Goal: Task Accomplishment & Management: Use online tool/utility

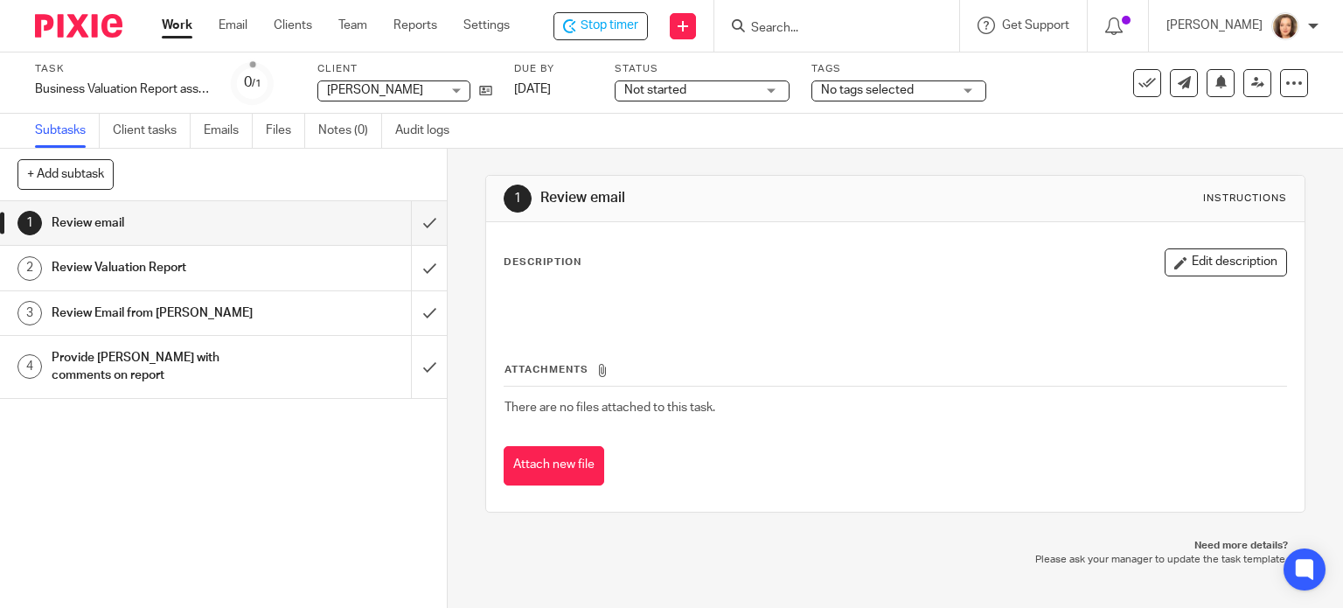
click at [775, 21] on input "Search" at bounding box center [827, 29] width 157 height 16
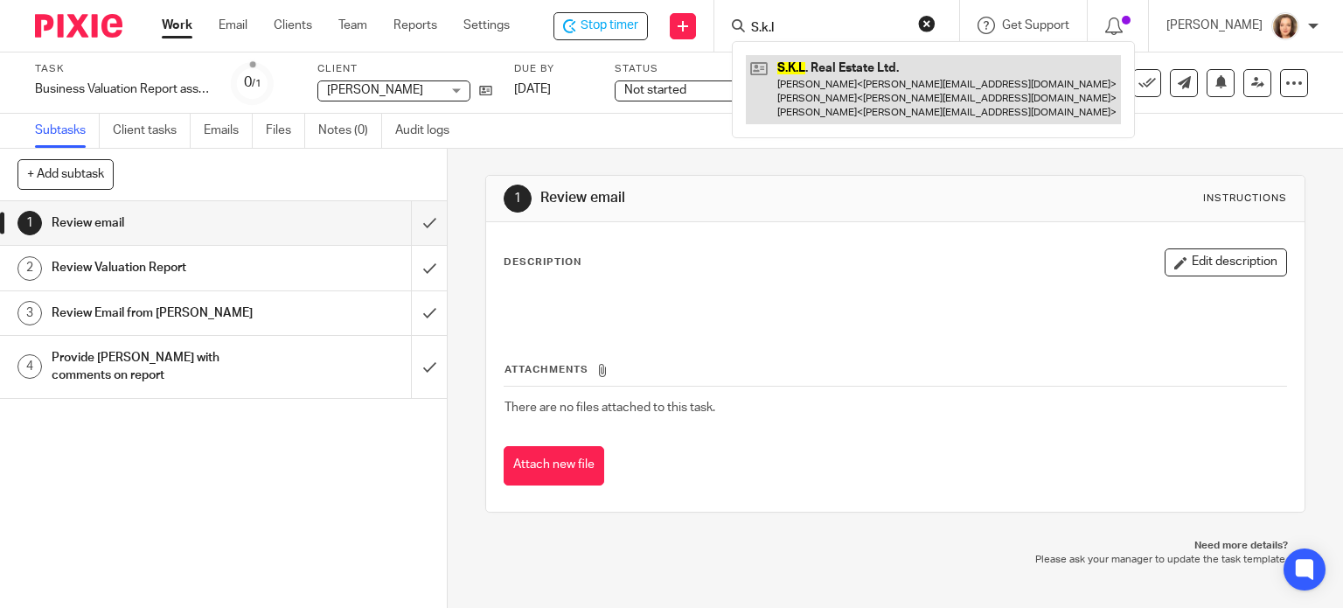
type input "S.k.l"
click at [818, 82] on link at bounding box center [933, 89] width 375 height 69
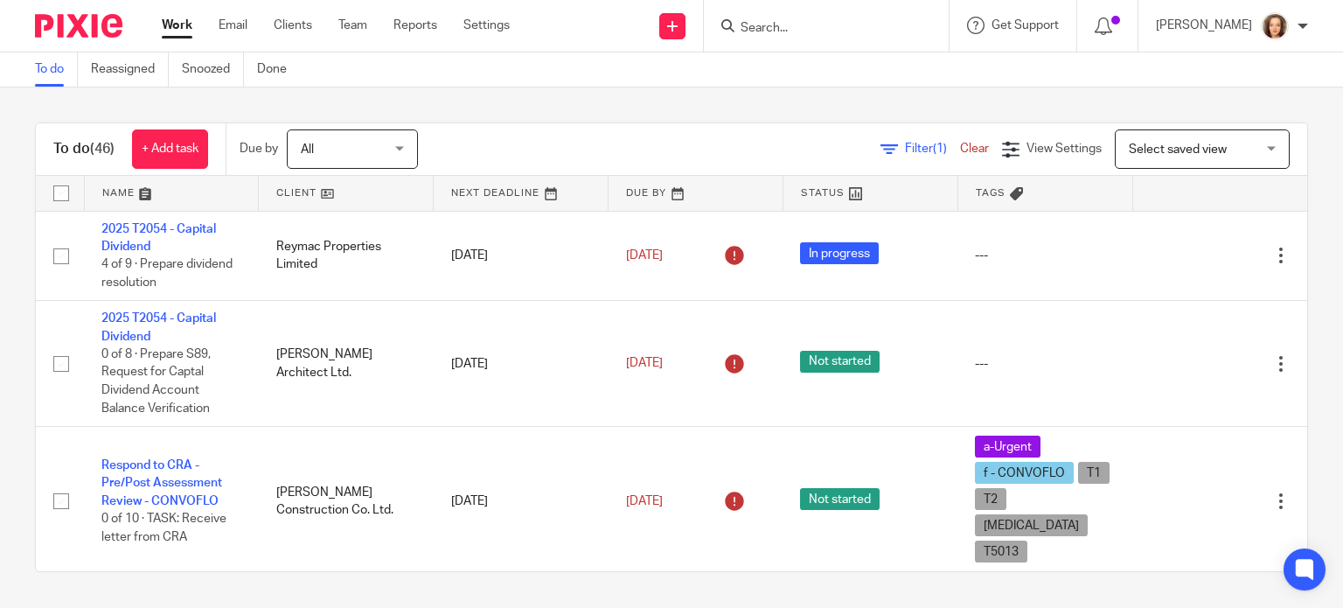
click at [771, 28] on input "Search" at bounding box center [817, 29] width 157 height 16
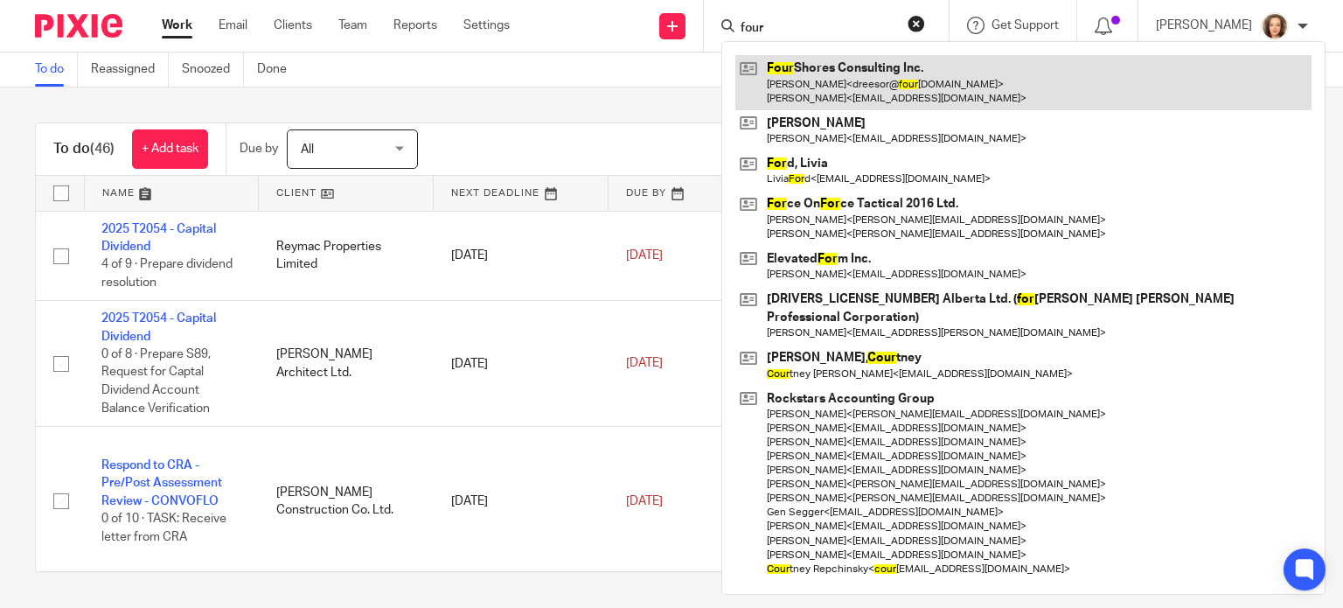
type input "four"
click at [806, 87] on link at bounding box center [1023, 82] width 576 height 54
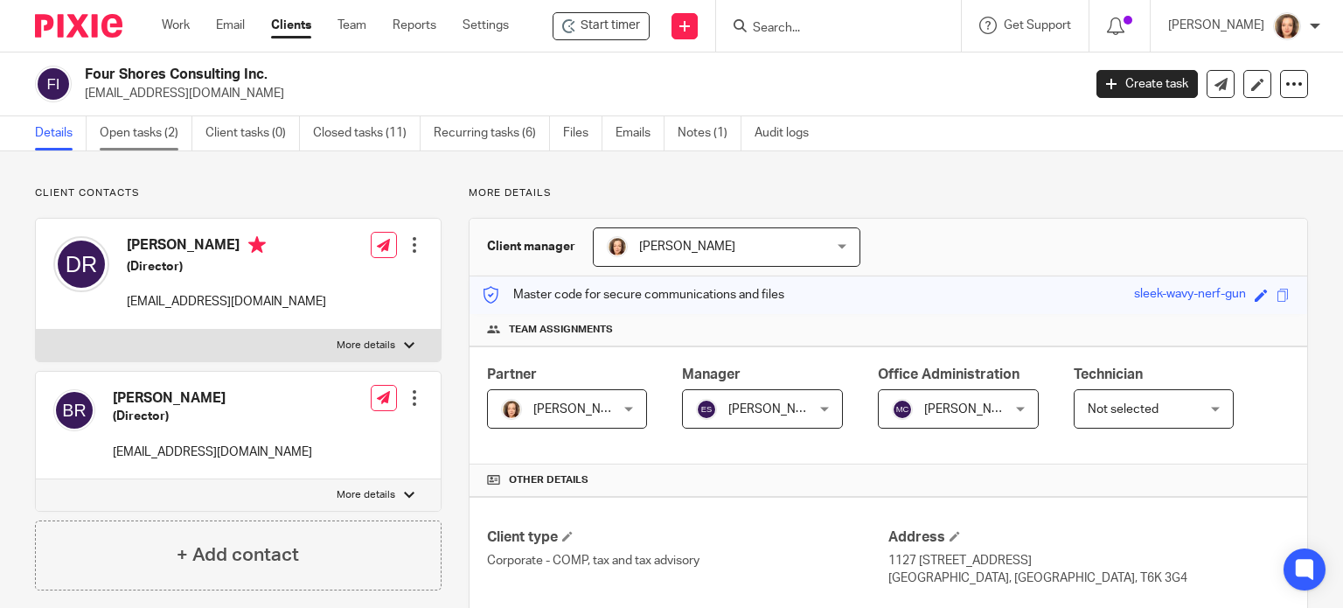
click at [156, 135] on link "Open tasks (2)" at bounding box center [146, 133] width 93 height 34
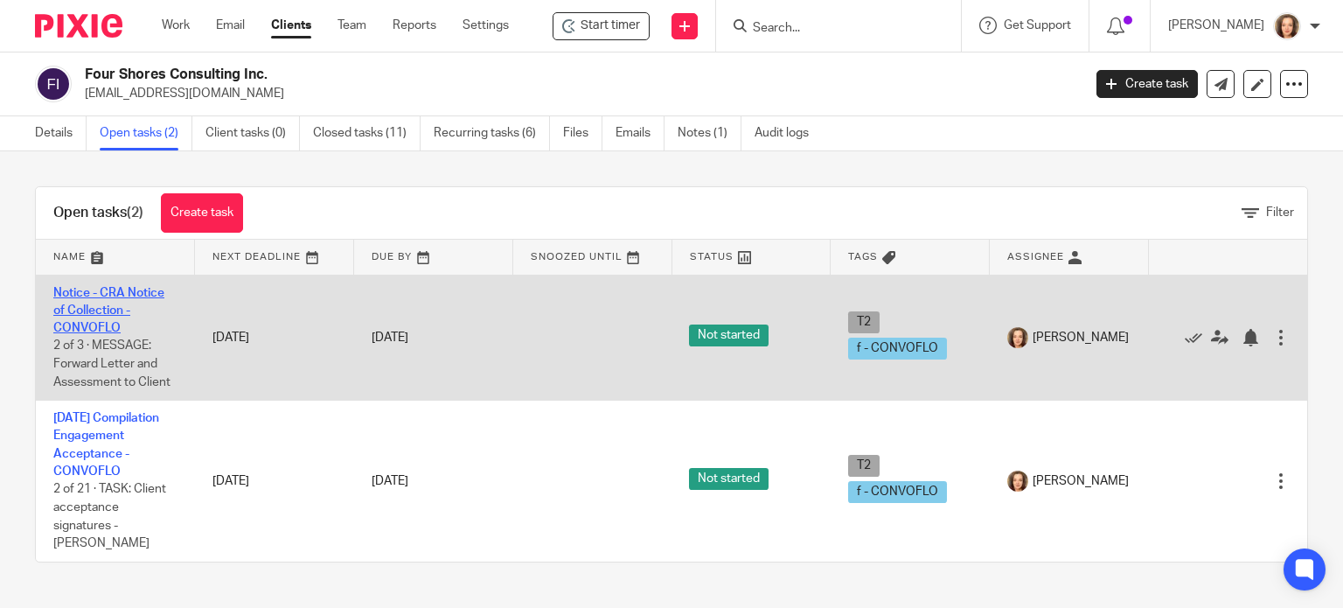
click at [94, 310] on link "Notice - CRA Notice of Collection - CONVOFLO" at bounding box center [108, 311] width 111 height 48
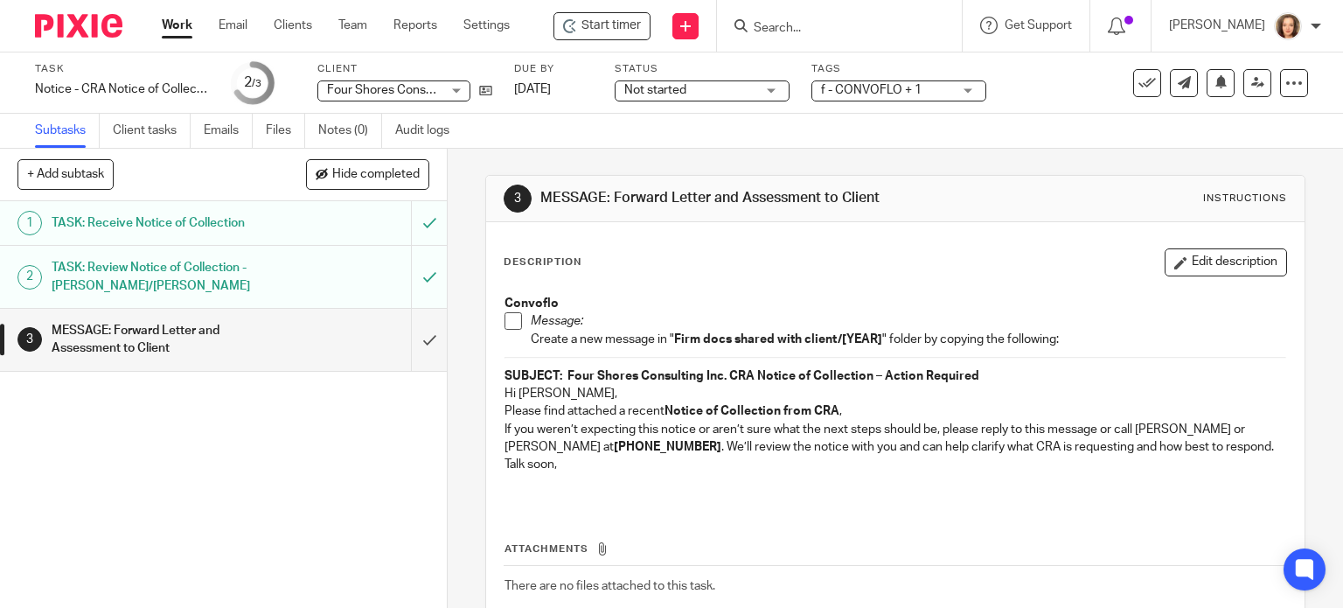
click at [245, 275] on h1 "TASK: Review Notice of Collection - JEANETTE/ERIKA" at bounding box center [166, 276] width 228 height 45
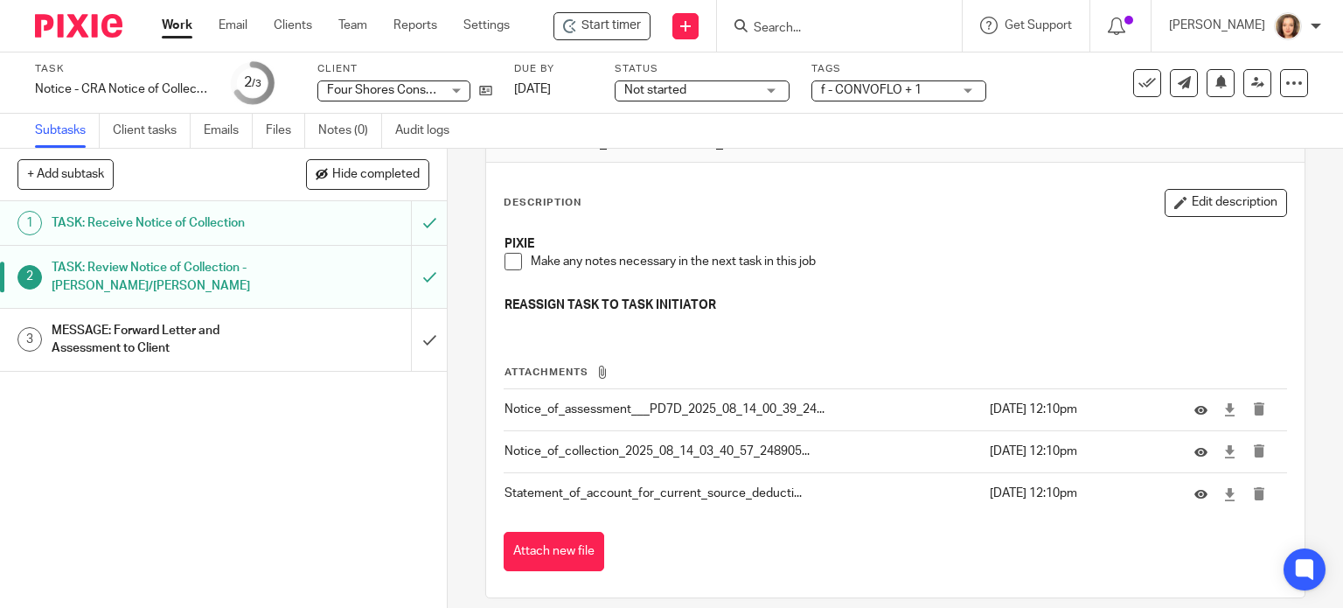
scroll to position [74, 0]
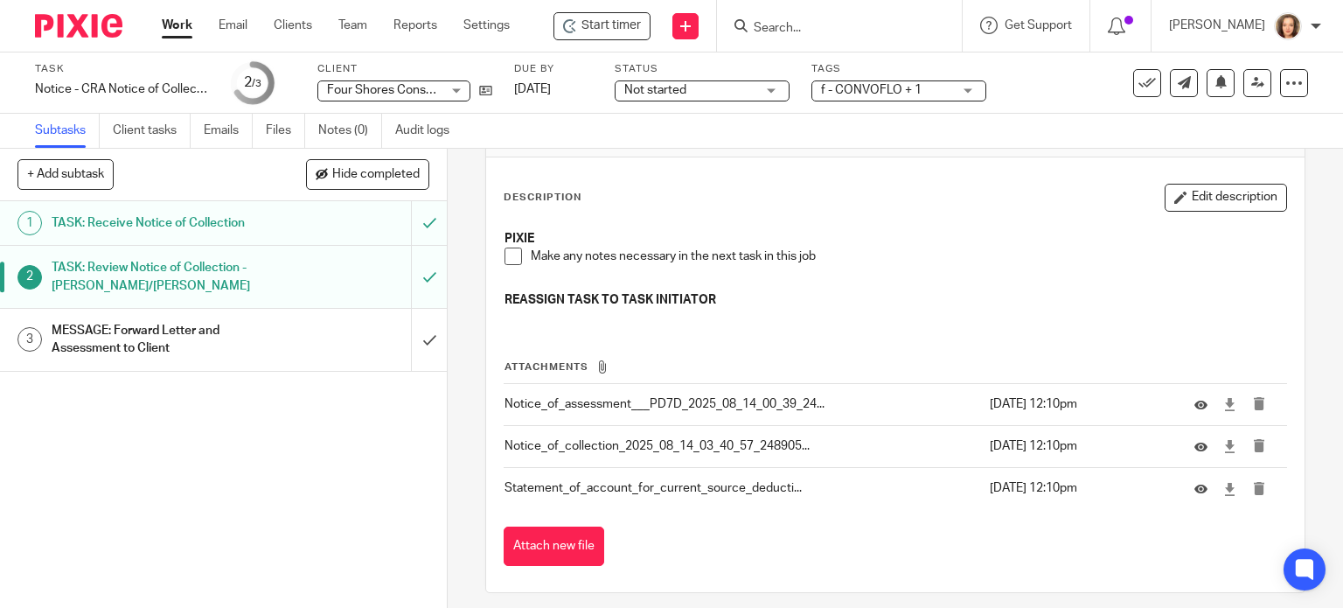
click at [629, 437] on p "Notice_of_collection_2025_08_14_03_40_57_248905..." at bounding box center [742, 445] width 476 height 17
click at [1194, 440] on icon at bounding box center [1200, 446] width 13 height 13
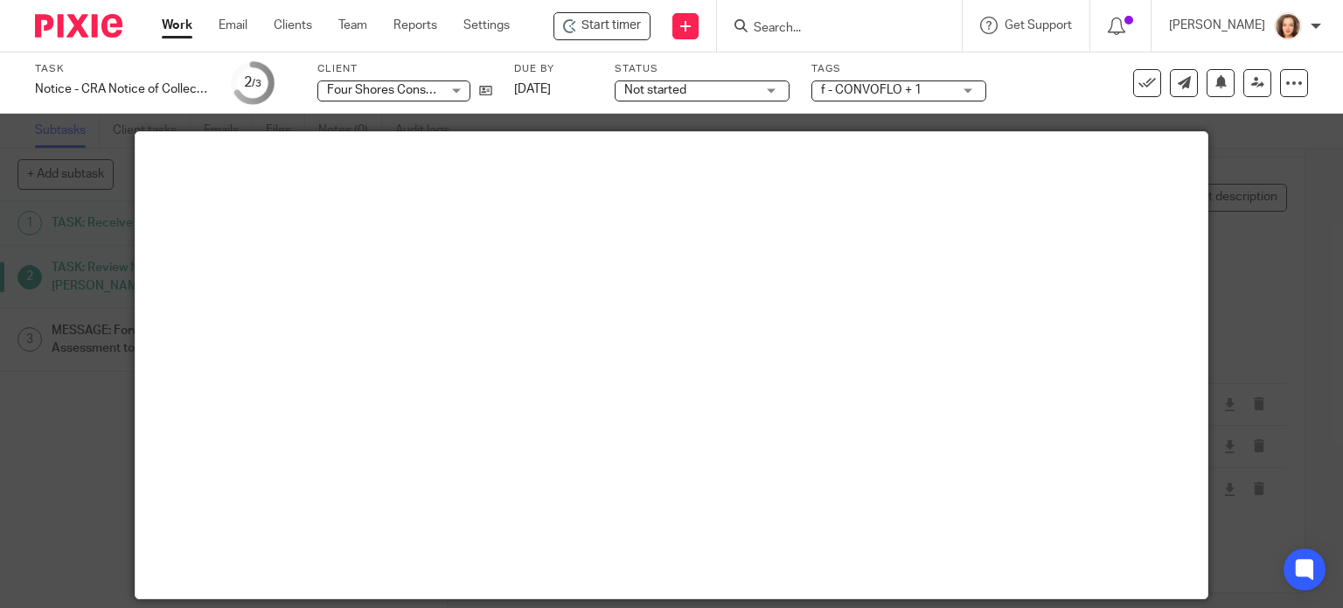
click at [1273, 303] on div at bounding box center [671, 304] width 1343 height 608
click at [1234, 191] on div at bounding box center [671, 304] width 1343 height 608
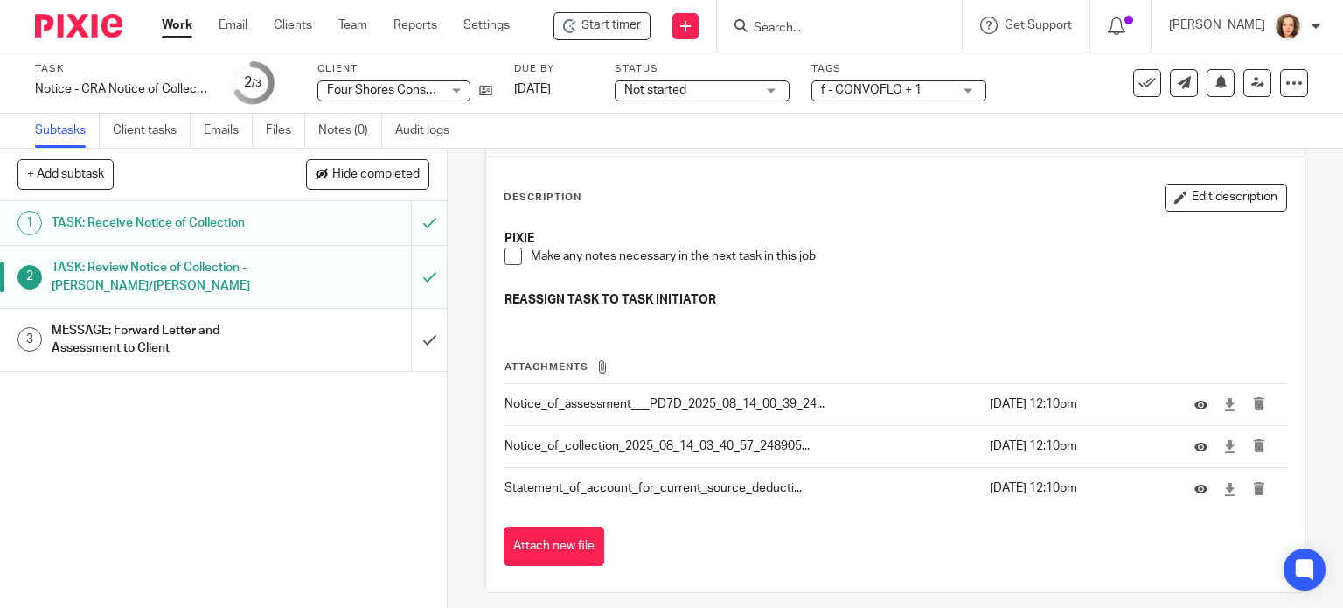
click at [508, 247] on span at bounding box center [512, 255] width 17 height 17
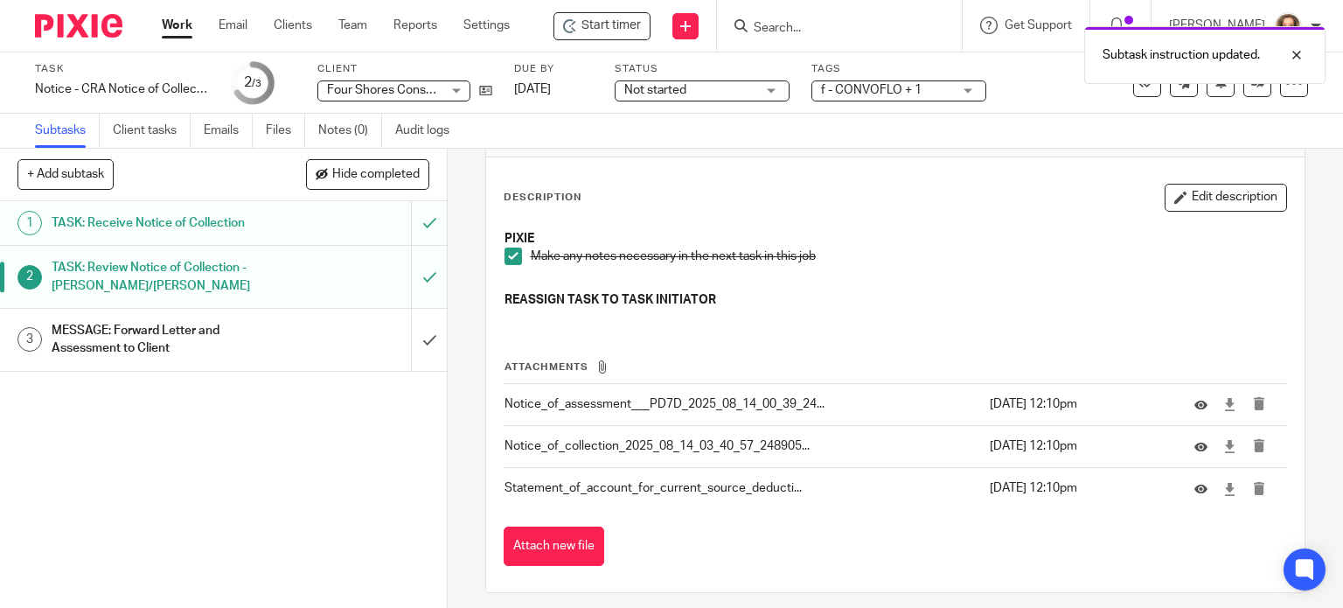
click at [249, 344] on h1 "MESSAGE: Forward Letter and Assessment to Client" at bounding box center [166, 339] width 228 height 45
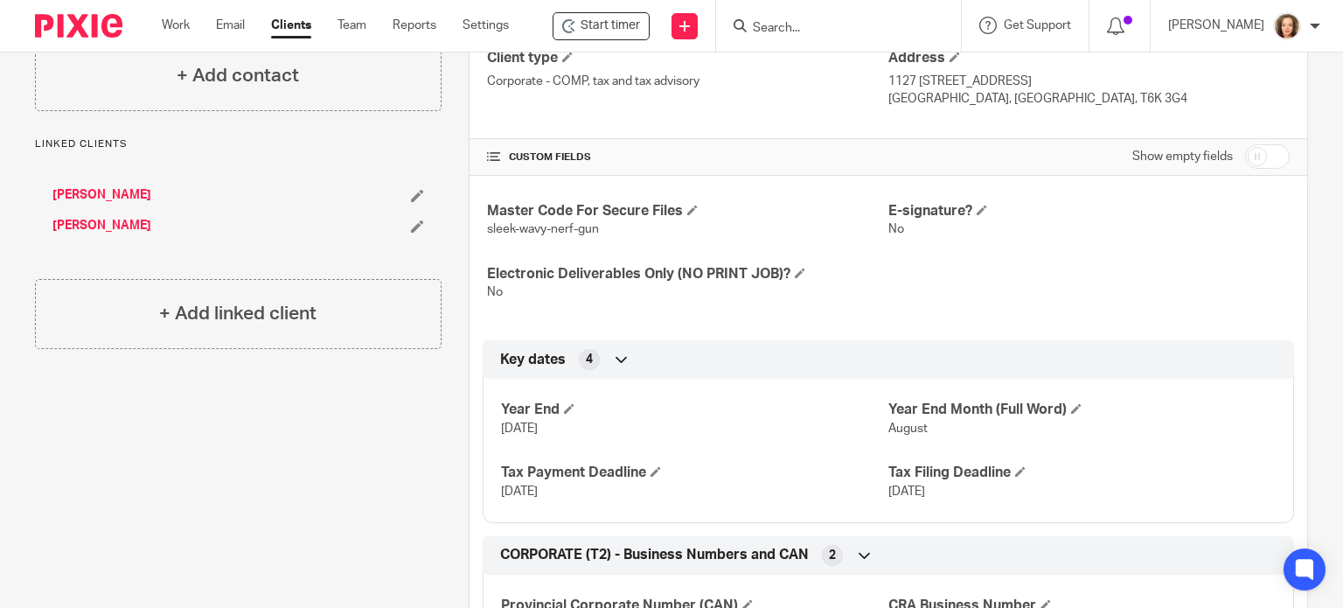
scroll to position [625, 0]
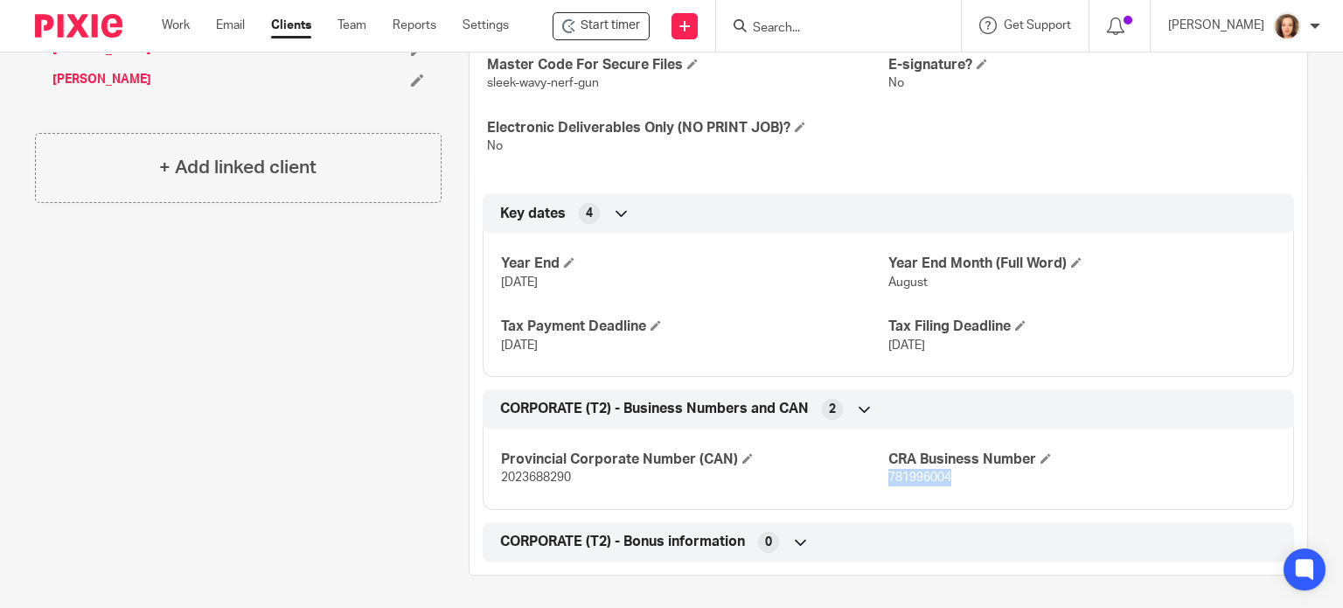
drag, startPoint x: 914, startPoint y: 474, endPoint x: 881, endPoint y: 475, distance: 32.4
click at [888, 475] on p "781996004" at bounding box center [1081, 477] width 387 height 17
copy span "781996004"
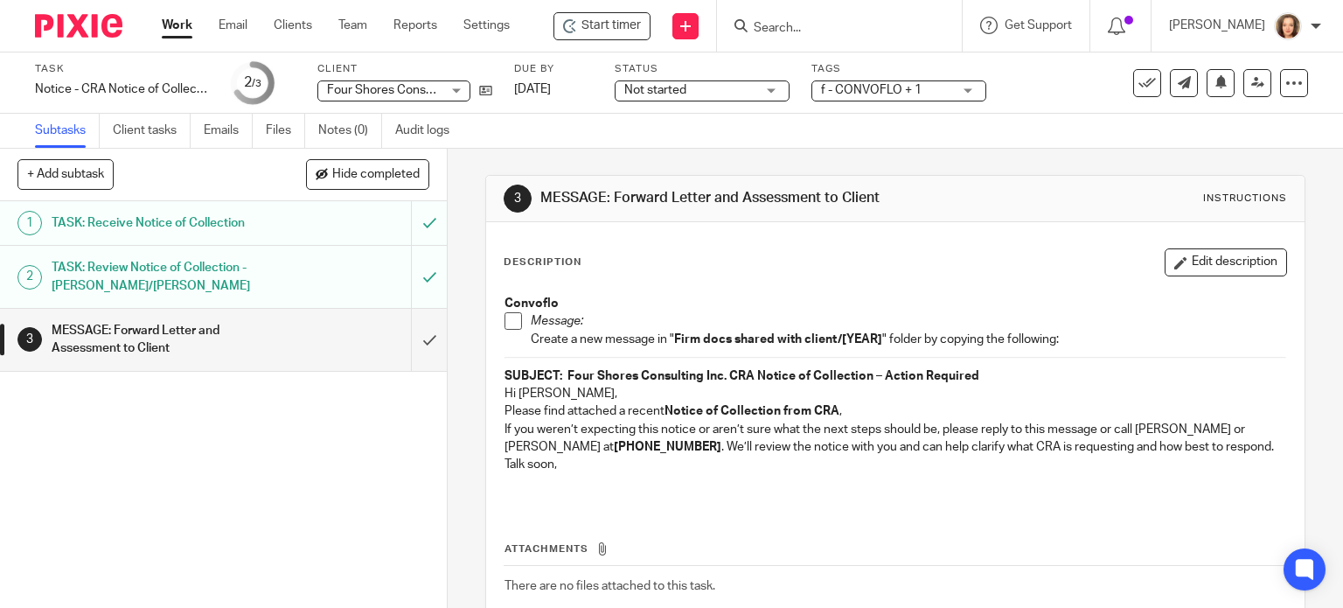
click at [294, 279] on div "TASK: Review Notice of Collection - [PERSON_NAME]/[PERSON_NAME]" at bounding box center [223, 276] width 342 height 45
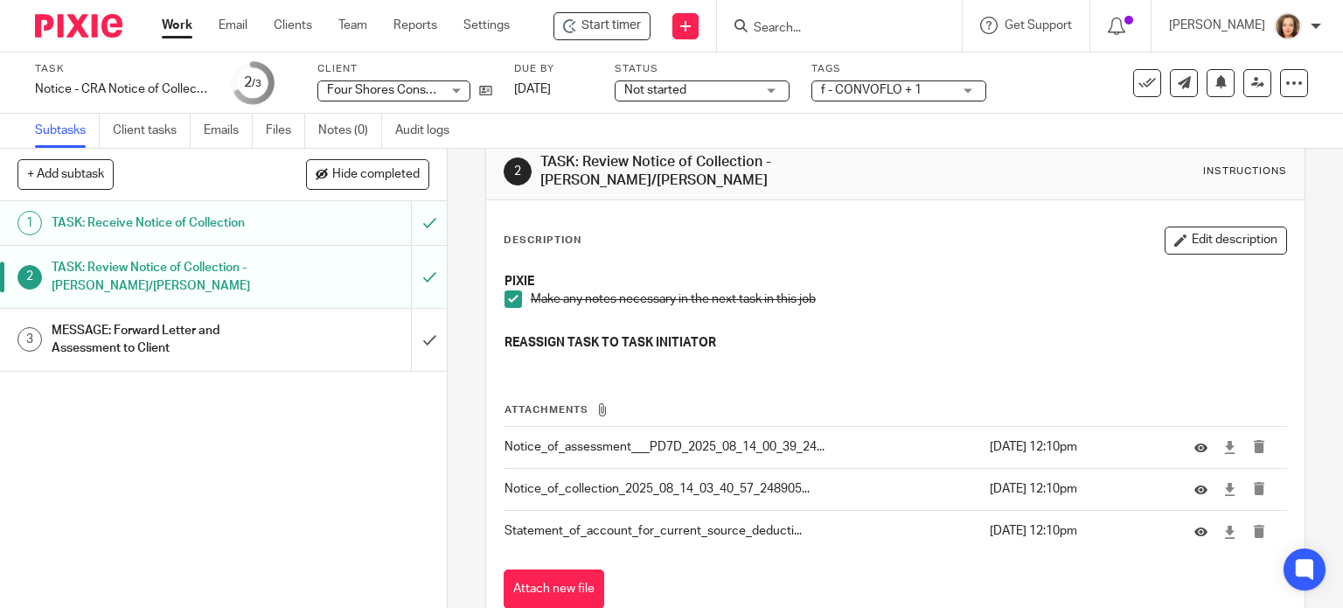
scroll to position [74, 0]
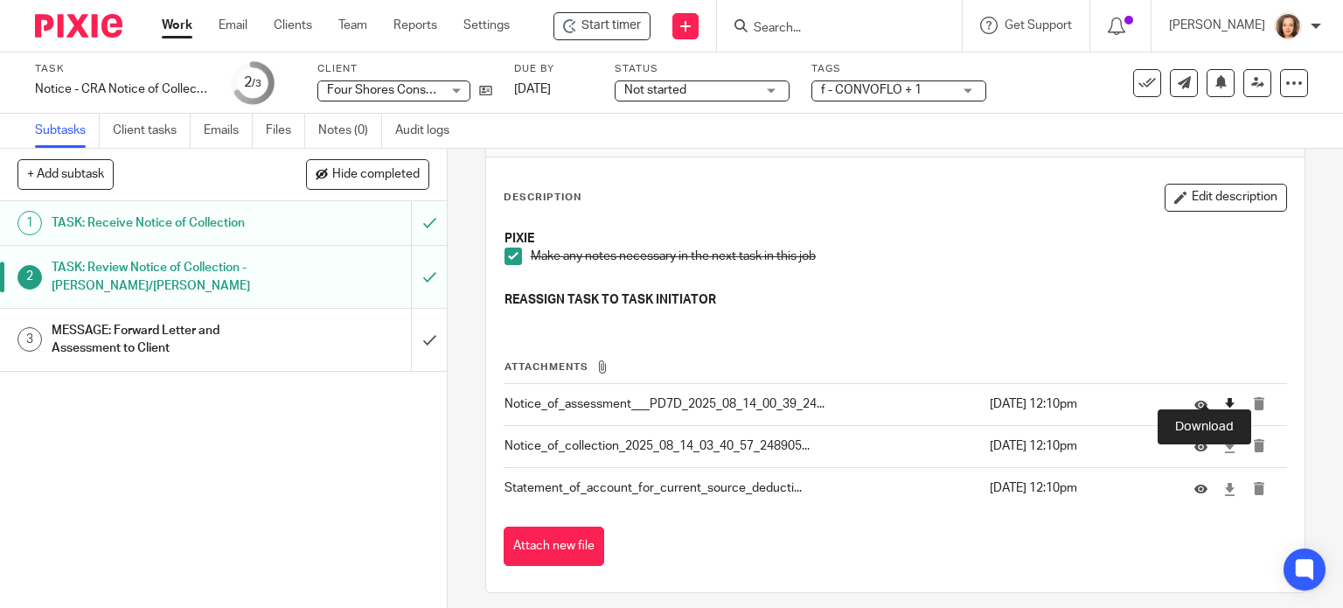
click at [1223, 398] on icon at bounding box center [1229, 404] width 13 height 13
click at [1223, 440] on icon at bounding box center [1229, 446] width 13 height 13
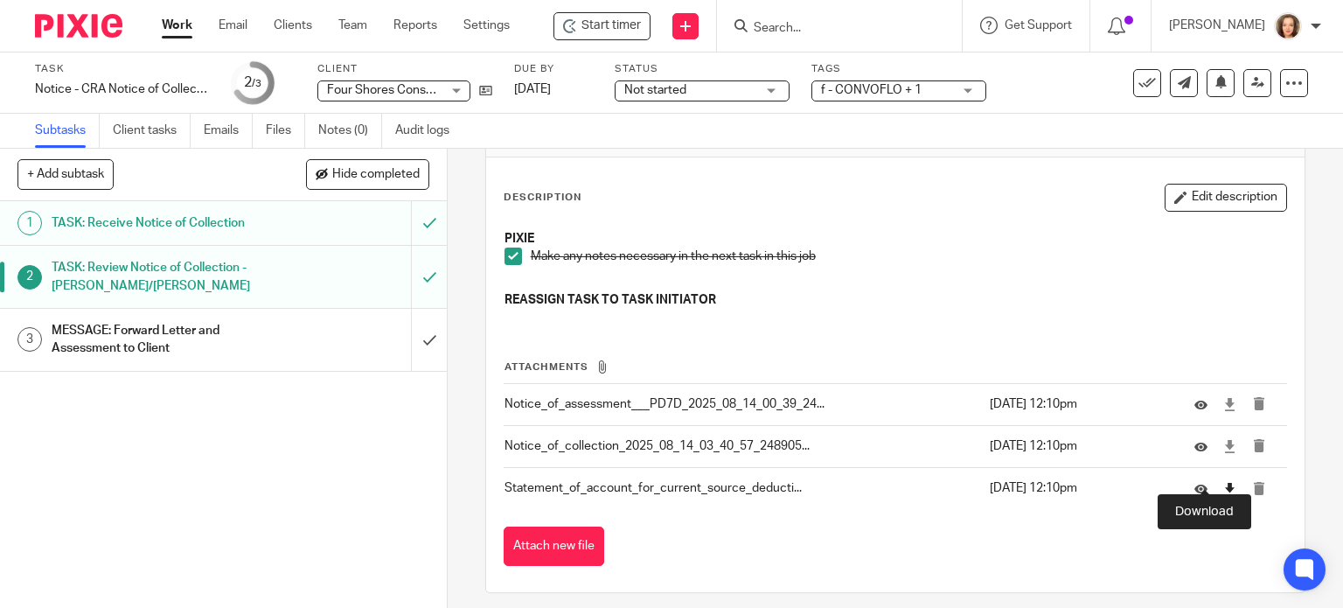
click at [1223, 483] on icon at bounding box center [1229, 489] width 13 height 13
click at [309, 338] on div "MESSAGE: Forward Letter and Assessment to Client" at bounding box center [223, 339] width 342 height 45
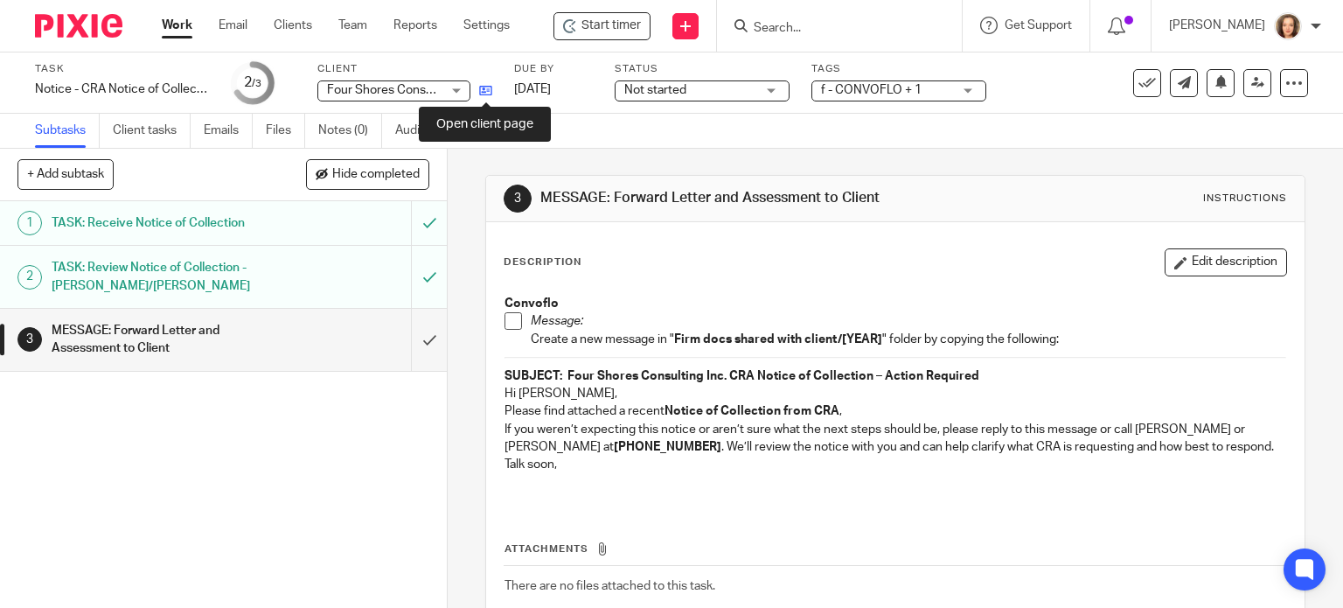
click at [481, 87] on icon at bounding box center [485, 90] width 13 height 13
click at [485, 87] on icon at bounding box center [485, 90] width 13 height 13
click at [483, 94] on icon at bounding box center [485, 90] width 13 height 13
click at [692, 277] on div "Description Edit description Convoflo Message: Create a new message in " Firm d…" at bounding box center [896, 376] width 784 height 257
click at [927, 278] on div "Description Edit description Convoflo Message: Create a new message in " Firm d…" at bounding box center [896, 376] width 784 height 257
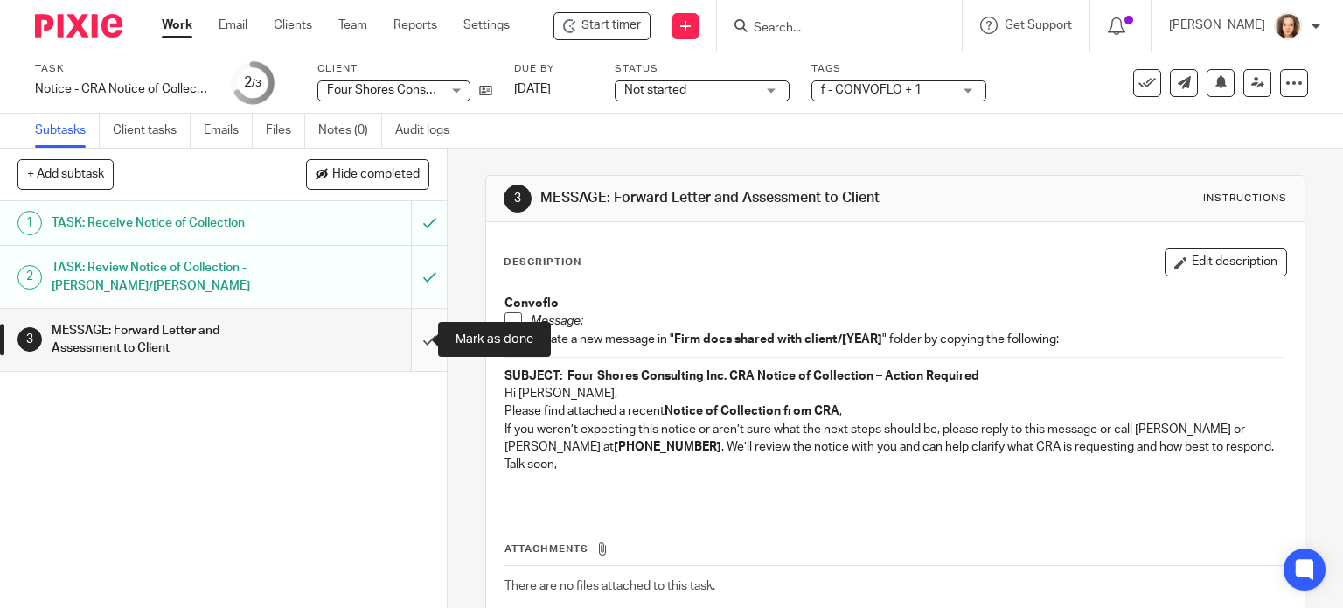
click at [414, 337] on input "submit" at bounding box center [223, 340] width 447 height 62
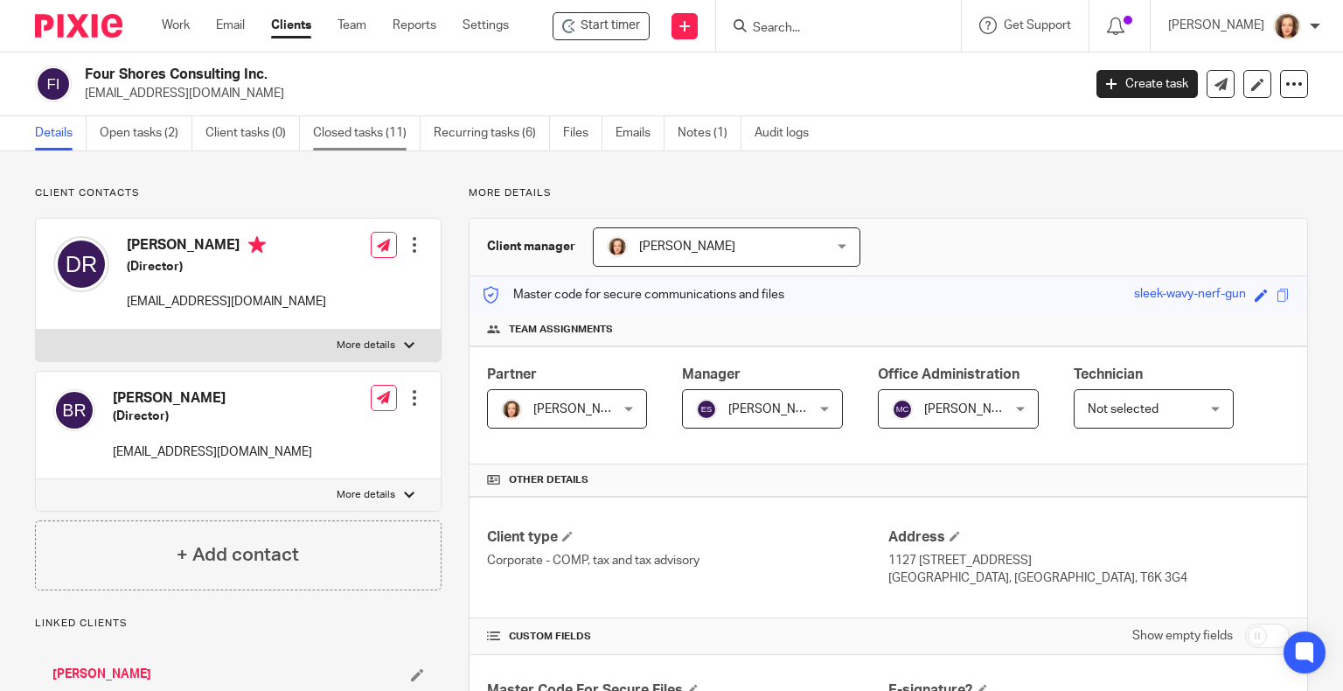
click at [374, 136] on link "Closed tasks (11)" at bounding box center [367, 133] width 108 height 34
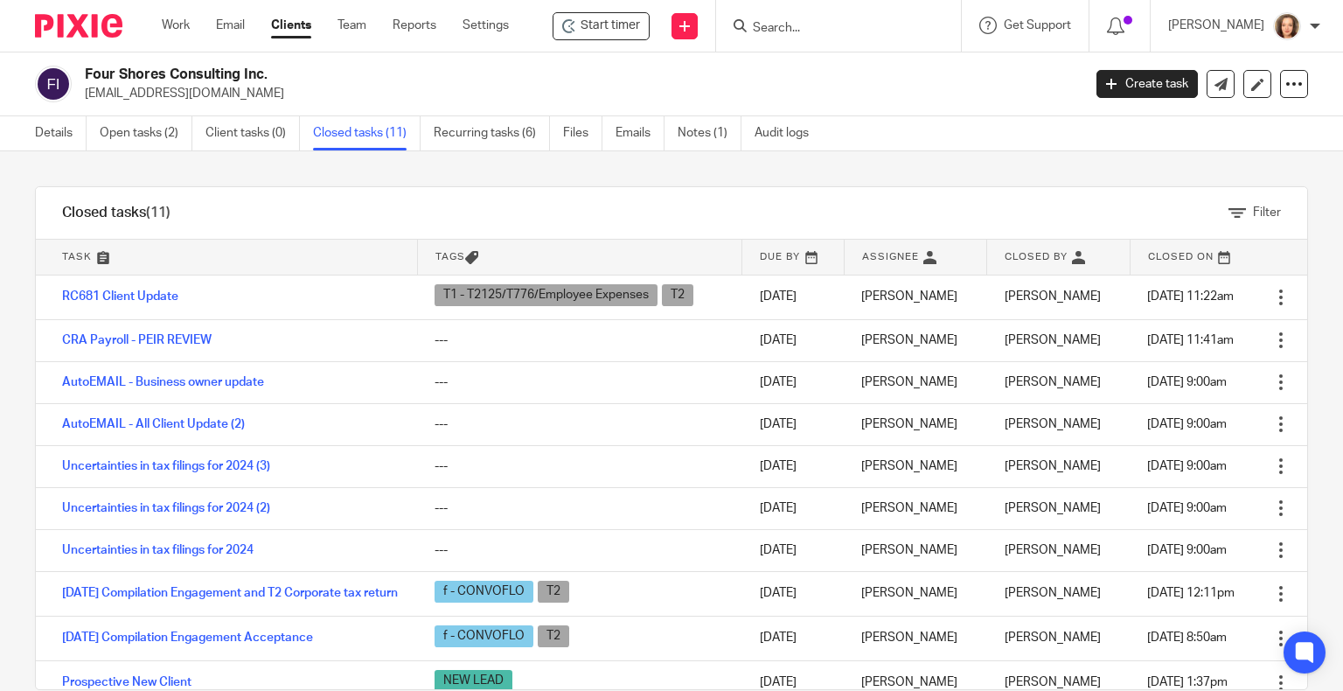
click at [316, 205] on div "Filter" at bounding box center [752, 213] width 1110 height 52
click at [629, 75] on h2 "Four Shores Consulting Inc." at bounding box center [479, 75] width 789 height 18
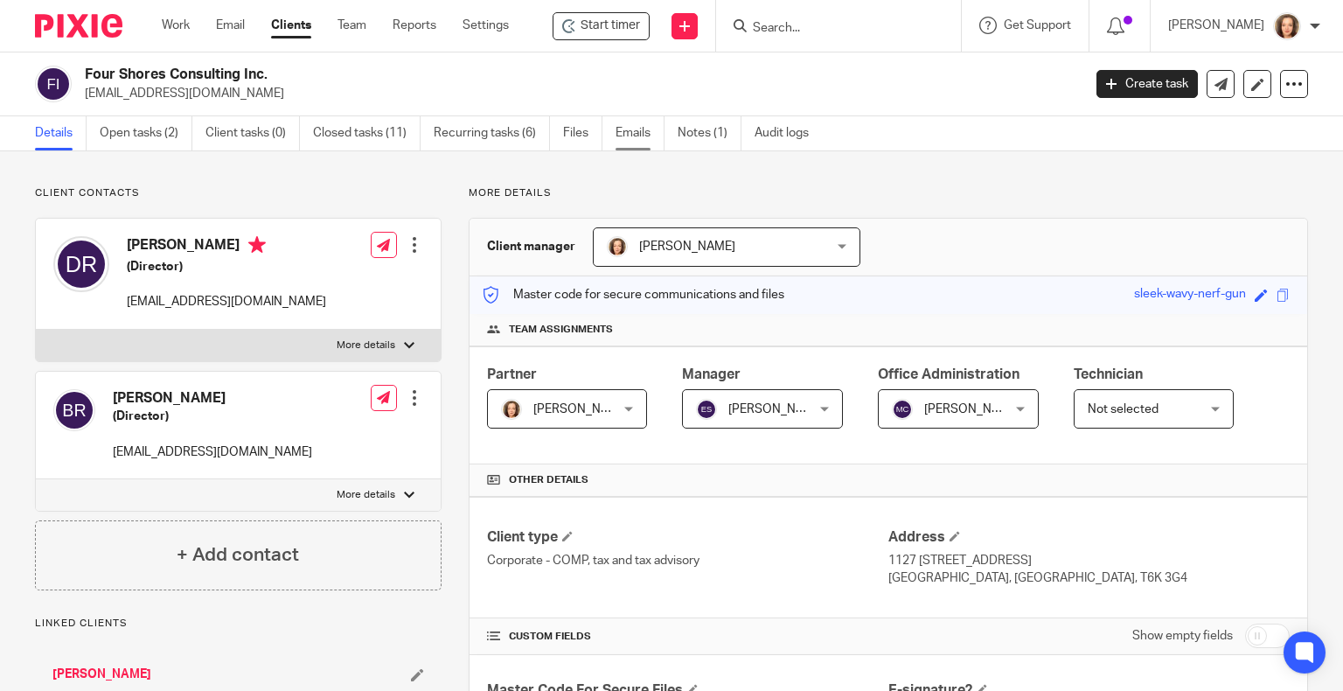
click at [629, 138] on link "Emails" at bounding box center [639, 133] width 49 height 34
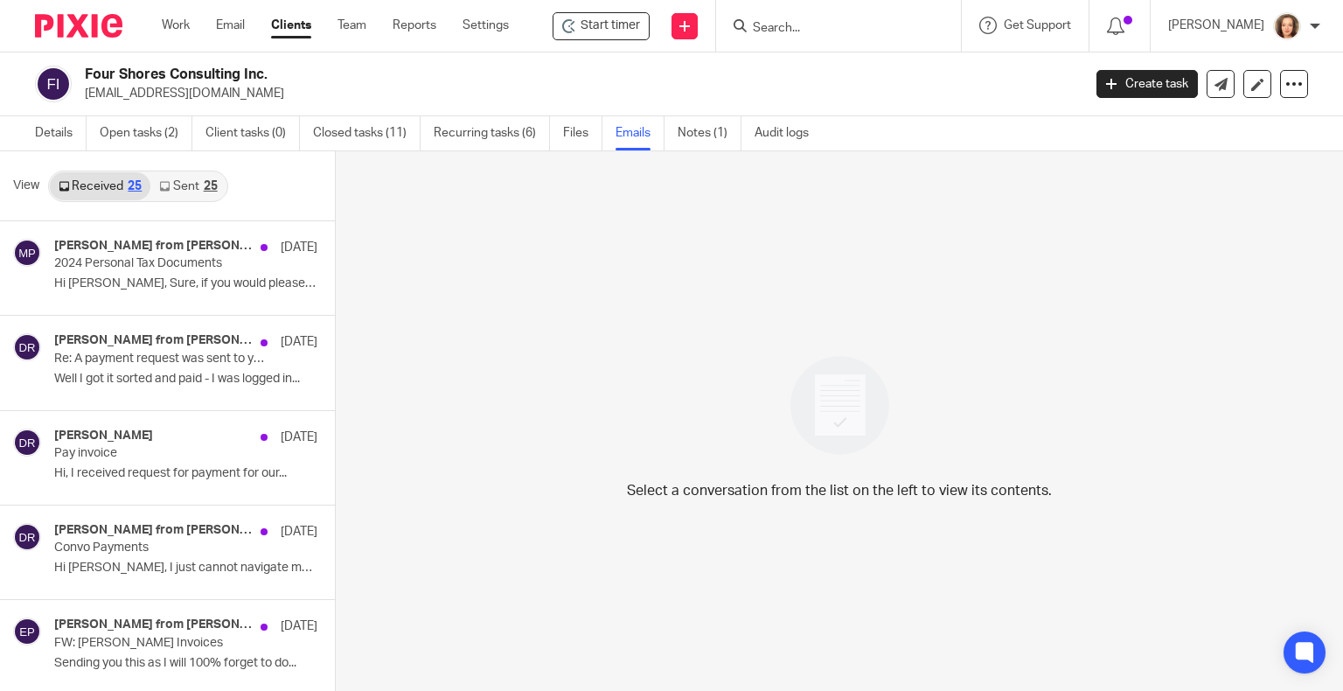
click at [183, 187] on link "Sent 25" at bounding box center [187, 186] width 75 height 28
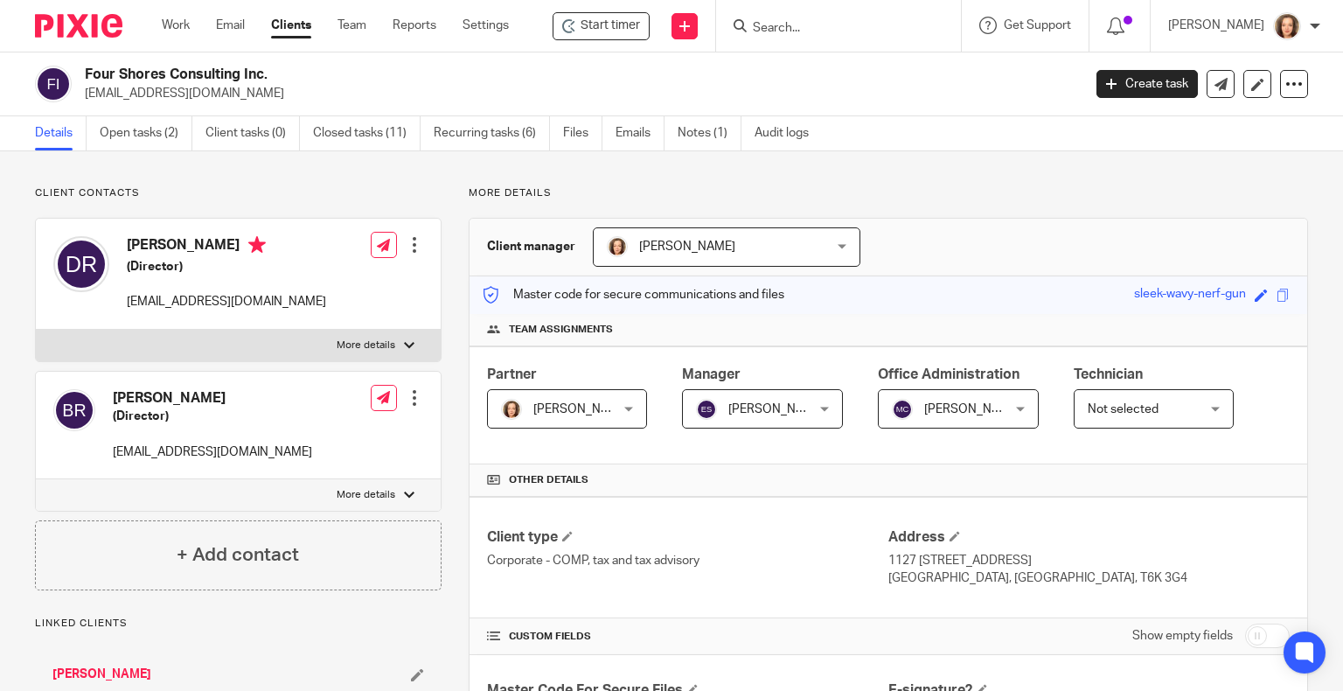
click at [276, 174] on div "Client contacts [PERSON_NAME] (Director) [EMAIL_ADDRESS][DOMAIN_NAME] Edit cont…" at bounding box center [671, 693] width 1343 height 1084
click at [1123, 83] on link "Create task" at bounding box center [1146, 84] width 101 height 28
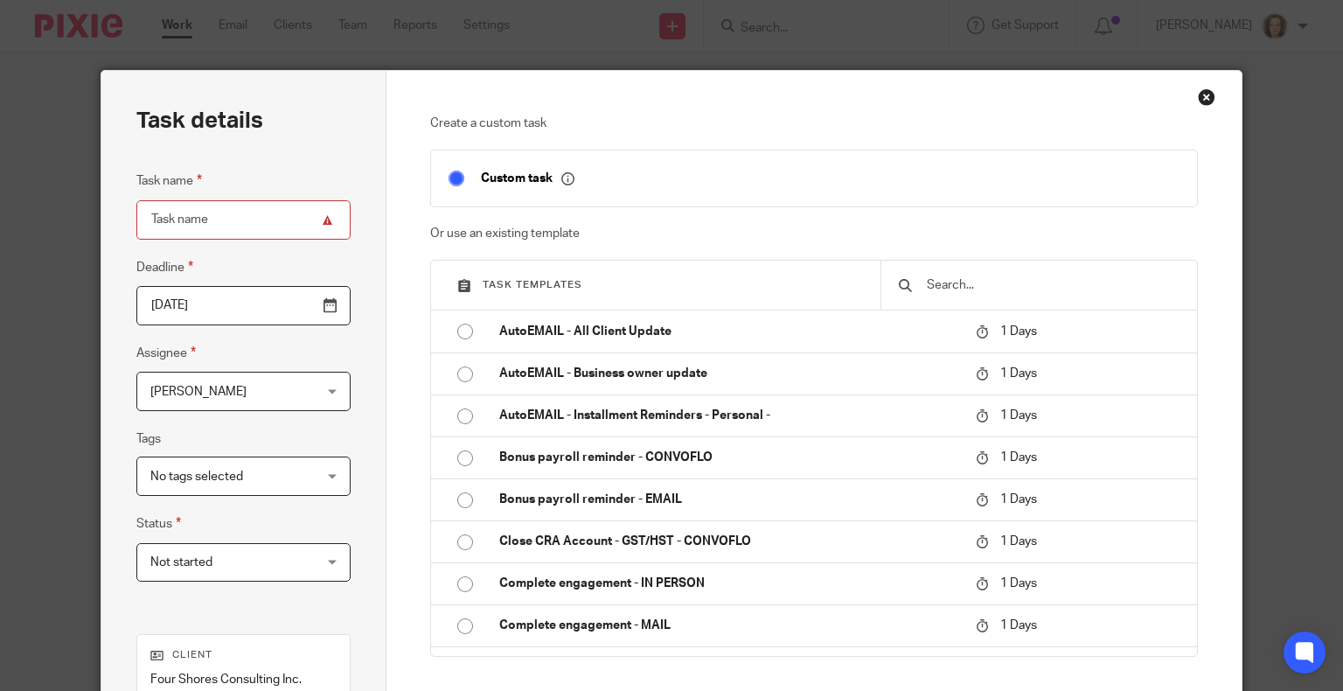
click at [960, 287] on input "text" at bounding box center [1052, 284] width 254 height 19
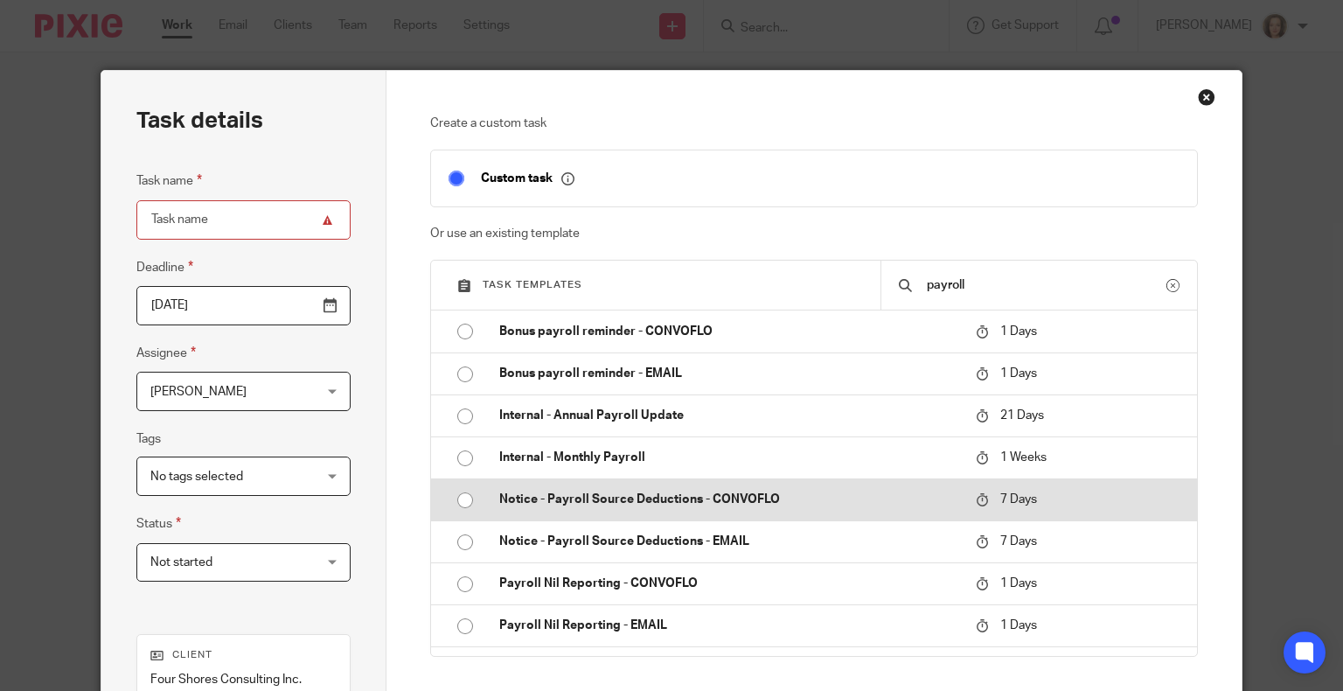
type input "payroll"
click at [683, 497] on p "Notice - Payroll Source Deductions - CONVOFLO" at bounding box center [728, 498] width 459 height 17
type input "2025-08-28"
type input "Notice - Payroll Source Deductions - CONVOFLO"
checkbox input "false"
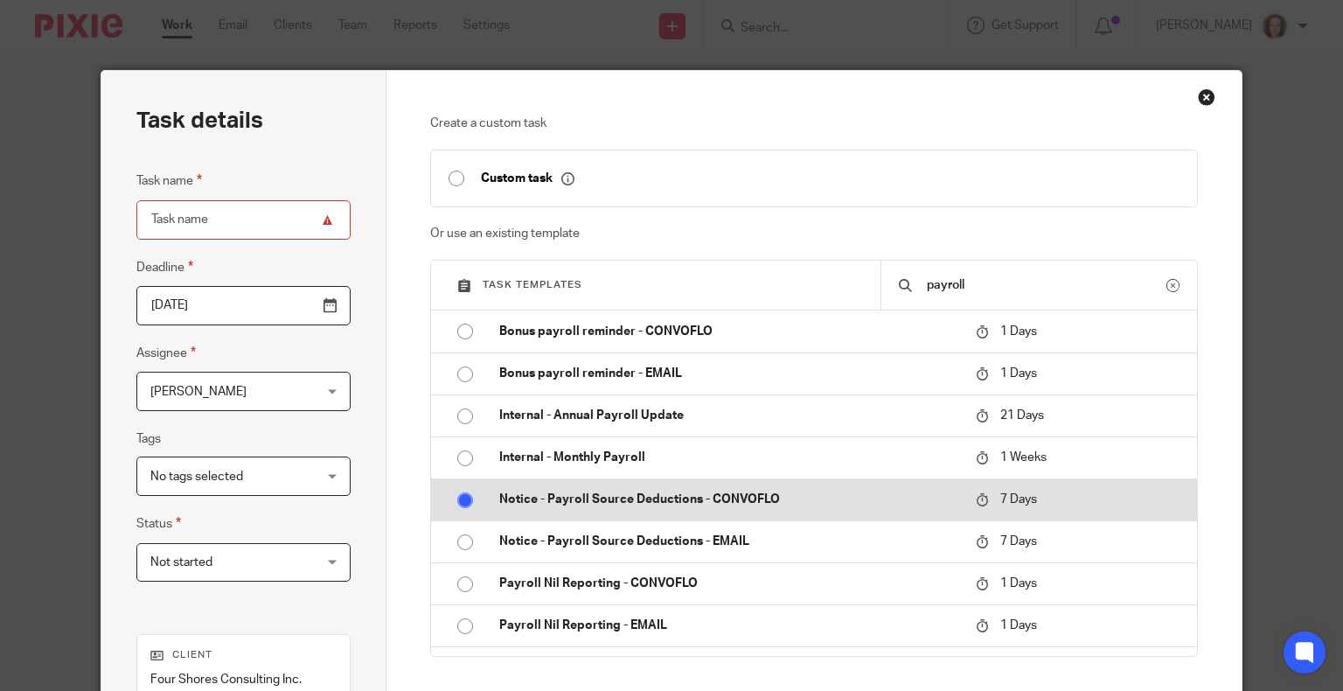
radio input "true"
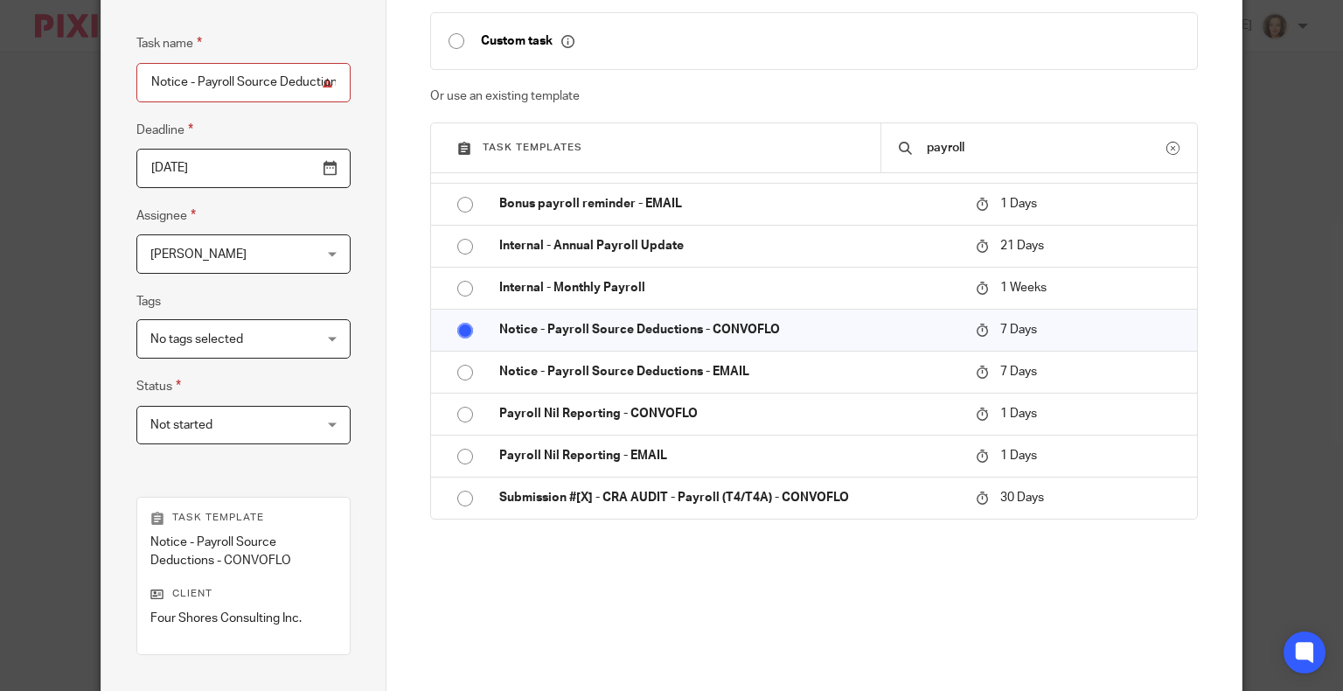
scroll to position [358, 0]
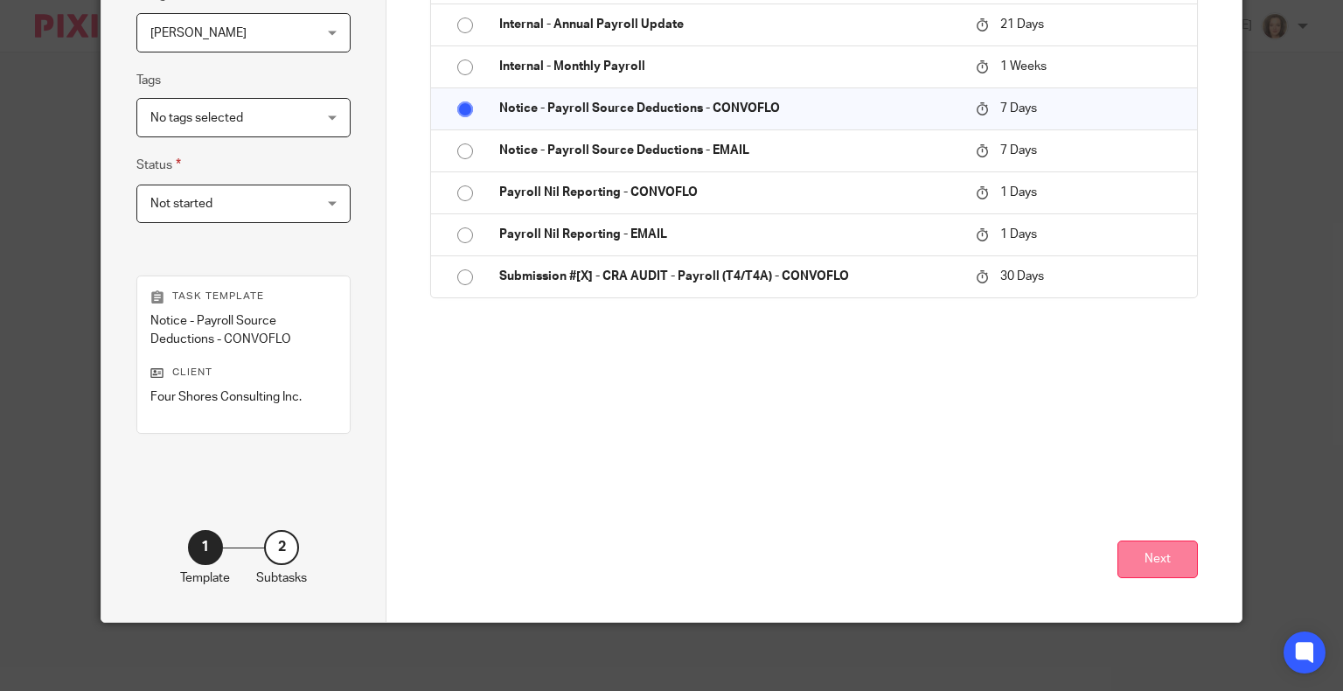
click at [1156, 553] on button "Next" at bounding box center [1157, 559] width 80 height 38
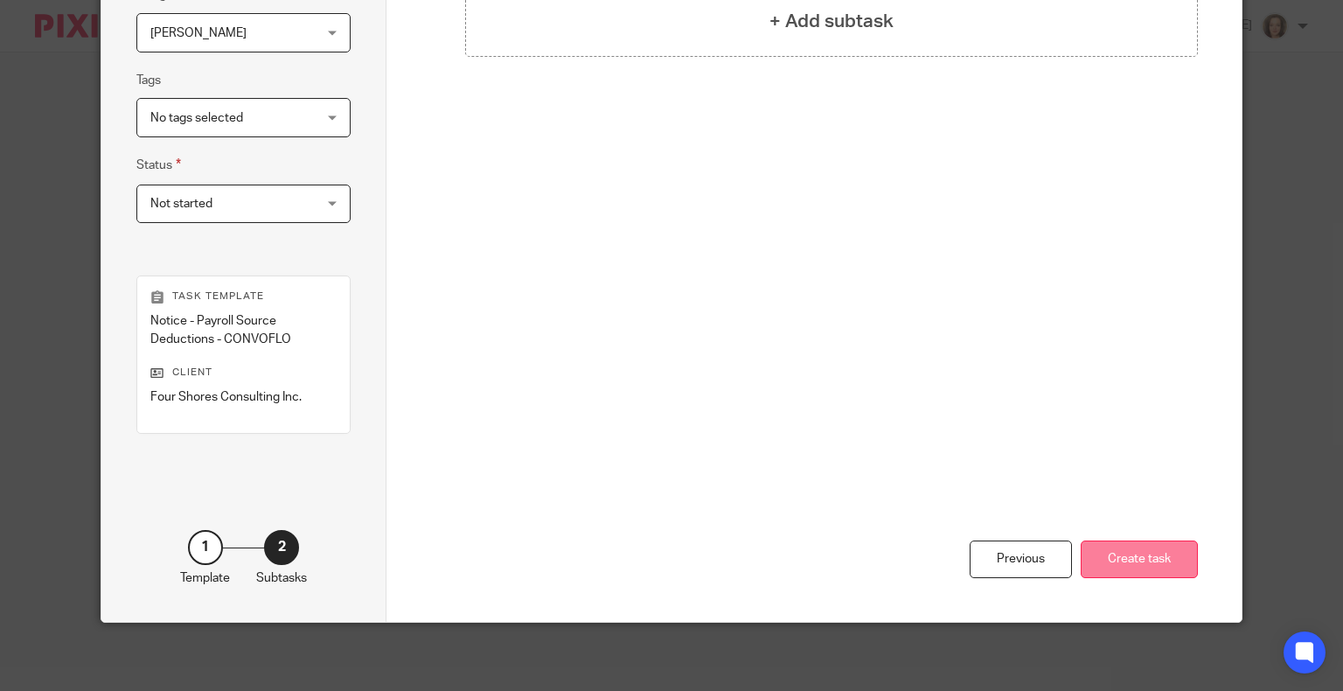
click at [1136, 559] on button "Create task" at bounding box center [1139, 559] width 117 height 38
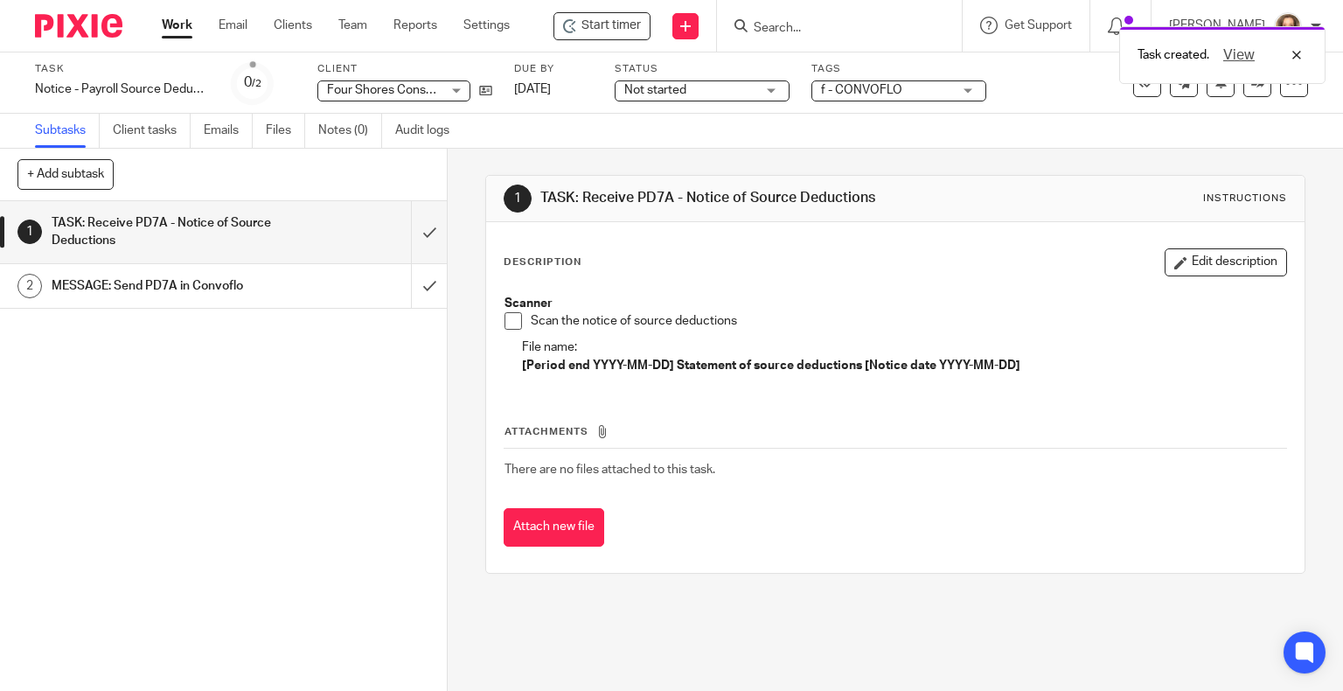
click at [185, 278] on h1 "MESSAGE: Send PD7A in Convoflo" at bounding box center [166, 286] width 228 height 26
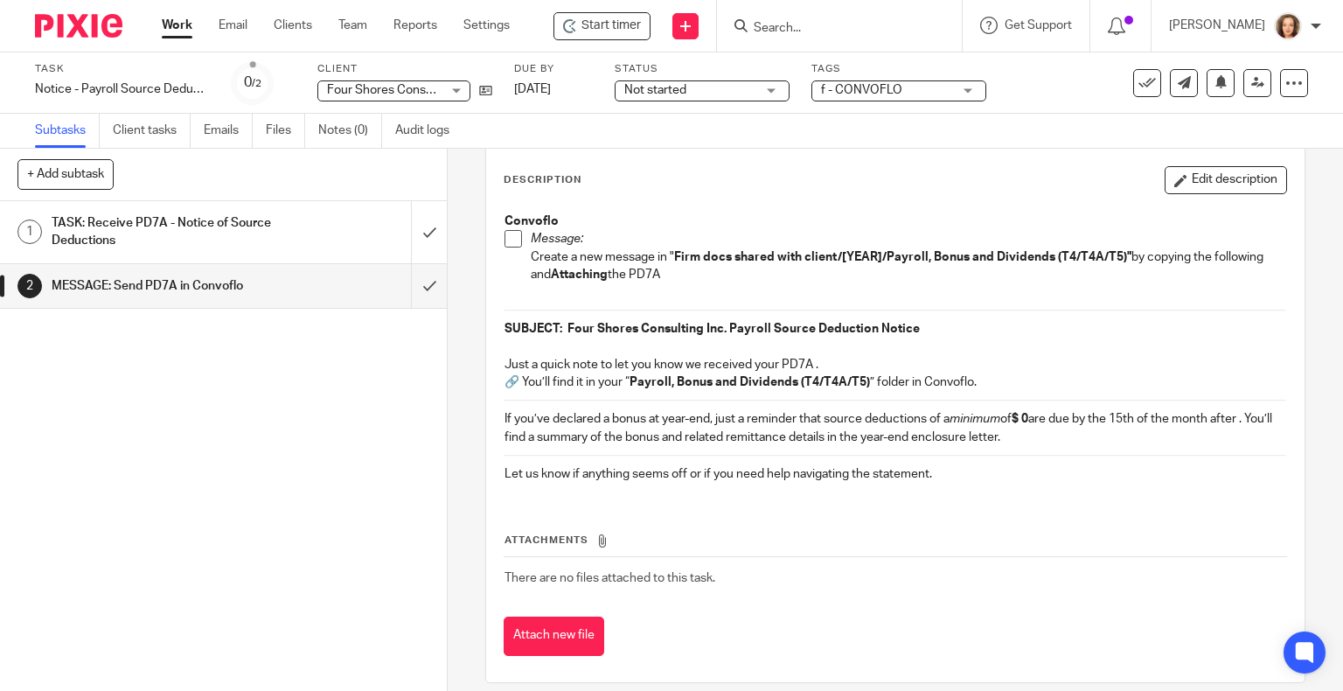
scroll to position [97, 0]
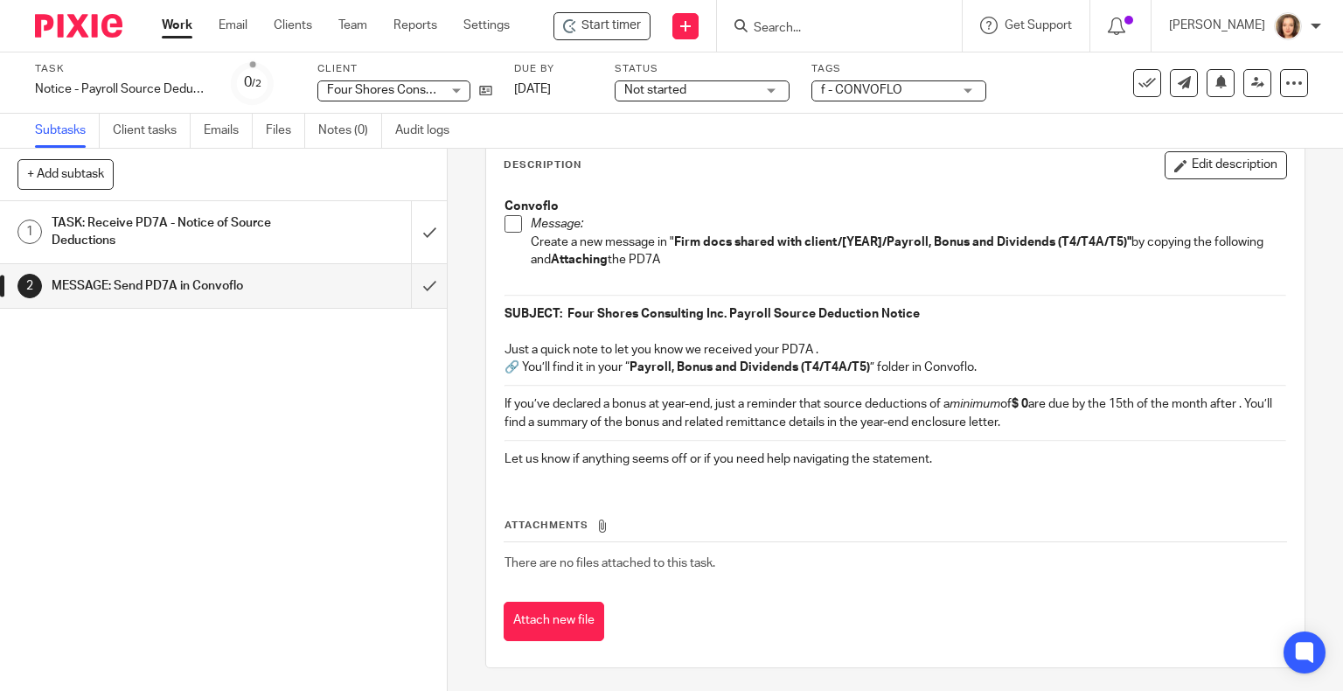
click at [1073, 344] on p "Just a quick note to let you know we received your PD7A ." at bounding box center [895, 349] width 782 height 17
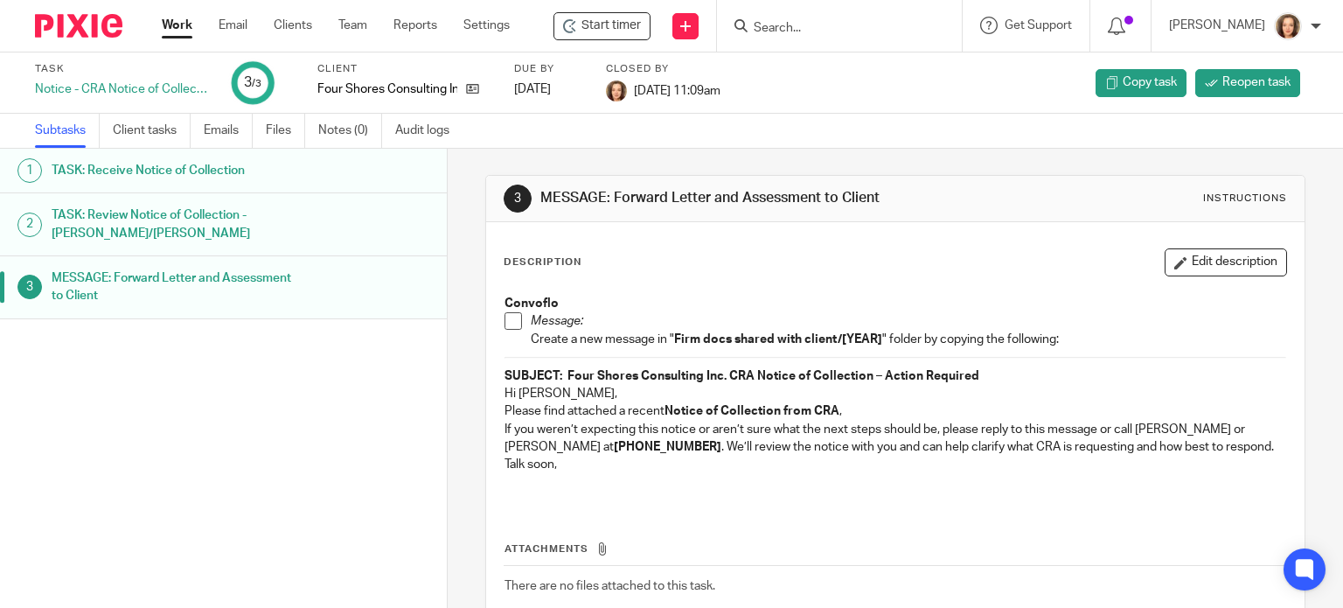
click at [854, 428] on p "If you weren’t expecting this notice or aren’t sure what the next steps should …" at bounding box center [895, 439] width 782 height 36
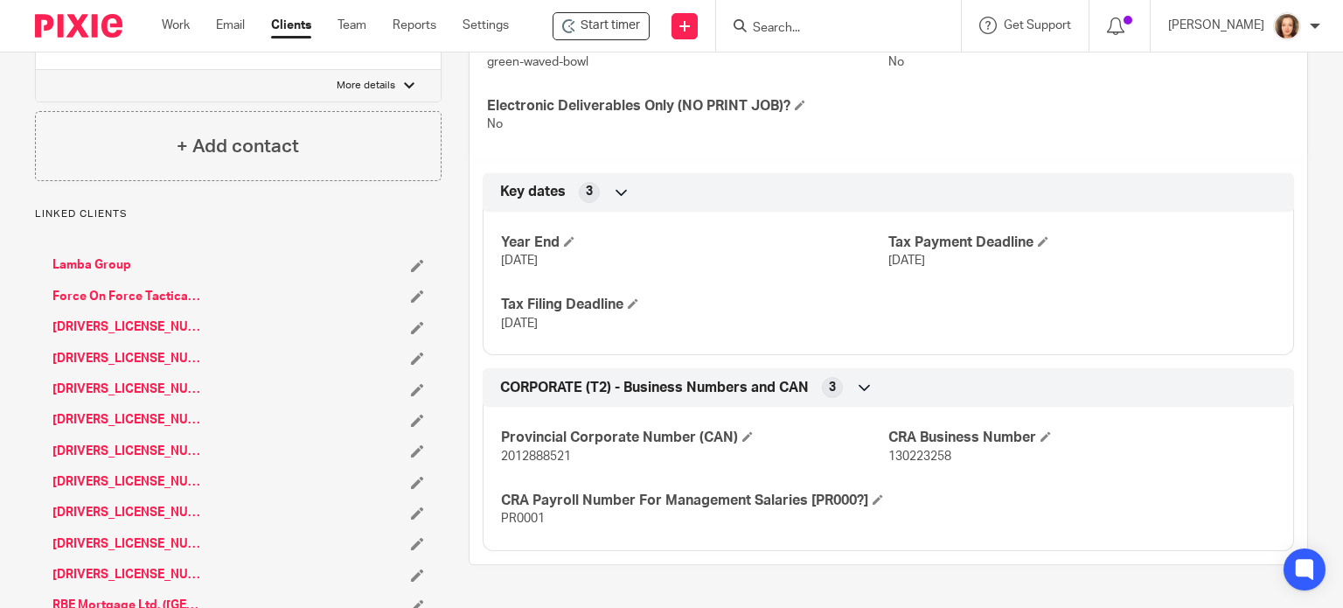
scroll to position [678, 0]
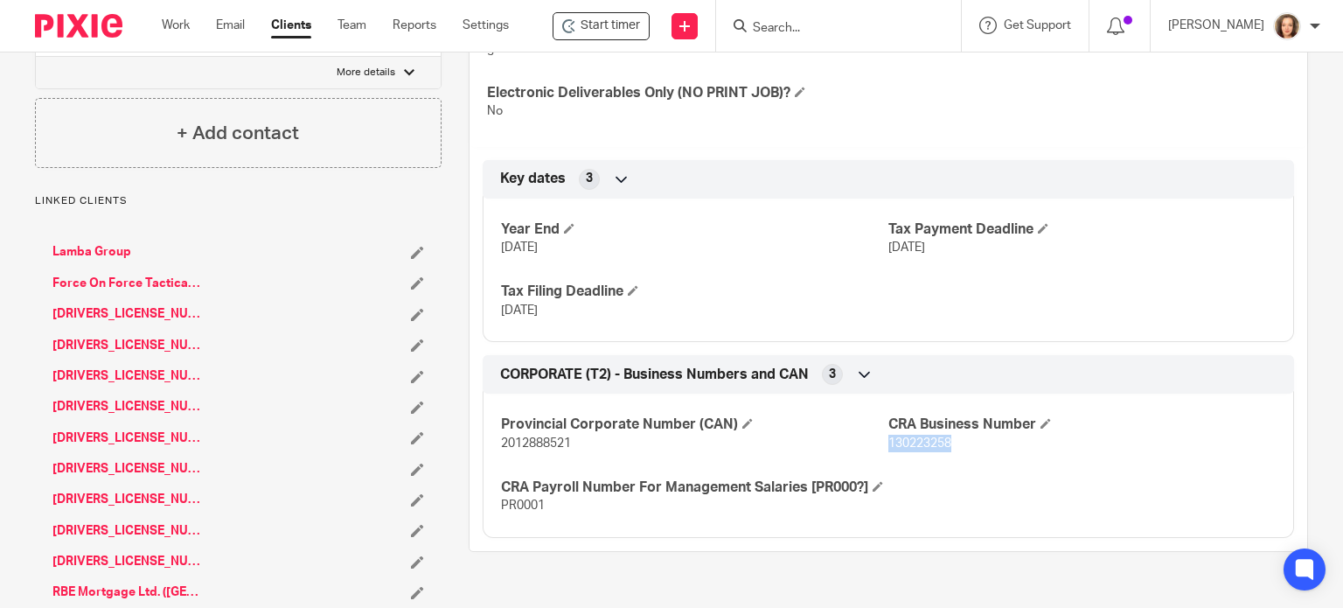
drag, startPoint x: 944, startPoint y: 440, endPoint x: 881, endPoint y: 441, distance: 63.0
click at [888, 441] on p "130223258" at bounding box center [1081, 443] width 387 height 17
copy span "130223258"
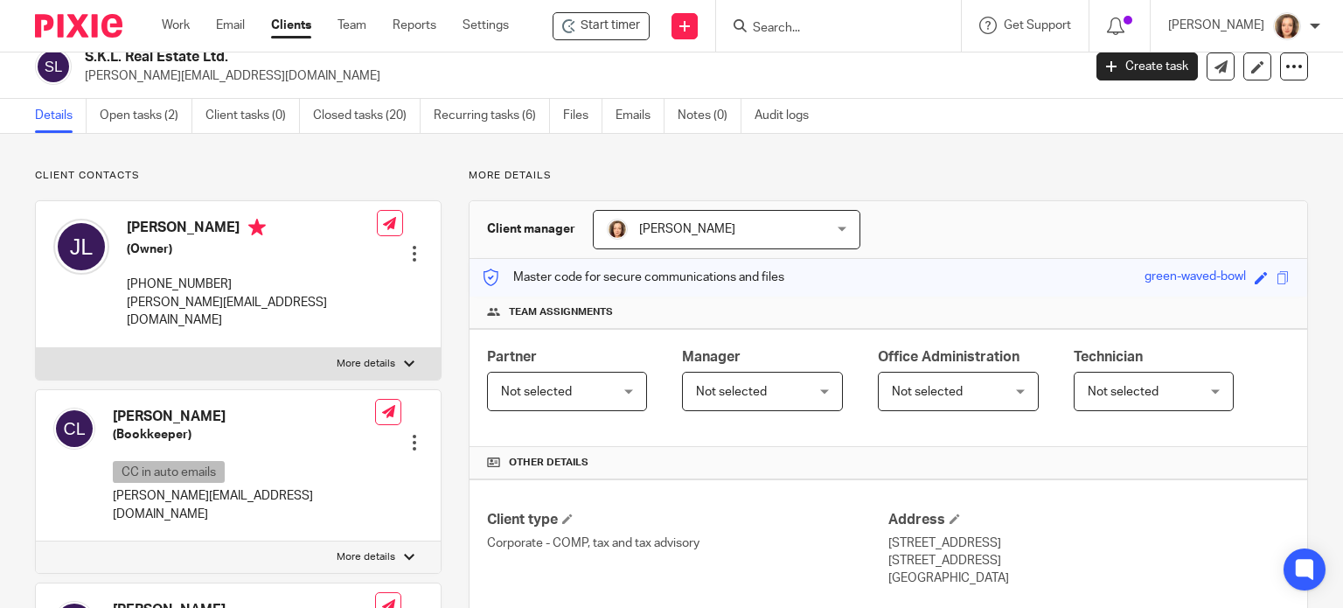
scroll to position [0, 0]
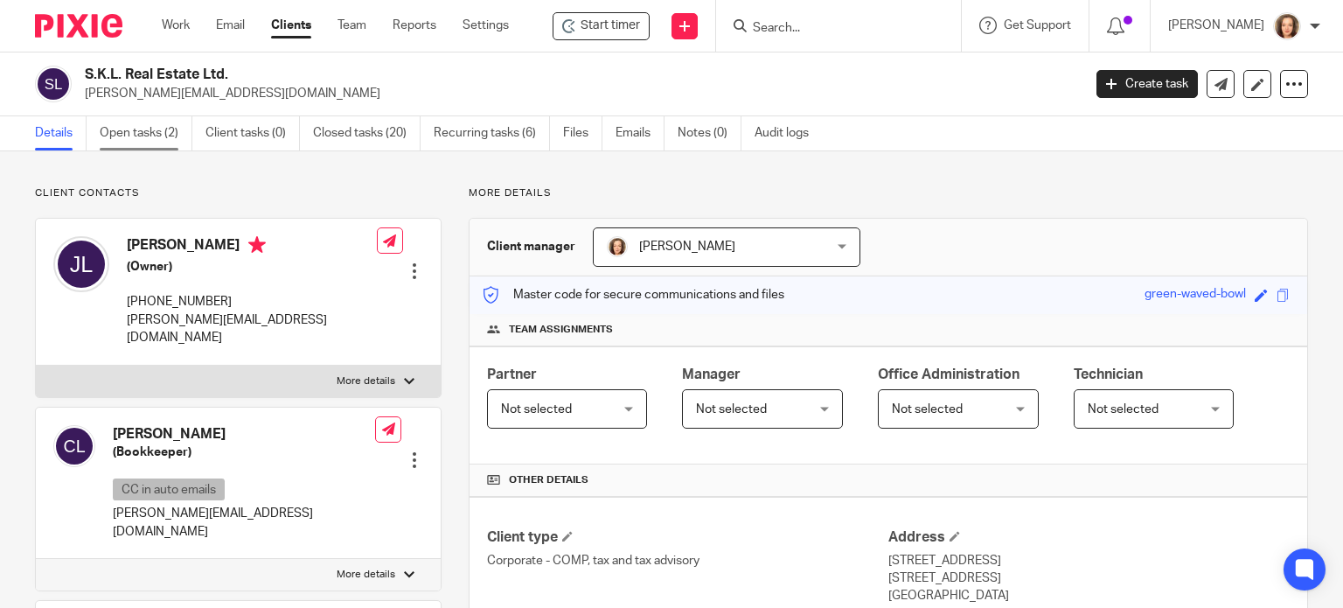
click at [154, 125] on link "Open tasks (2)" at bounding box center [146, 133] width 93 height 34
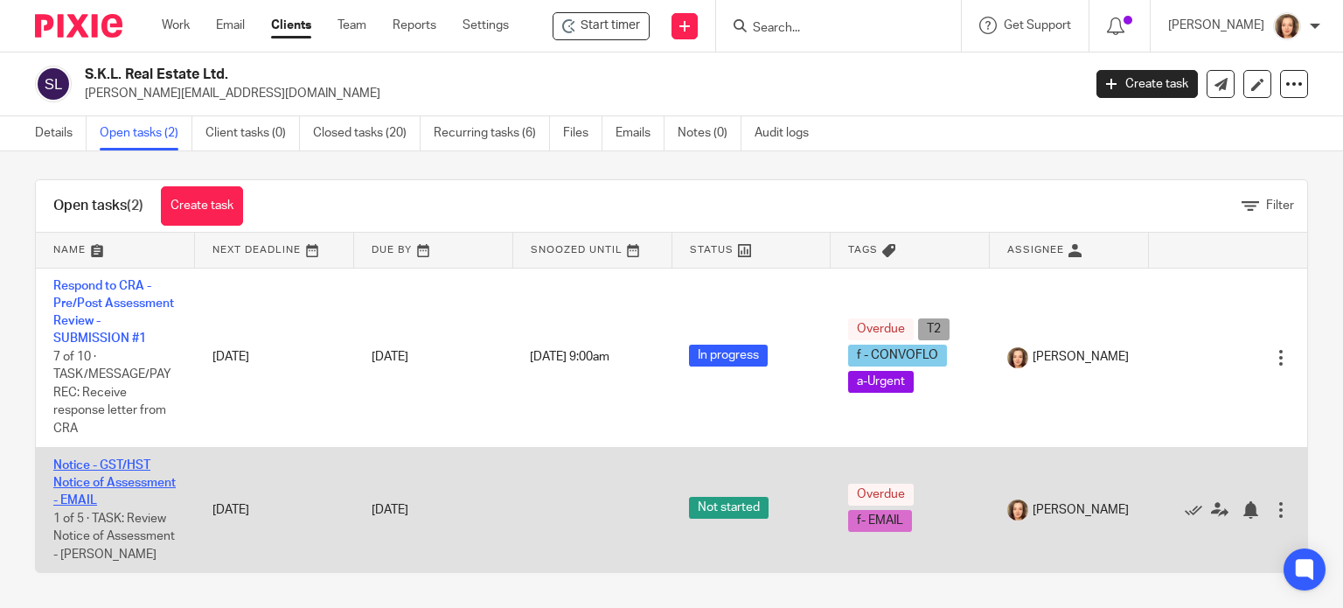
scroll to position [27, 0]
click at [1185, 501] on icon at bounding box center [1193, 509] width 17 height 17
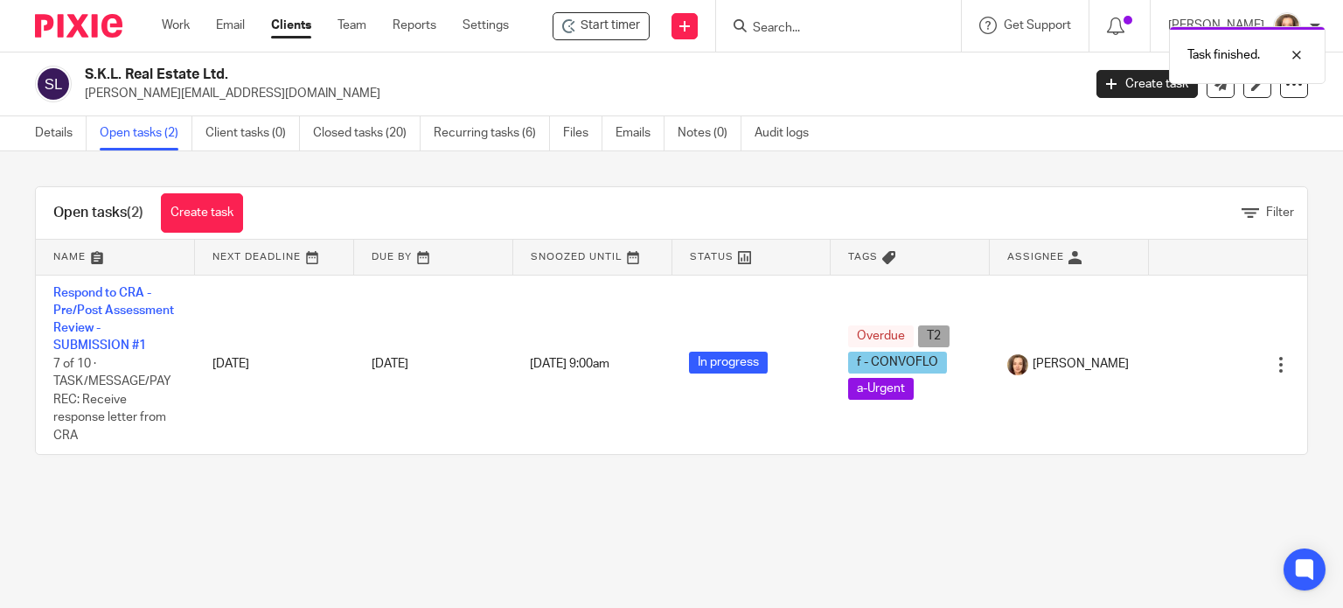
scroll to position [0, 0]
click at [776, 24] on input "Search" at bounding box center [829, 29] width 157 height 16
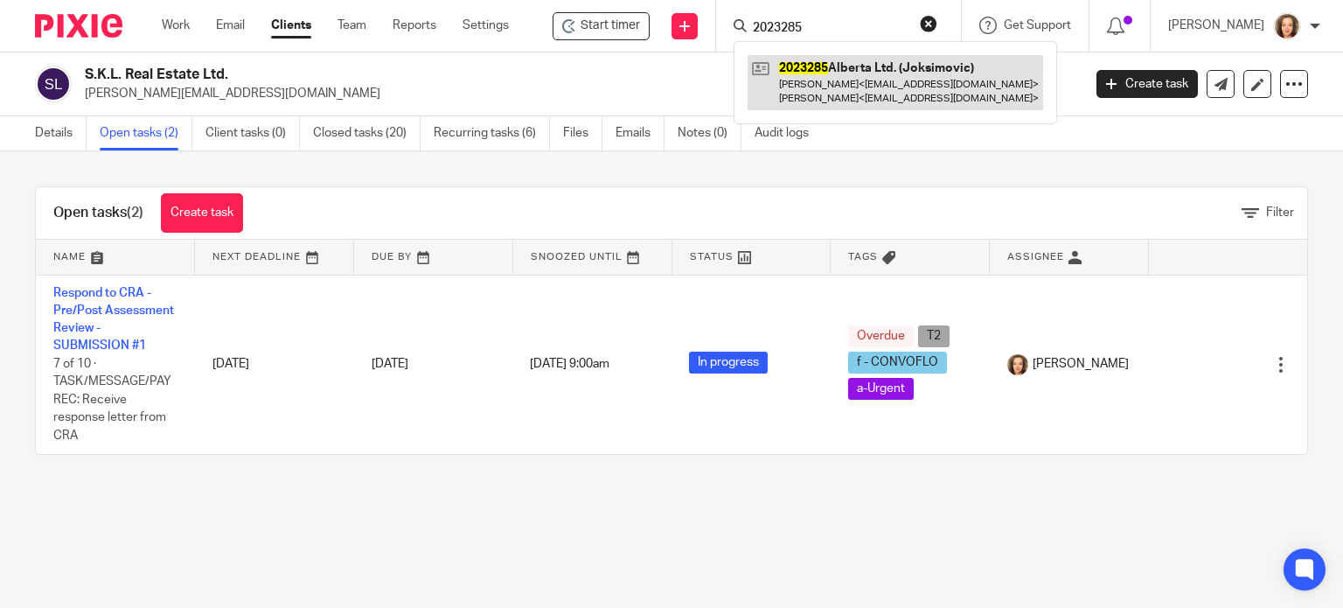
type input "2023285"
click at [807, 85] on link at bounding box center [894, 82] width 295 height 54
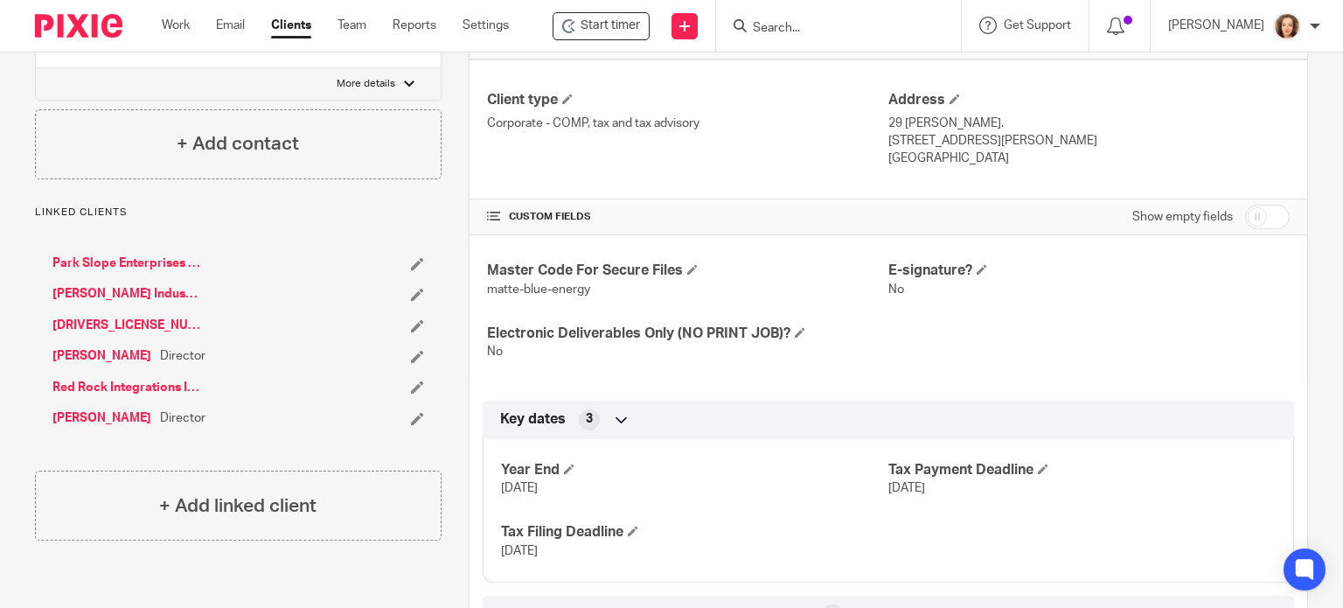
scroll to position [672, 0]
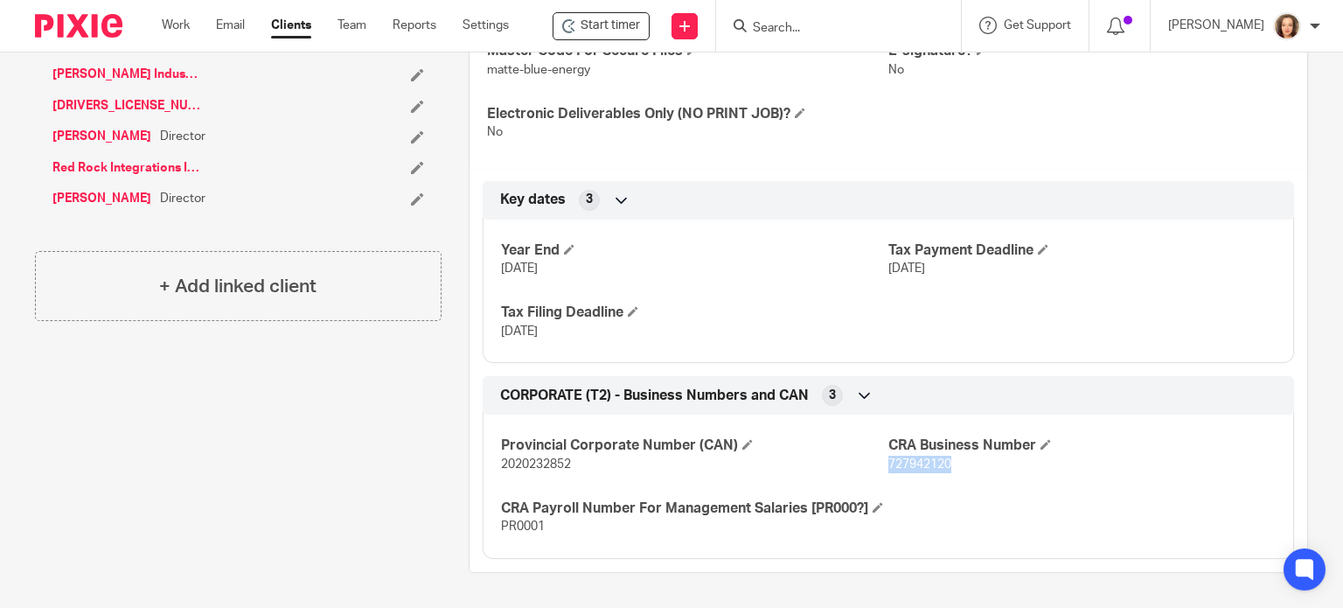
drag, startPoint x: 949, startPoint y: 446, endPoint x: 879, endPoint y: 448, distance: 70.9
click at [888, 455] on p "727942120" at bounding box center [1081, 463] width 387 height 17
copy span "727942120"
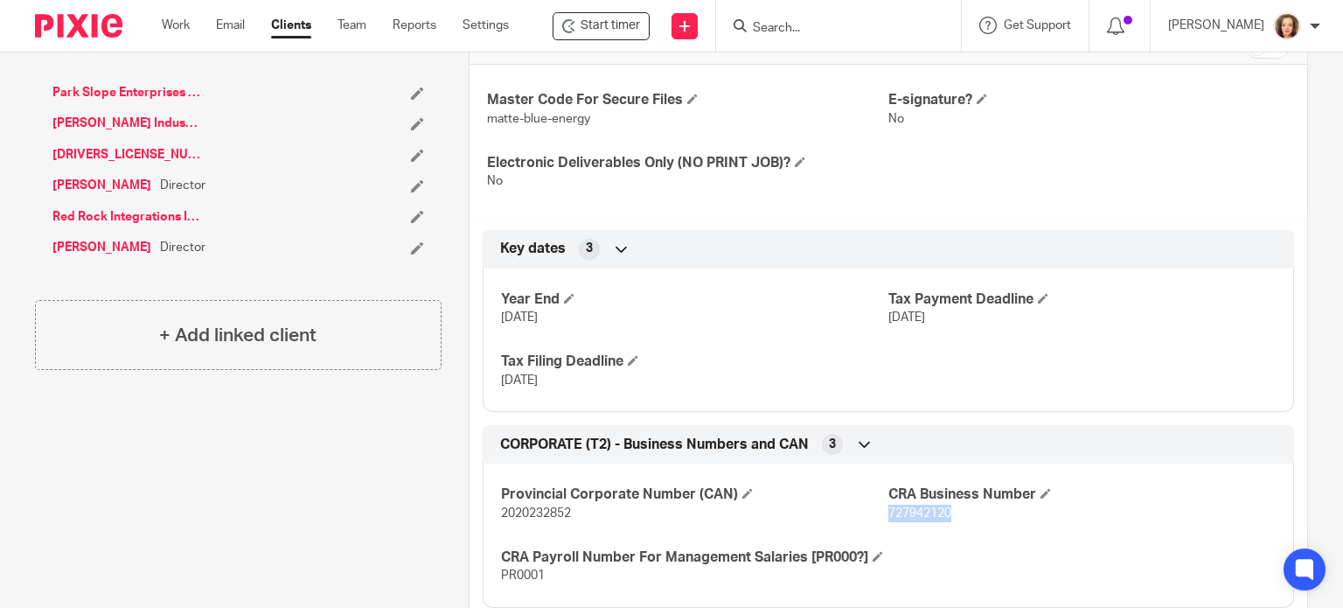
scroll to position [607, 0]
click at [797, 12] on div at bounding box center [838, 26] width 245 height 52
click at [812, 26] on input "Search" at bounding box center [829, 29] width 157 height 16
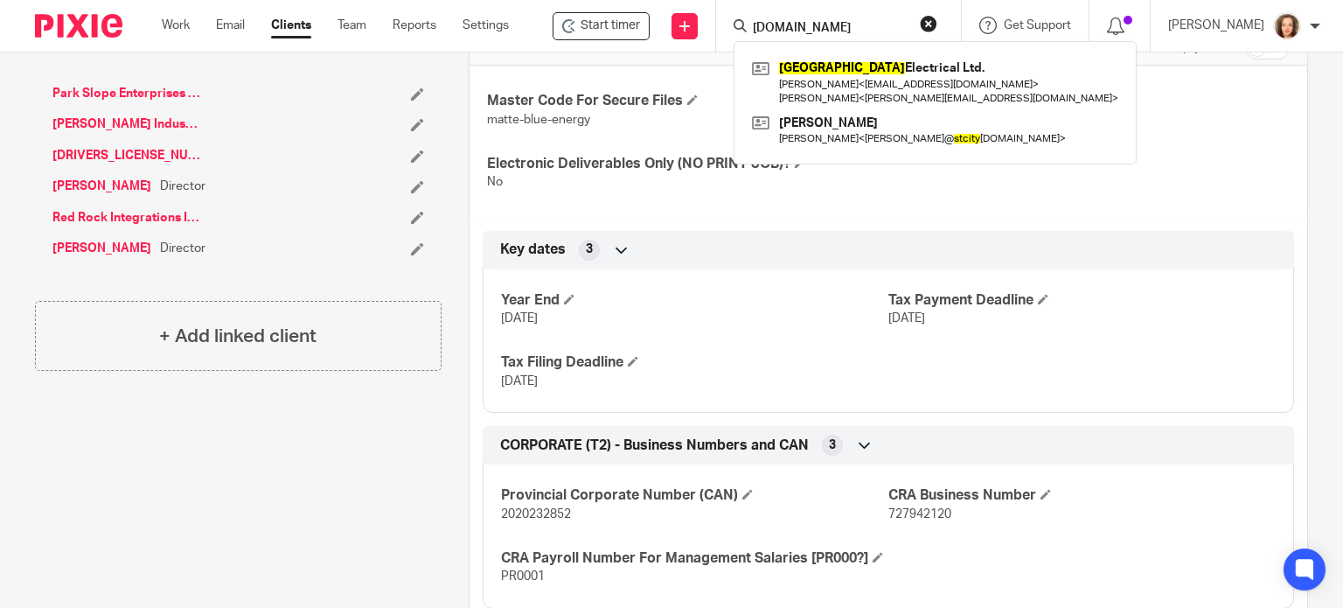
type input "st.city"
click button "submit" at bounding box center [0, 0] width 0 height 0
click at [776, 226] on div "Client type Corporate - COMP, tax and tax advisory Address 29 Rayborn Cres. St.…" at bounding box center [888, 249] width 838 height 719
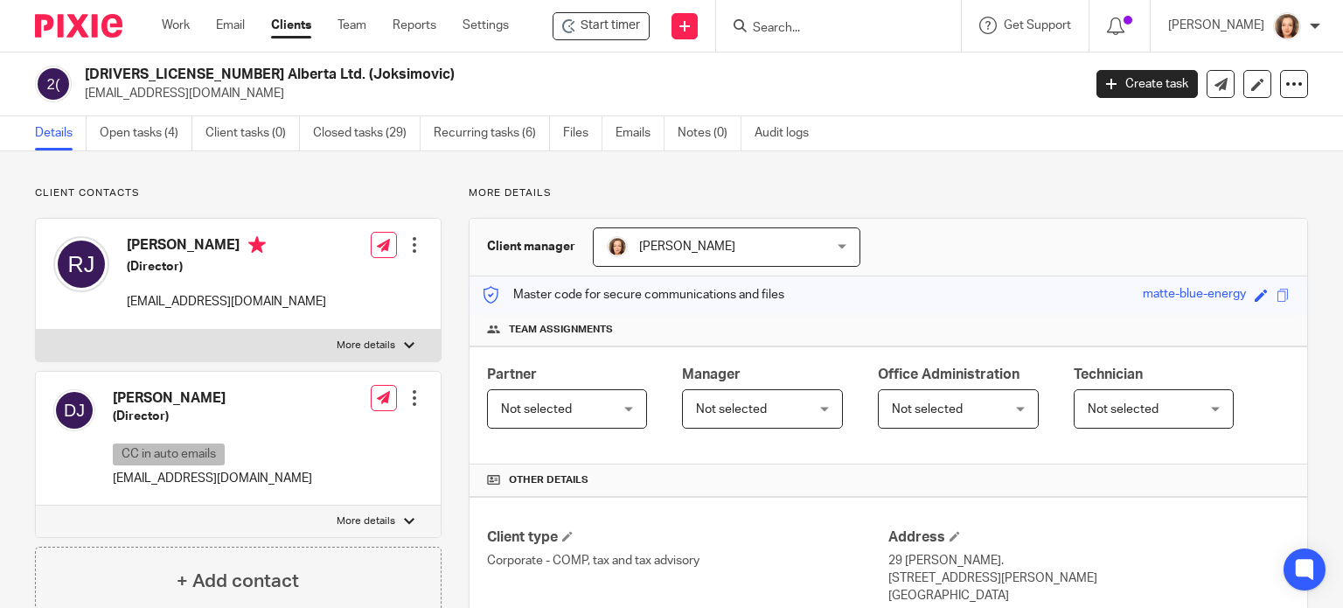
scroll to position [0, 0]
click at [135, 139] on link "Open tasks (4)" at bounding box center [146, 133] width 93 height 34
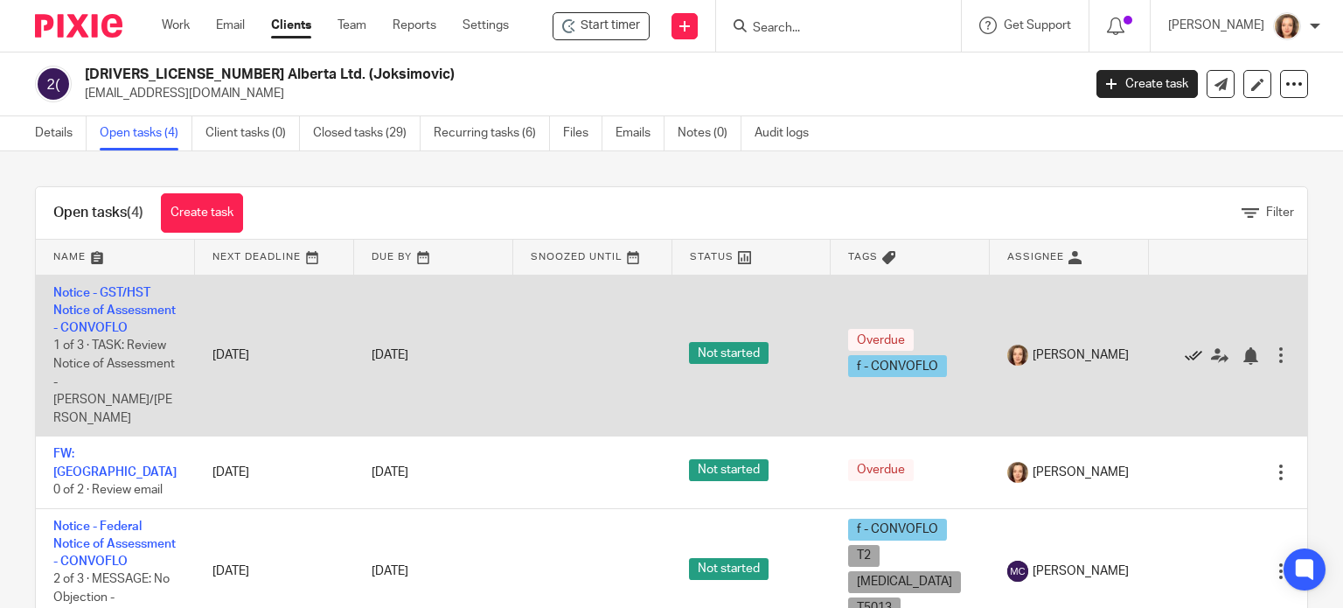
click at [1185, 356] on icon at bounding box center [1193, 355] width 17 height 17
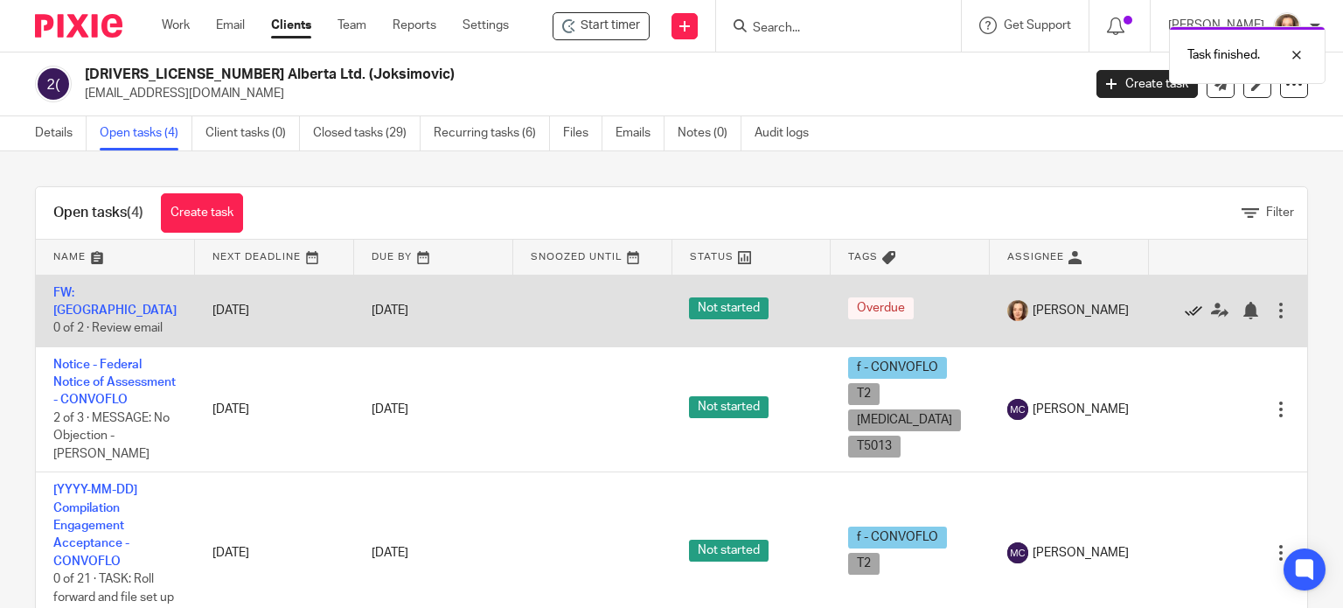
click at [1185, 303] on icon at bounding box center [1193, 310] width 17 height 17
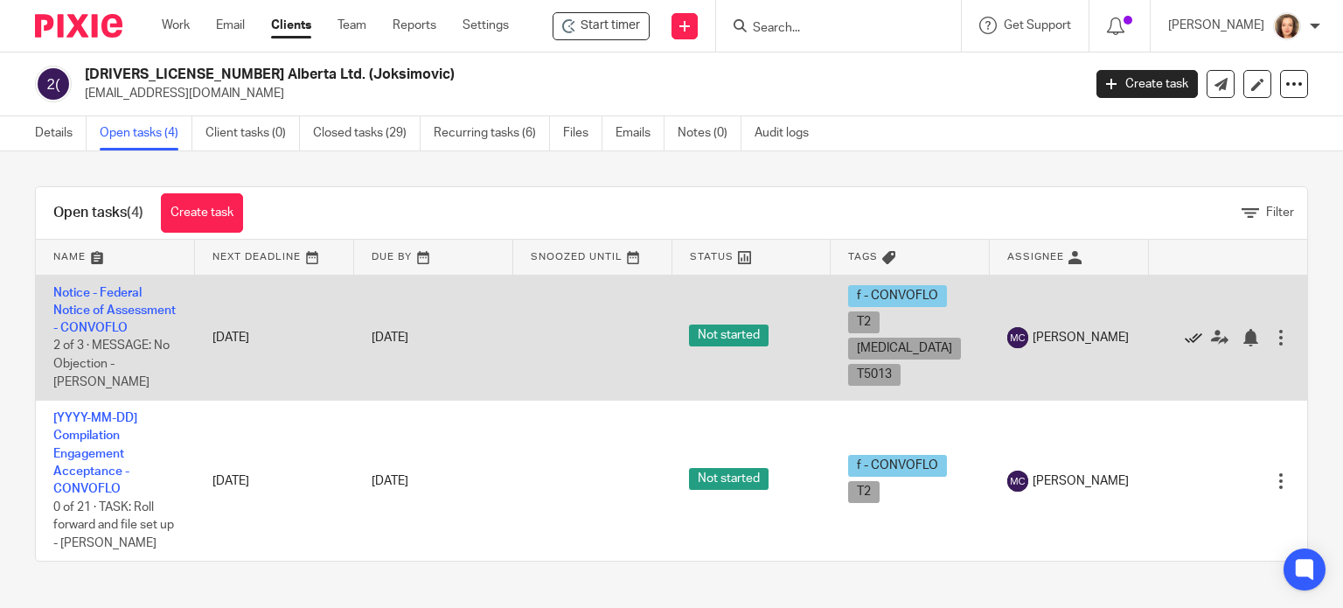
click at [1185, 335] on icon at bounding box center [1193, 337] width 17 height 17
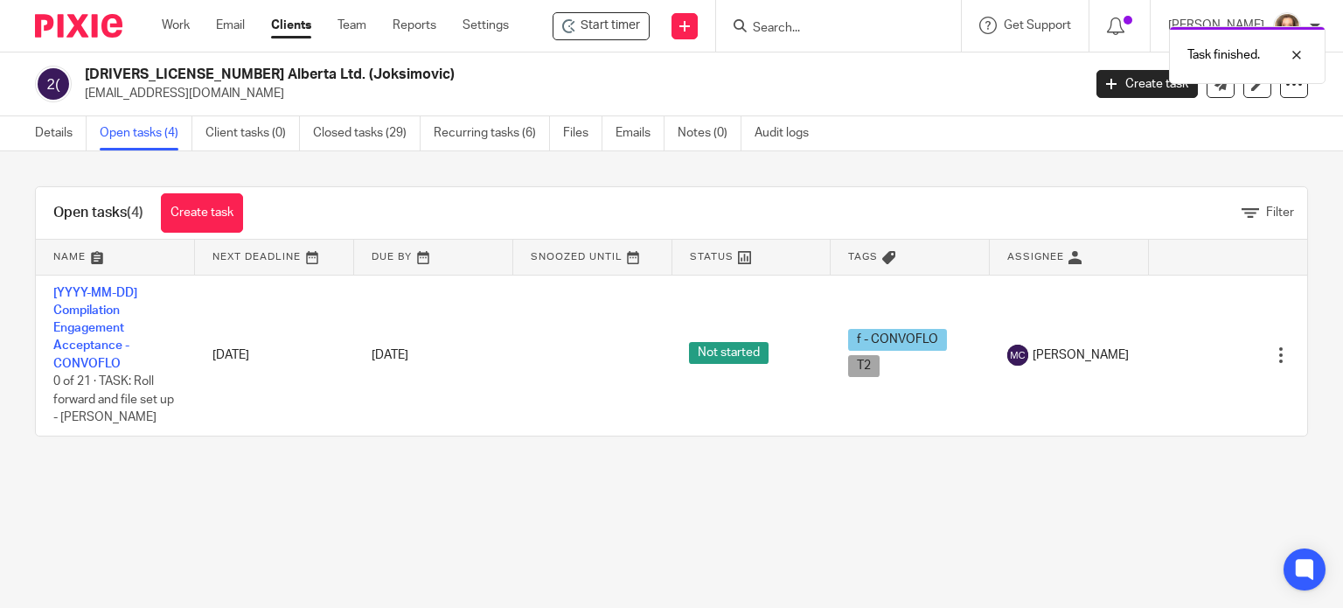
click at [817, 24] on div "Task finished." at bounding box center [998, 50] width 654 height 66
click at [770, 24] on div "Task finished." at bounding box center [998, 50] width 654 height 66
click at [793, 22] on input "Search" at bounding box center [829, 29] width 157 height 16
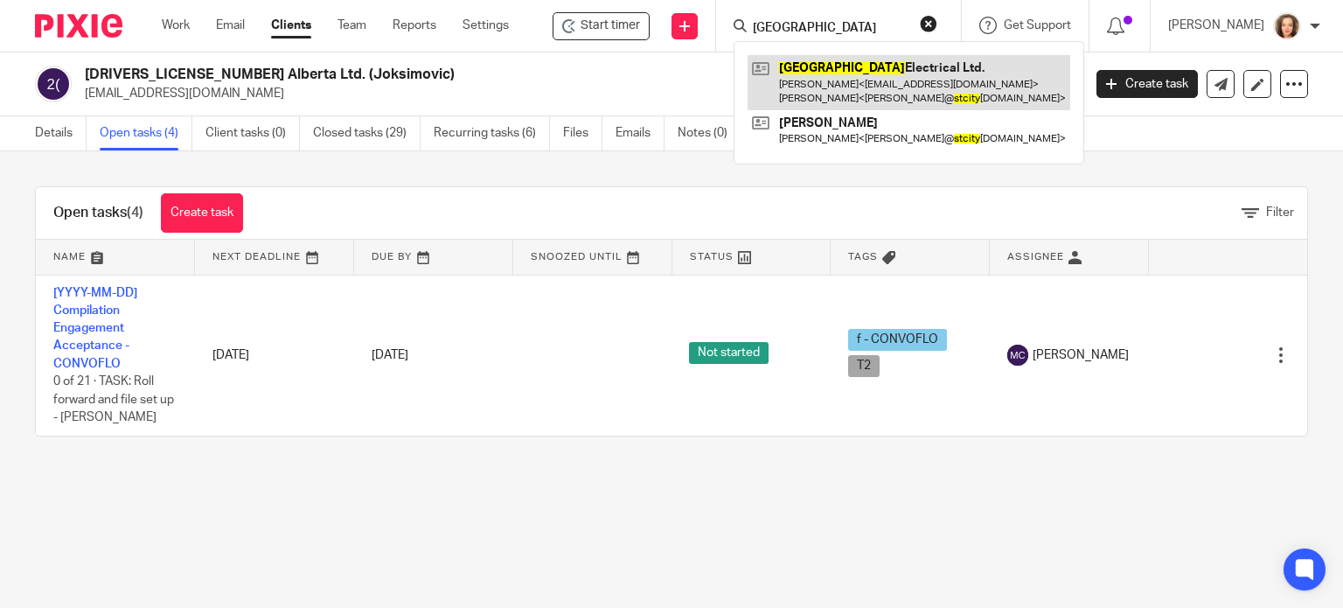
type input "st city"
click at [837, 76] on link at bounding box center [908, 82] width 323 height 54
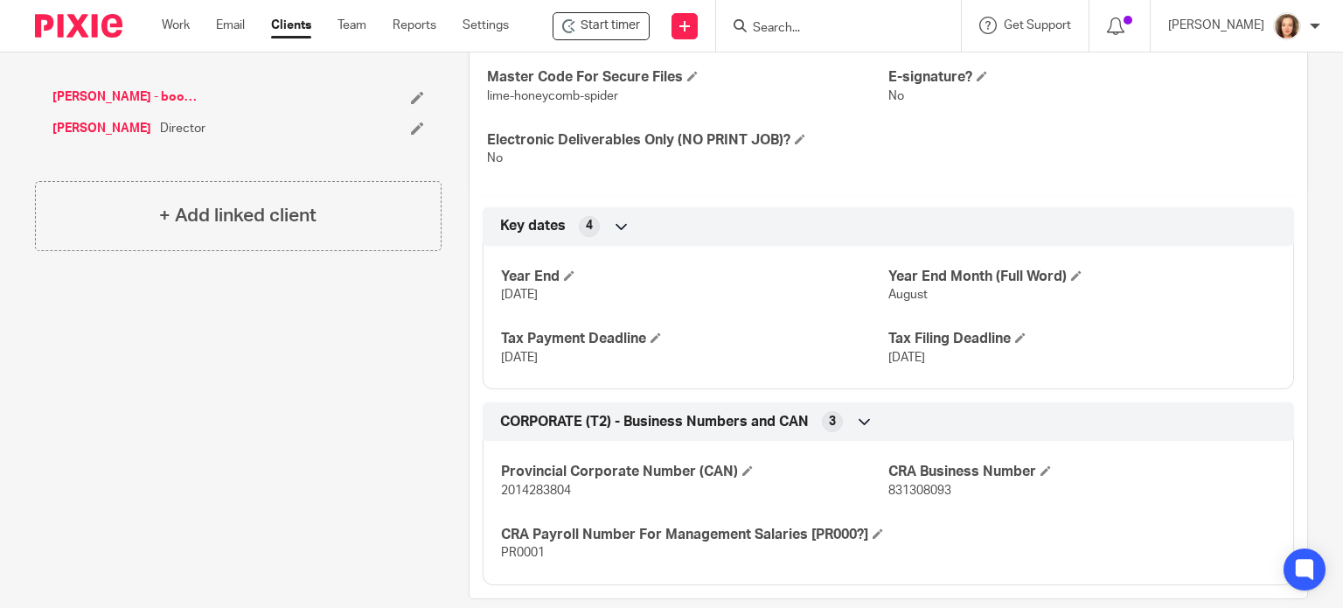
scroll to position [672, 0]
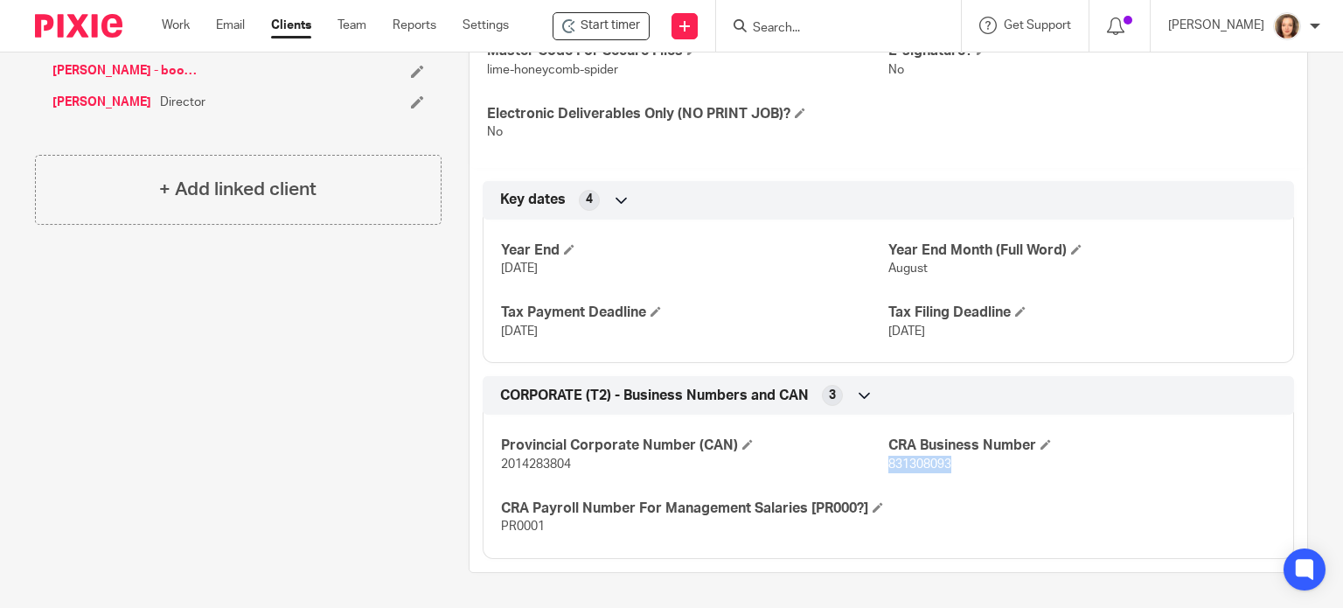
drag, startPoint x: 955, startPoint y: 448, endPoint x: 881, endPoint y: 448, distance: 73.4
click at [888, 455] on p "831308093" at bounding box center [1081, 463] width 387 height 17
copy span "831308093"
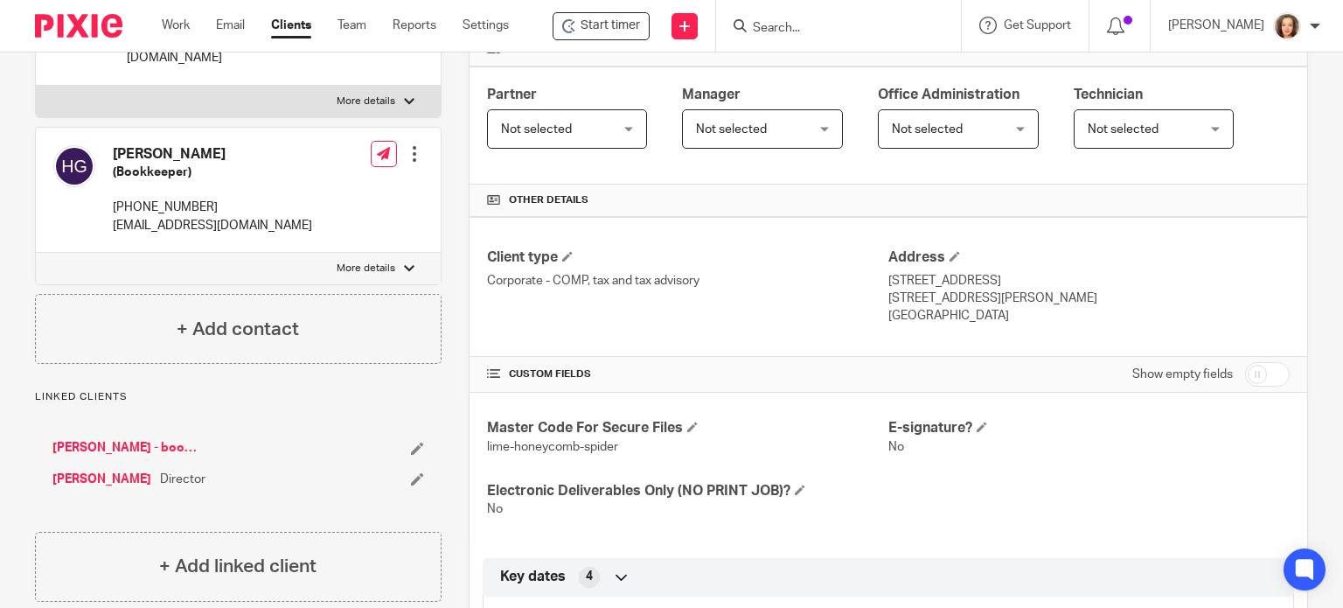
click at [1257, 374] on input "checkbox" at bounding box center [1267, 374] width 45 height 24
checkbox input "true"
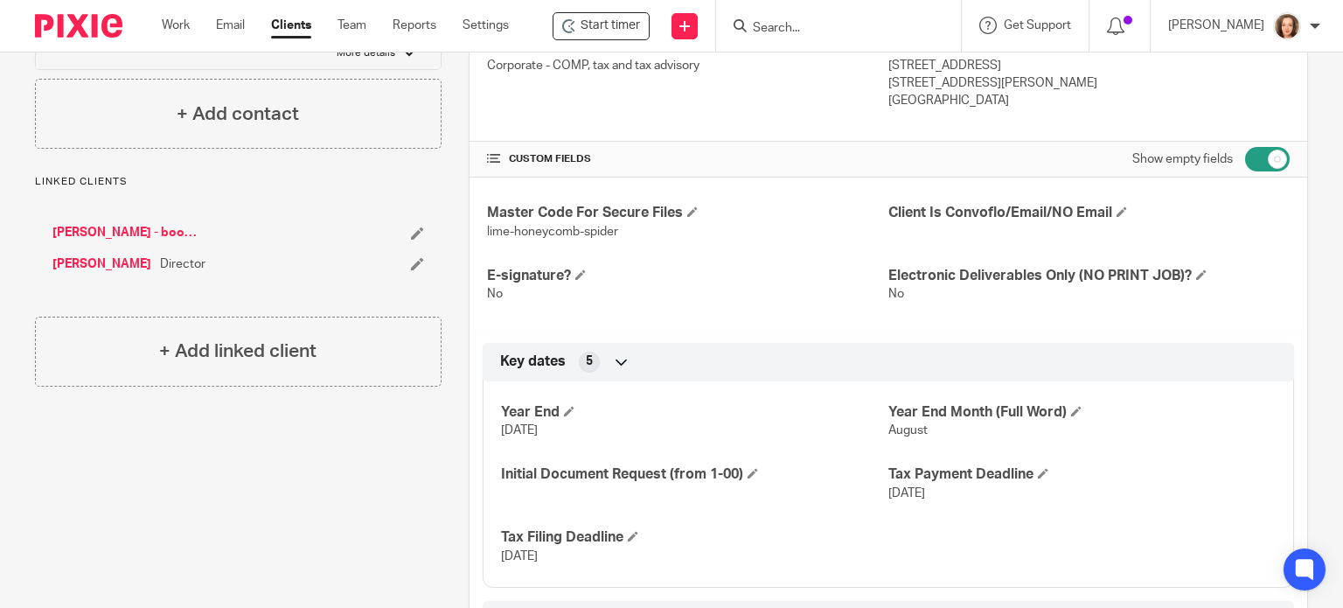
scroll to position [519, 0]
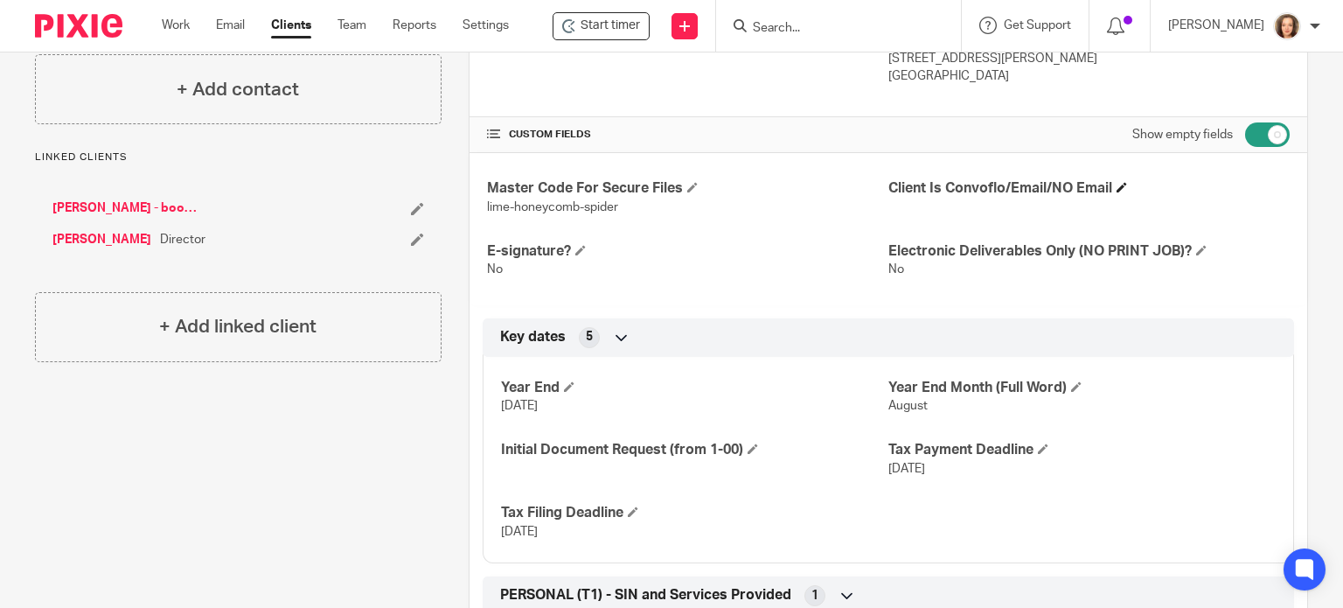
click at [1122, 181] on h4 "Client Is Convoflo/Email/NO Email" at bounding box center [1088, 188] width 401 height 18
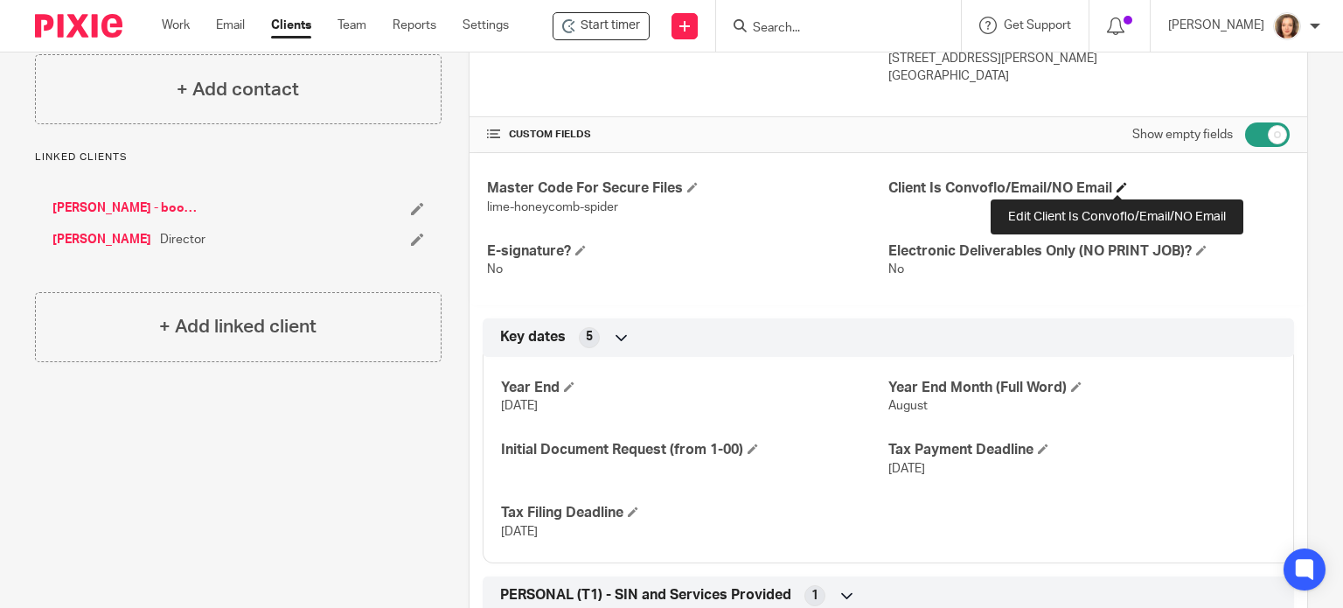
click at [1118, 183] on span at bounding box center [1121, 187] width 10 height 10
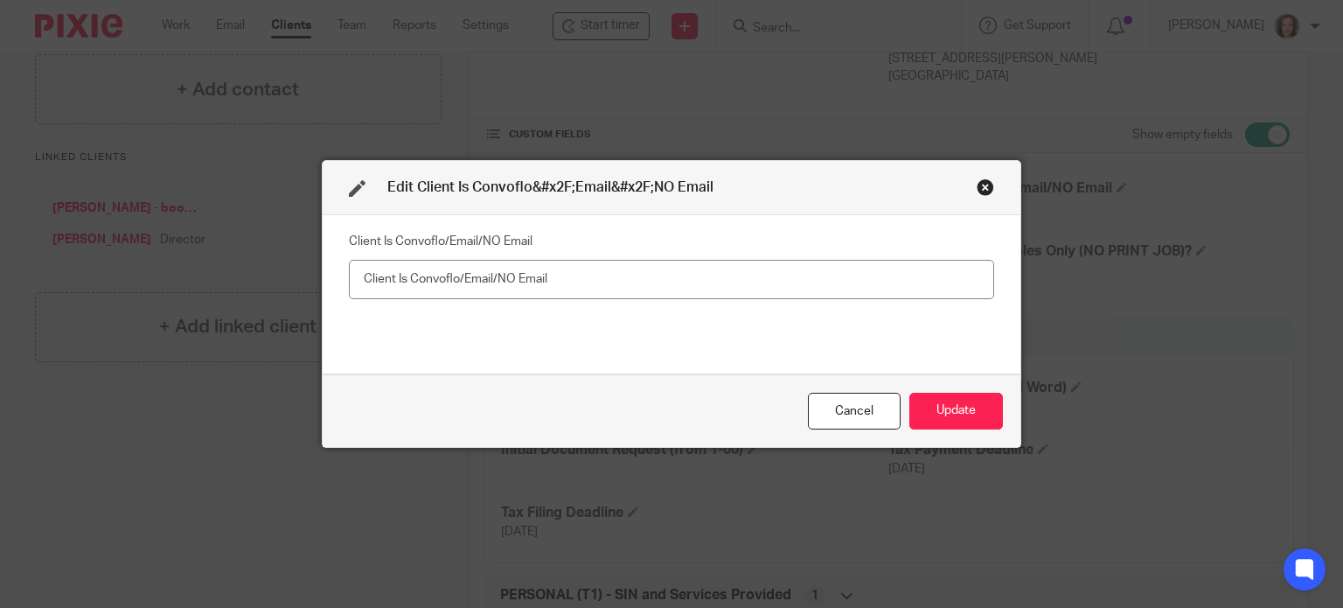
click at [735, 279] on input "text" at bounding box center [671, 279] width 645 height 39
type input "Email"
click at [959, 414] on button "Update" at bounding box center [956, 412] width 94 height 38
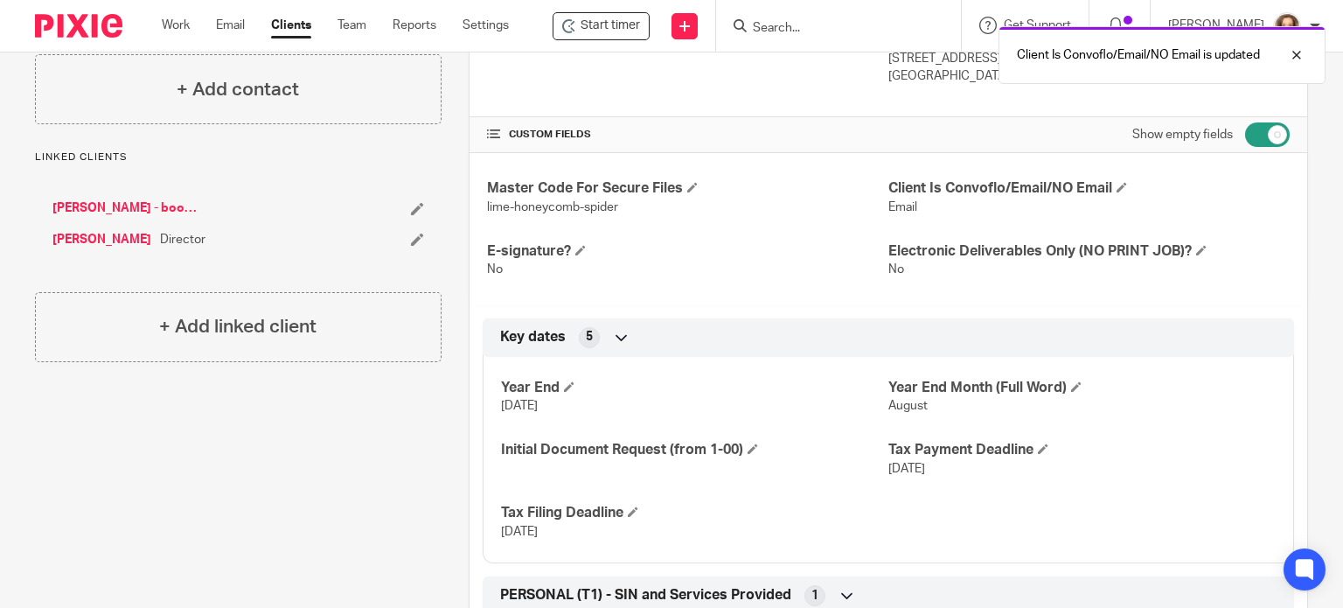
click at [1122, 279] on div "Master Code For Secure Files lime-honeycomb-spider Client Is Convoflo/Email/NO …" at bounding box center [888, 229] width 838 height 152
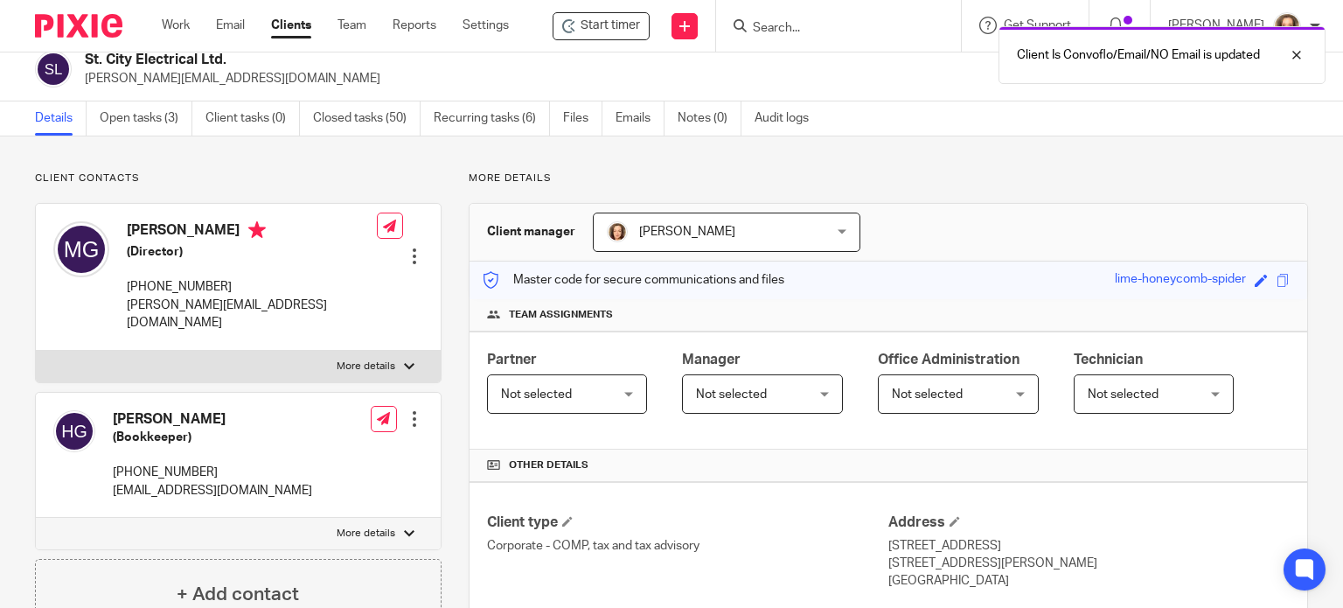
scroll to position [0, 0]
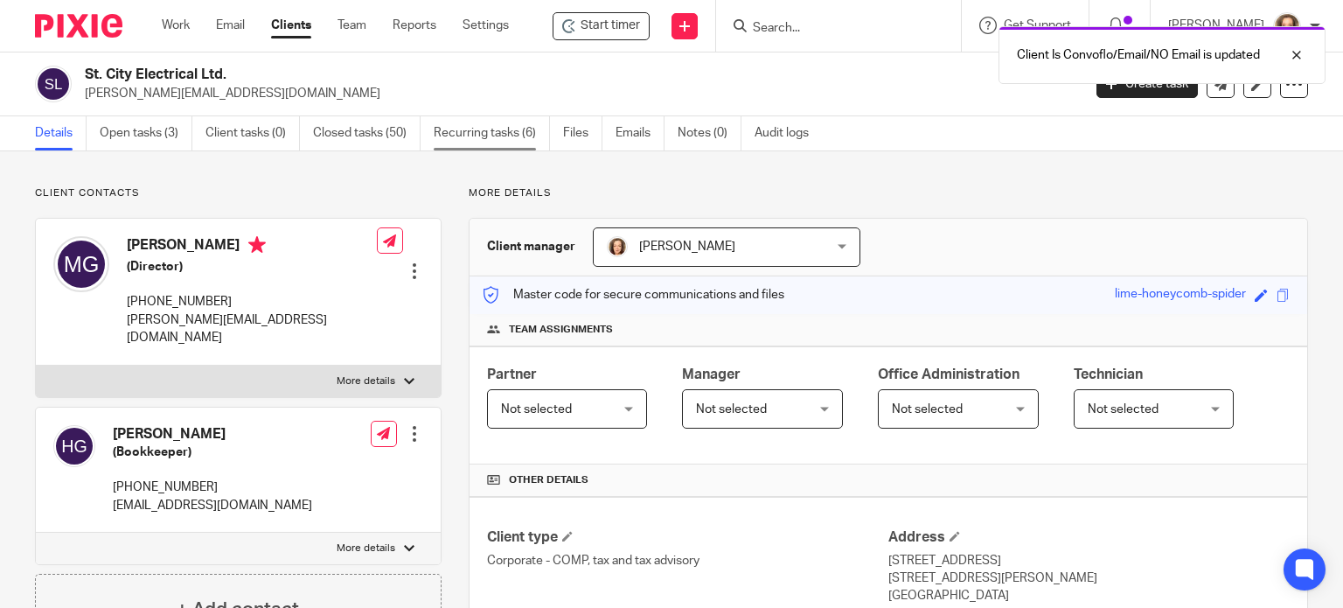
click at [504, 137] on link "Recurring tasks (6)" at bounding box center [492, 133] width 116 height 34
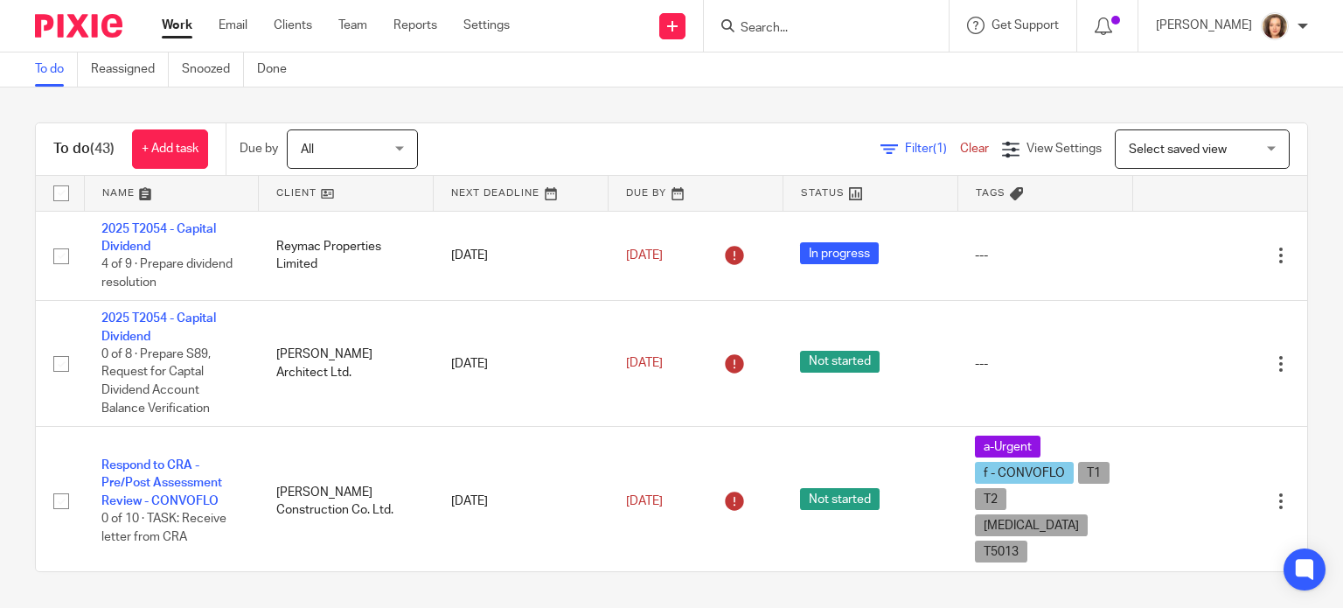
click at [798, 28] on input "Search" at bounding box center [817, 29] width 157 height 16
click at [803, 28] on input "Search" at bounding box center [817, 29] width 157 height 16
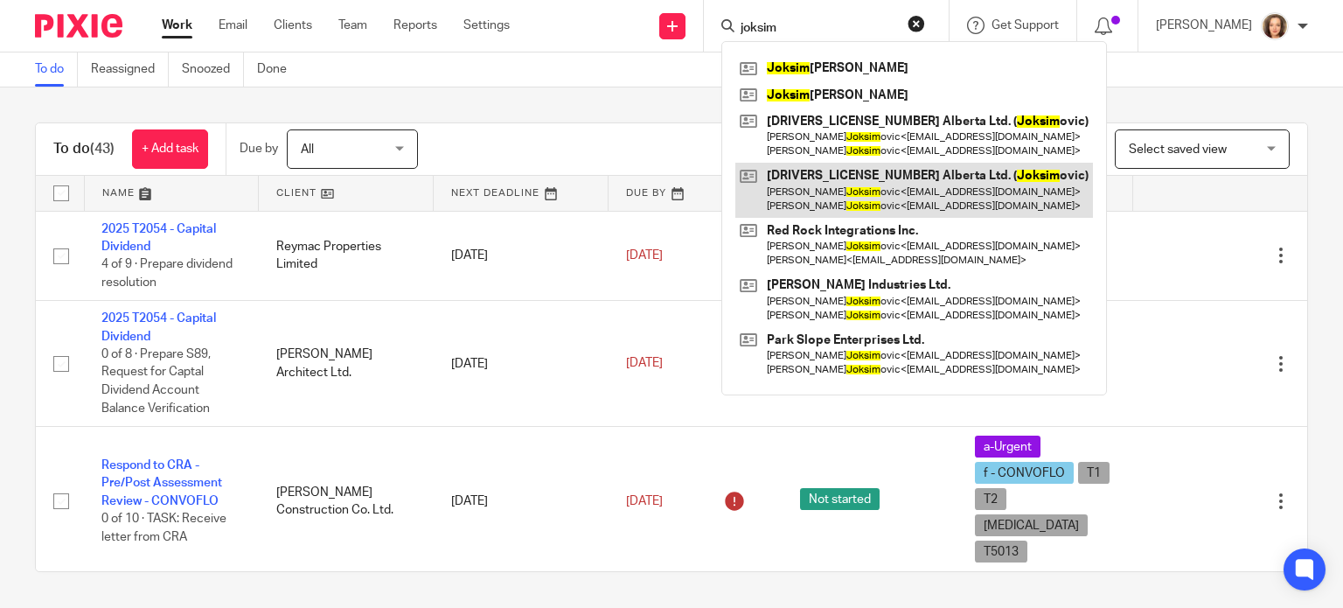
type input "joksim"
click at [856, 198] on link at bounding box center [914, 190] width 358 height 54
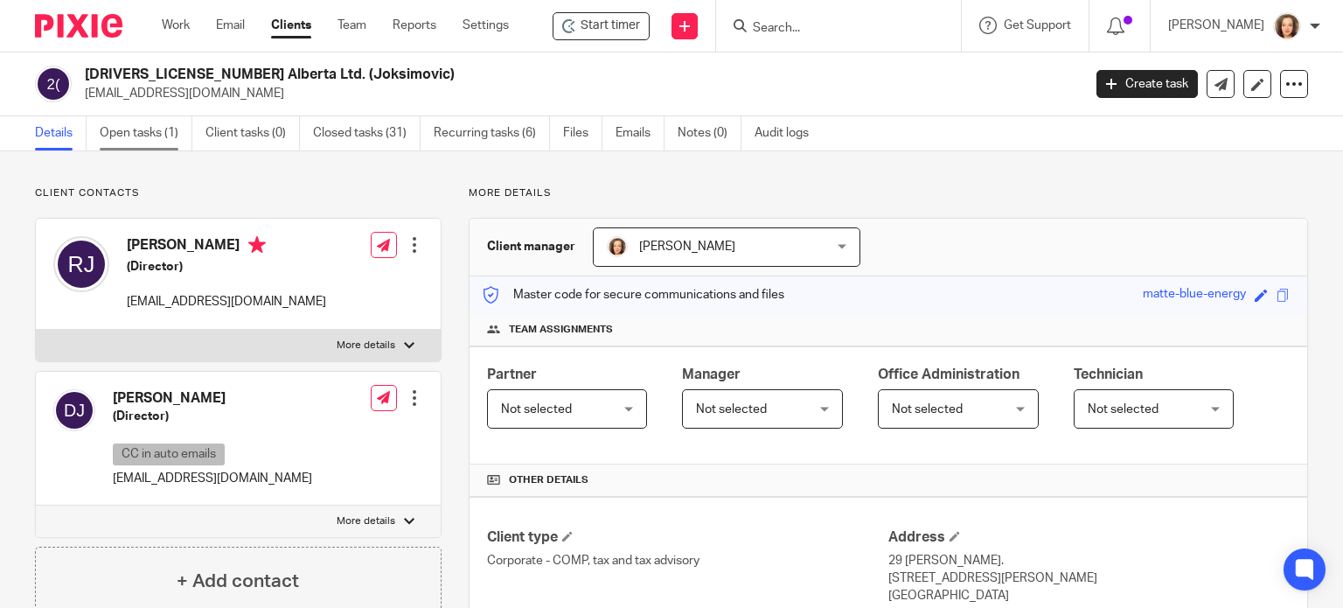
click at [164, 124] on link "Open tasks (1)" at bounding box center [146, 133] width 93 height 34
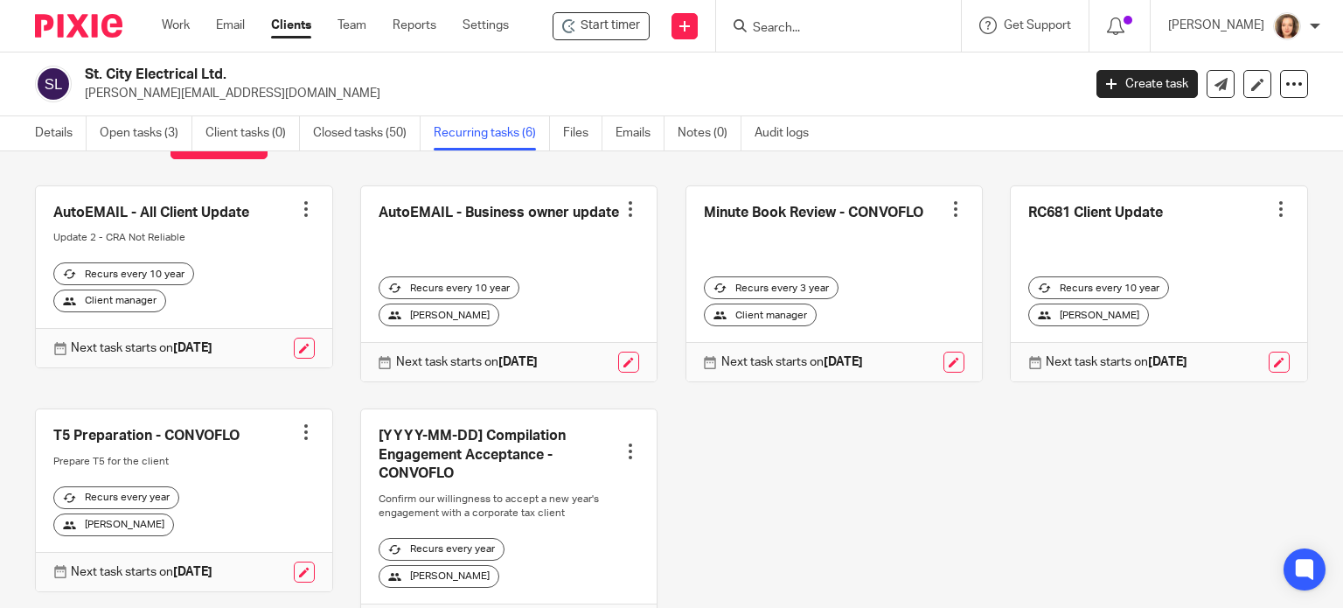
scroll to position [44, 0]
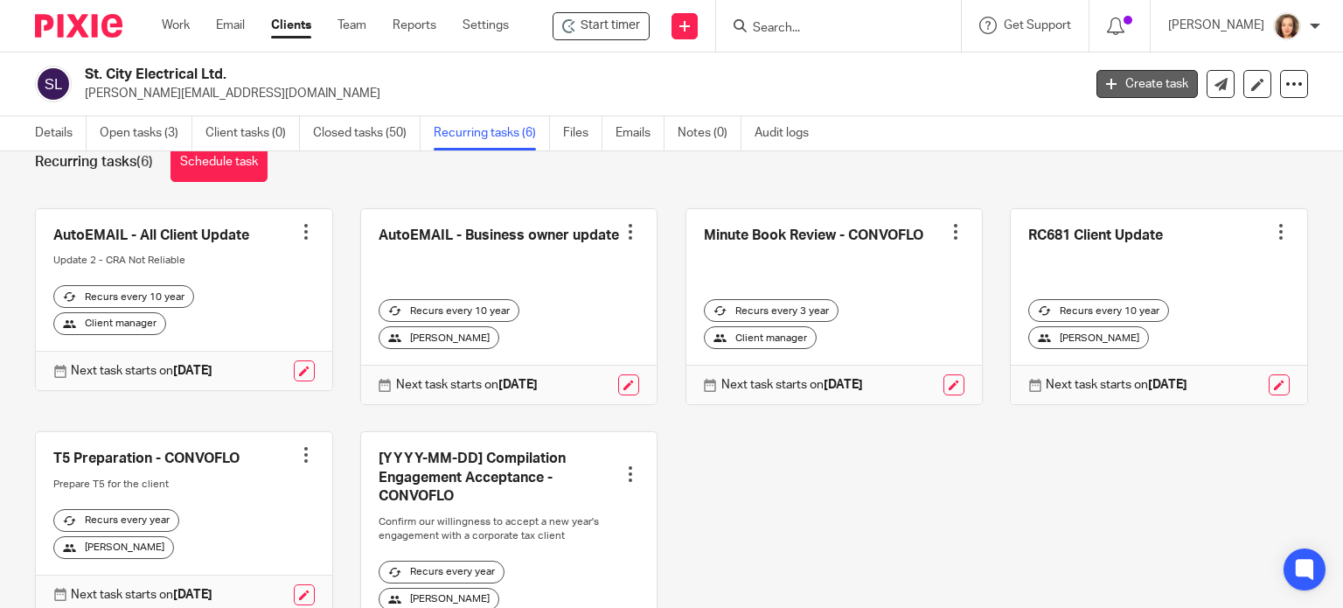
click at [1123, 77] on link "Create task" at bounding box center [1146, 84] width 101 height 28
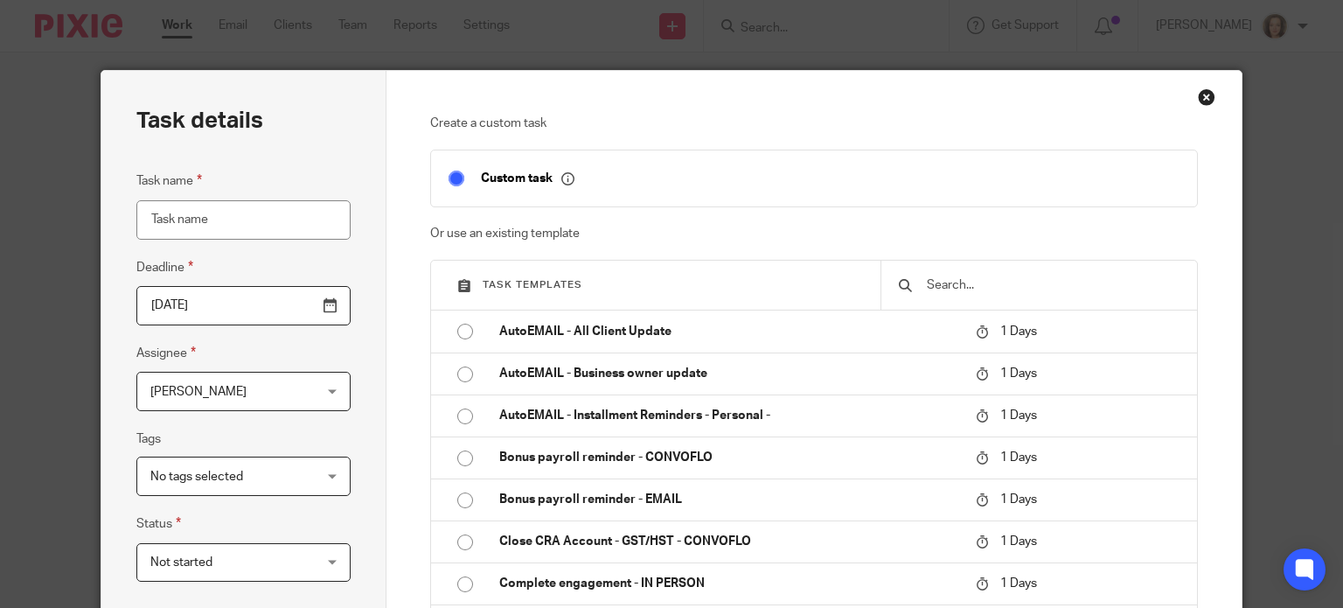
click at [993, 277] on input "text" at bounding box center [1052, 284] width 254 height 19
click at [1199, 88] on div "Close this dialog window" at bounding box center [1206, 96] width 17 height 17
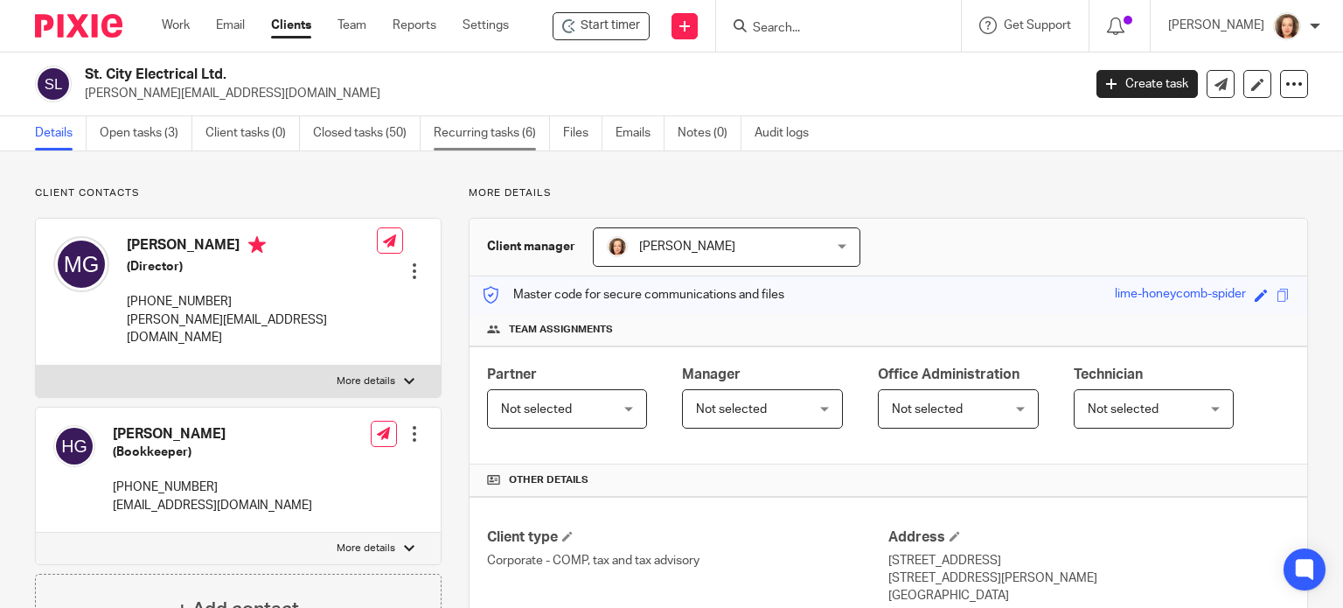
click at [510, 136] on link "Recurring tasks (6)" at bounding box center [492, 133] width 116 height 34
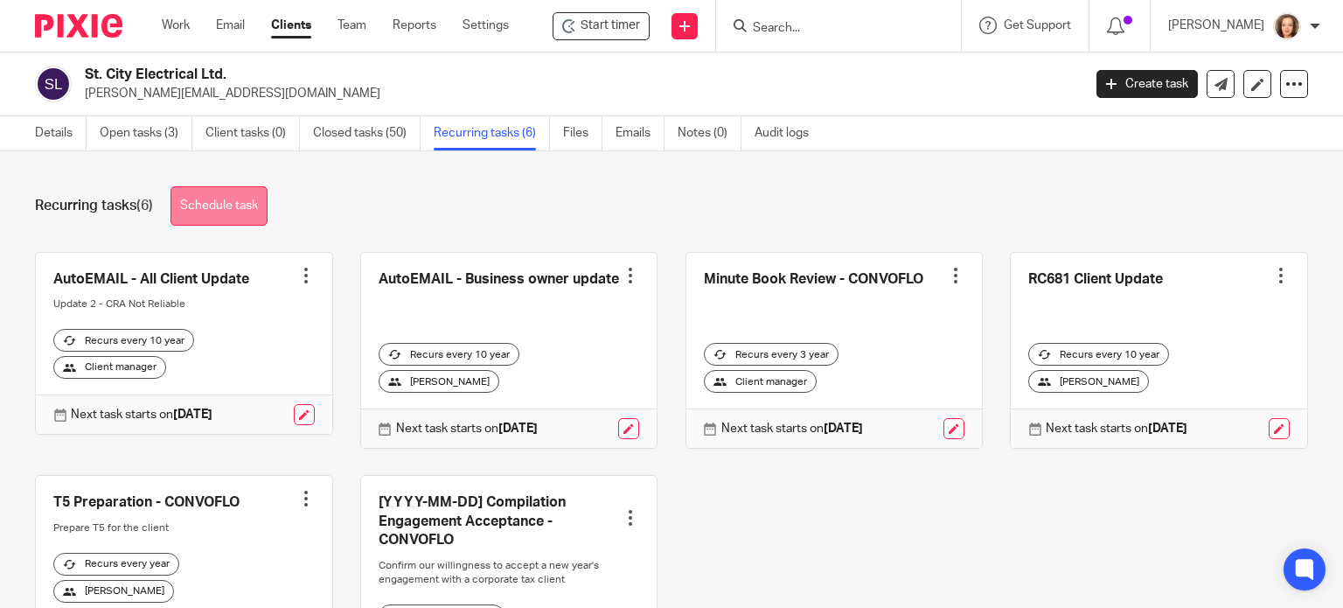
click at [250, 198] on link "Schedule task" at bounding box center [218, 205] width 97 height 39
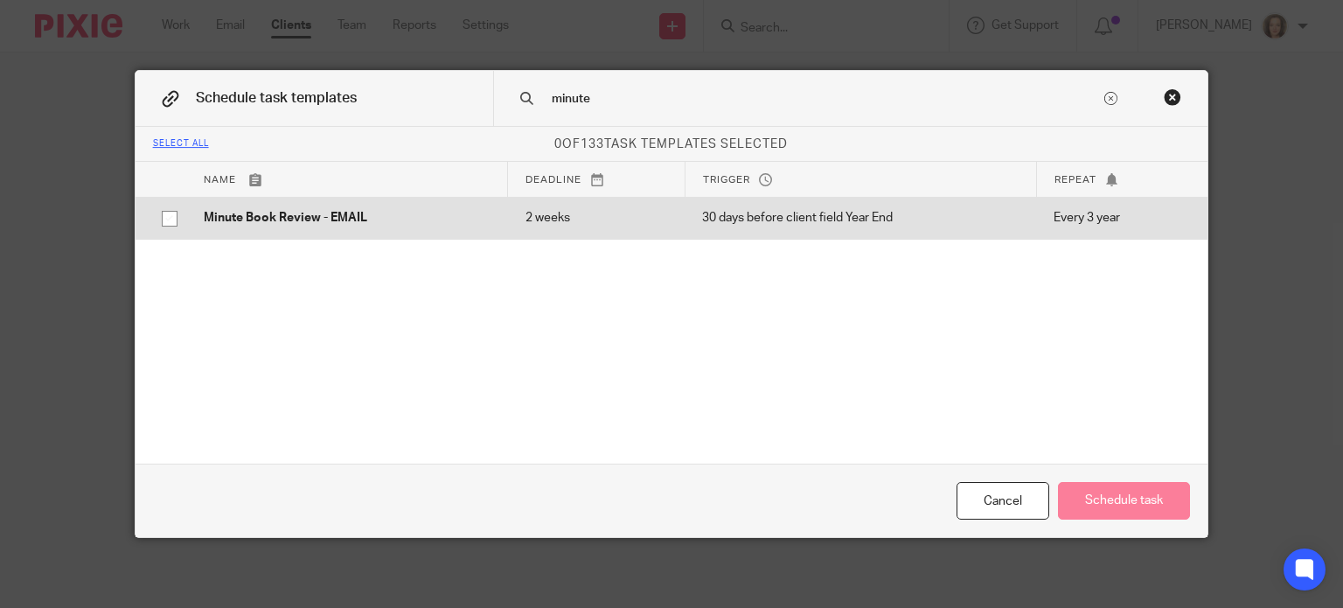
type input "minute"
click at [330, 226] on p "Minute Book Review - EMAIL" at bounding box center [347, 217] width 287 height 17
checkbox input "true"
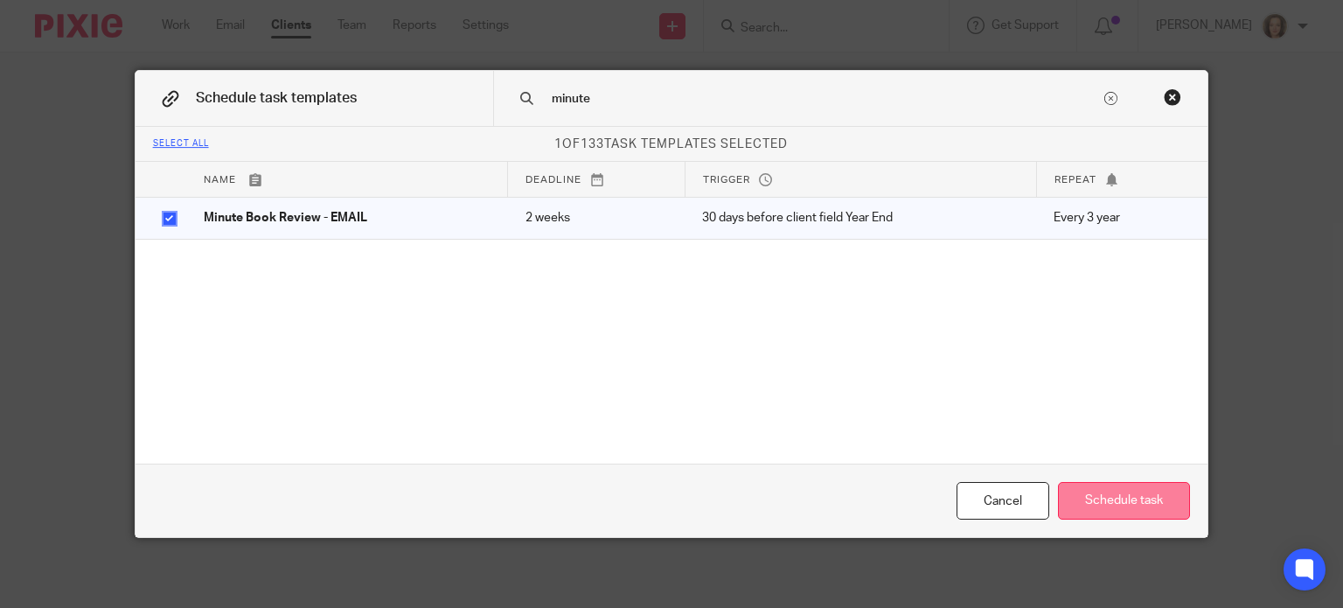
click at [1114, 498] on button "Schedule task" at bounding box center [1124, 501] width 132 height 38
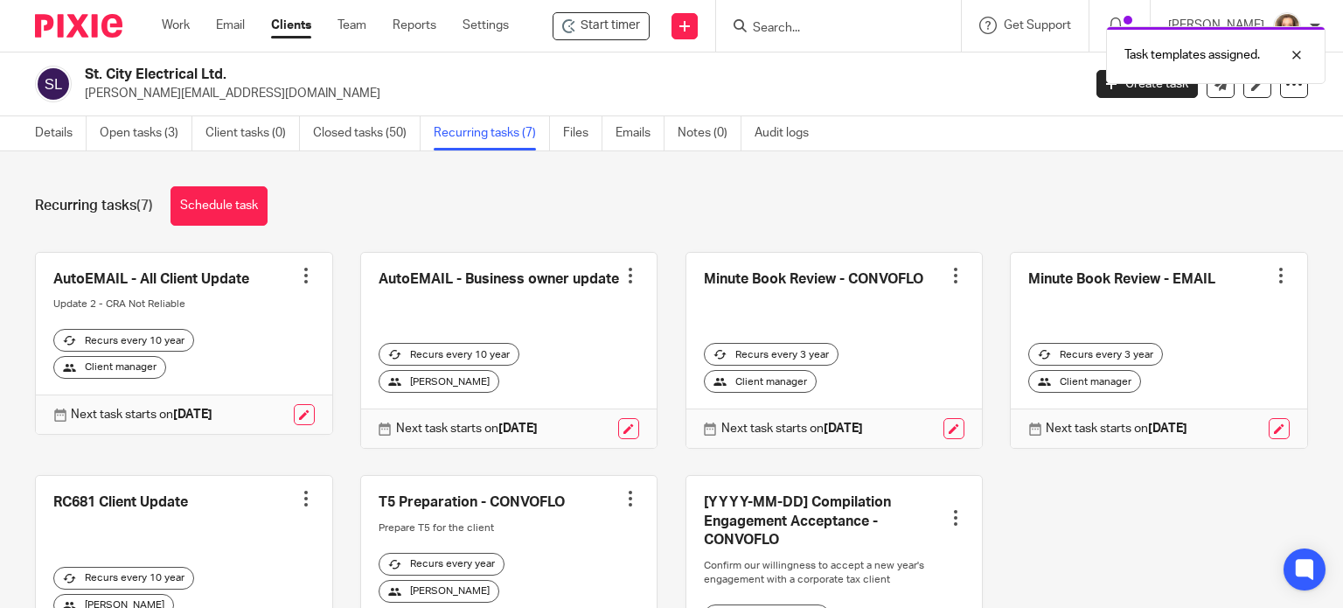
click at [947, 278] on div at bounding box center [955, 275] width 17 height 17
click at [856, 386] on span "Cancel schedule" at bounding box center [872, 385] width 92 height 12
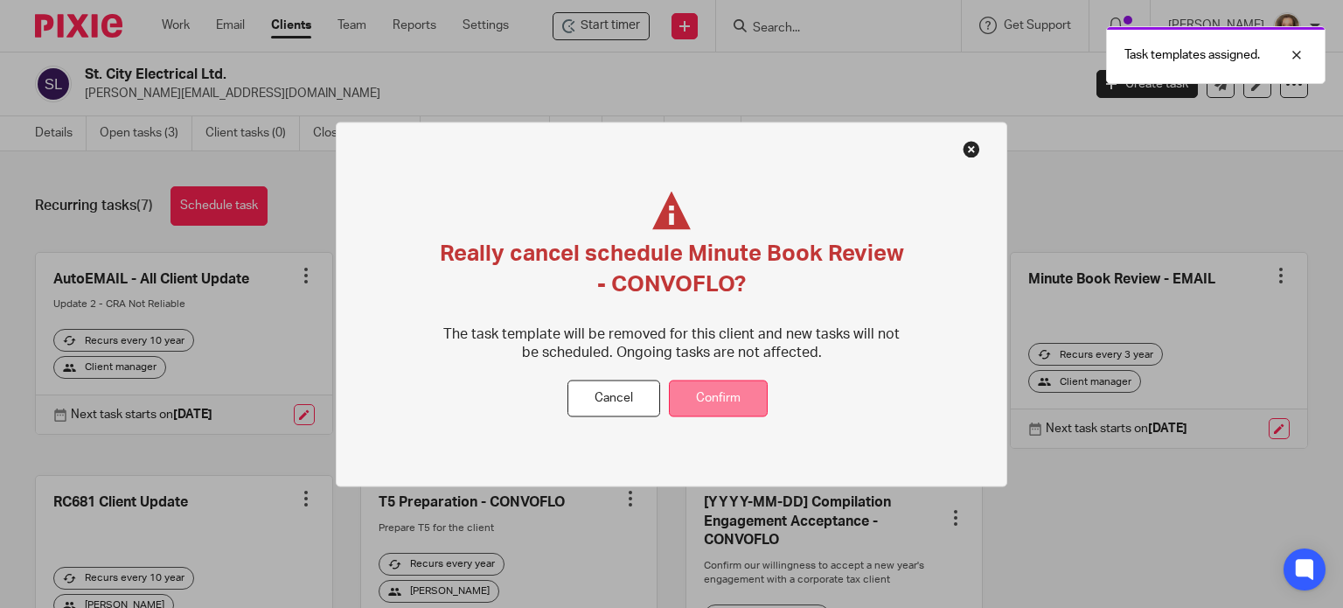
click at [757, 398] on button "Confirm" at bounding box center [718, 398] width 99 height 38
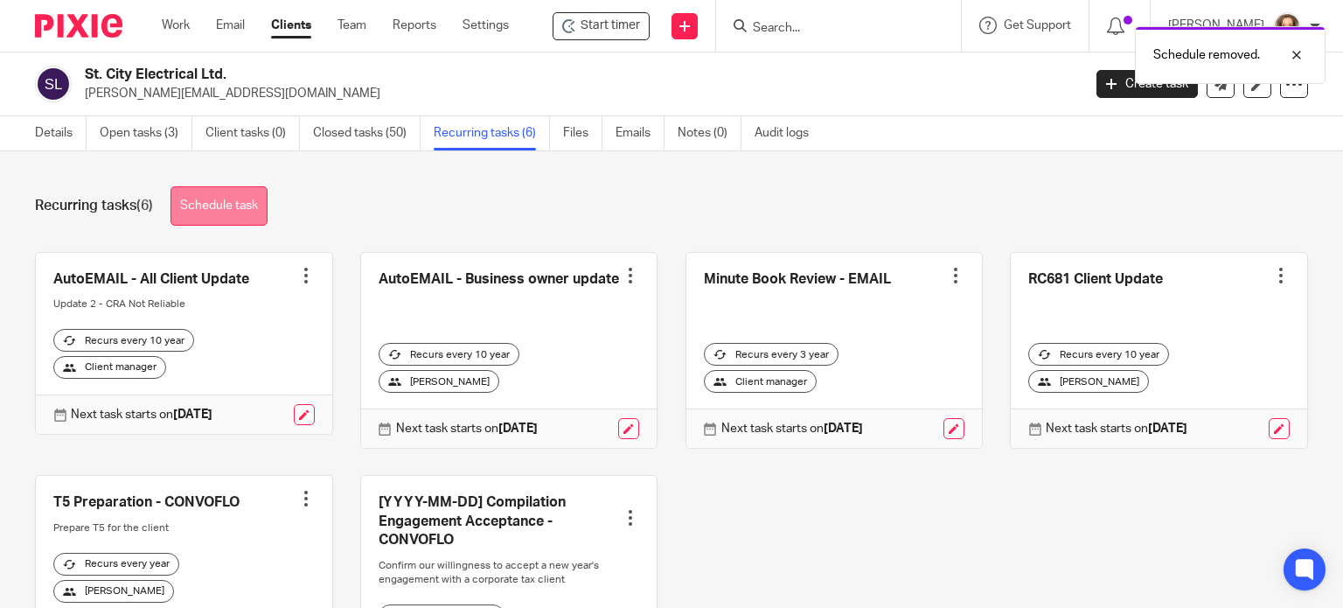
click at [231, 214] on link "Schedule task" at bounding box center [218, 205] width 97 height 39
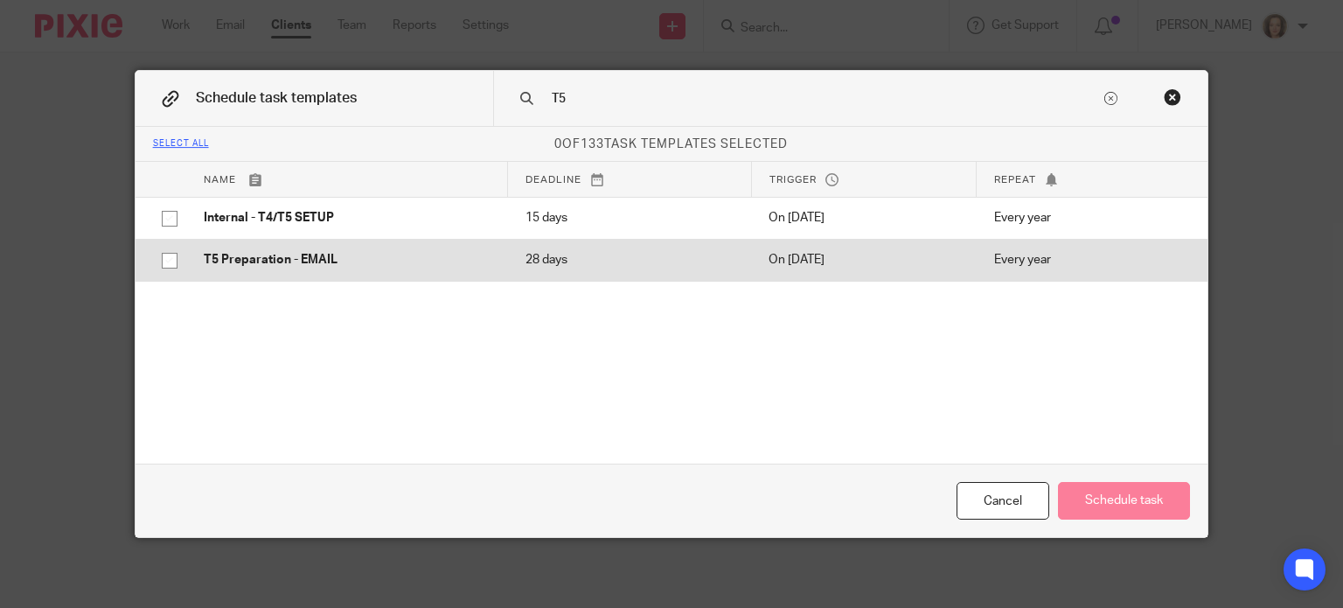
type input "T5"
click at [161, 263] on input "checkbox" at bounding box center [169, 260] width 33 height 33
checkbox input "true"
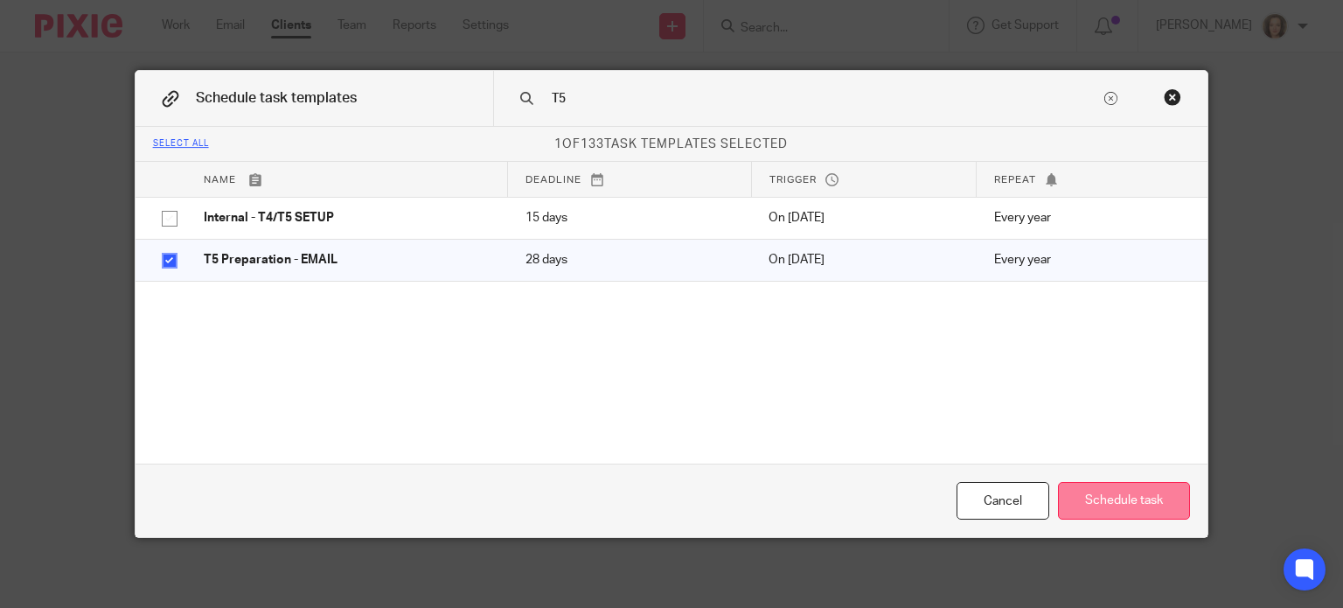
click at [1088, 503] on button "Schedule task" at bounding box center [1124, 501] width 132 height 38
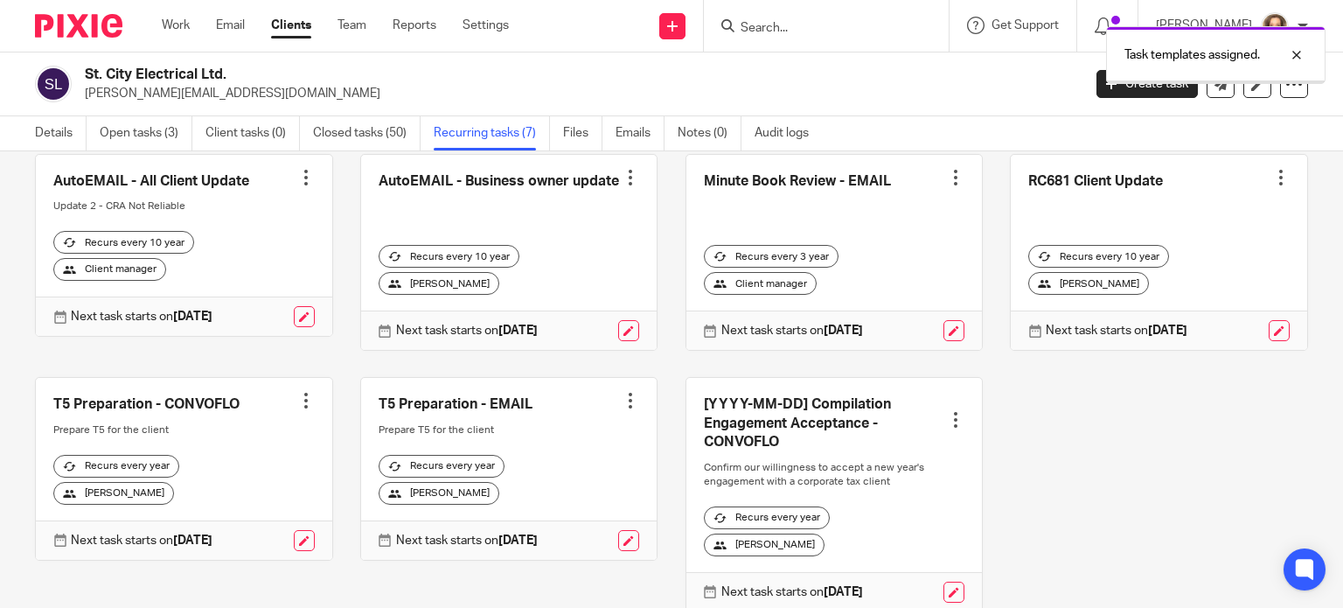
scroll to position [192, 0]
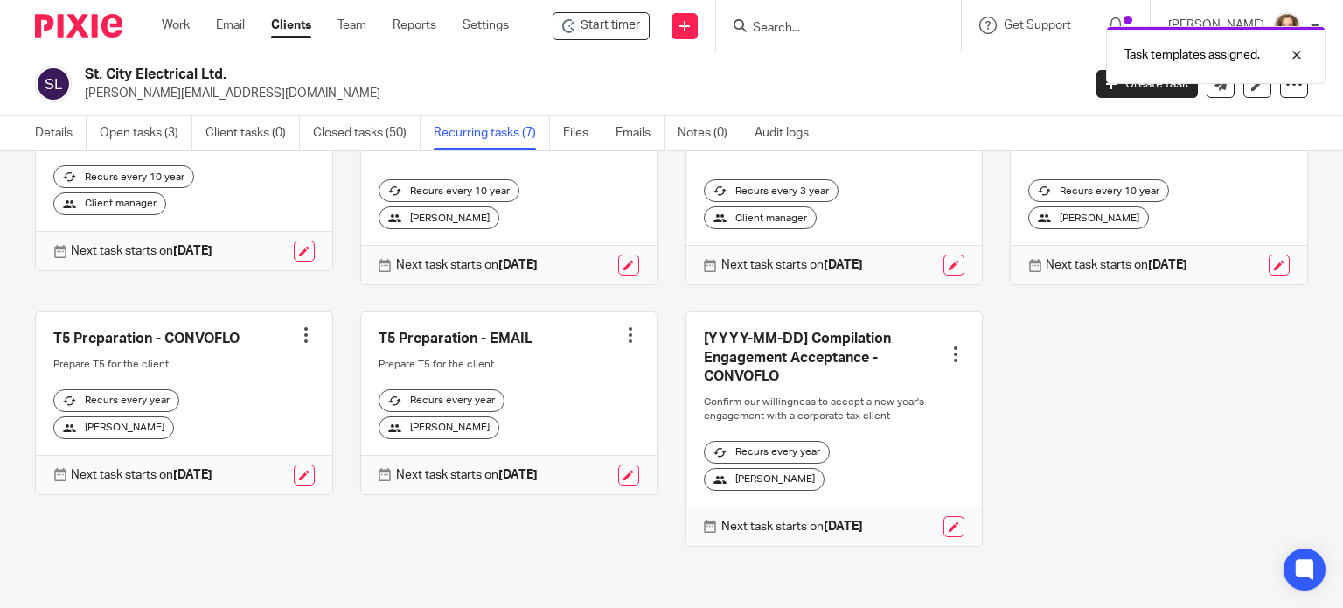
click at [300, 326] on div at bounding box center [305, 334] width 17 height 17
click at [242, 435] on span "Cancel schedule" at bounding box center [235, 434] width 92 height 12
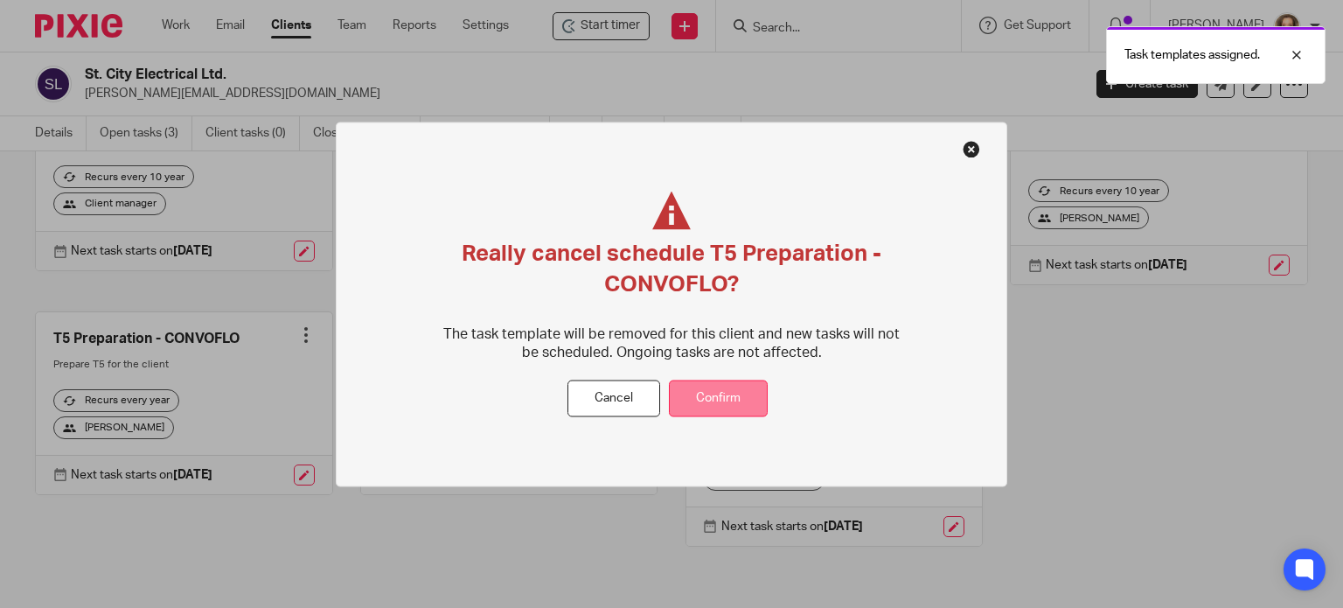
click at [704, 395] on button "Confirm" at bounding box center [718, 398] width 99 height 38
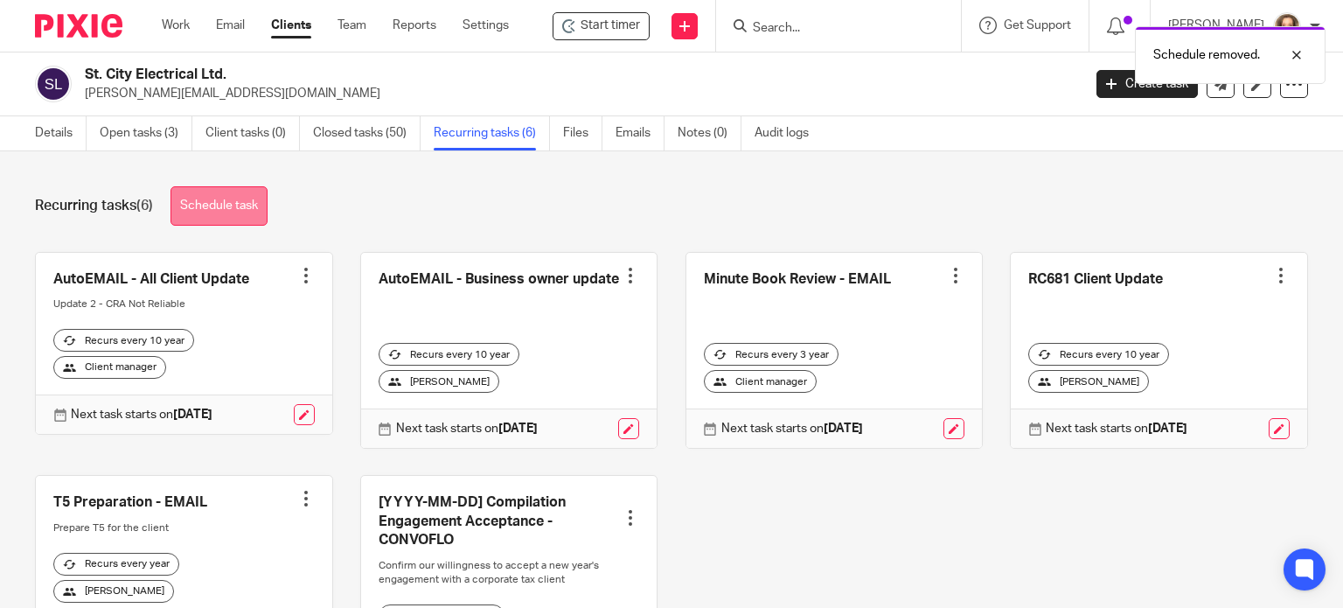
click at [242, 208] on link "Schedule task" at bounding box center [218, 205] width 97 height 39
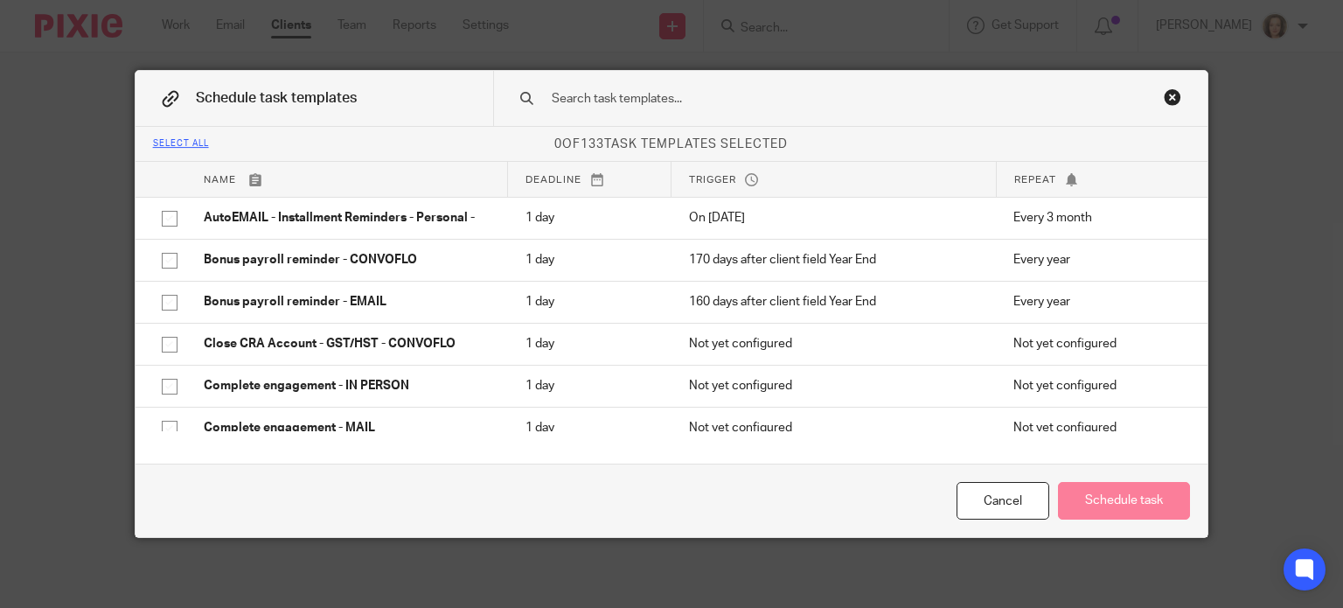
click at [885, 104] on input "text" at bounding box center [826, 98] width 552 height 19
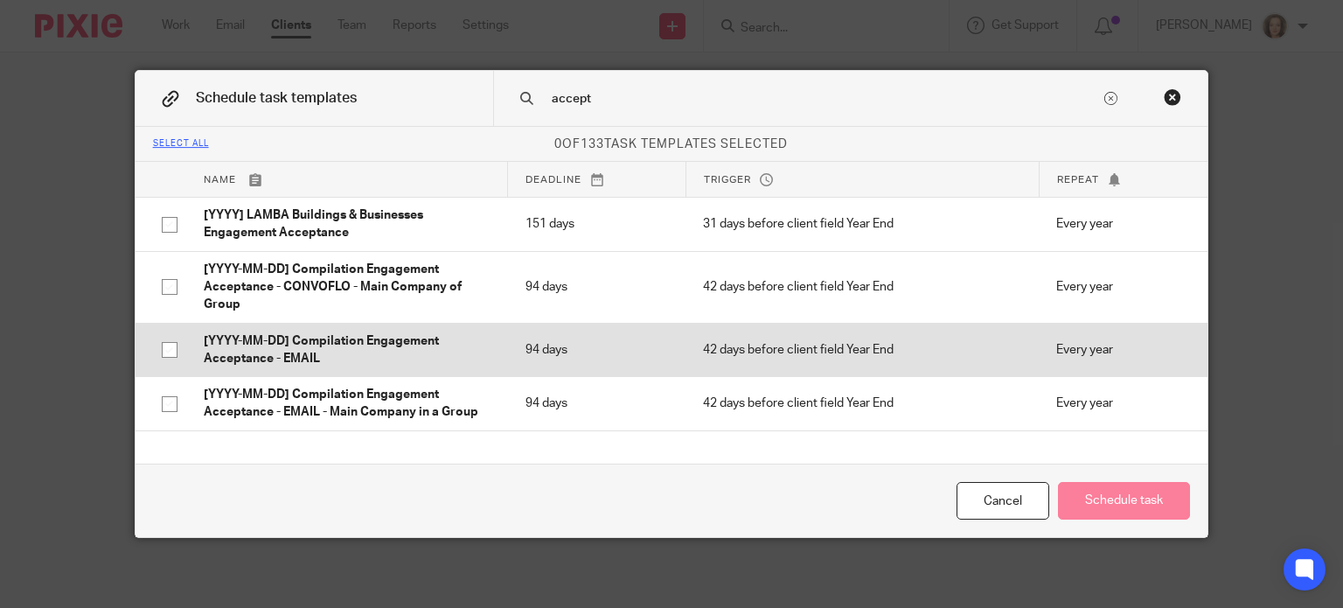
type input "accept"
click at [159, 349] on input "checkbox" at bounding box center [169, 349] width 33 height 33
checkbox input "true"
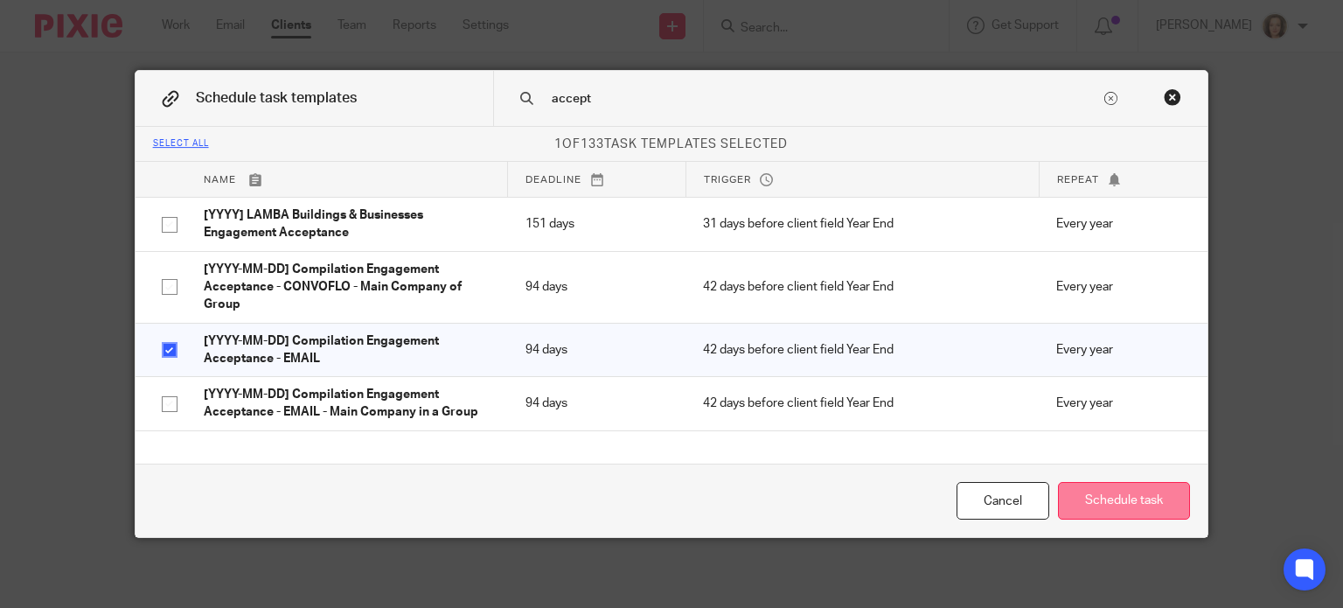
click at [1106, 497] on button "Schedule task" at bounding box center [1124, 501] width 132 height 38
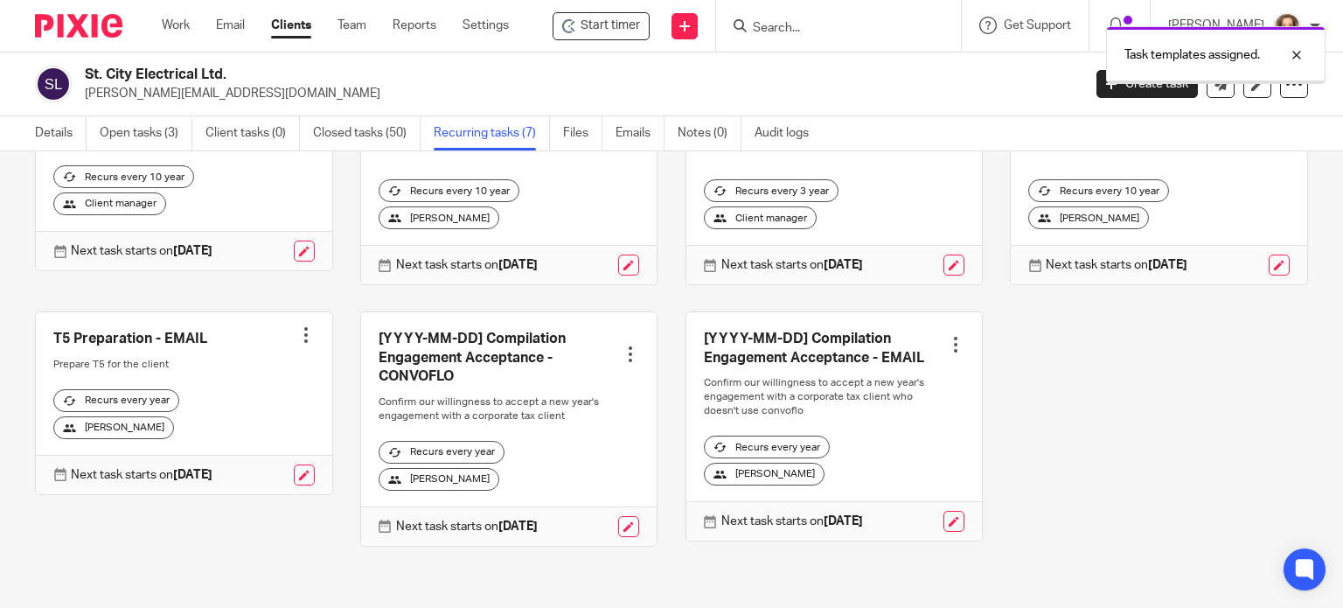
scroll to position [192, 0]
click at [622, 346] on div at bounding box center [630, 353] width 17 height 17
click at [561, 448] on span "Cancel schedule" at bounding box center [553, 452] width 92 height 12
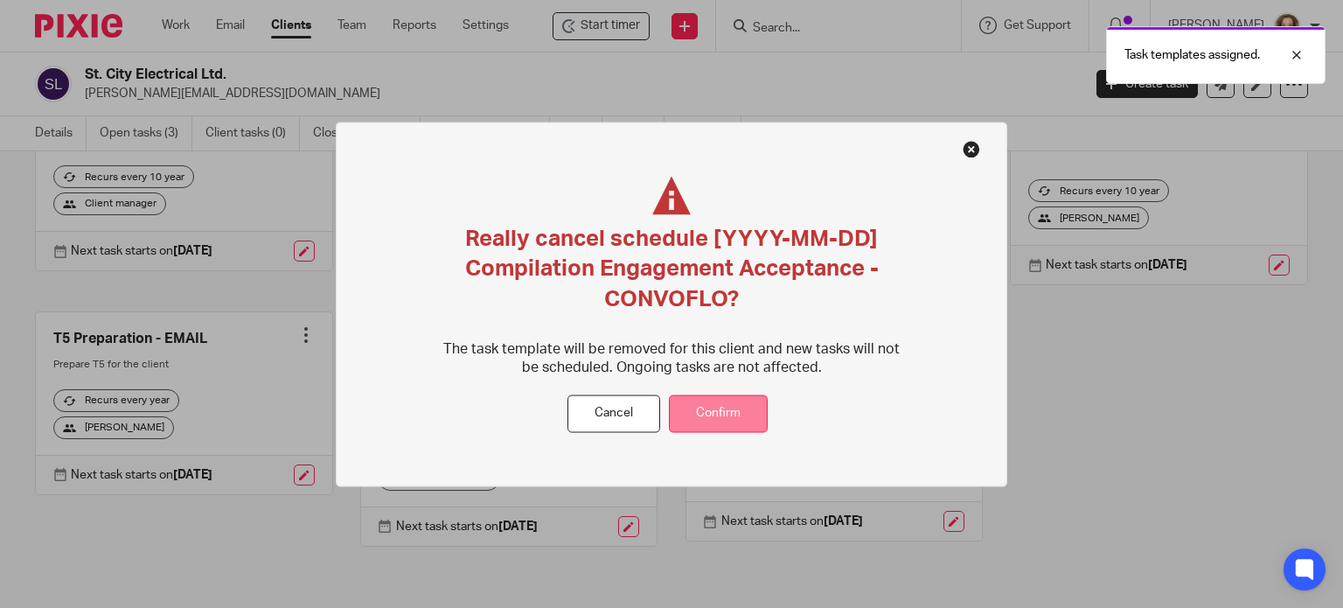
click at [729, 406] on button "Confirm" at bounding box center [718, 413] width 99 height 38
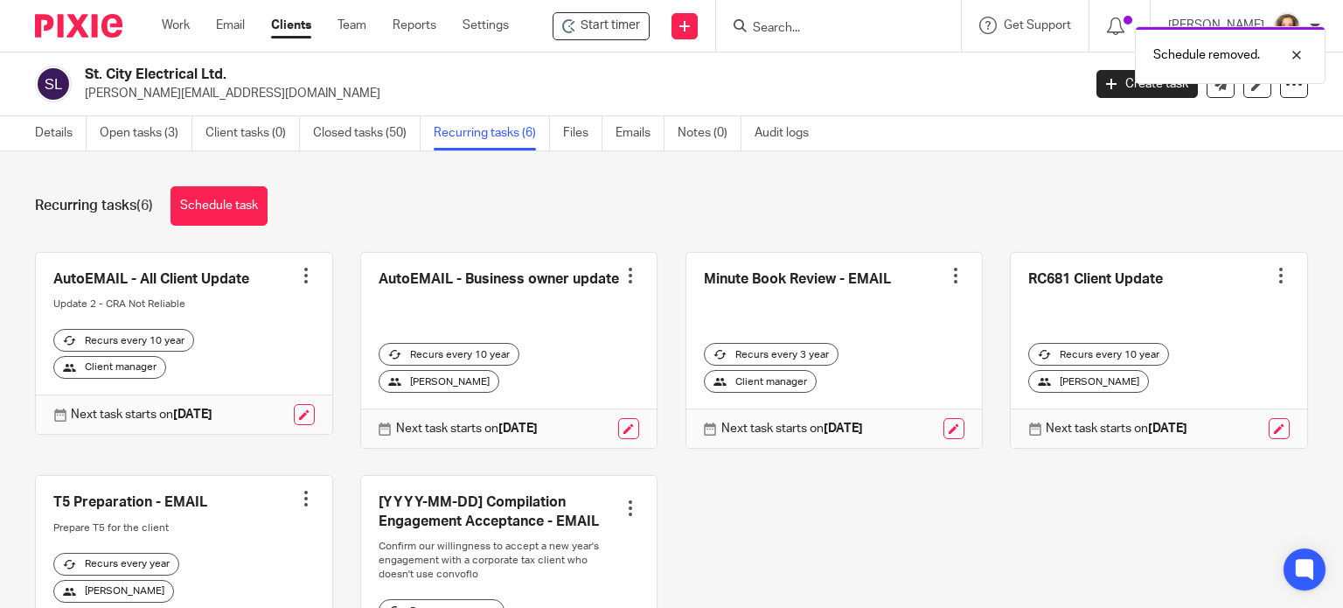
click at [653, 228] on div "Recurring tasks (6) Schedule task AutoEMAIL - All Client Update Create task Clo…" at bounding box center [671, 379] width 1343 height 456
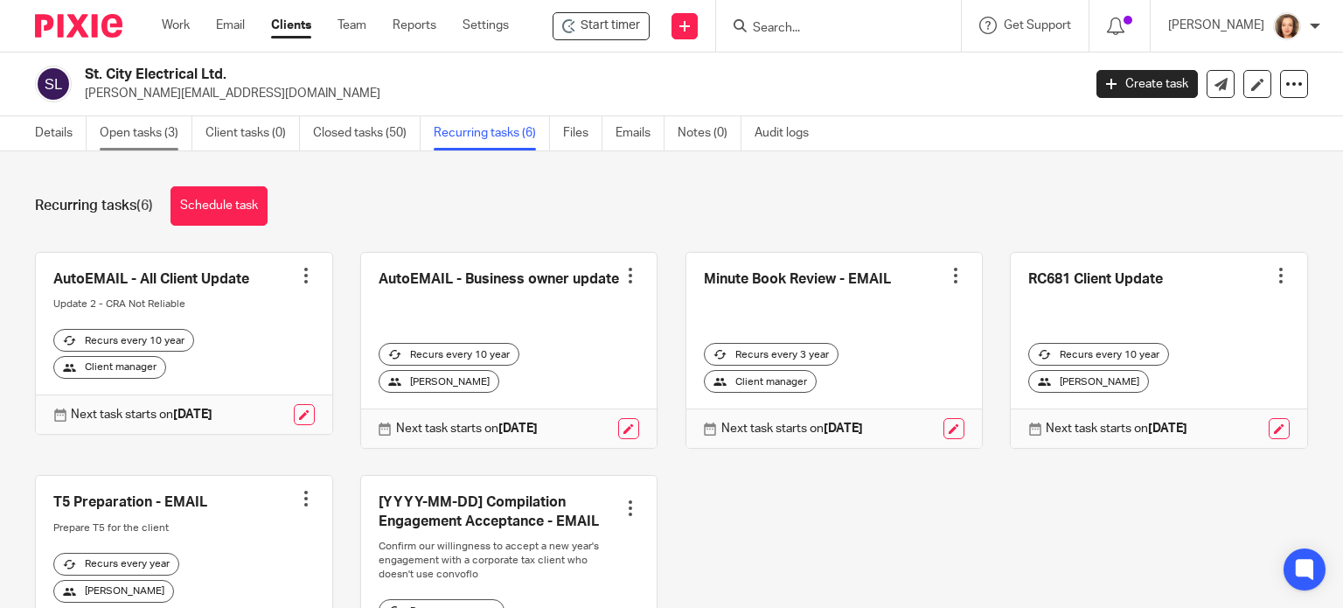
click at [139, 136] on link "Open tasks (3)" at bounding box center [146, 133] width 93 height 34
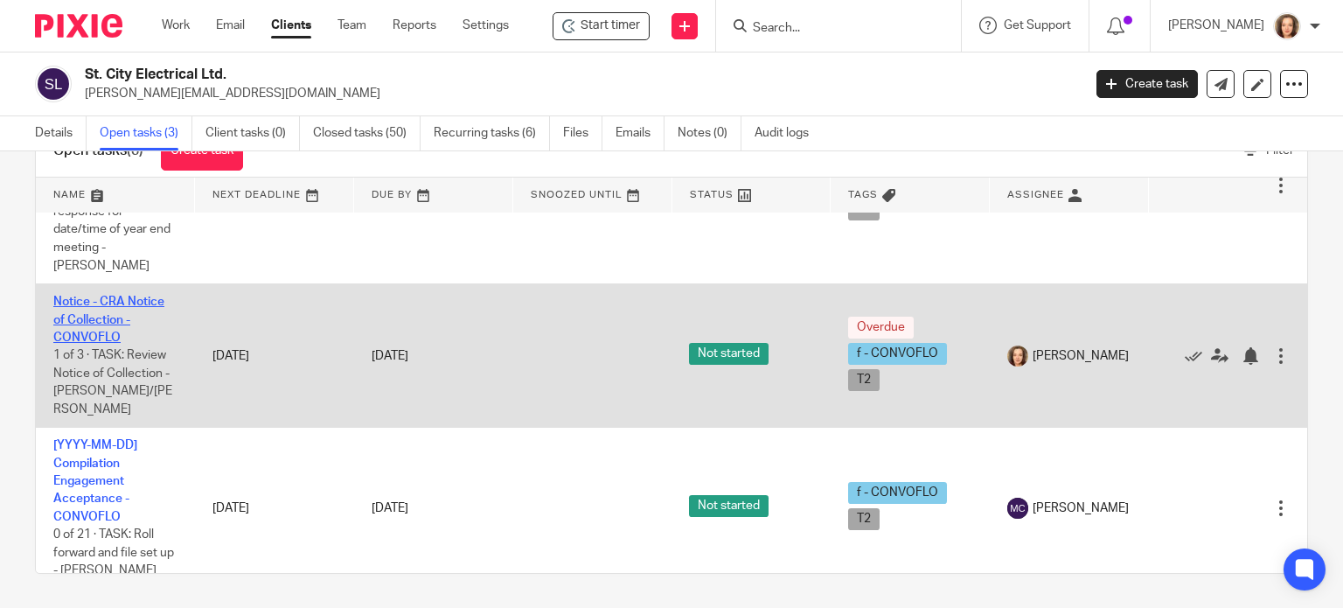
scroll to position [105, 0]
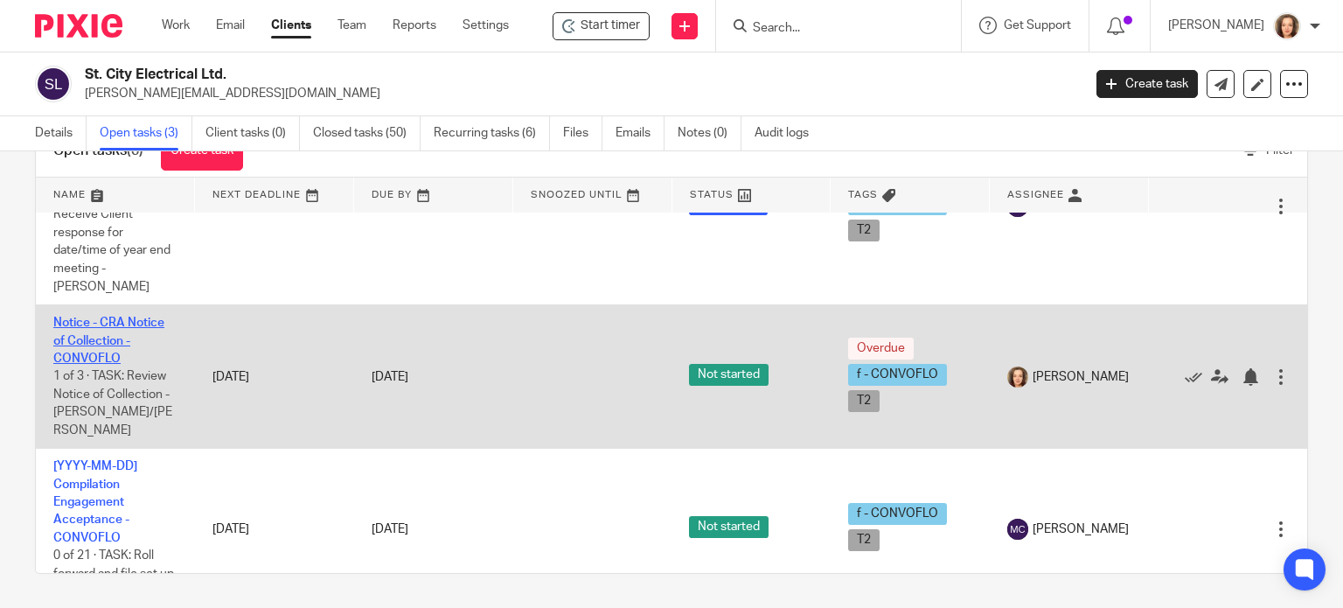
click at [85, 356] on link "Notice - CRA Notice of Collection - CONVOFLO" at bounding box center [108, 340] width 111 height 48
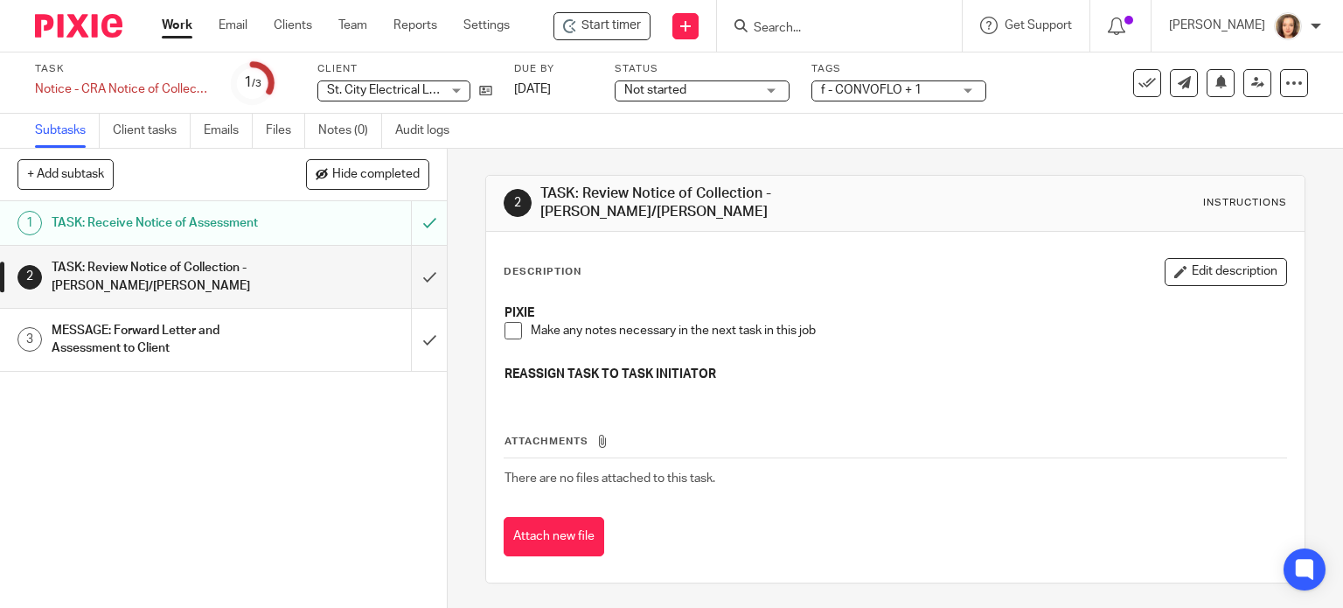
click at [353, 475] on div "1 TASK: Receive Notice of Assessment 2 TASK: Review Notice of Collection - [PER…" at bounding box center [223, 404] width 447 height 407
click at [485, 91] on icon at bounding box center [485, 90] width 13 height 13
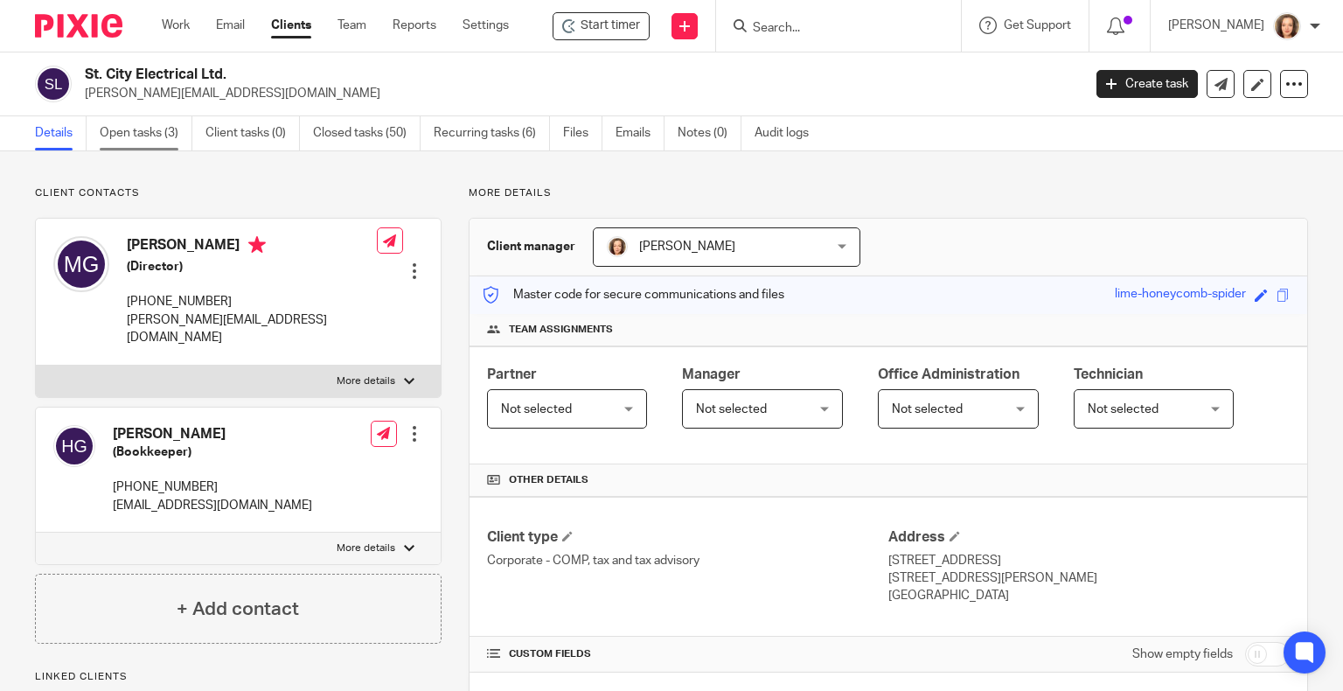
click at [135, 131] on link "Open tasks (3)" at bounding box center [146, 133] width 93 height 34
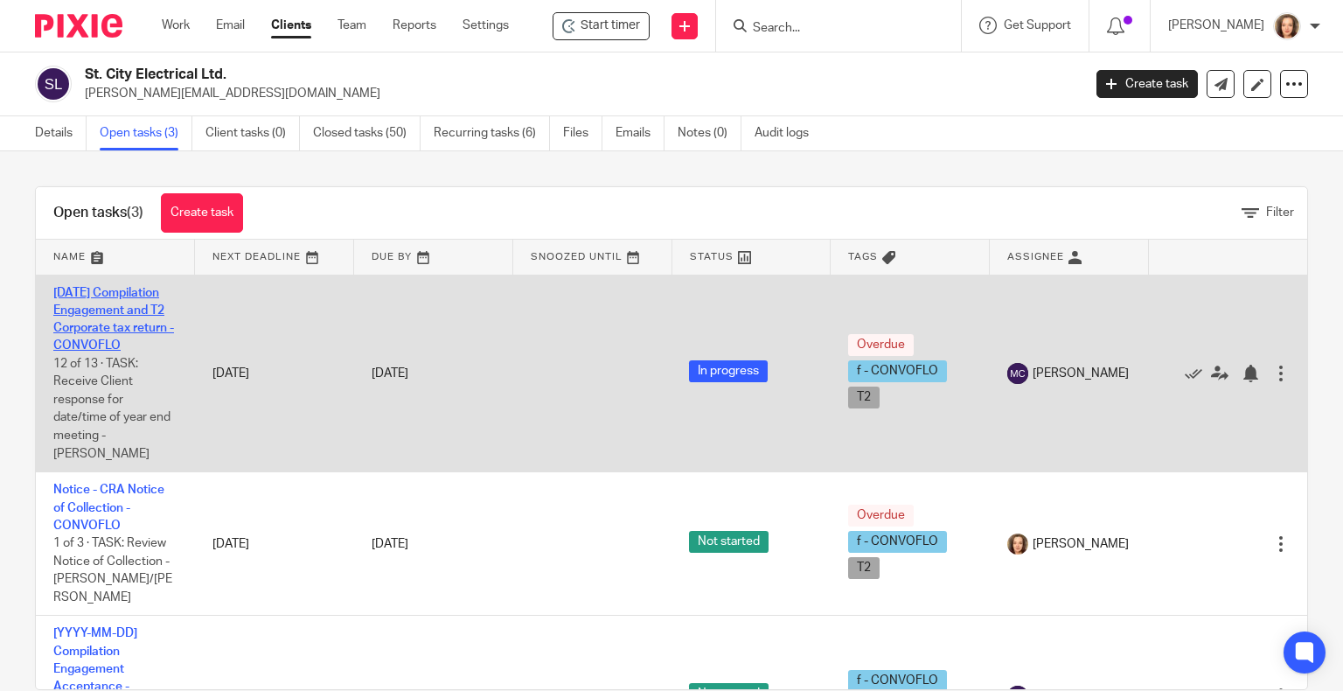
click at [74, 346] on link "[DATE] Compilation Engagement and T2 Corporate tax return - CONVOFLO" at bounding box center [113, 320] width 121 height 66
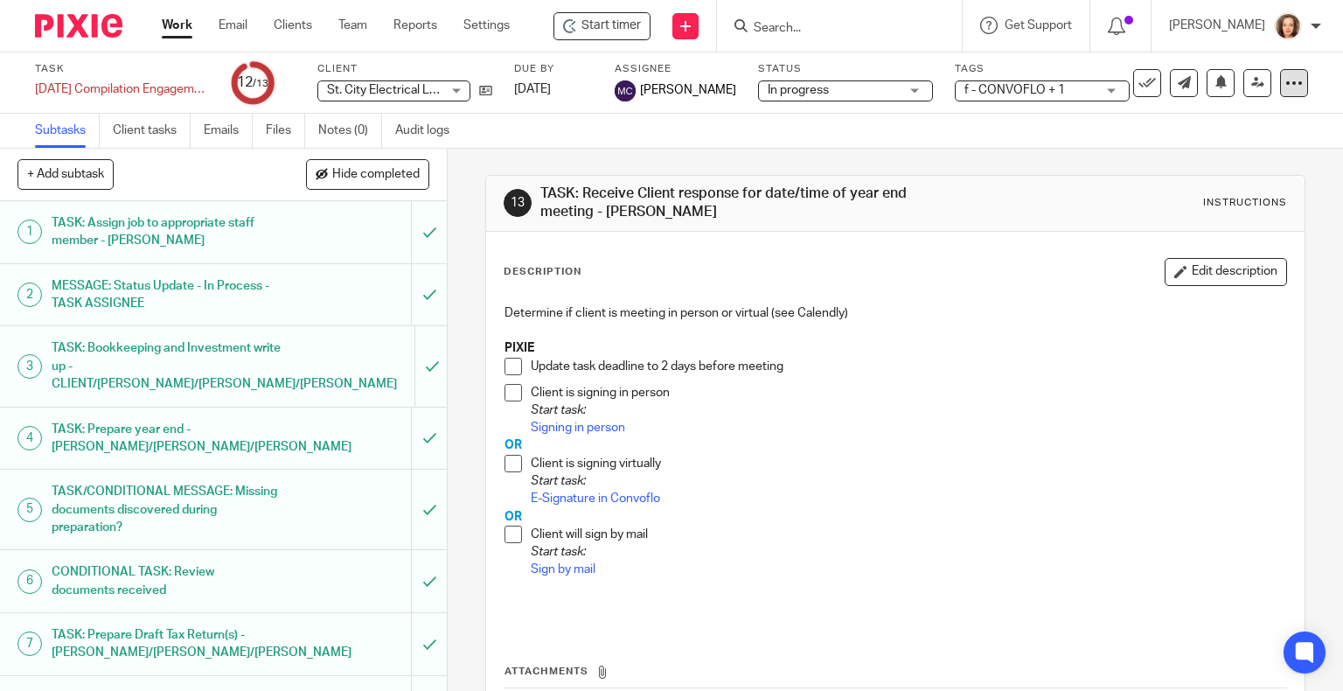
click at [1285, 89] on icon at bounding box center [1293, 82] width 17 height 17
click at [1212, 151] on link "Advanced task editor" at bounding box center [1226, 153] width 115 height 12
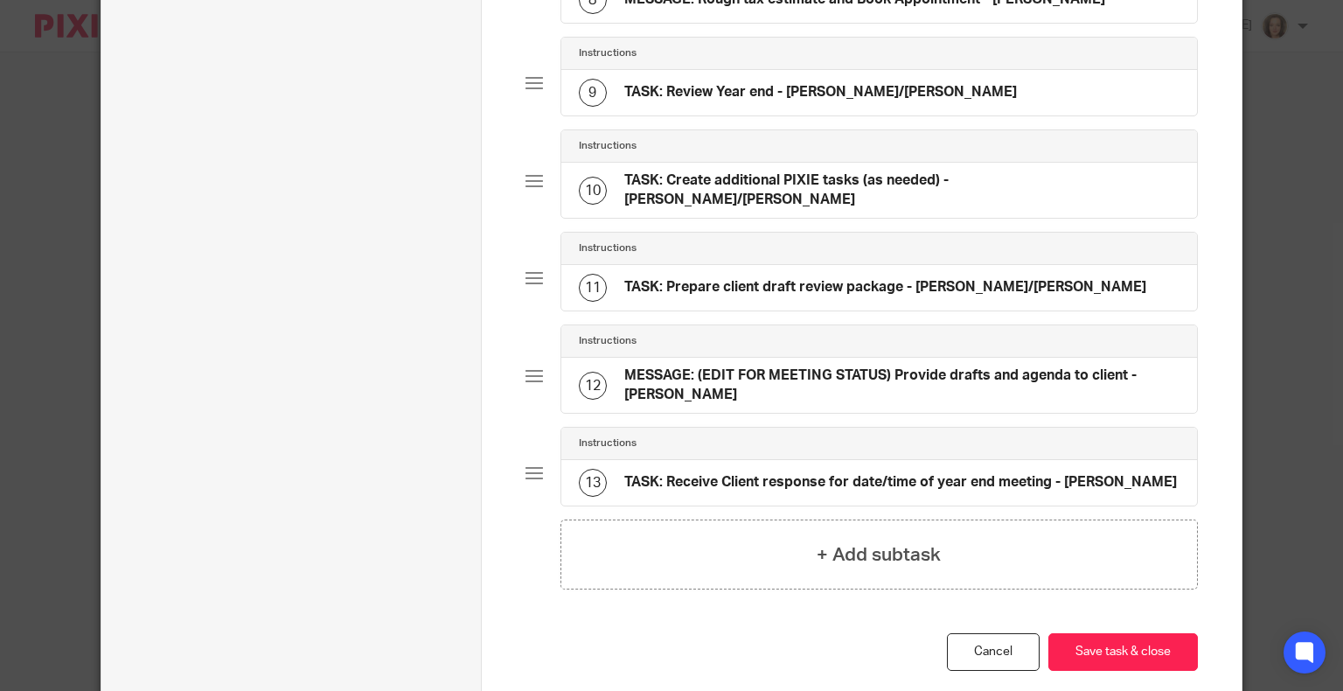
scroll to position [986, 0]
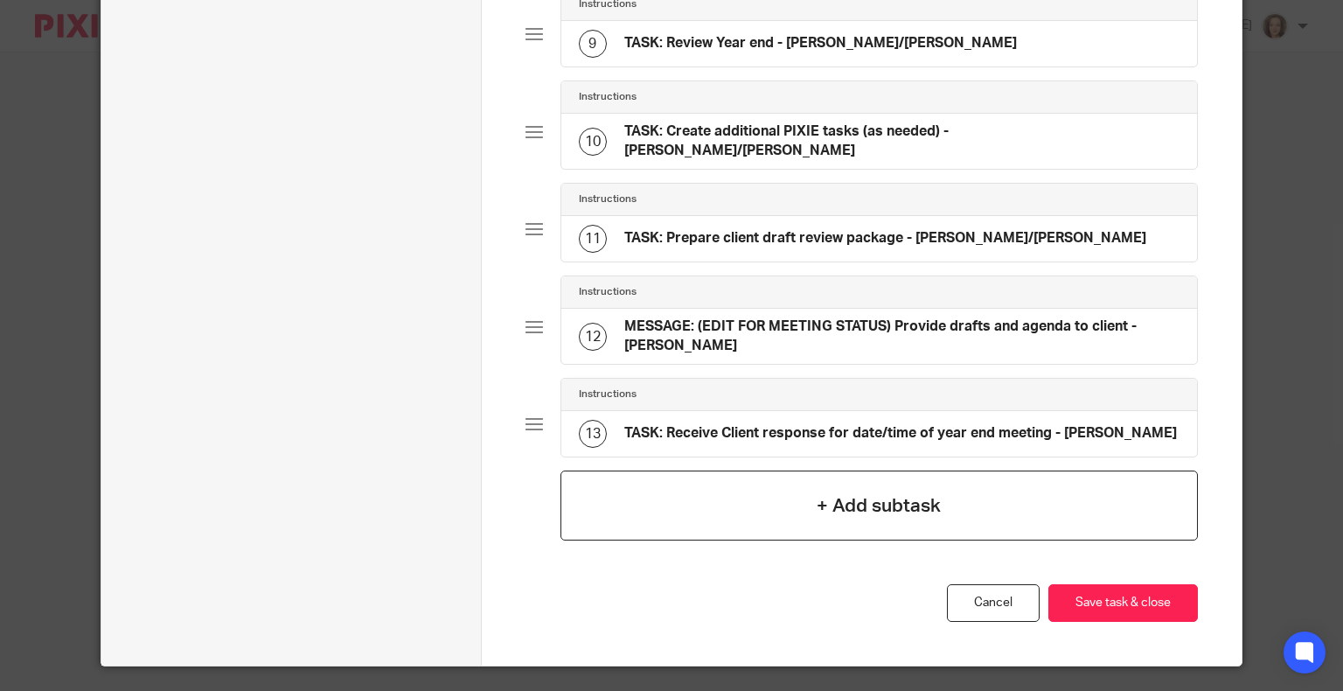
click at [838, 492] on h4 "+ Add subtask" at bounding box center [879, 505] width 124 height 27
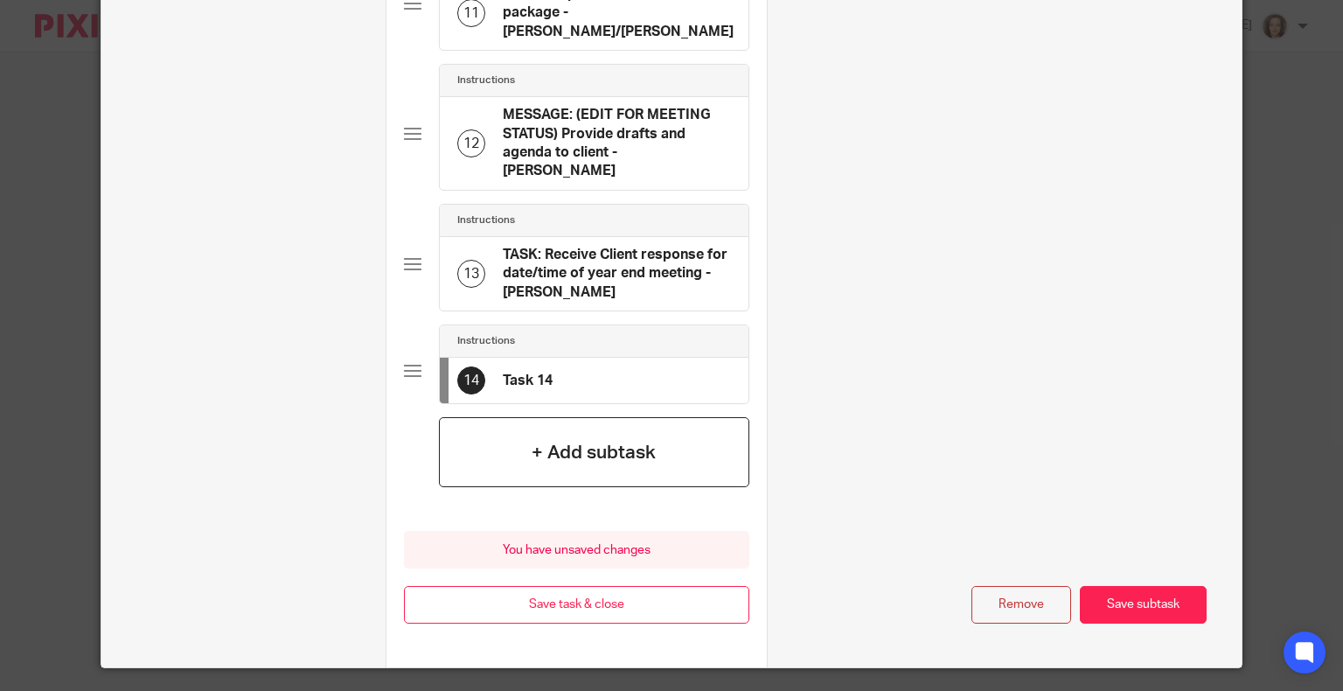
scroll to position [1340, 0]
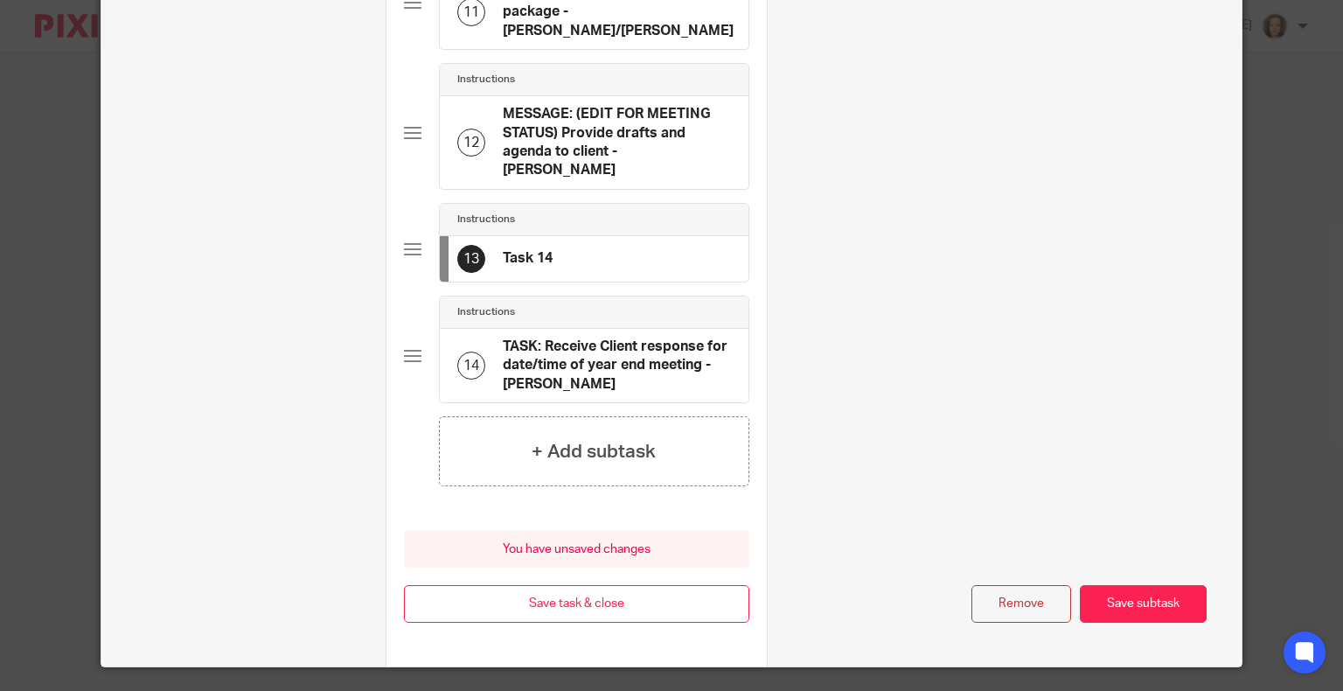
click at [612, 236] on div "13 Task 14" at bounding box center [594, 258] width 309 height 45
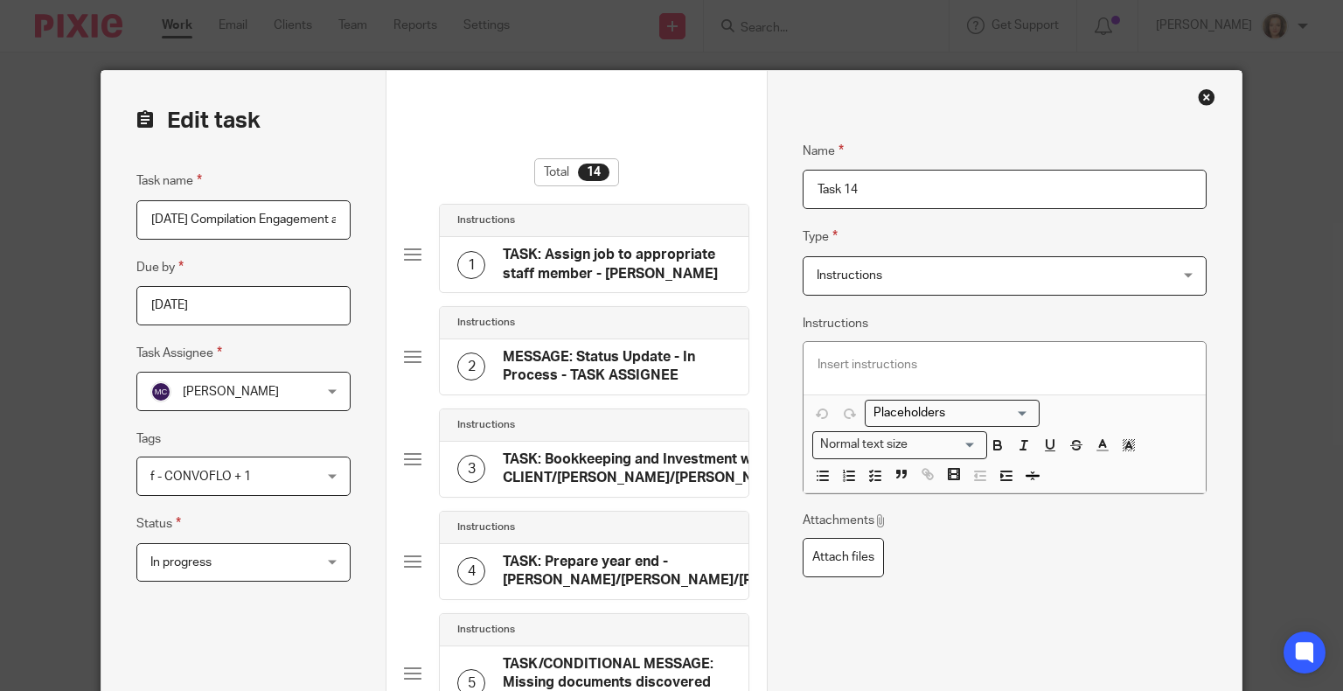
drag, startPoint x: 896, startPoint y: 184, endPoint x: 656, endPoint y: 181, distance: 240.4
type input "EMAIL: 2nd try"
click at [871, 275] on span "Instructions" at bounding box center [850, 275] width 66 height 12
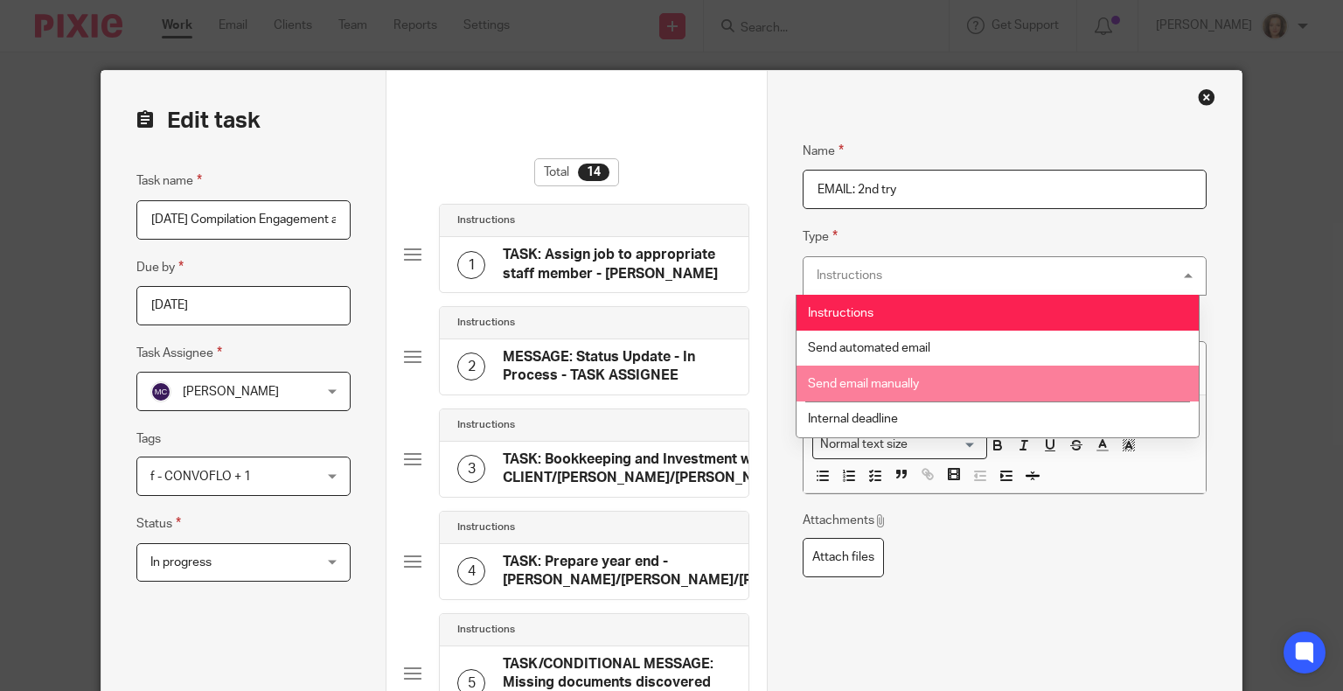
click at [868, 377] on li "Send email manually" at bounding box center [997, 383] width 403 height 36
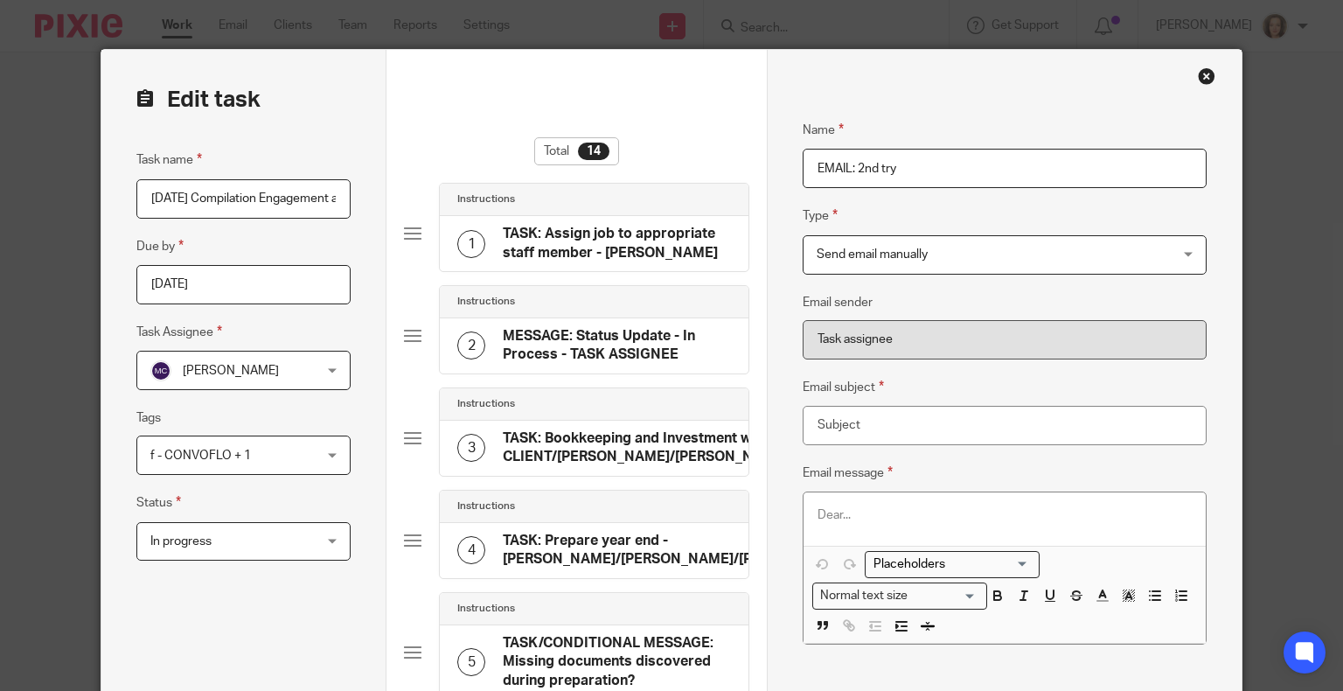
click at [865, 525] on div at bounding box center [1004, 518] width 402 height 52
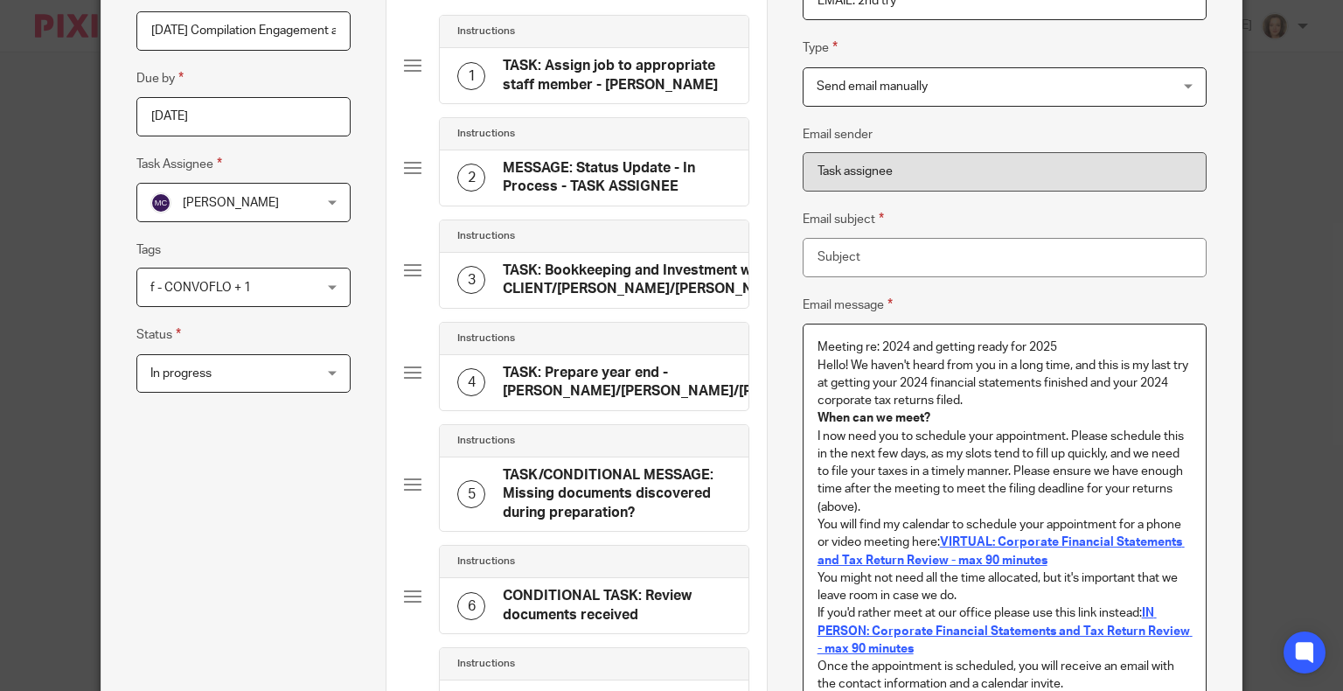
scroll to position [182, 0]
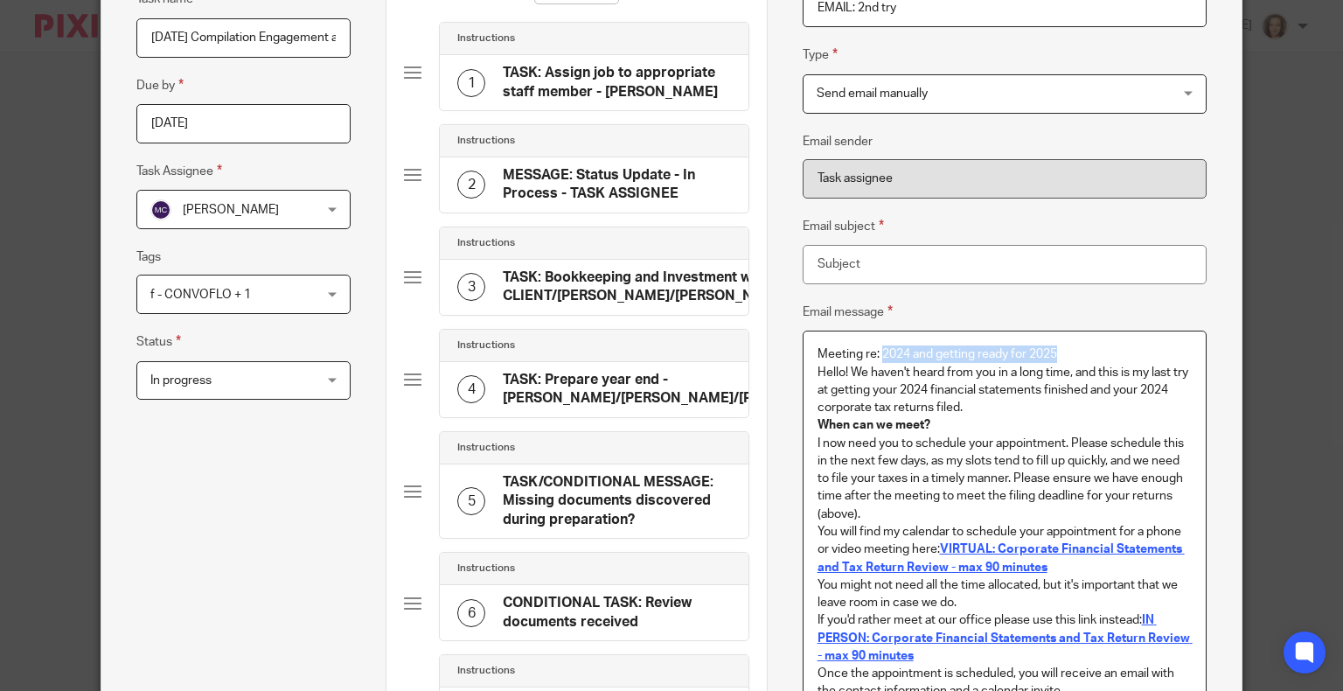
drag, startPoint x: 1058, startPoint y: 351, endPoint x: 874, endPoint y: 347, distance: 183.6
click at [874, 347] on p "Meeting re: 2024 and getting ready for 2025" at bounding box center [1004, 353] width 374 height 17
click at [895, 261] on input "Email subject" at bounding box center [1005, 264] width 404 height 39
paste input "2024 and getting ready for 2025"
drag, startPoint x: 826, startPoint y: 351, endPoint x: 782, endPoint y: 345, distance: 45.0
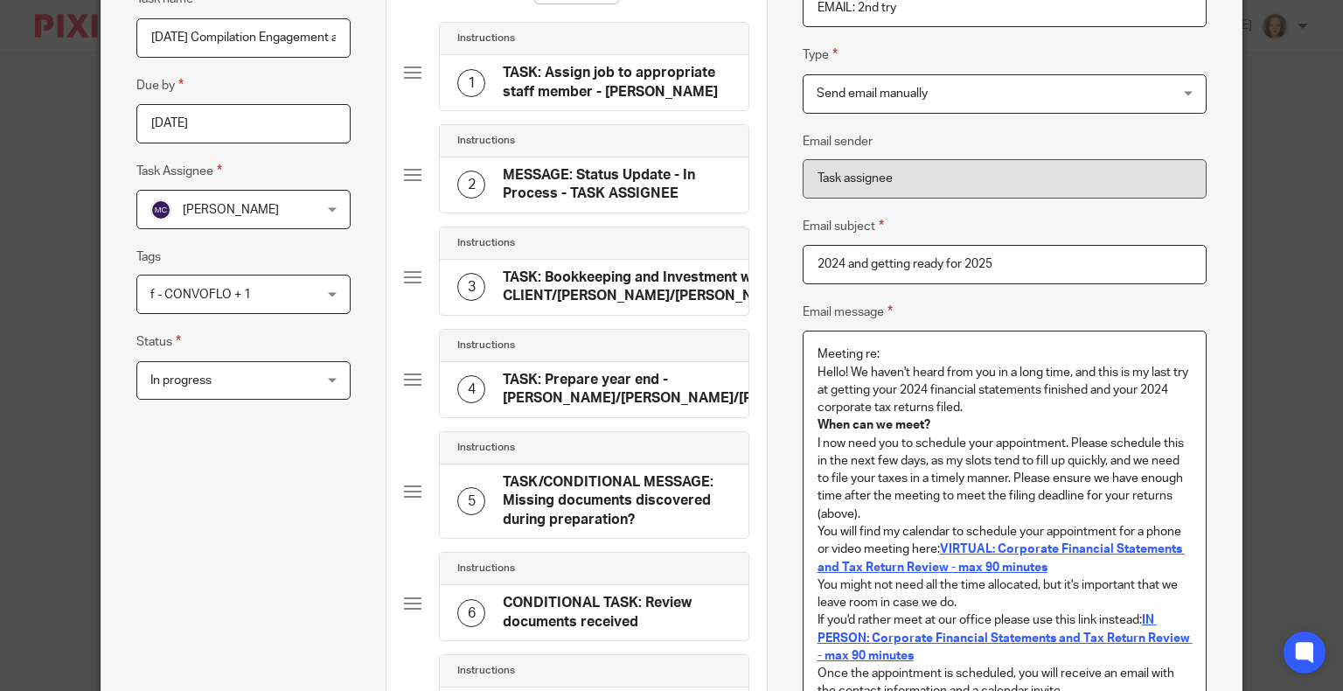
click at [803, 271] on input "2024 and getting ready for 2025" at bounding box center [1005, 264] width 404 height 39
paste input "Meeting re:"
type input "Meeting re: 2024 and getting ready for 2025"
click at [847, 335] on div "Hello! We haven't heard from you in a long time, and this is my last try at get…" at bounding box center [1004, 641] width 402 height 620
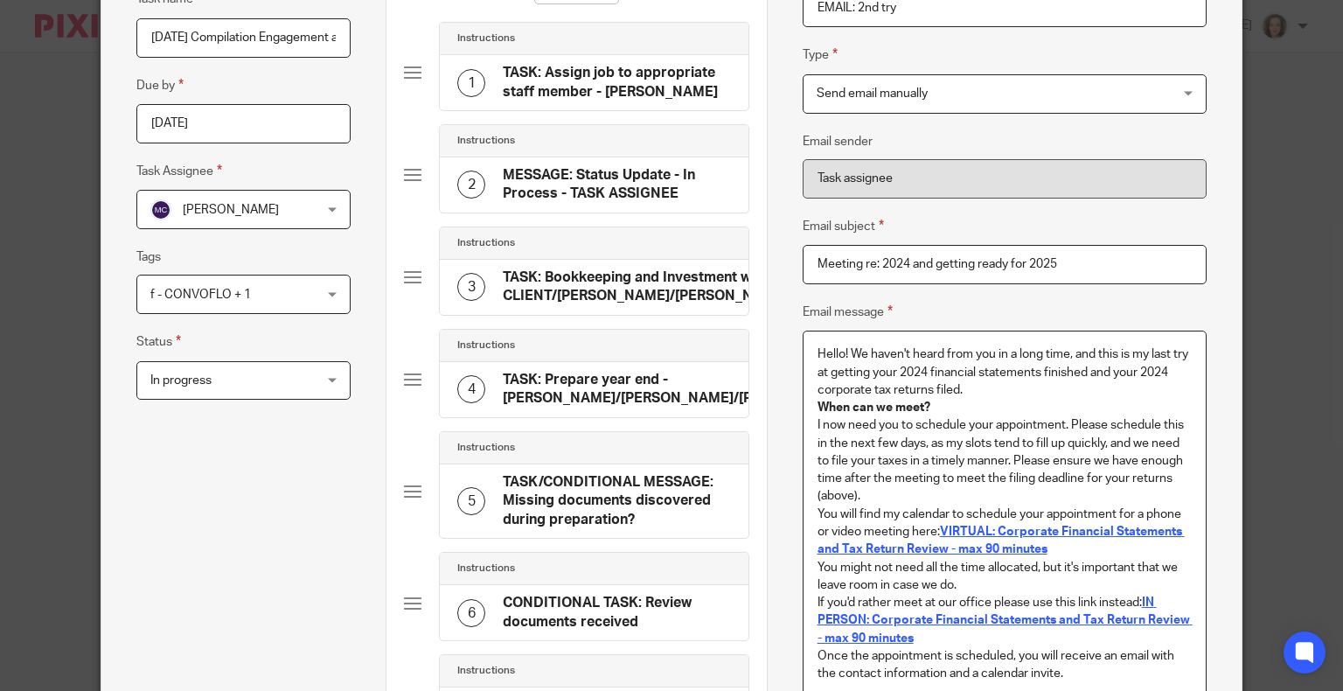
scroll to position [163, 0]
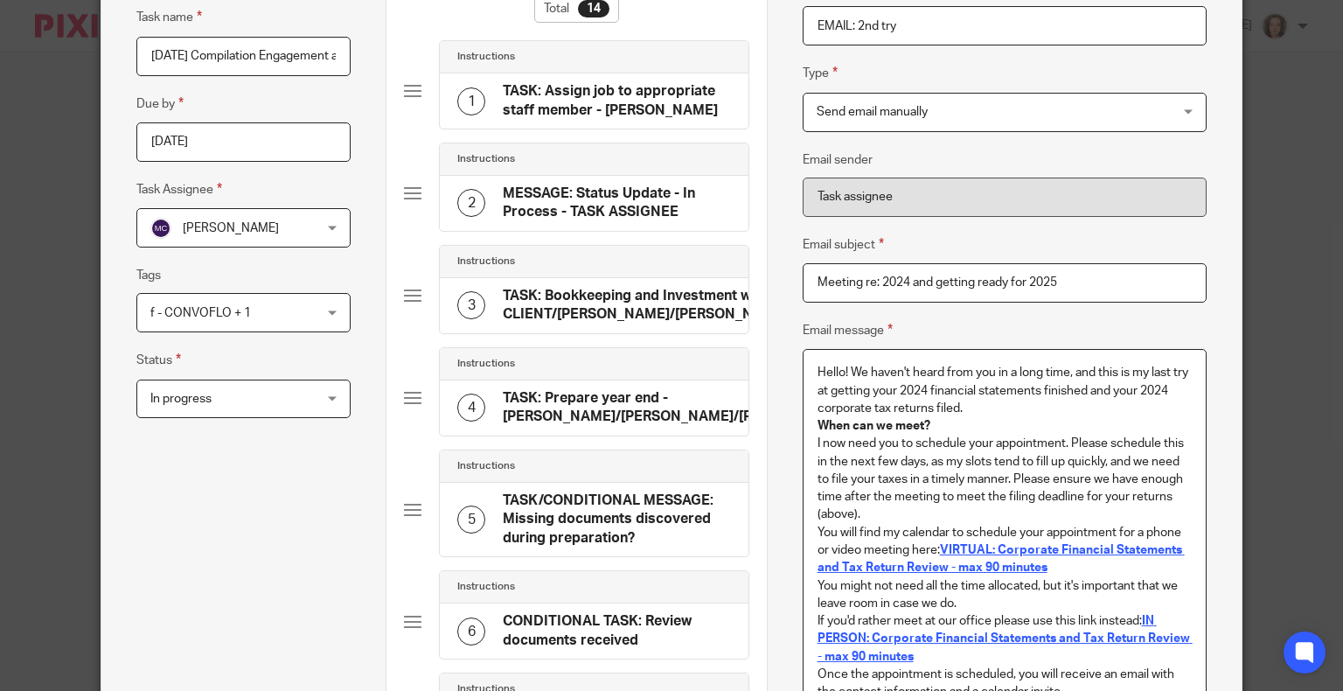
click at [993, 404] on p "Hello! We haven't heard from you in a long time, and this is my last try at get…" at bounding box center [1004, 390] width 374 height 53
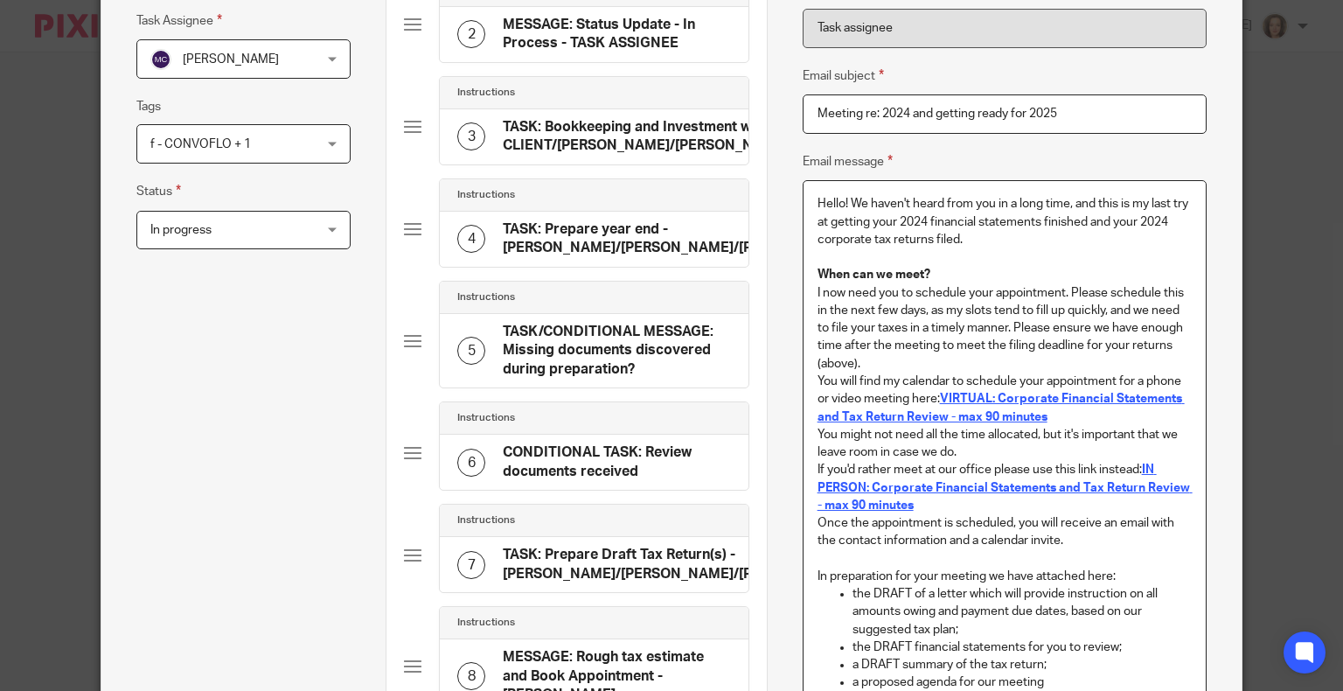
scroll to position [338, 0]
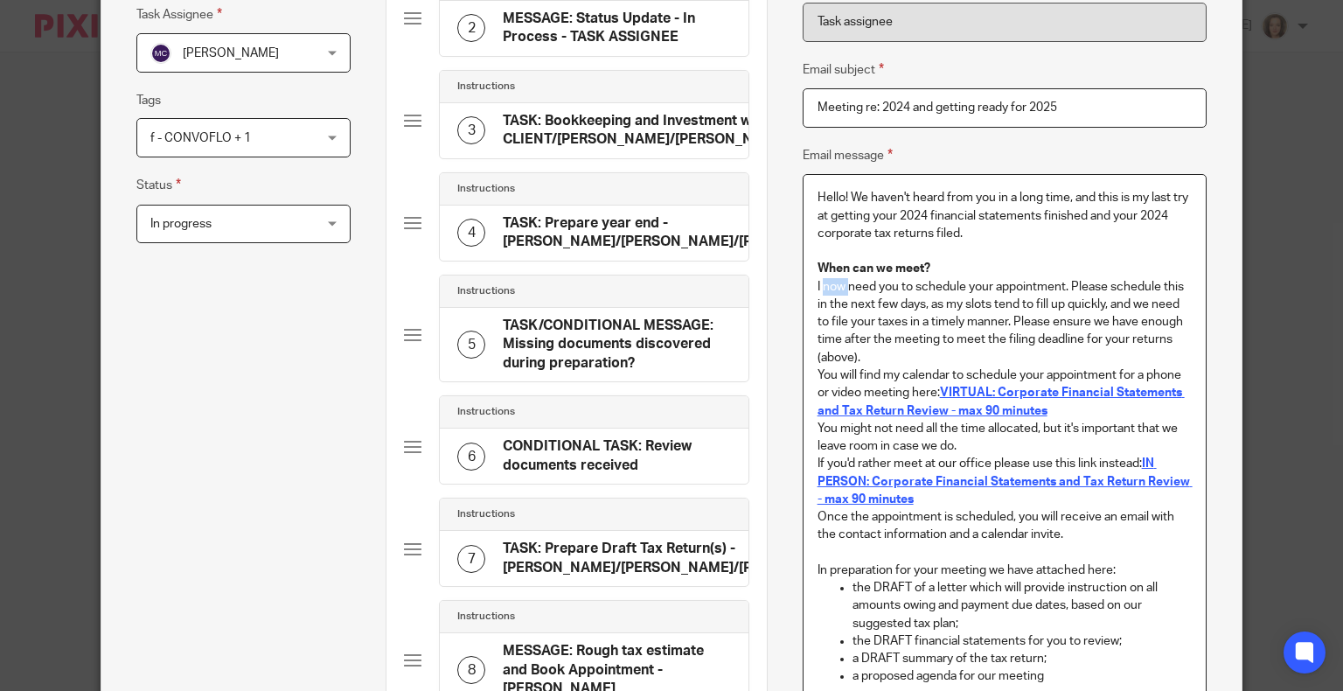
drag, startPoint x: 815, startPoint y: 287, endPoint x: 841, endPoint y: 285, distance: 26.3
click at [841, 285] on p "I now need you to schedule your appointment. Please schedule this in the next f…" at bounding box center [1004, 322] width 374 height 88
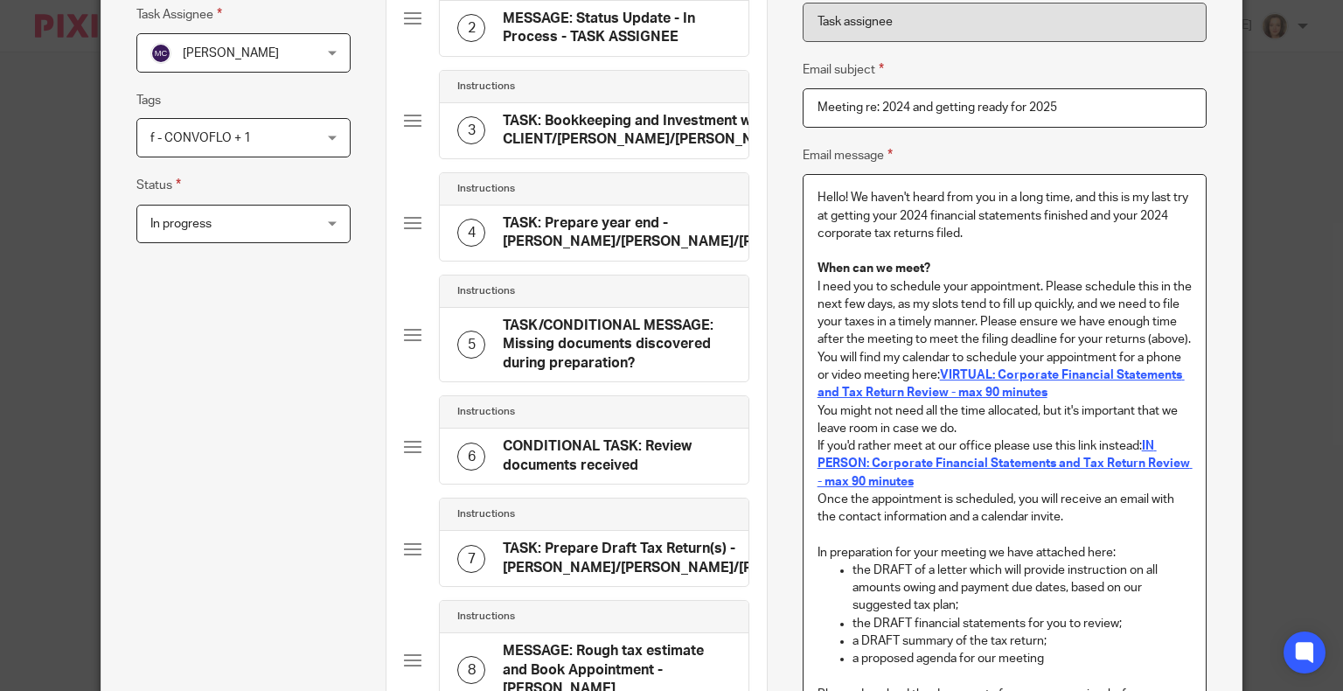
click at [900, 349] on p "I need you to schedule your appointment. Please schedule this in the next few d…" at bounding box center [1004, 313] width 374 height 71
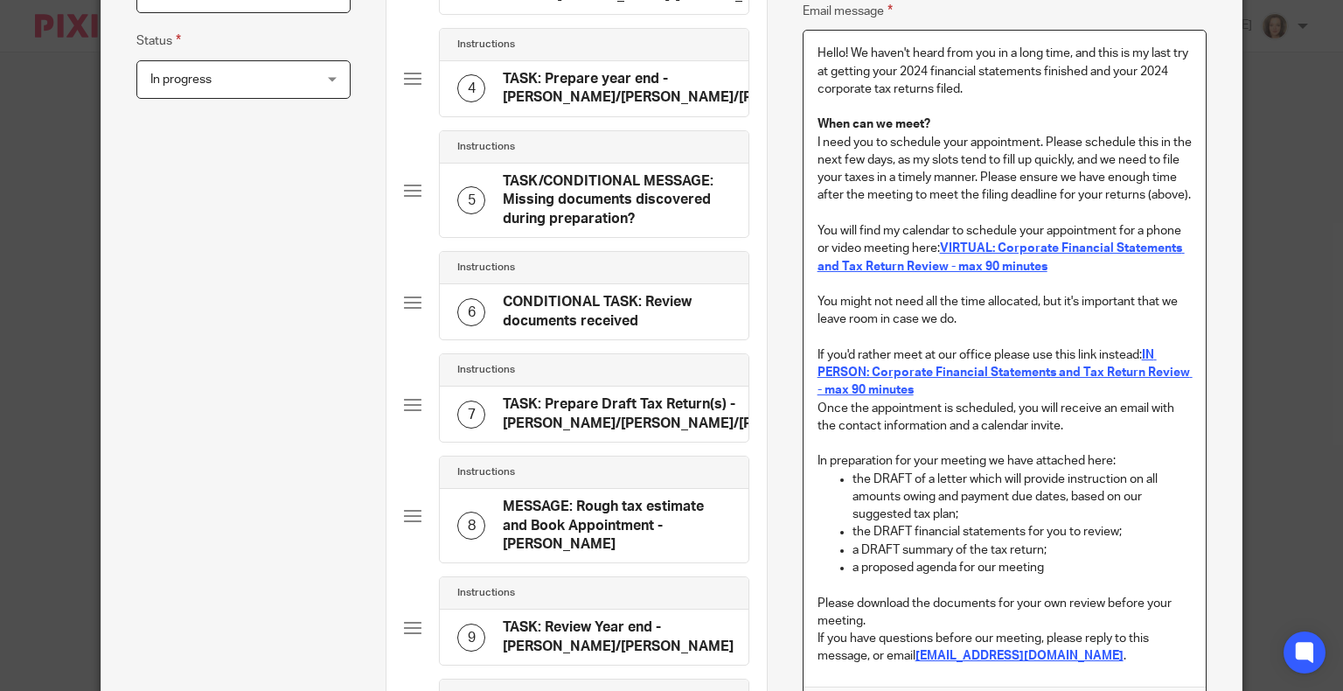
scroll to position [535, 0]
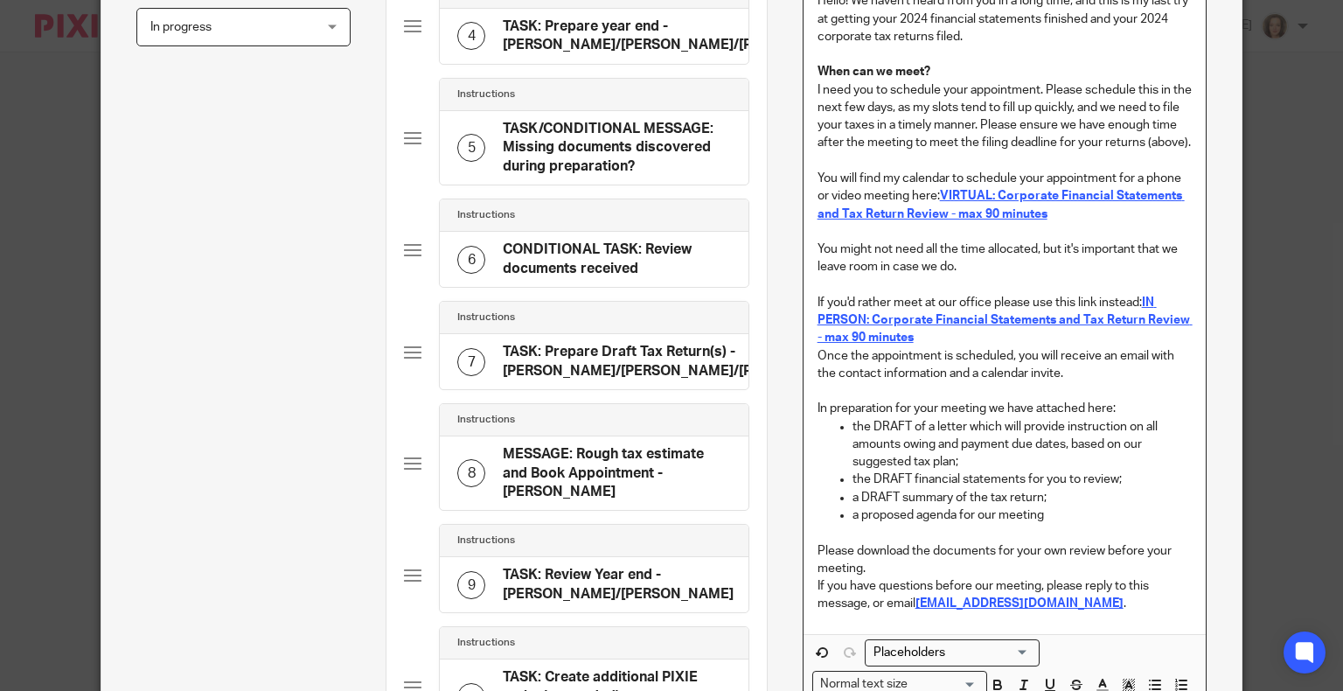
click at [808, 371] on div "Hello! We haven't heard from you in a long time, and this is my last try at get…" at bounding box center [1004, 305] width 402 height 655
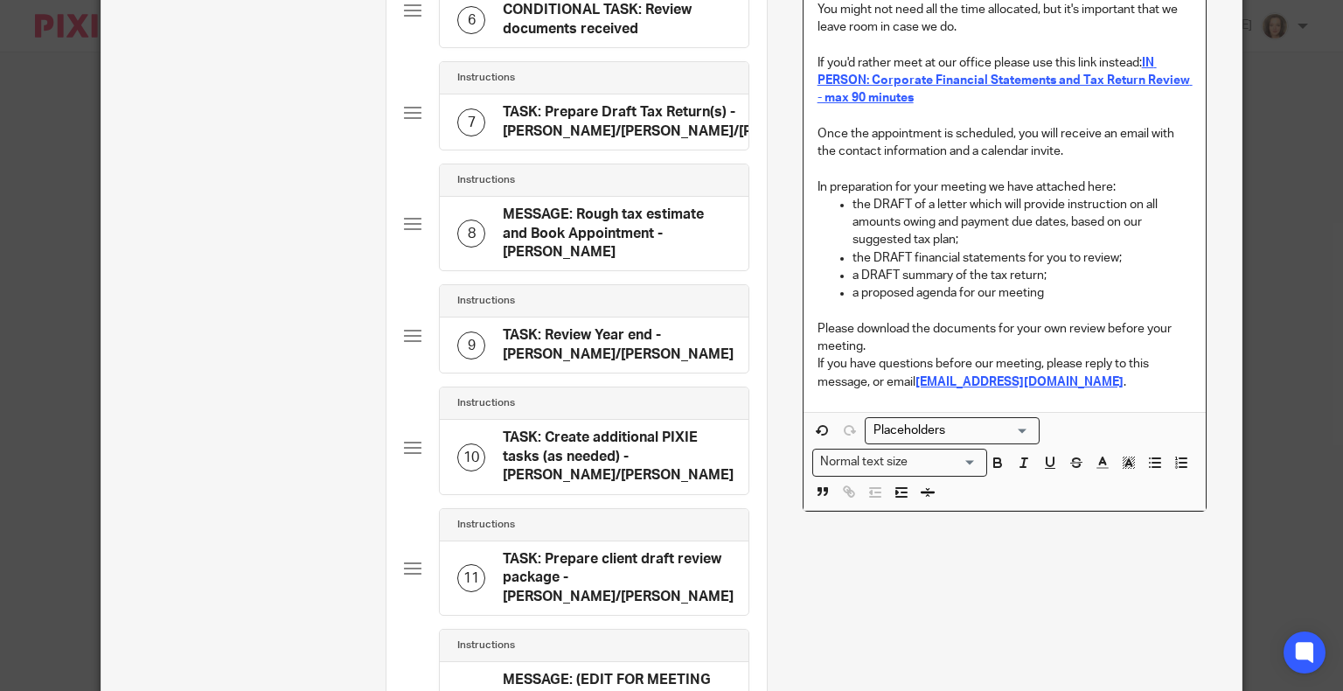
scroll to position [775, 0]
click at [881, 355] on p "Please download the documents for your own review before your meeting." at bounding box center [1004, 337] width 374 height 36
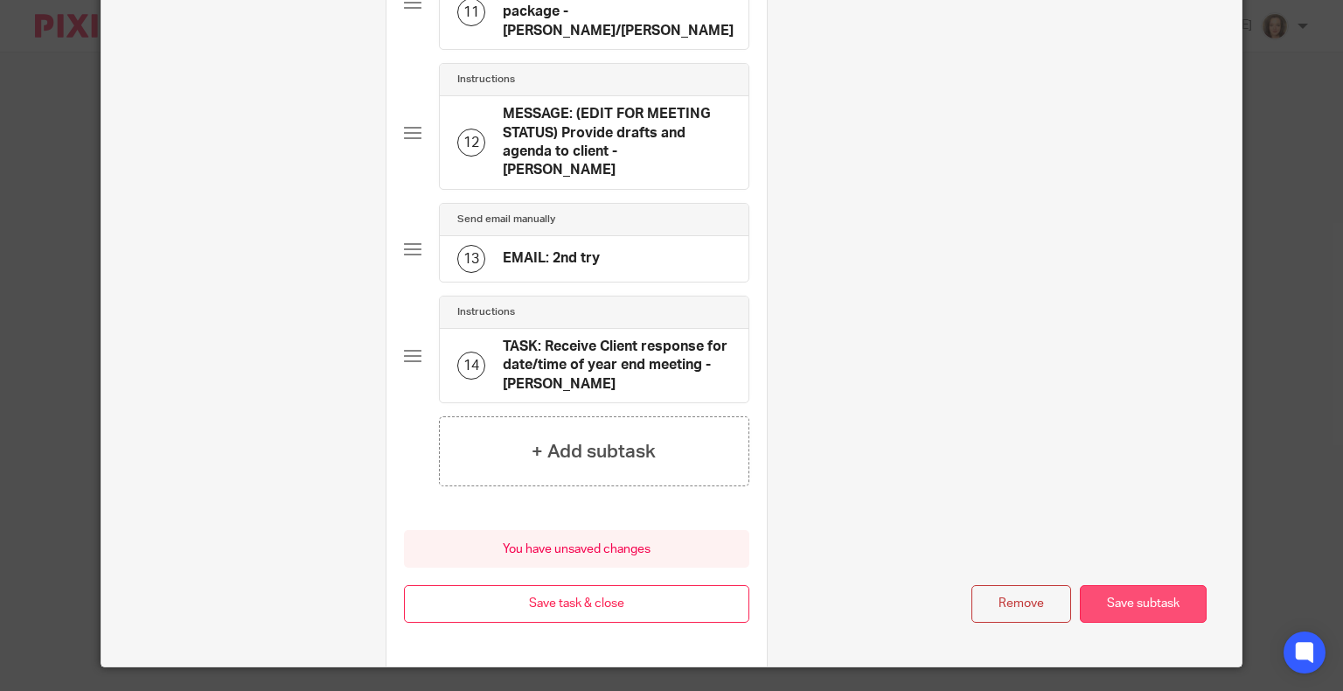
click at [1123, 585] on button "Save subtask" at bounding box center [1143, 604] width 127 height 38
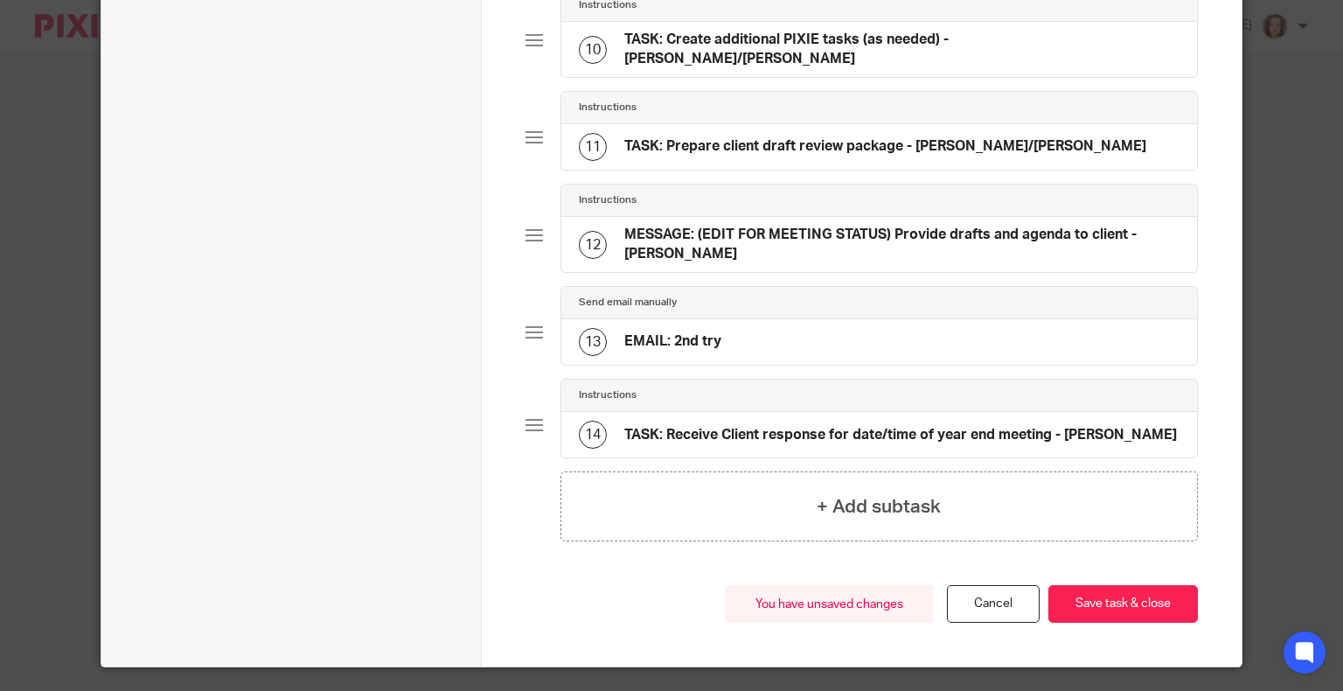
click at [731, 319] on div "13 EMAIL: 2nd try" at bounding box center [879, 341] width 636 height 45
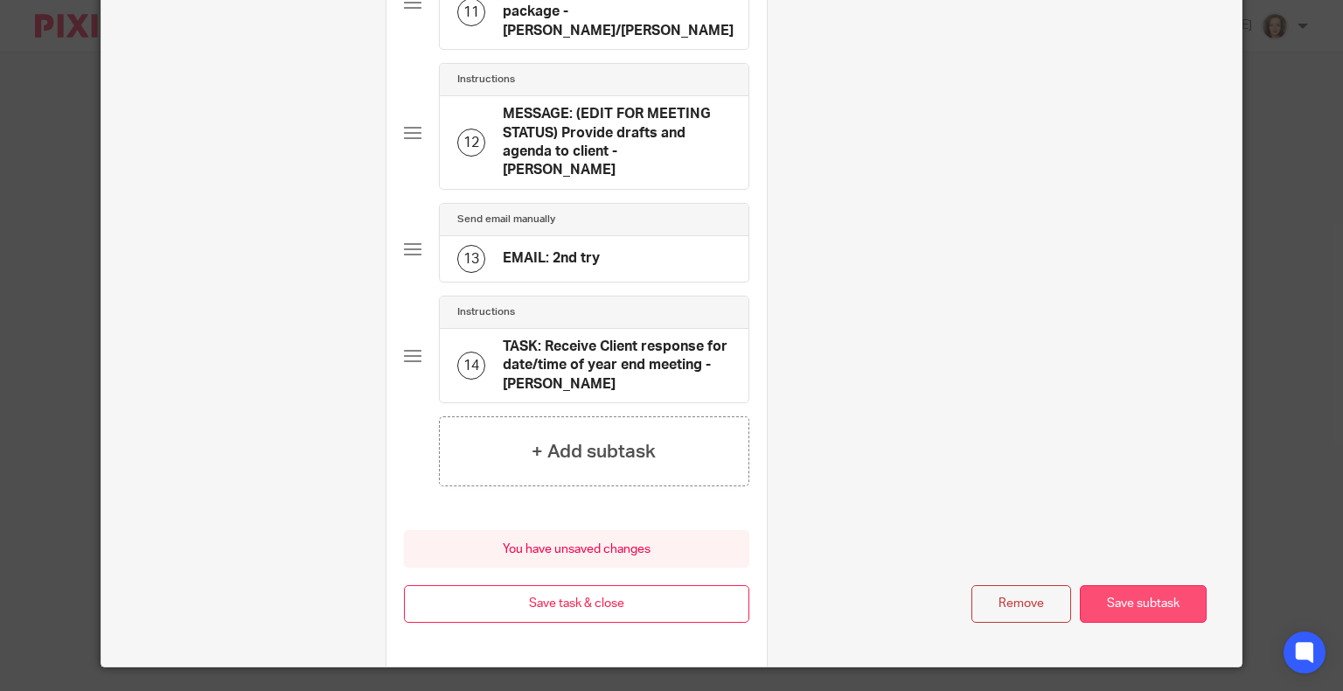
click at [1127, 585] on button "Save subtask" at bounding box center [1143, 604] width 127 height 38
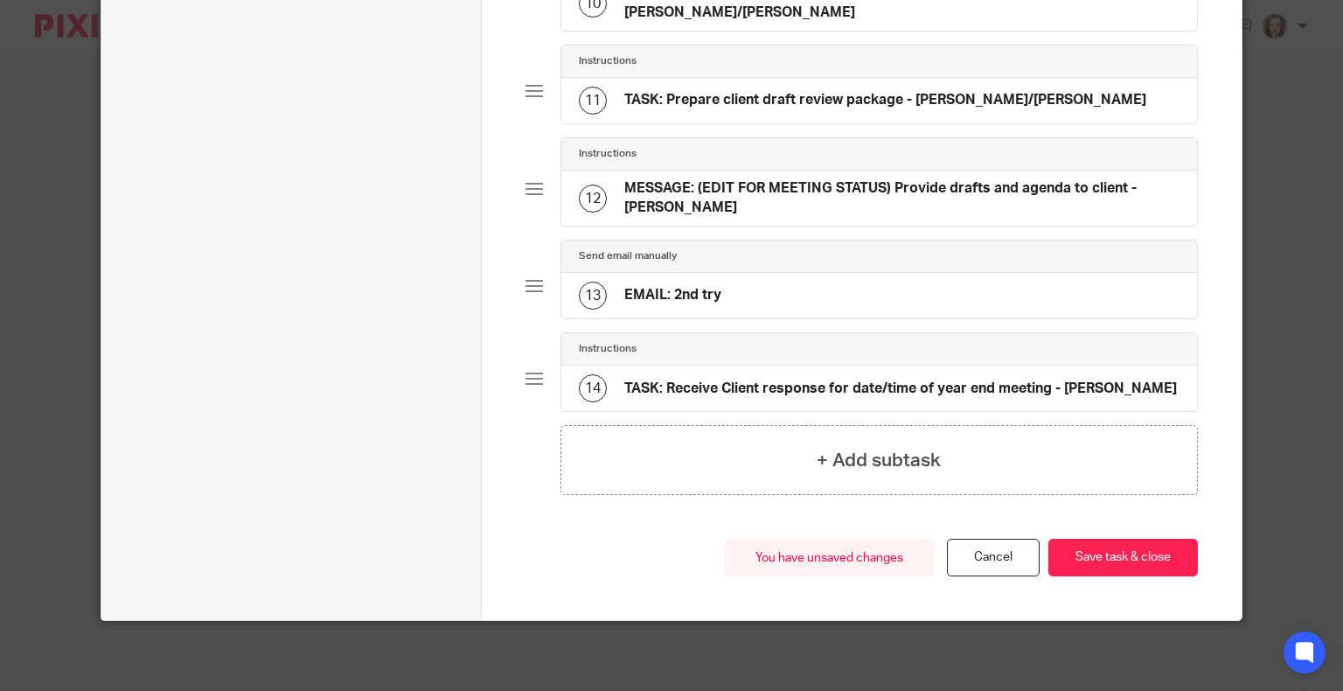
scroll to position [1078, 0]
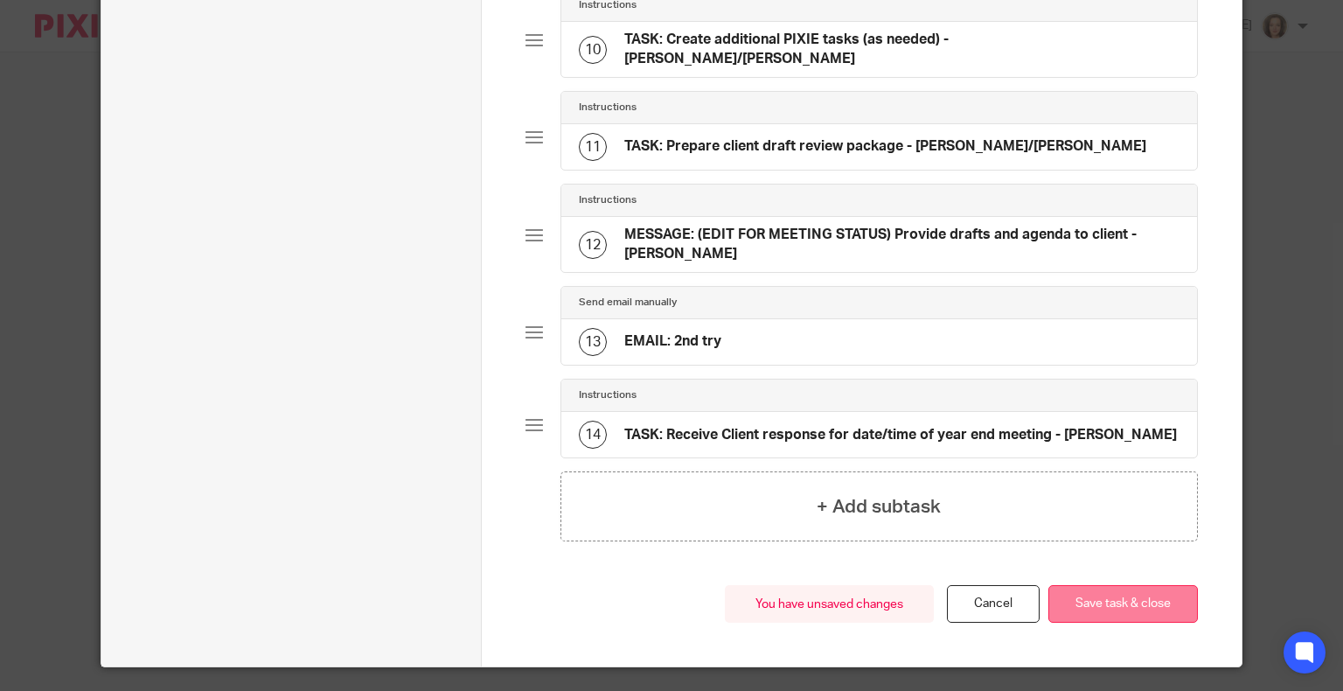
click at [1120, 585] on button "Save task & close" at bounding box center [1122, 604] width 149 height 38
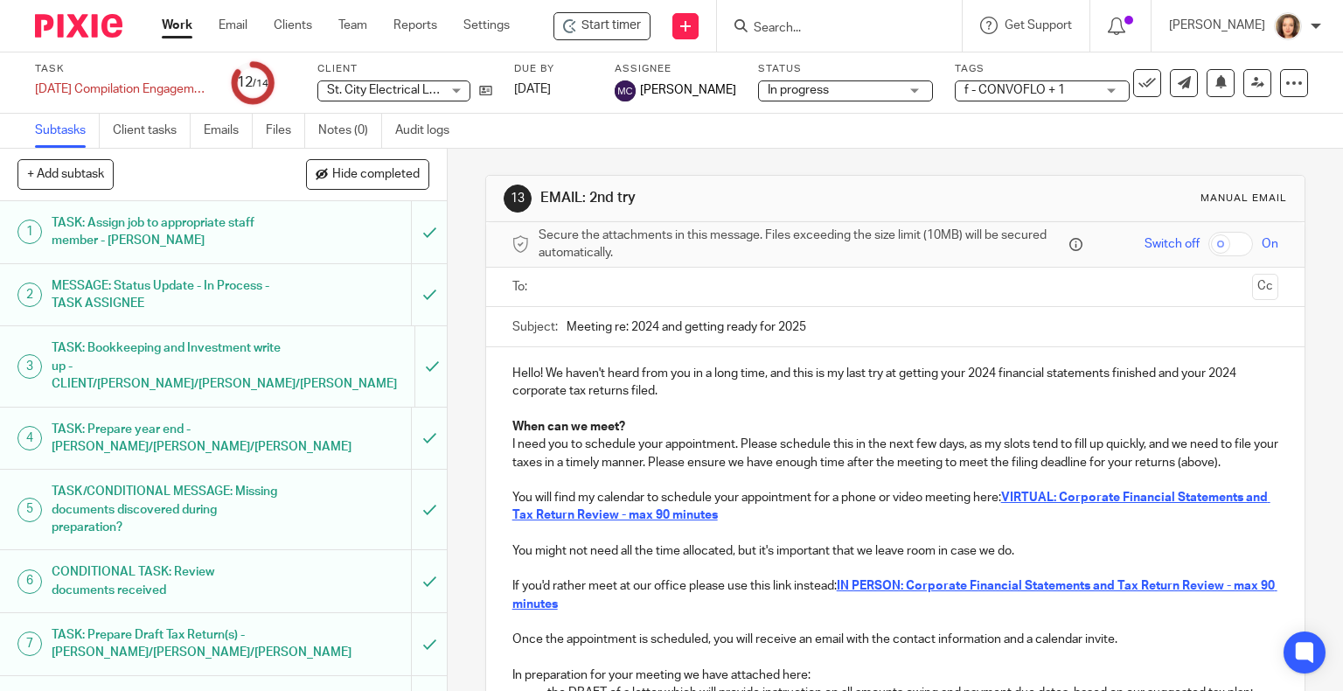
click at [1210, 247] on input "checkbox" at bounding box center [1230, 244] width 45 height 24
checkbox input "true"
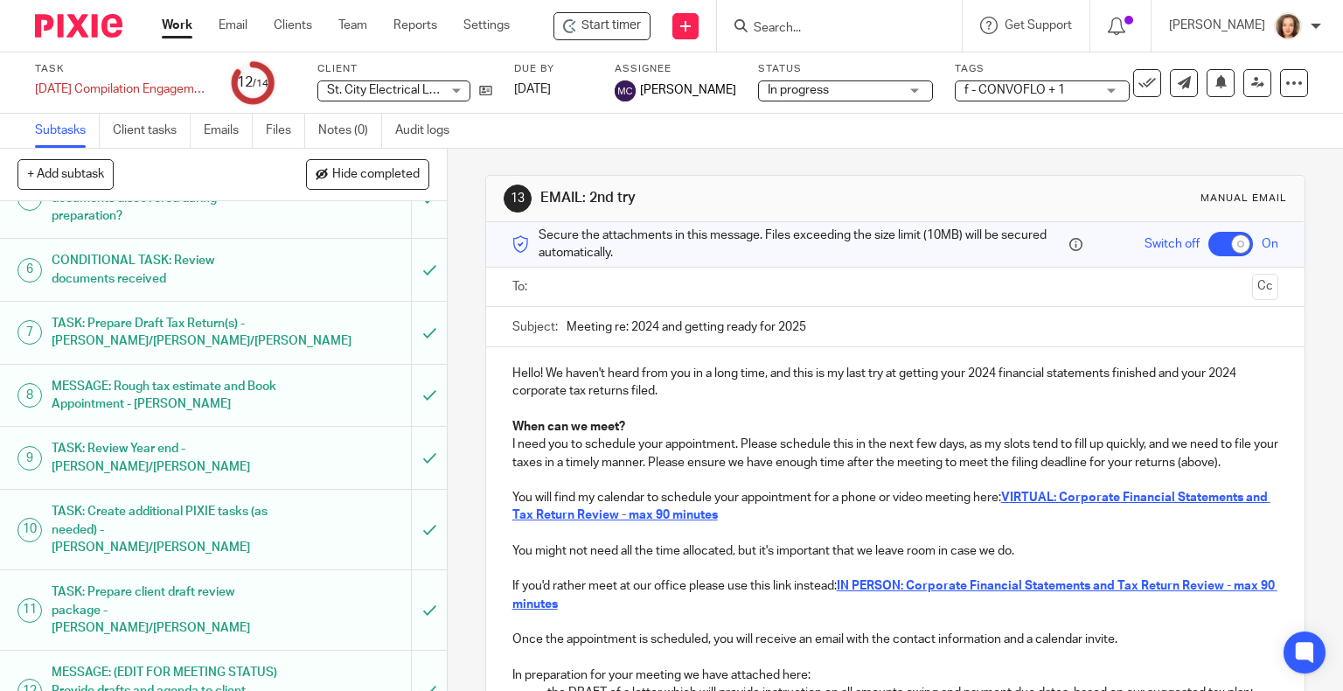
scroll to position [439, 0]
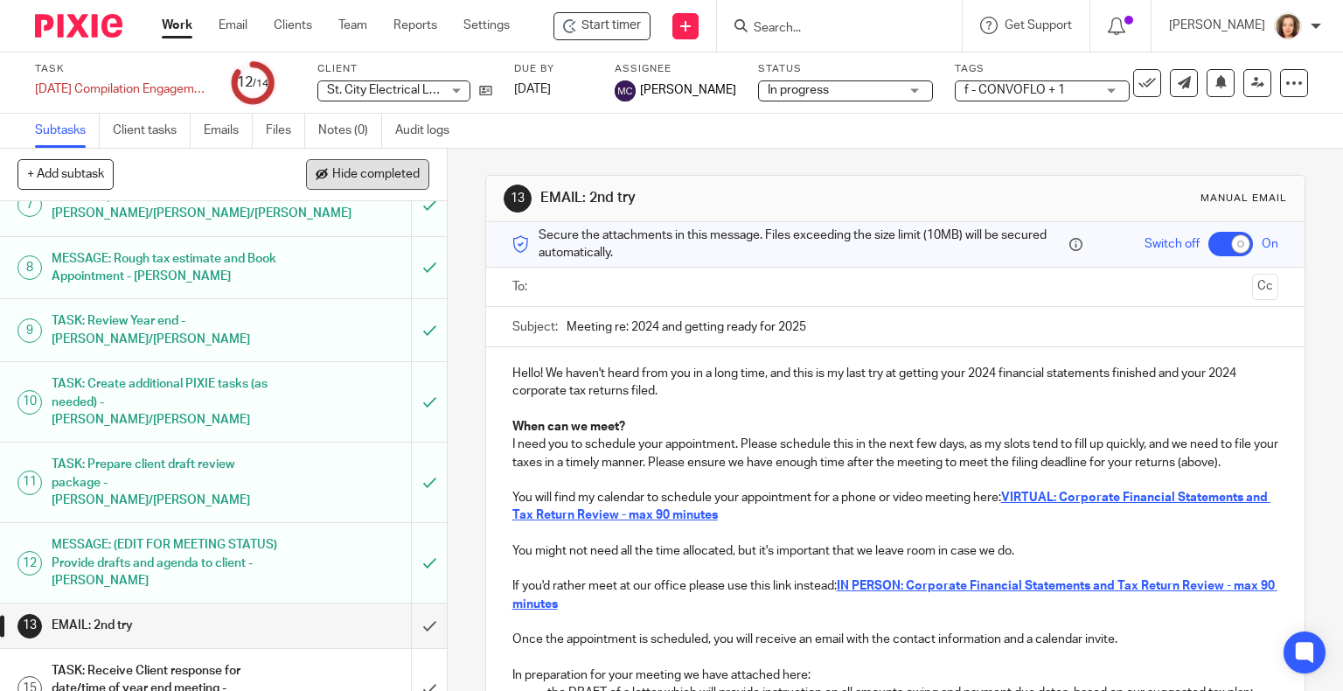
click at [384, 173] on span "Hide completed" at bounding box center [375, 175] width 87 height 14
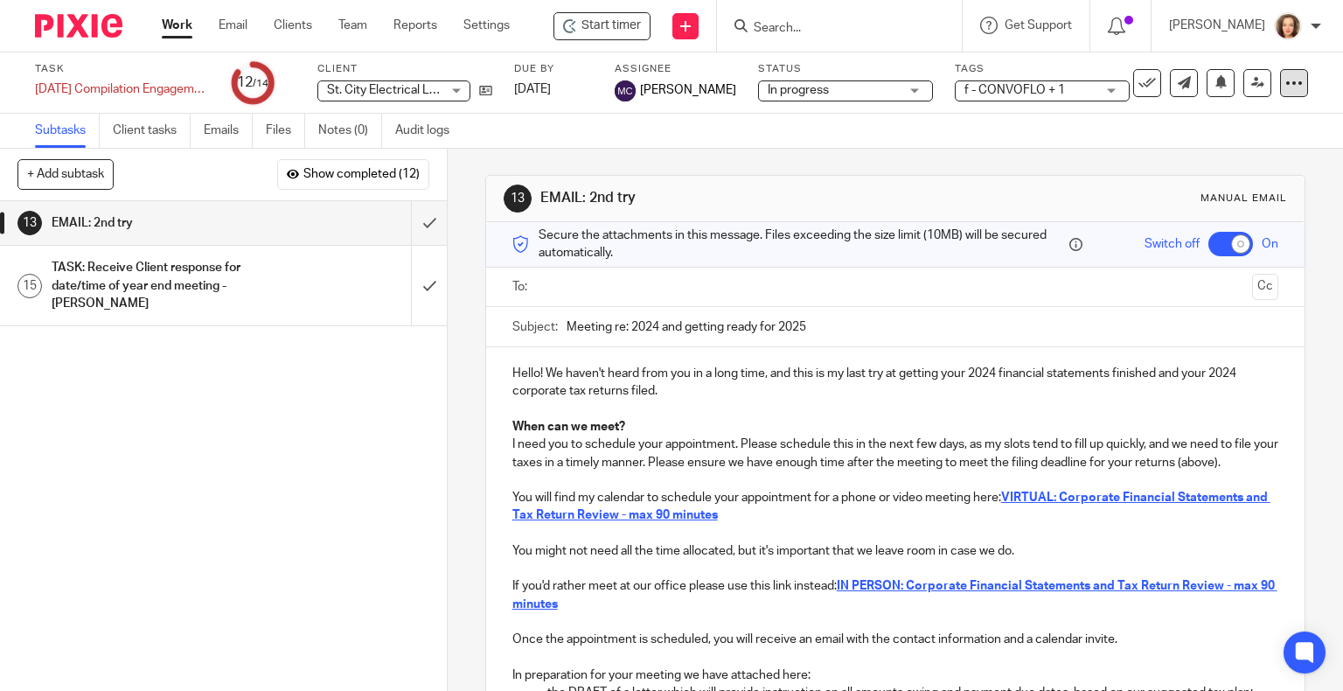
click at [1285, 82] on icon at bounding box center [1293, 82] width 17 height 17
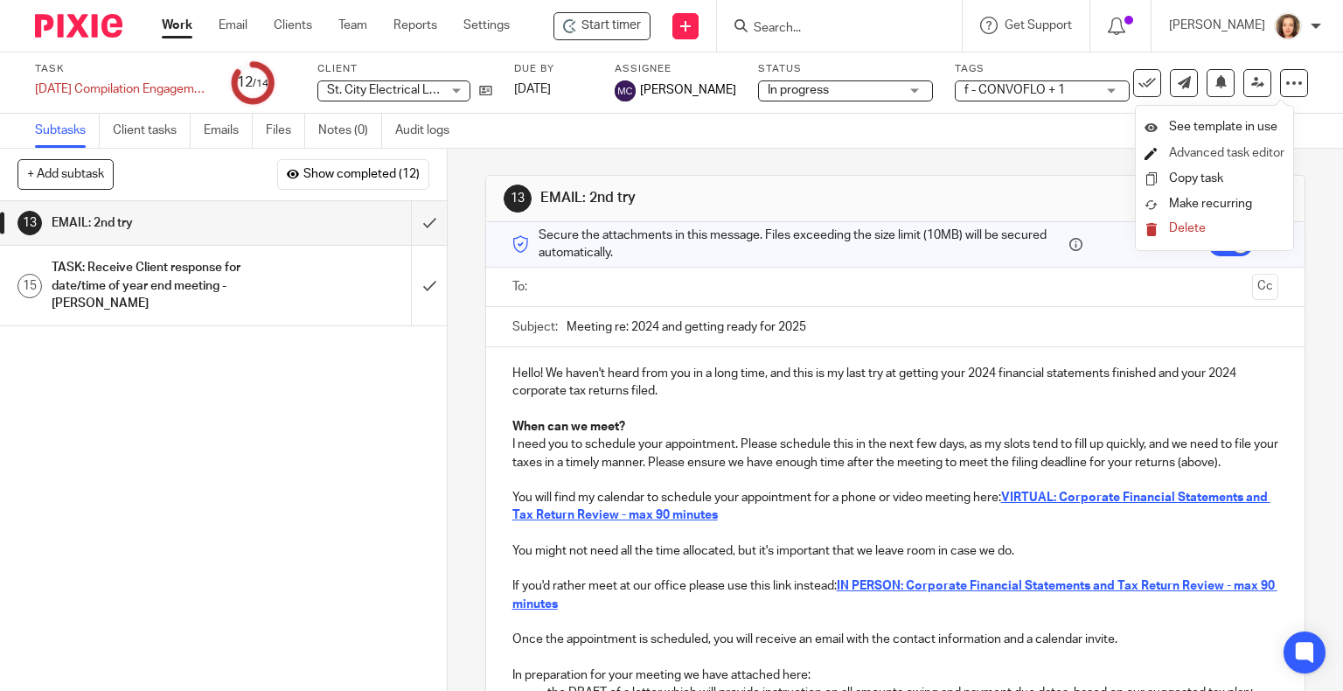
click at [1237, 149] on link "Advanced task editor" at bounding box center [1226, 153] width 115 height 12
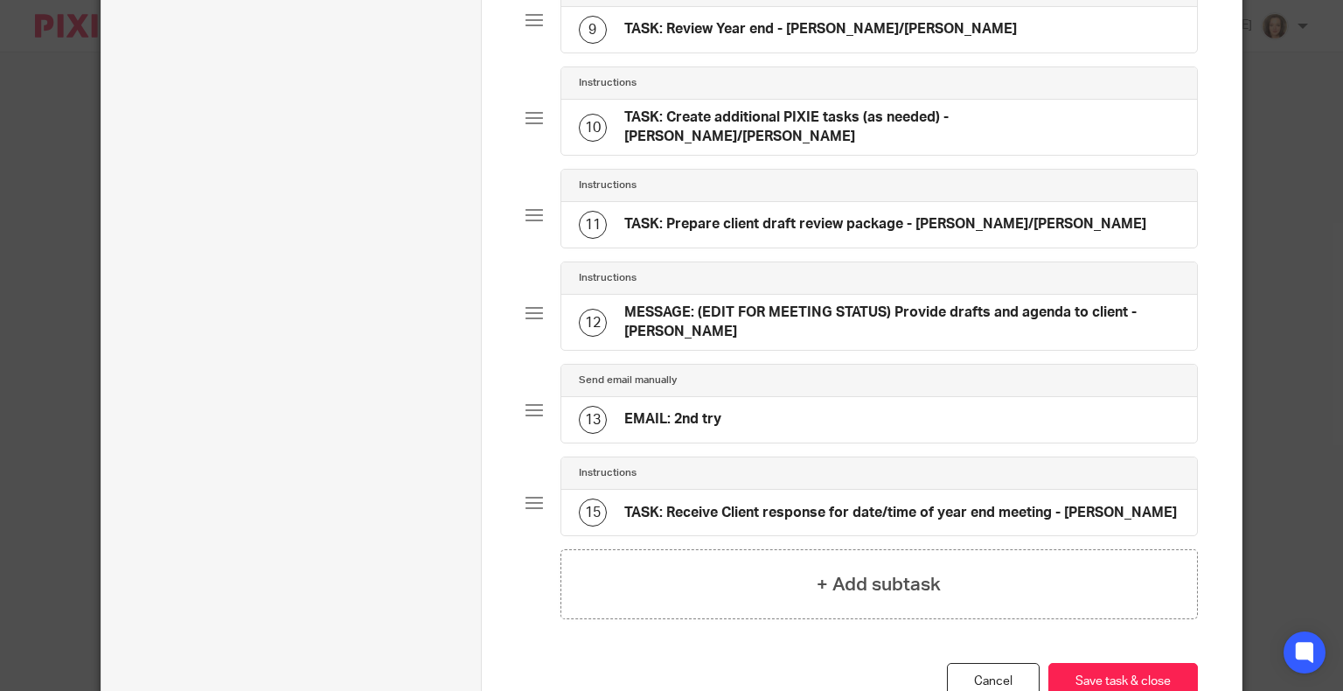
scroll to position [1078, 0]
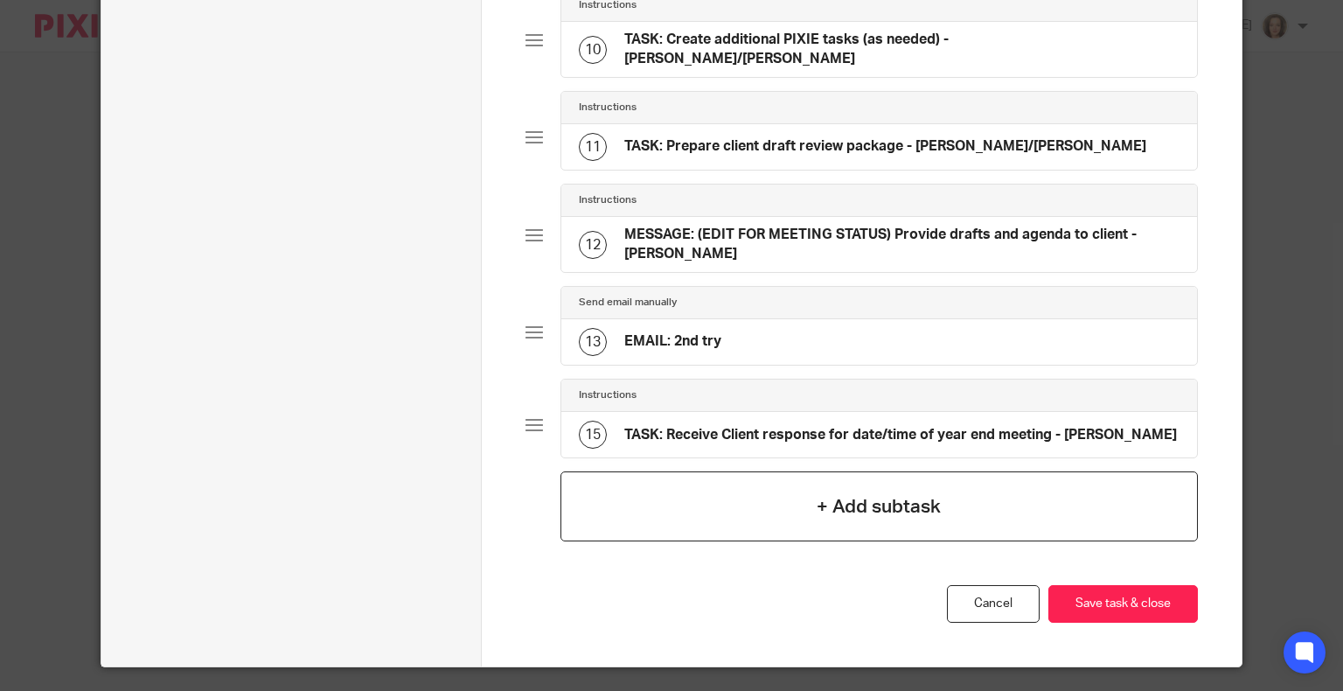
click at [822, 471] on div "+ Add subtask" at bounding box center [878, 506] width 637 height 70
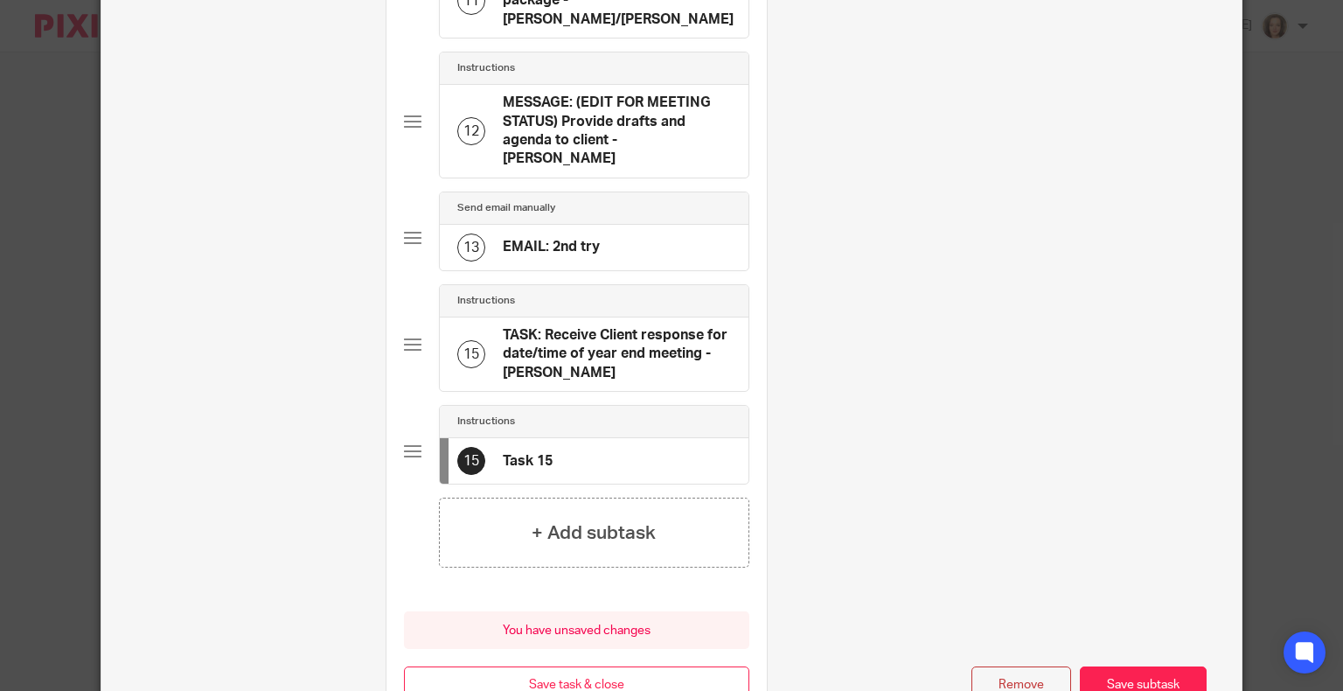
scroll to position [1433, 0]
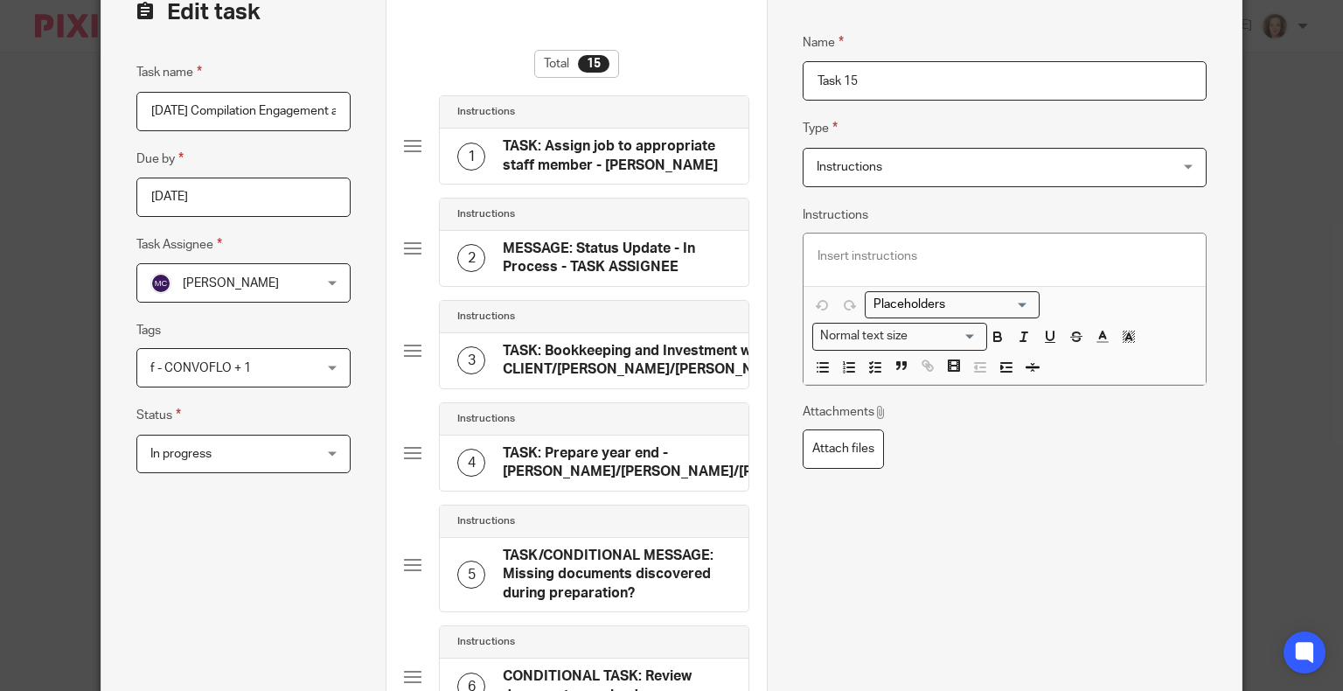
scroll to position [0, 0]
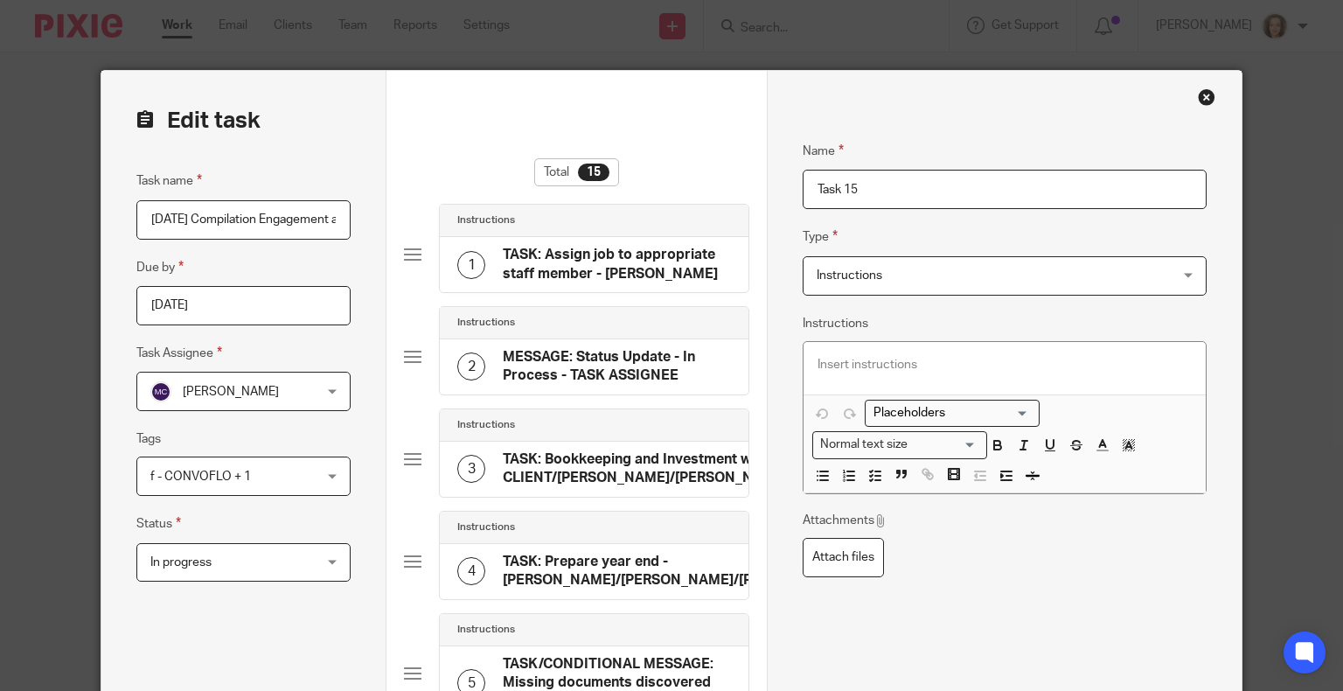
drag, startPoint x: 899, startPoint y: 191, endPoint x: 636, endPoint y: 197, distance: 262.3
click at [932, 184] on input "Task 15" at bounding box center [1005, 189] width 404 height 39
drag, startPoint x: 936, startPoint y: 188, endPoint x: 608, endPoint y: 221, distance: 330.4
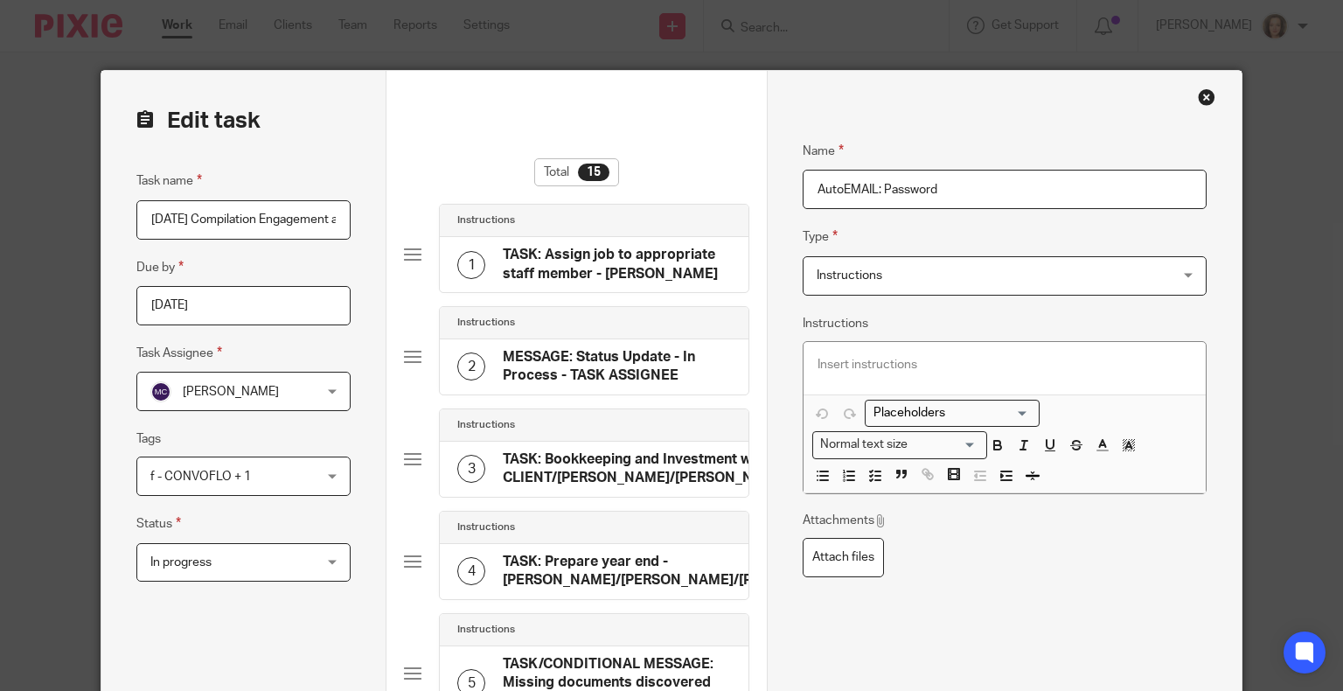
type input "AutoEMAIL: Password"
click at [869, 282] on span "Instructions" at bounding box center [972, 275] width 311 height 37
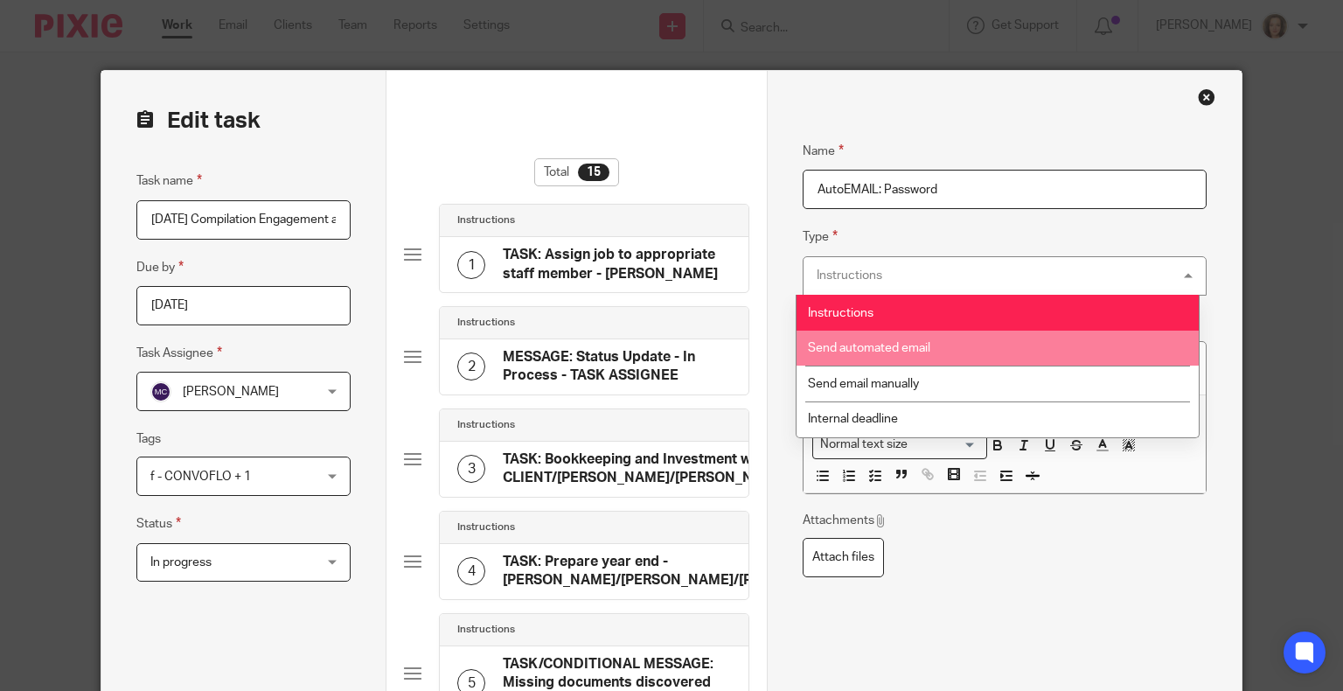
click at [874, 348] on span "Send automated email" at bounding box center [869, 348] width 122 height 12
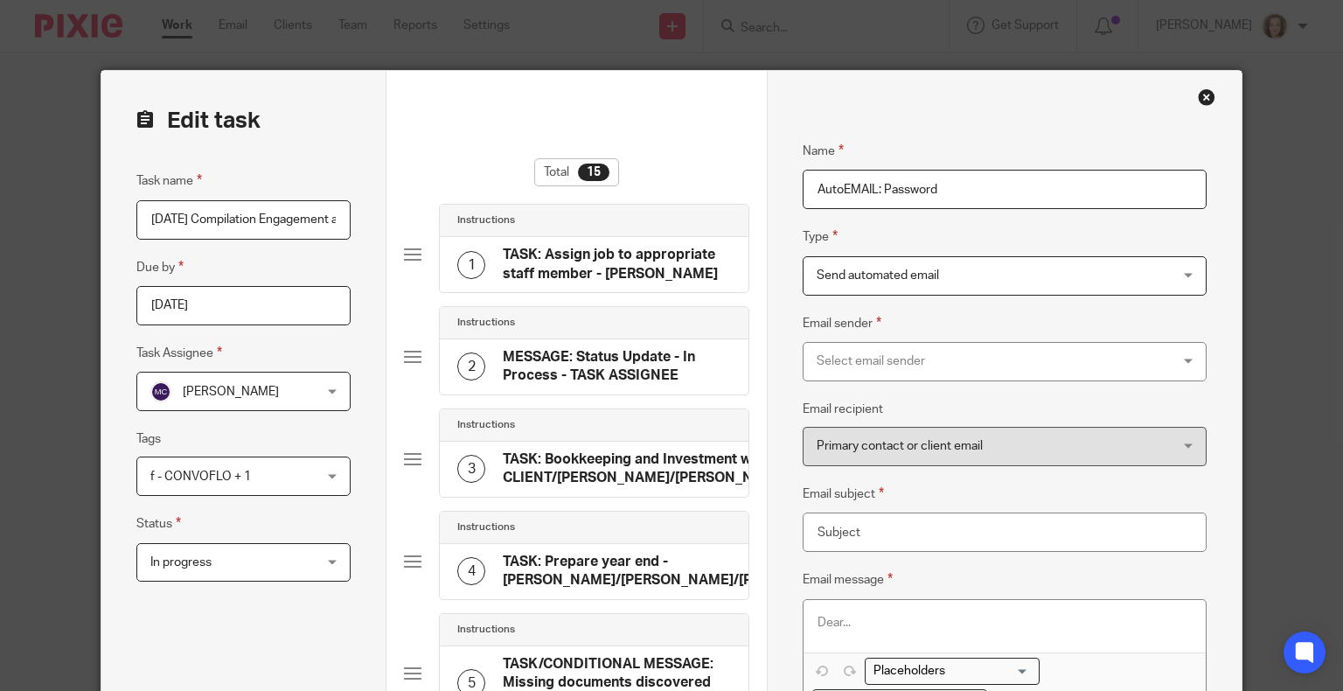
click at [883, 363] on div "Select email sender" at bounding box center [972, 361] width 311 height 37
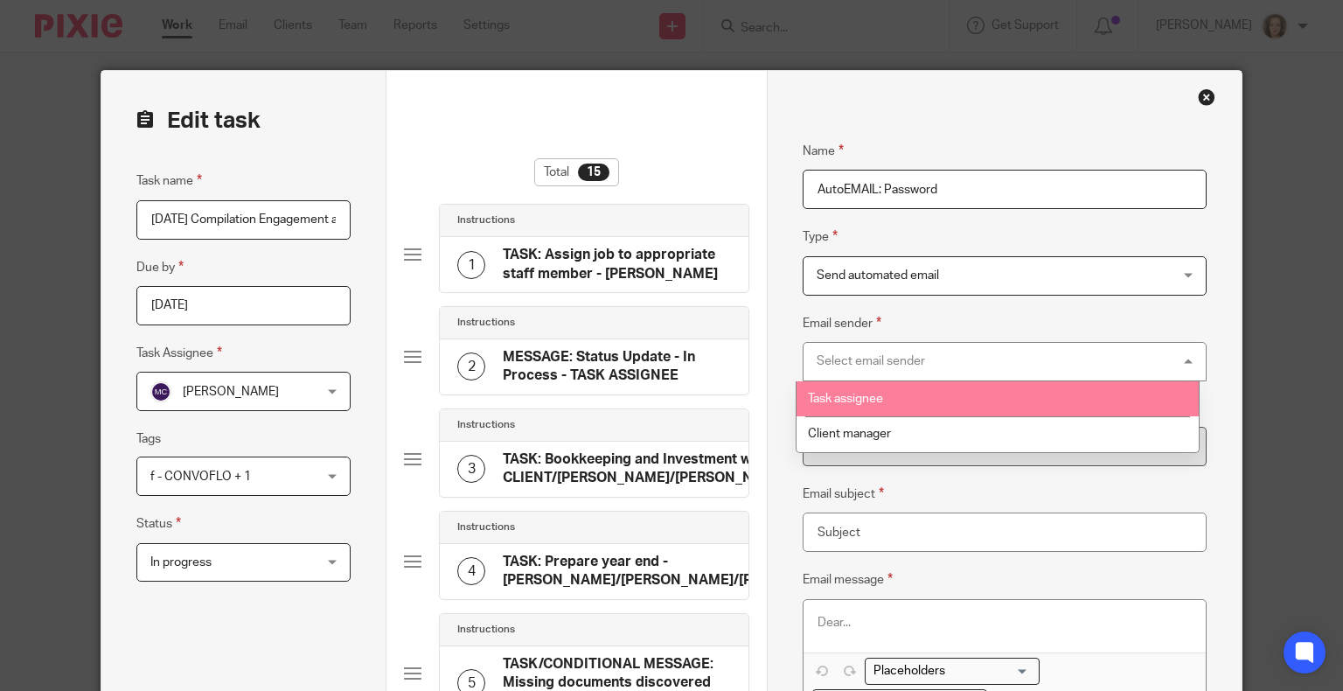
click at [859, 390] on li "Task assignee" at bounding box center [997, 399] width 403 height 36
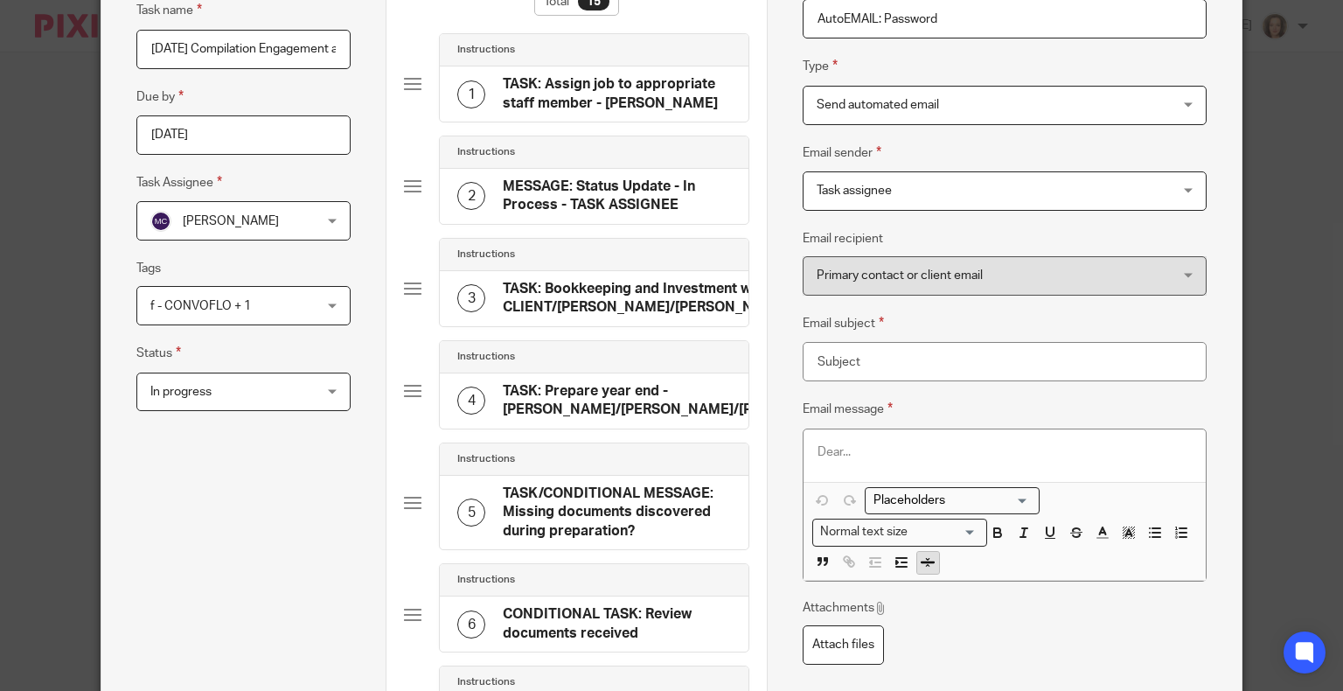
scroll to position [328, 0]
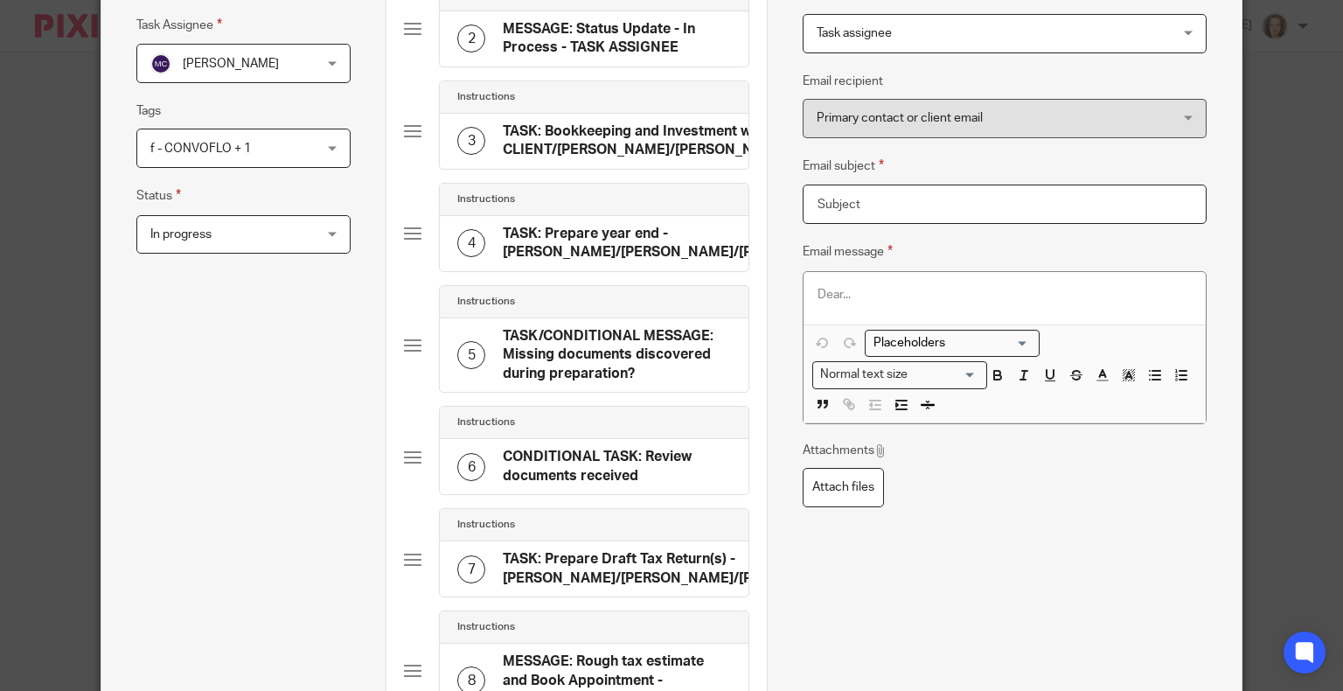
click at [886, 198] on input "Email subject" at bounding box center [1005, 203] width 404 height 39
type input "As Promised!"
click at [898, 290] on p at bounding box center [1004, 294] width 374 height 17
click at [886, 283] on div at bounding box center [1004, 298] width 402 height 52
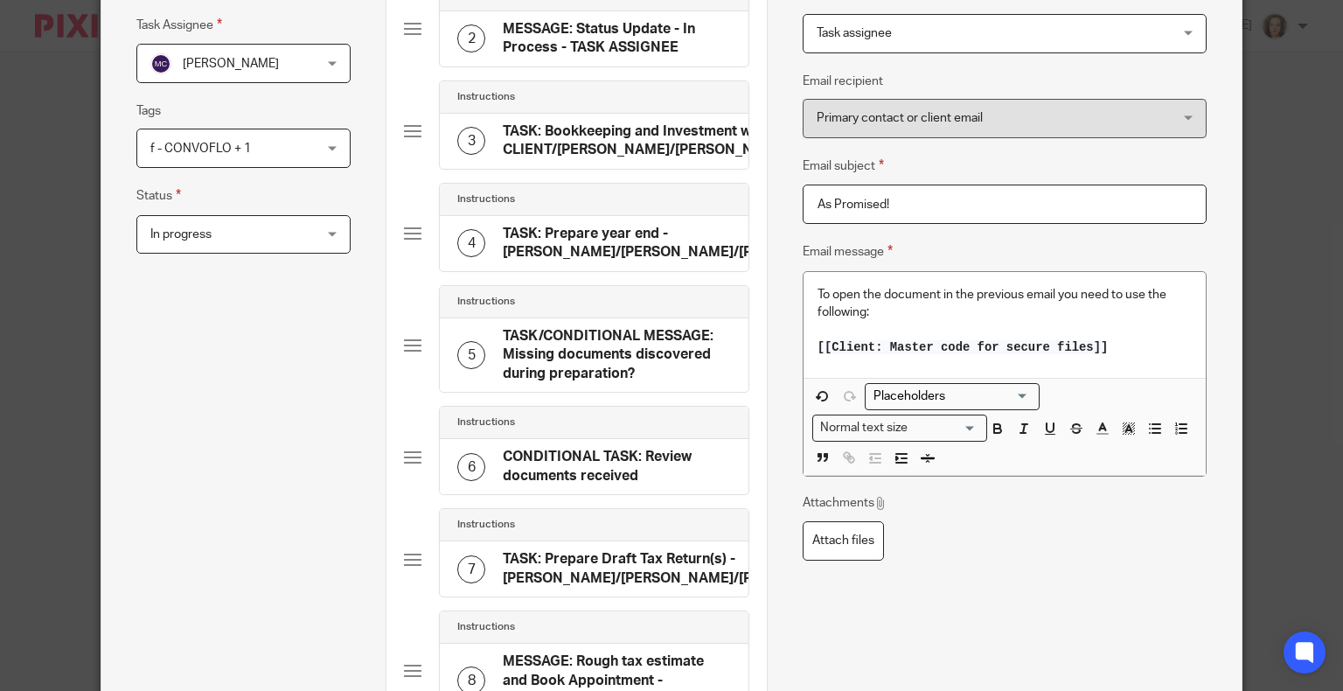
click at [1001, 584] on div "Name AutoEMAIL: Password Type Send automated email Send automated email Instruc…" at bounding box center [1005, 191] width 404 height 809
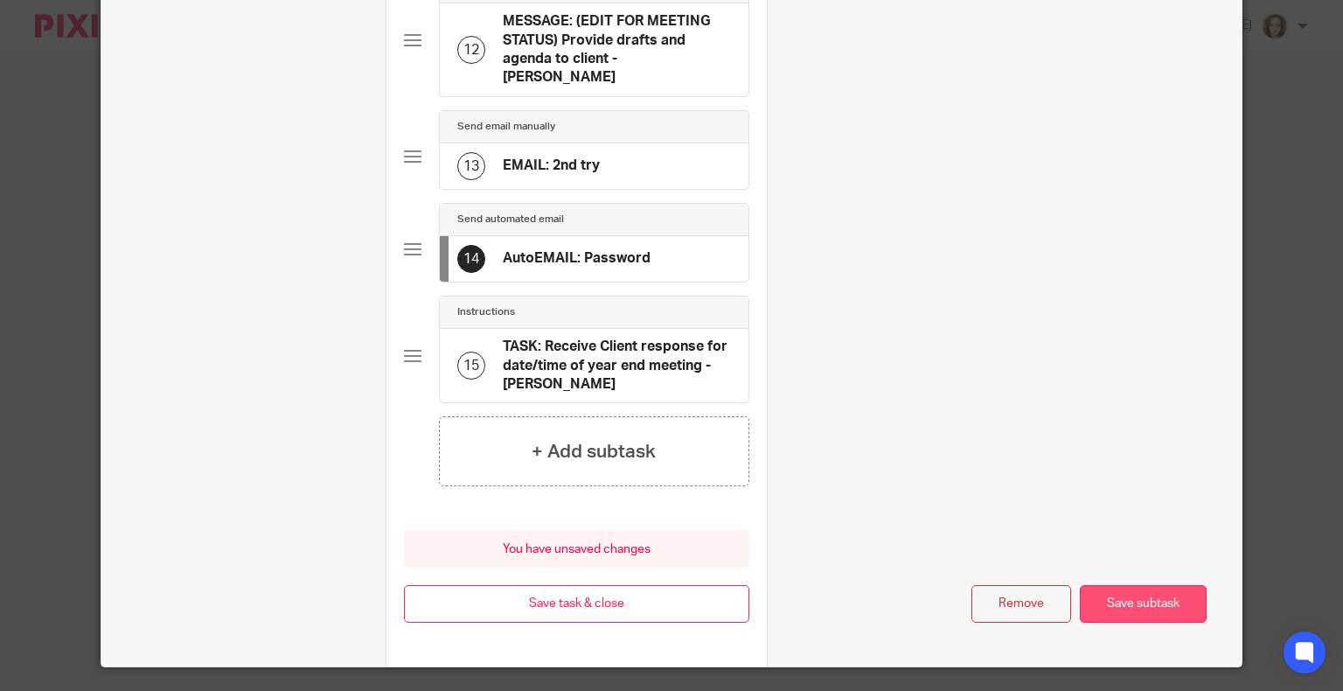
click at [1144, 585] on button "Save subtask" at bounding box center [1143, 604] width 127 height 38
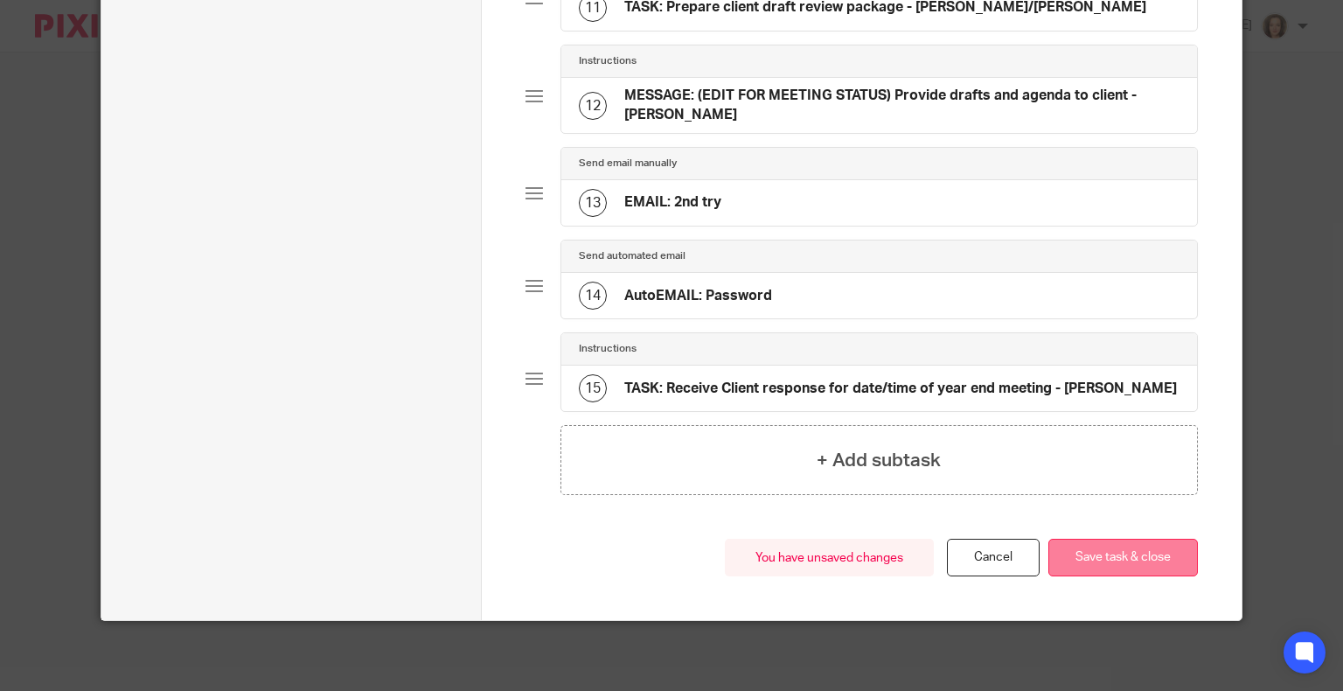
scroll to position [1171, 0]
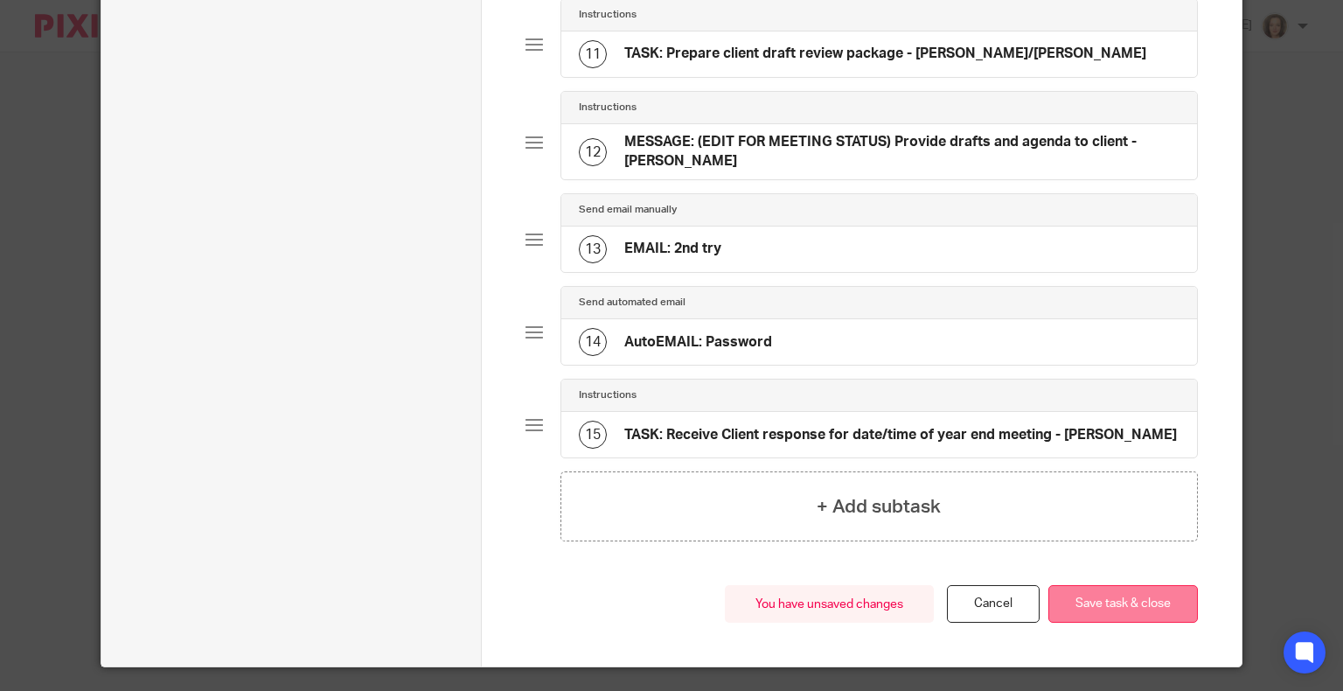
click at [1109, 585] on button "Save task & close" at bounding box center [1122, 604] width 149 height 38
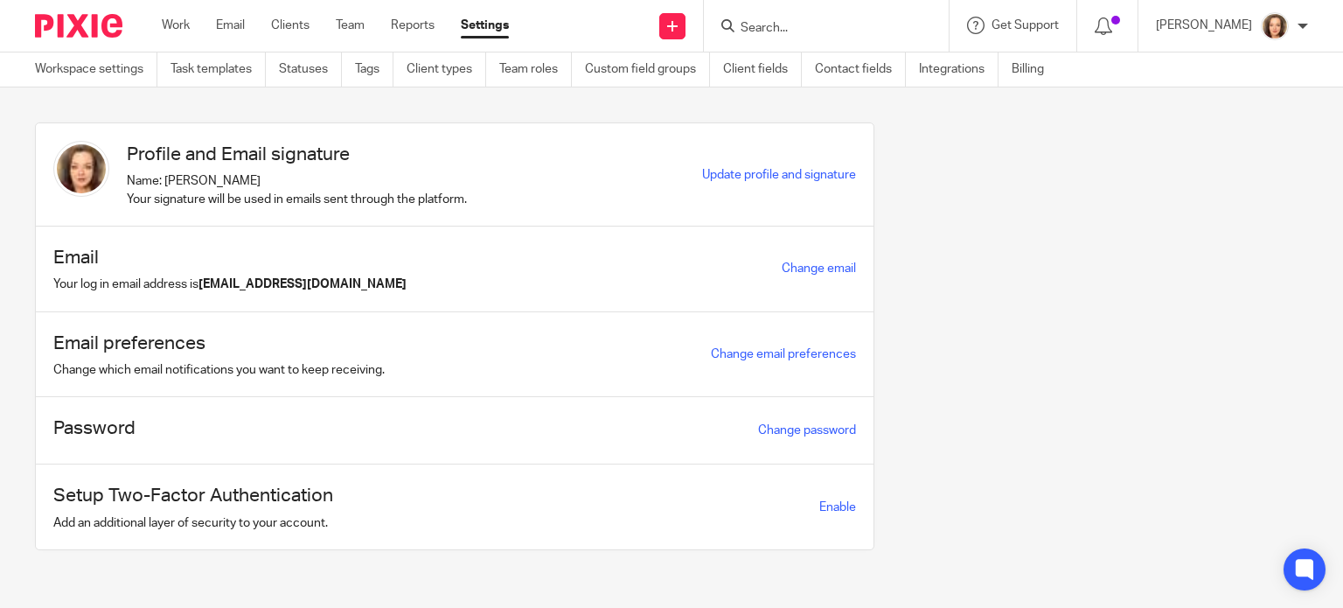
click at [379, 109] on section "Profile and Email signature Name: Jeanette Glass Your signature will be used in…" at bounding box center [671, 347] width 1343 height 520
click at [1213, 198] on div "Profile and Email signature Name: Jeanette Glass Your signature will be used in…" at bounding box center [658, 349] width 1300 height 454
click at [455, 110] on section "Profile and Email signature Name: Jeanette Glass Your signature will be used in…" at bounding box center [671, 347] width 1343 height 520
click at [196, 75] on link "Task templates" at bounding box center [217, 69] width 95 height 34
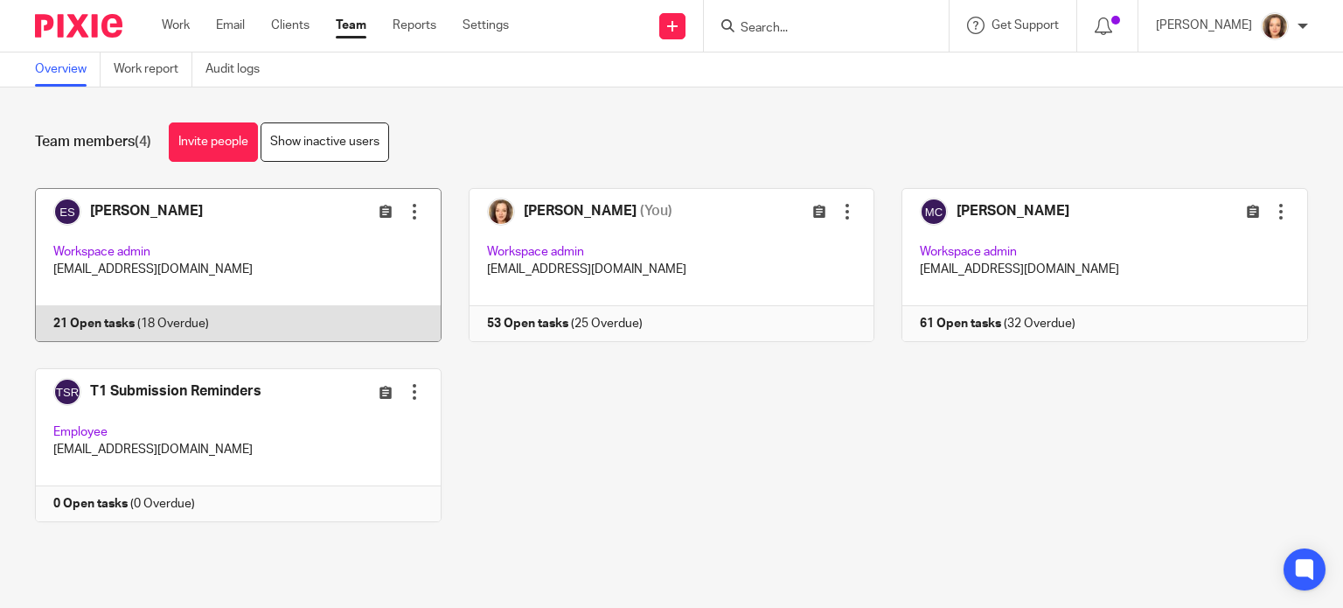
click at [170, 208] on link at bounding box center [225, 265] width 434 height 154
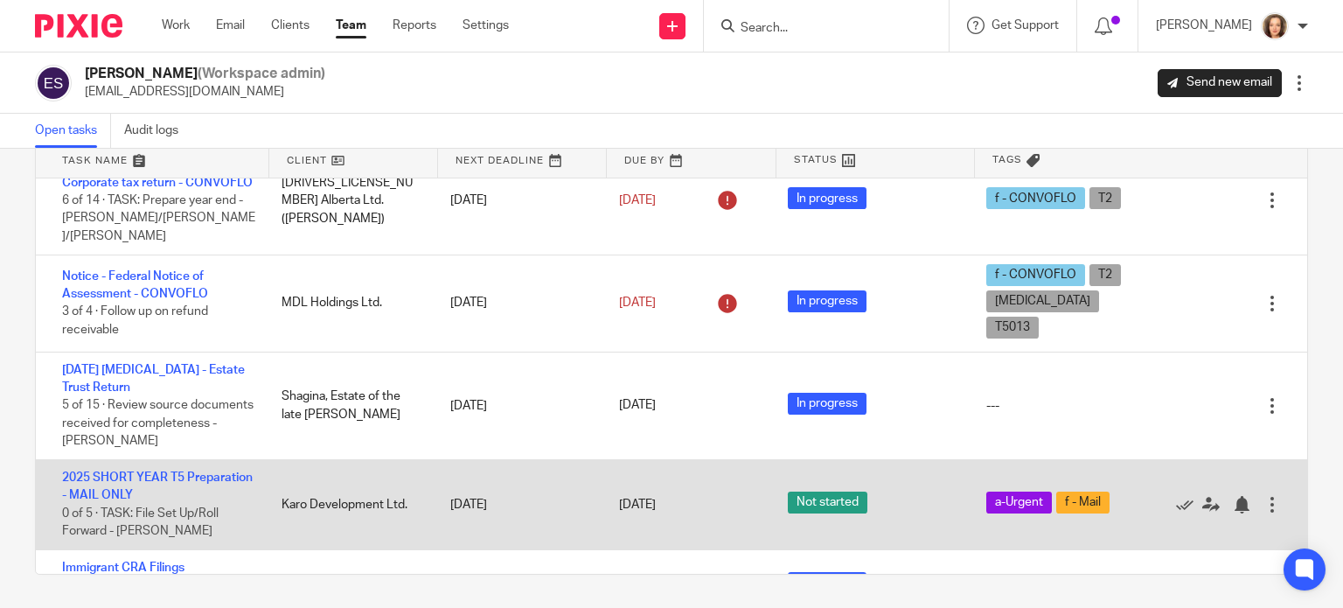
scroll to position [507, 0]
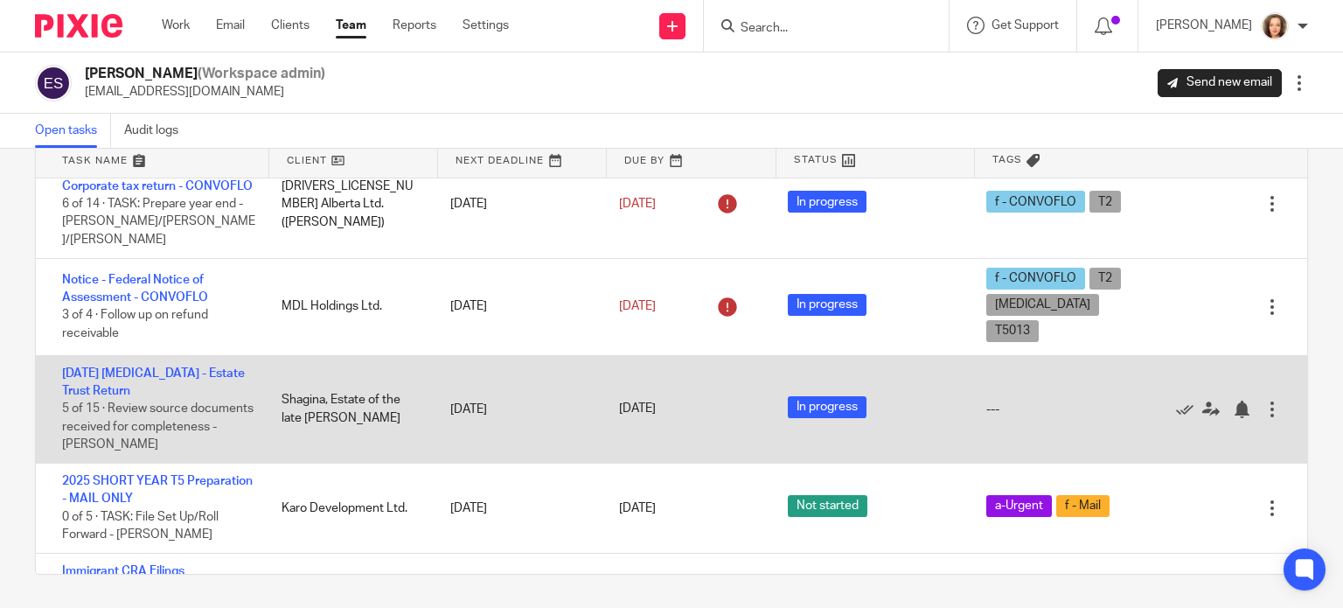
click at [213, 459] on div "2024-06-23 T3 - Estate Trust Return 5 of 15 · Review source documents received …" at bounding box center [150, 409] width 228 height 107
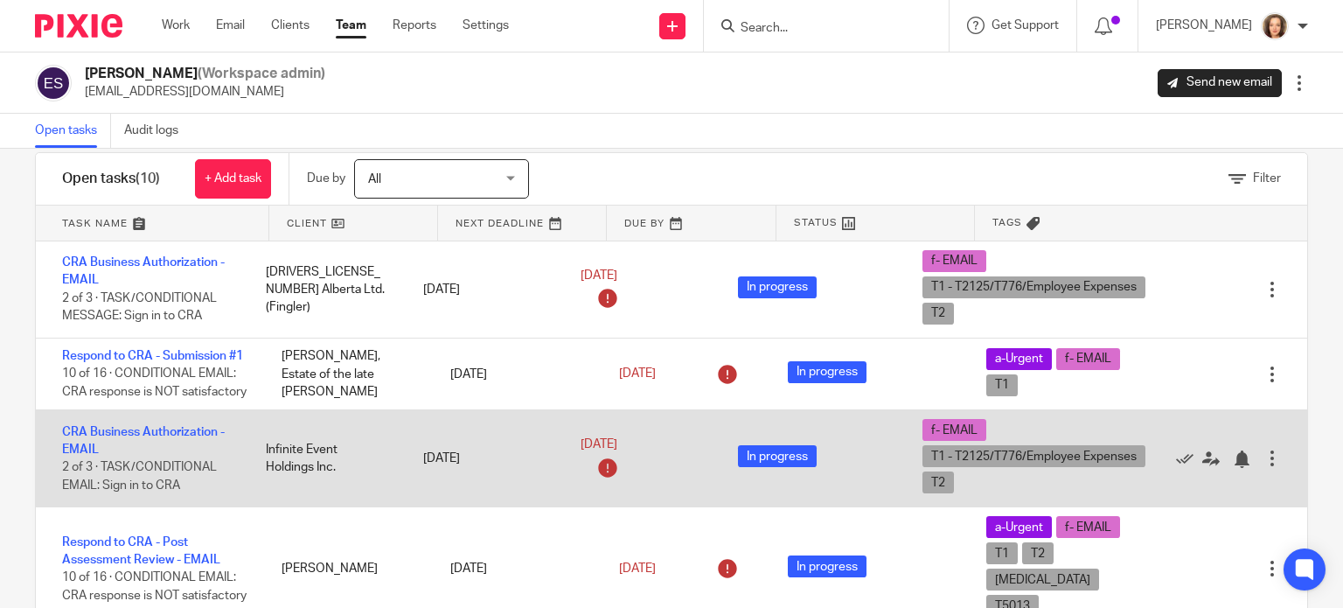
scroll to position [0, 0]
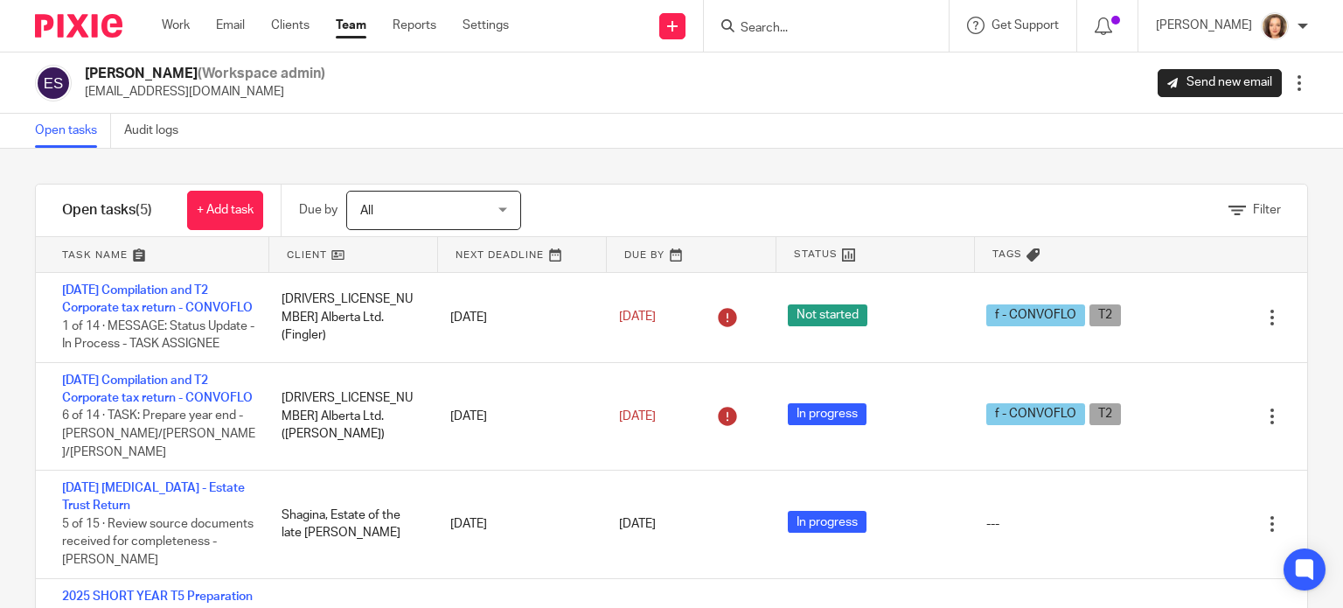
click at [360, 153] on div "Filter tasks Only show tasks matching all of these conditions 1 Client name Is …" at bounding box center [671, 378] width 1343 height 459
click at [295, 139] on div "Open tasks Audit logs" at bounding box center [671, 131] width 1343 height 35
click at [771, 30] on input "Search" at bounding box center [817, 29] width 157 height 16
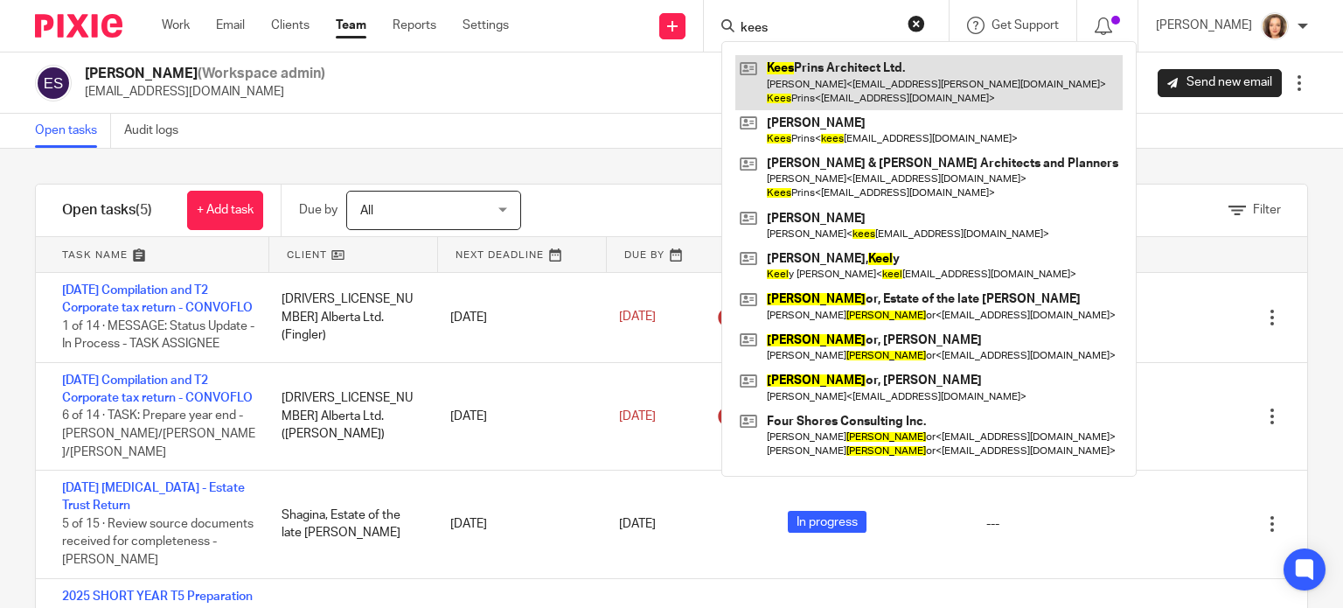
type input "kees"
click at [822, 103] on link at bounding box center [928, 82] width 387 height 54
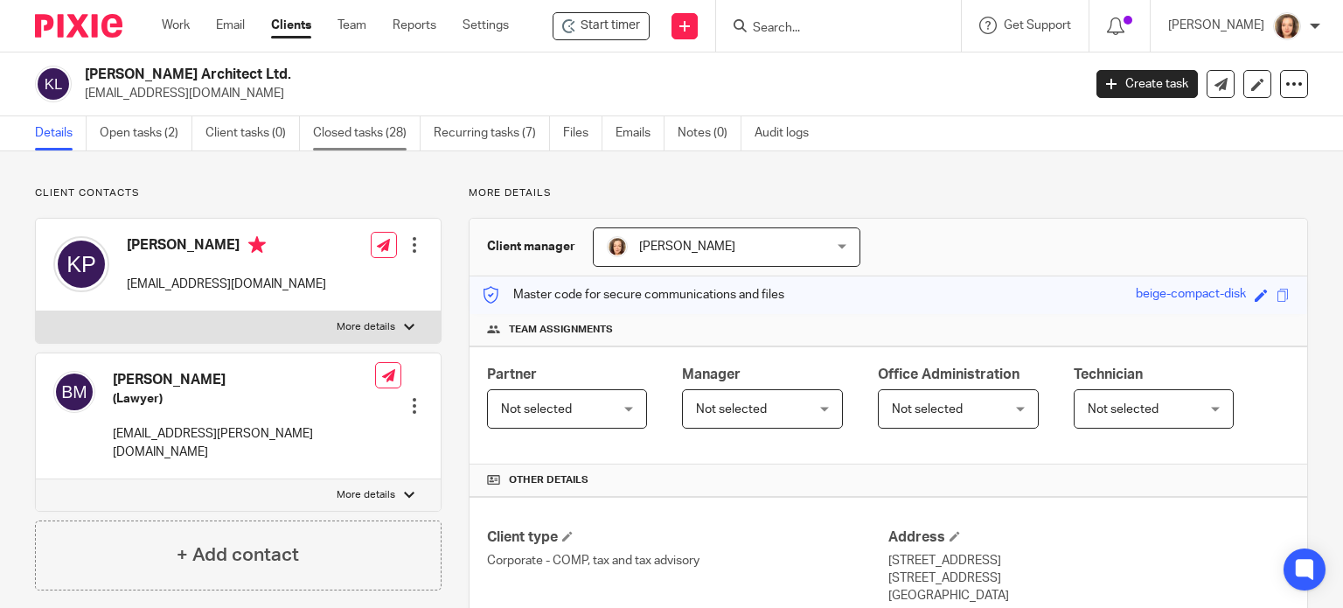
click at [380, 137] on link "Closed tasks (28)" at bounding box center [367, 133] width 108 height 34
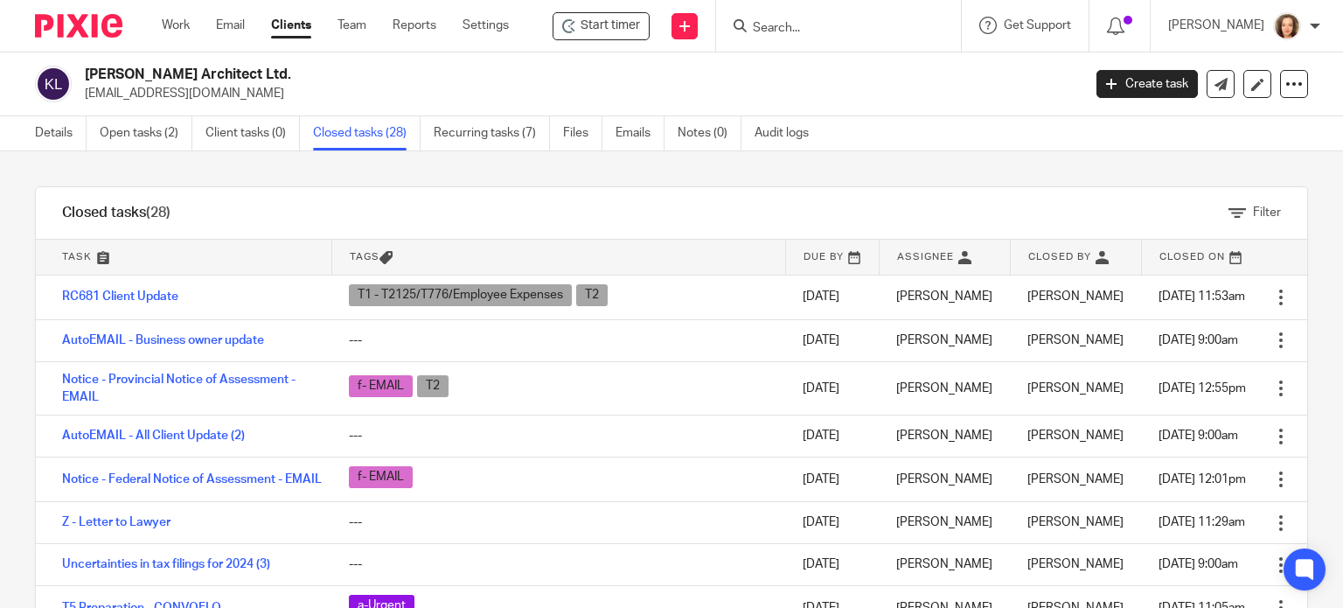
click at [1235, 202] on div "Filter" at bounding box center [752, 213] width 1110 height 52
click at [1228, 214] on link "Filter" at bounding box center [1254, 212] width 52 height 12
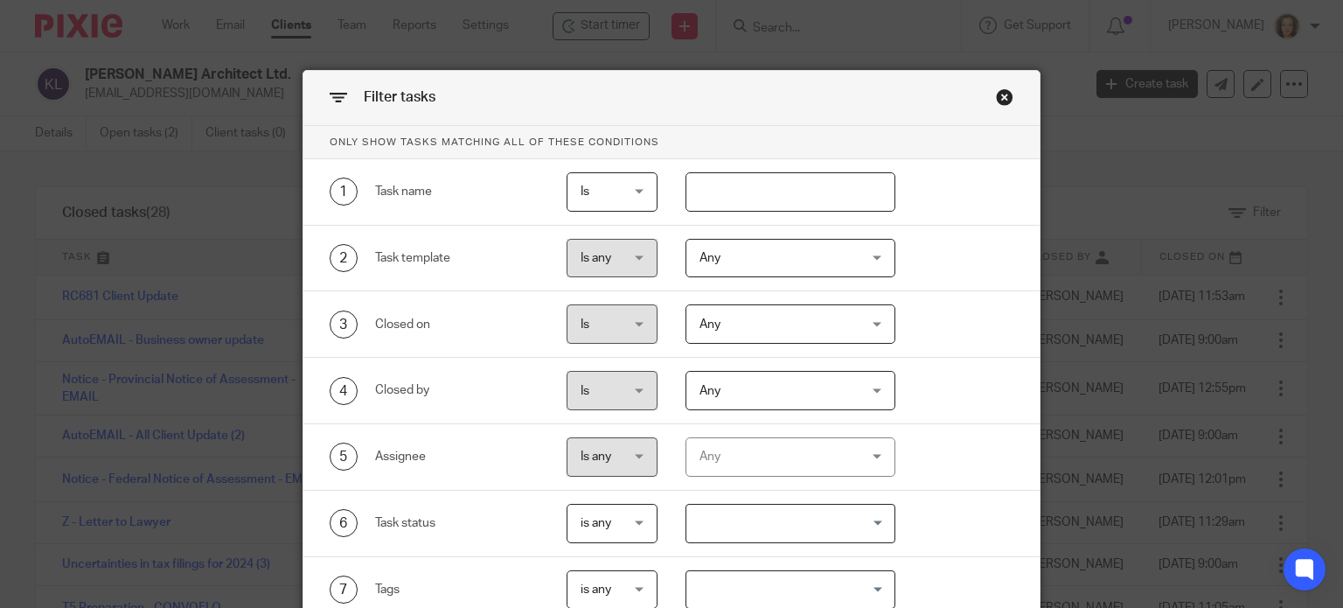
click at [739, 179] on input "text" at bounding box center [790, 191] width 210 height 39
type input "nil"
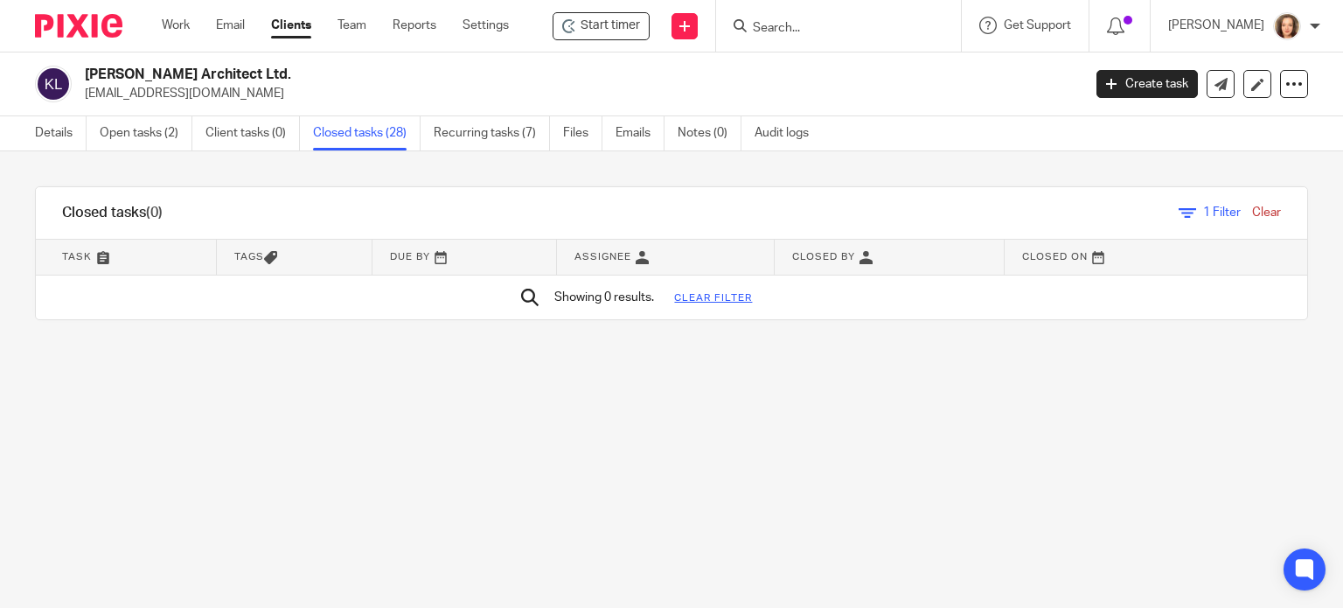
click at [1252, 214] on link "Clear" at bounding box center [1266, 212] width 29 height 12
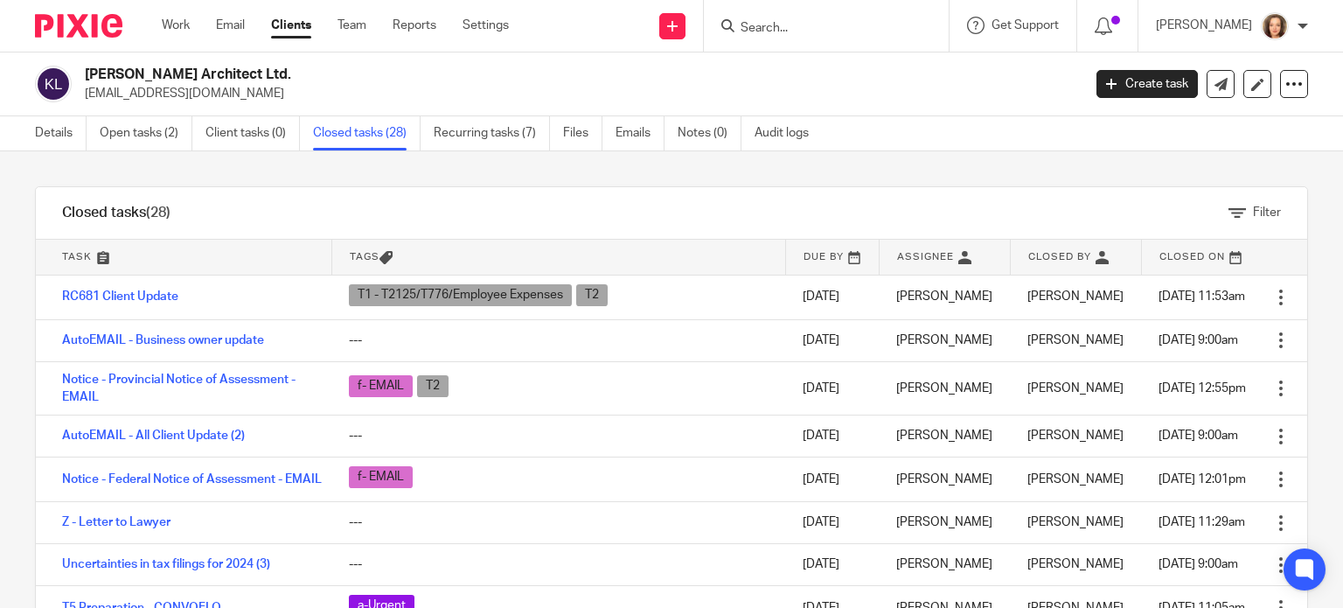
click at [1253, 209] on span "Filter" at bounding box center [1267, 212] width 28 height 12
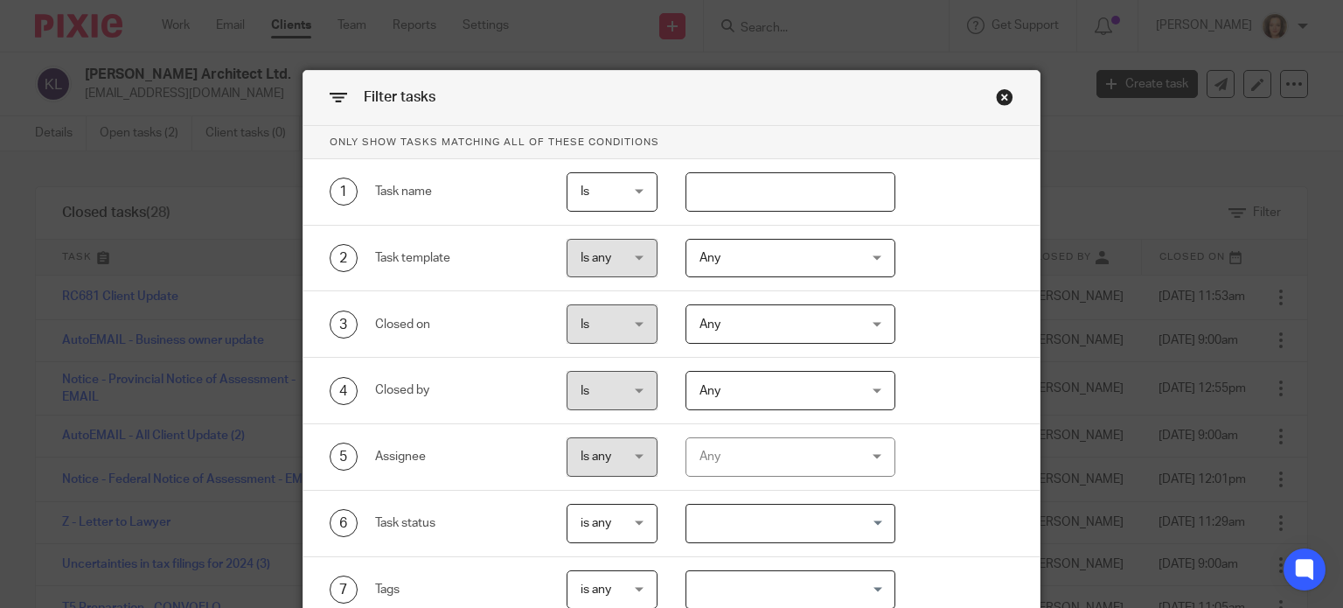
click at [734, 258] on span "Any" at bounding box center [777, 258] width 156 height 37
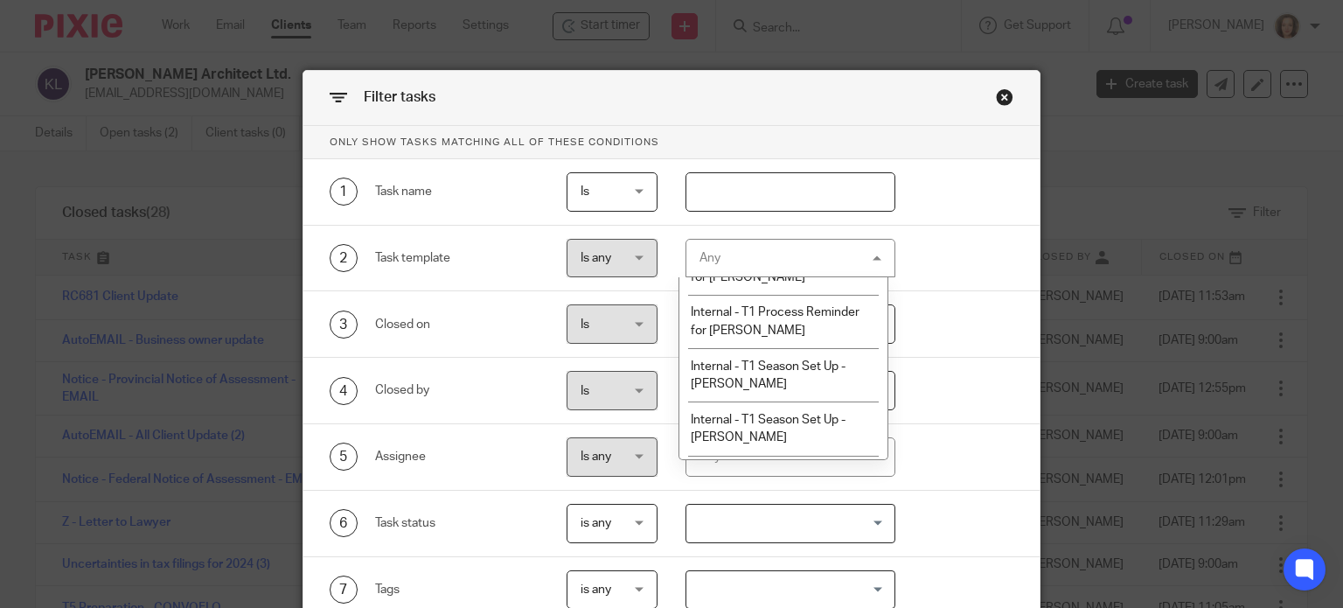
scroll to position [2317, 0]
click at [739, 191] on input "text" at bounding box center [790, 191] width 210 height 39
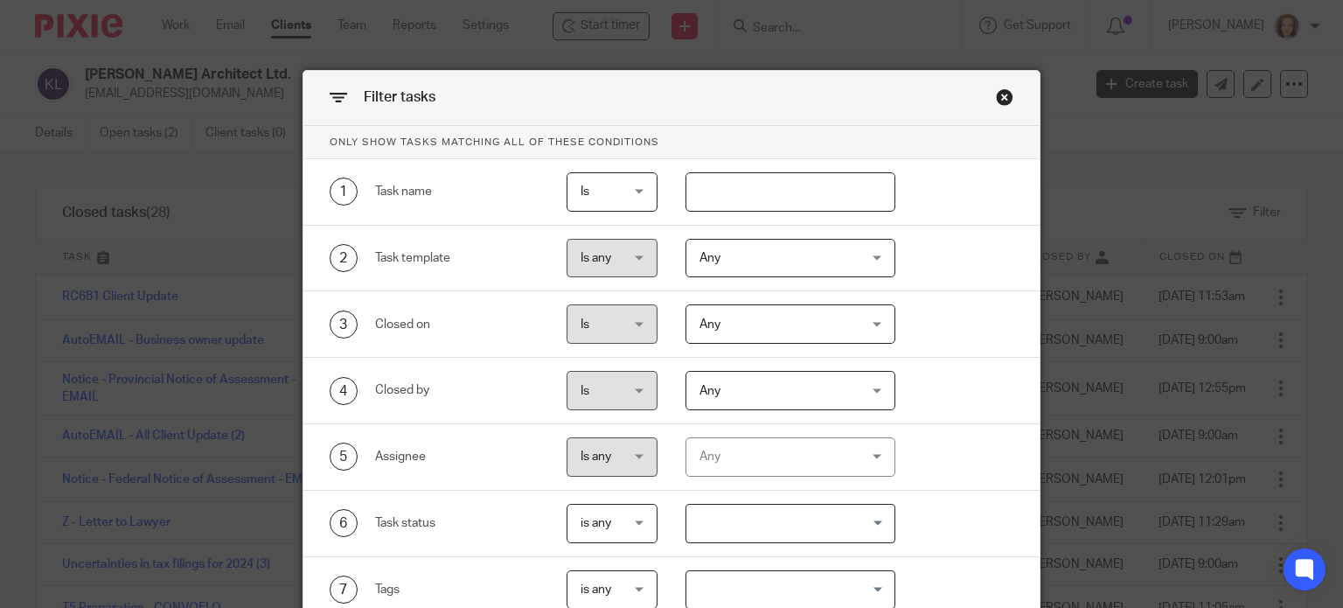
click at [745, 191] on input "text" at bounding box center [790, 191] width 210 height 39
type input "Payroll"
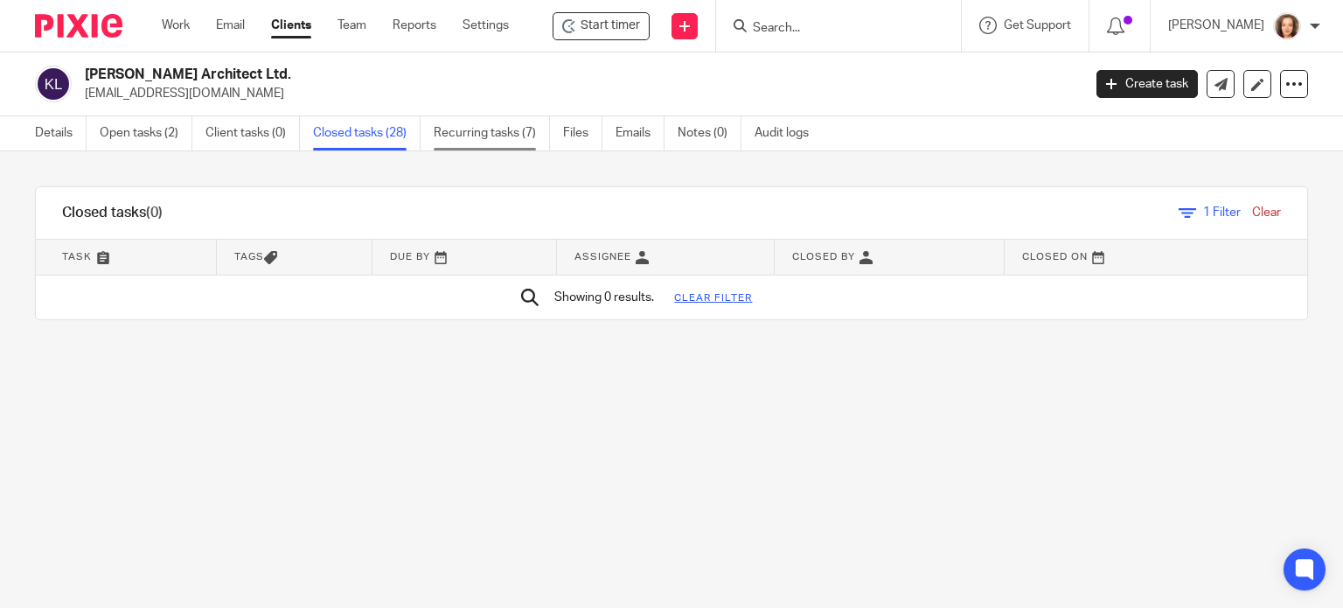
click at [483, 136] on link "Recurring tasks (7)" at bounding box center [492, 133] width 116 height 34
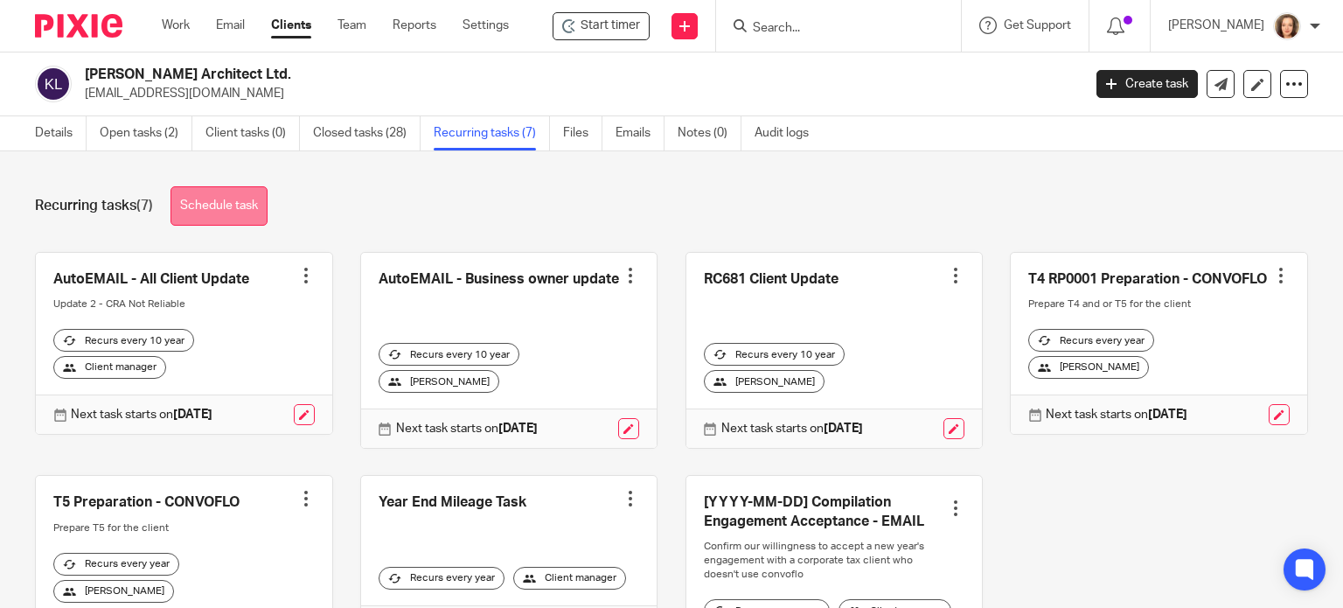
click at [214, 201] on link "Schedule task" at bounding box center [218, 205] width 97 height 39
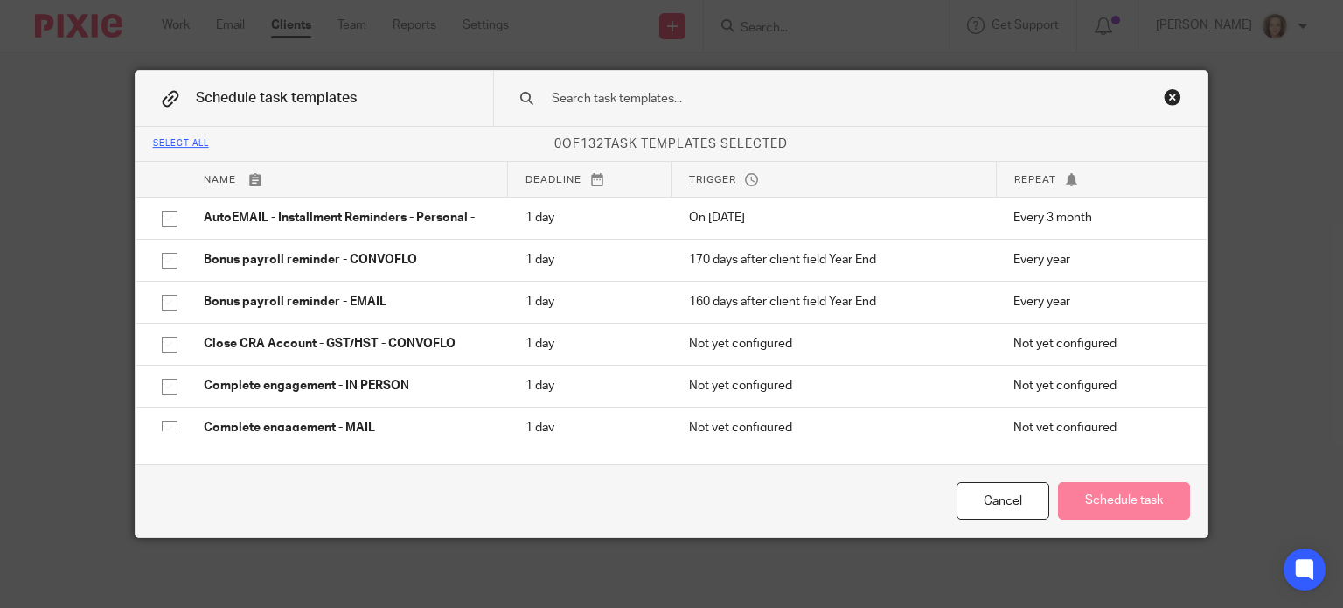
click at [716, 97] on input "text" at bounding box center [826, 98] width 552 height 19
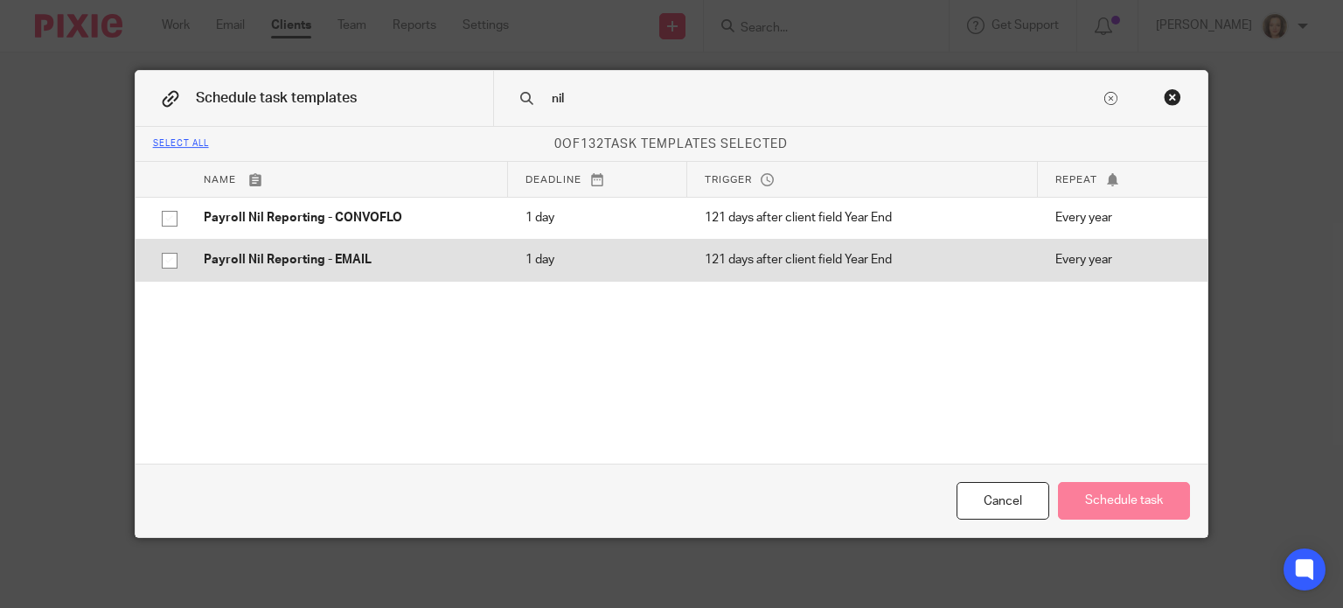
type input "nil"
click at [156, 266] on input "checkbox" at bounding box center [169, 260] width 33 height 33
checkbox input "true"
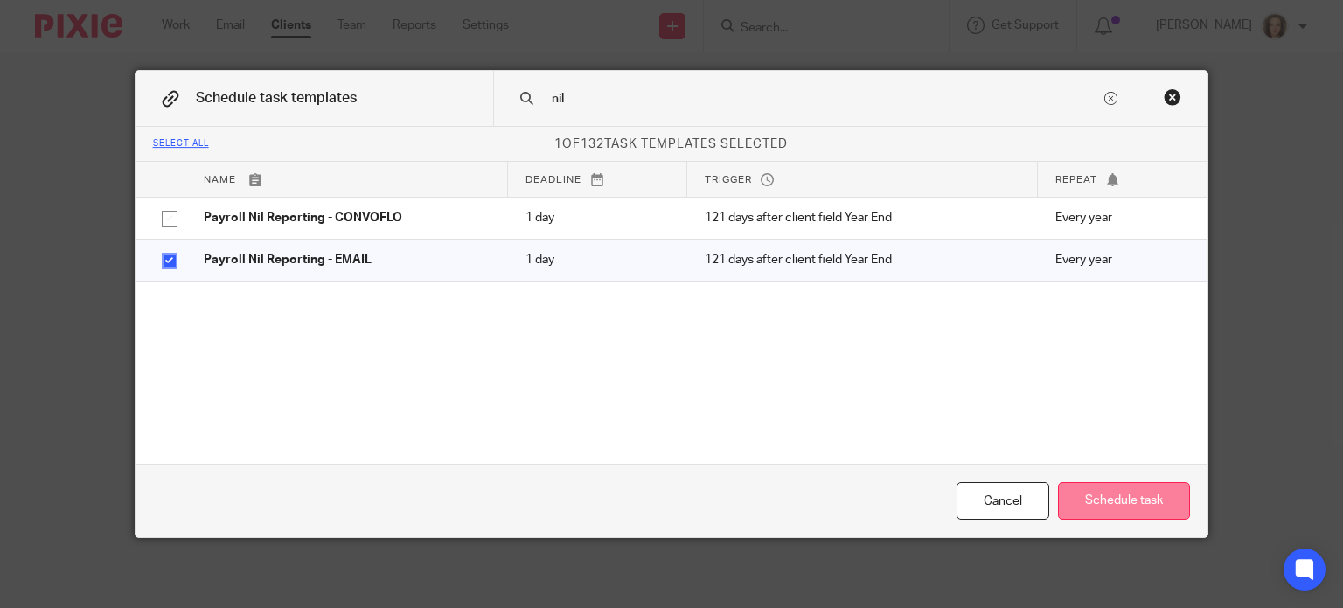
click at [1102, 501] on button "Schedule task" at bounding box center [1124, 501] width 132 height 38
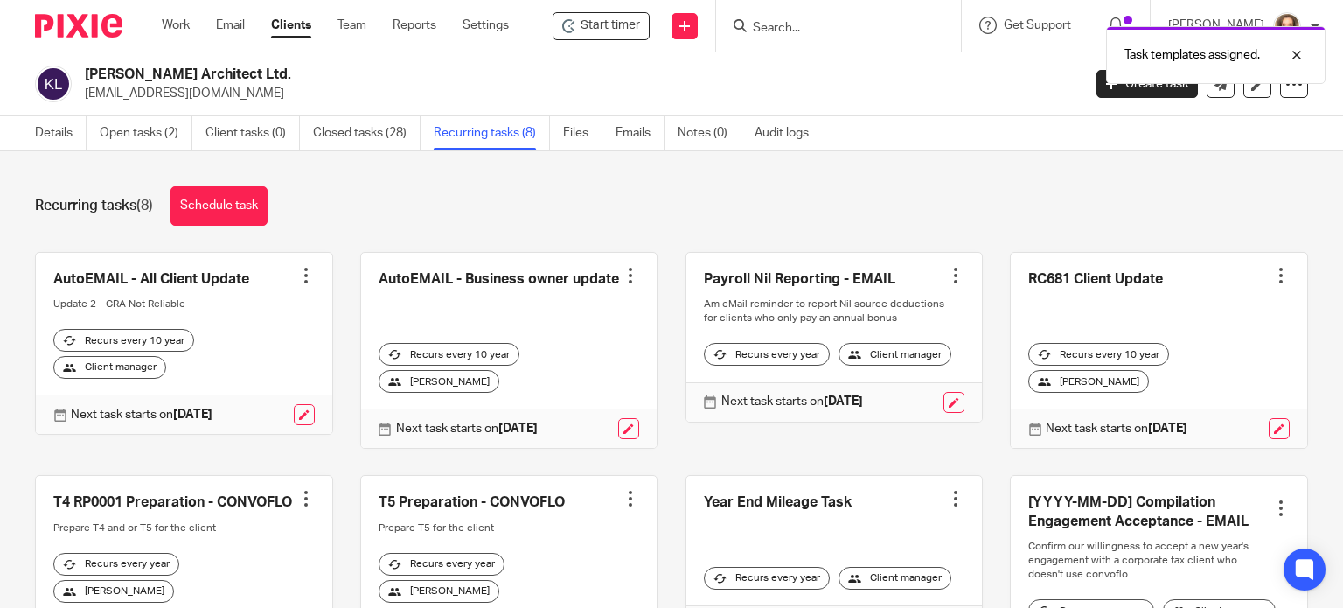
click at [947, 275] on div at bounding box center [955, 275] width 17 height 17
click at [880, 308] on link "Create task" at bounding box center [872, 313] width 140 height 25
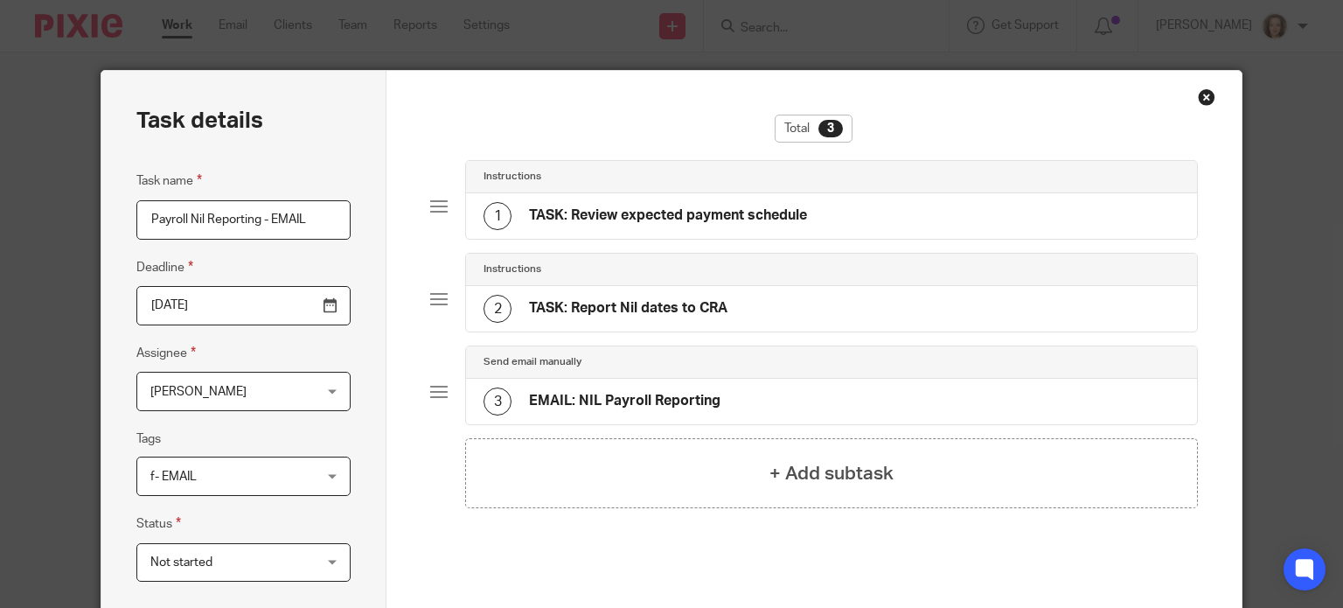
click at [205, 388] on span "[PERSON_NAME]" at bounding box center [198, 392] width 96 height 12
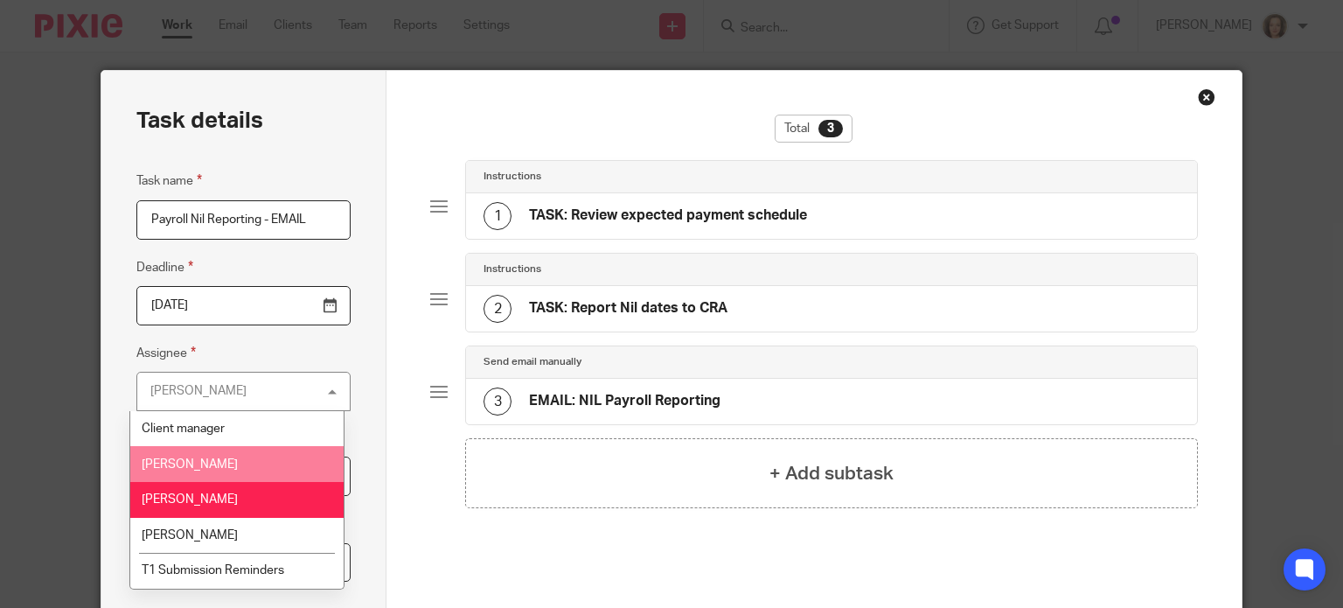
click at [221, 472] on li "[PERSON_NAME]" at bounding box center [236, 464] width 212 height 36
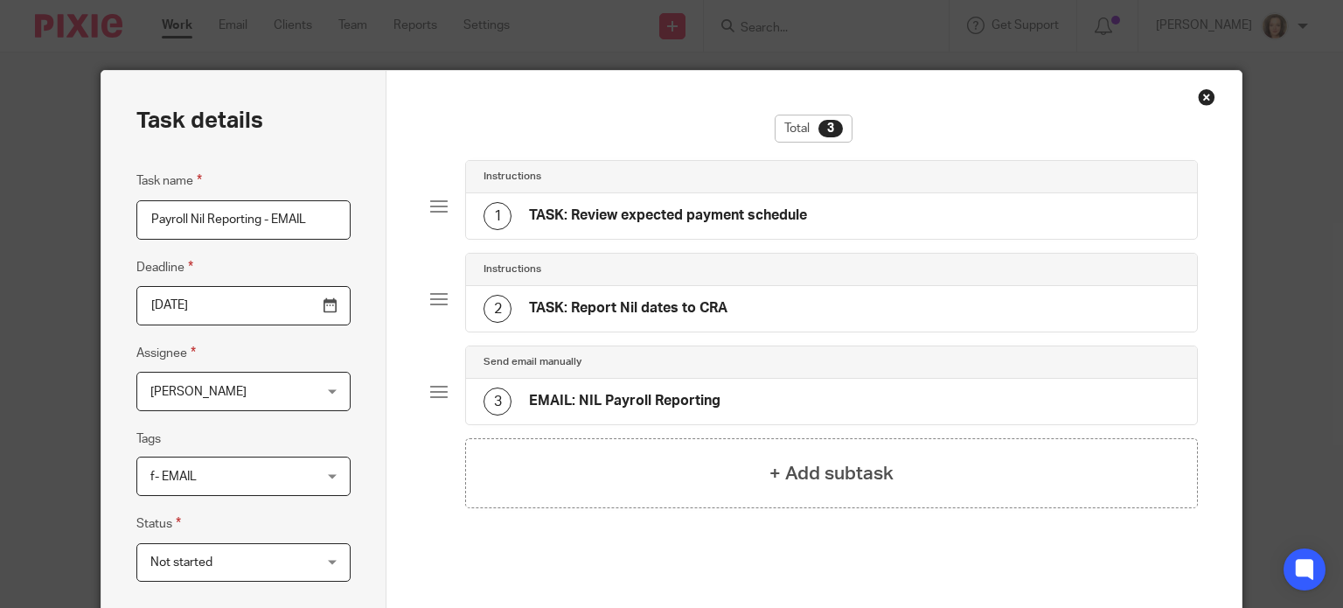
scroll to position [297, 0]
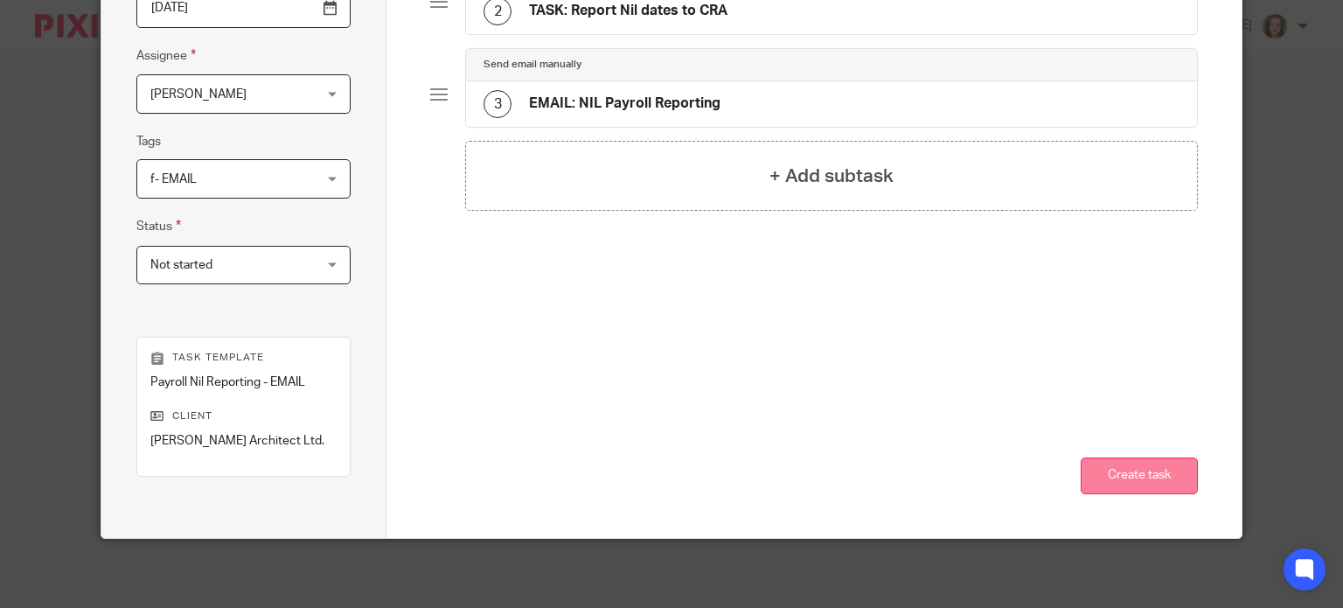
click at [1127, 470] on button "Create task" at bounding box center [1139, 476] width 117 height 38
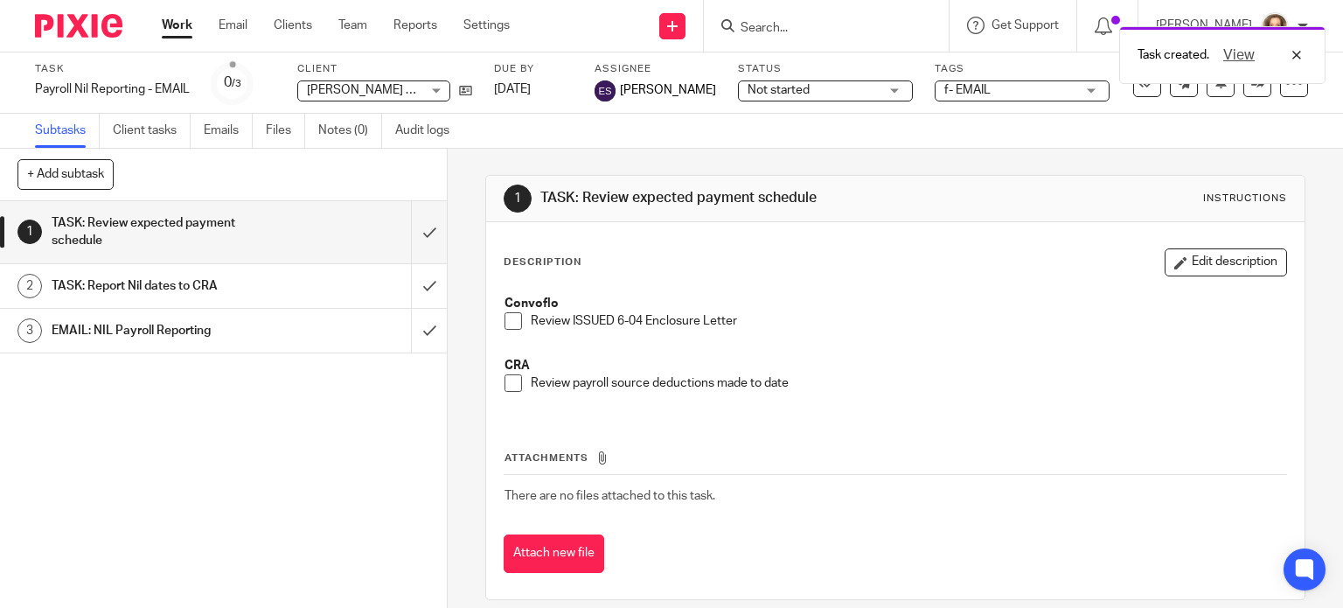
scroll to position [17, 0]
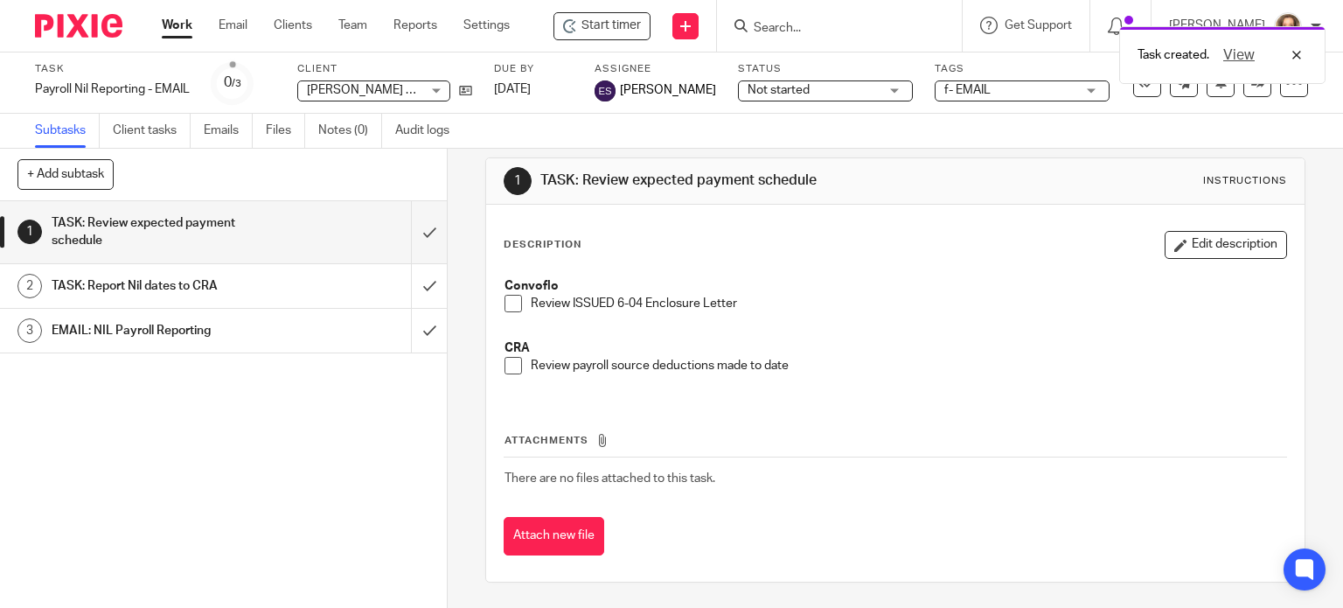
click at [860, 156] on div "1 TASK: Review expected payment schedule Instructions Description Edit descript…" at bounding box center [895, 369] width 821 height 477
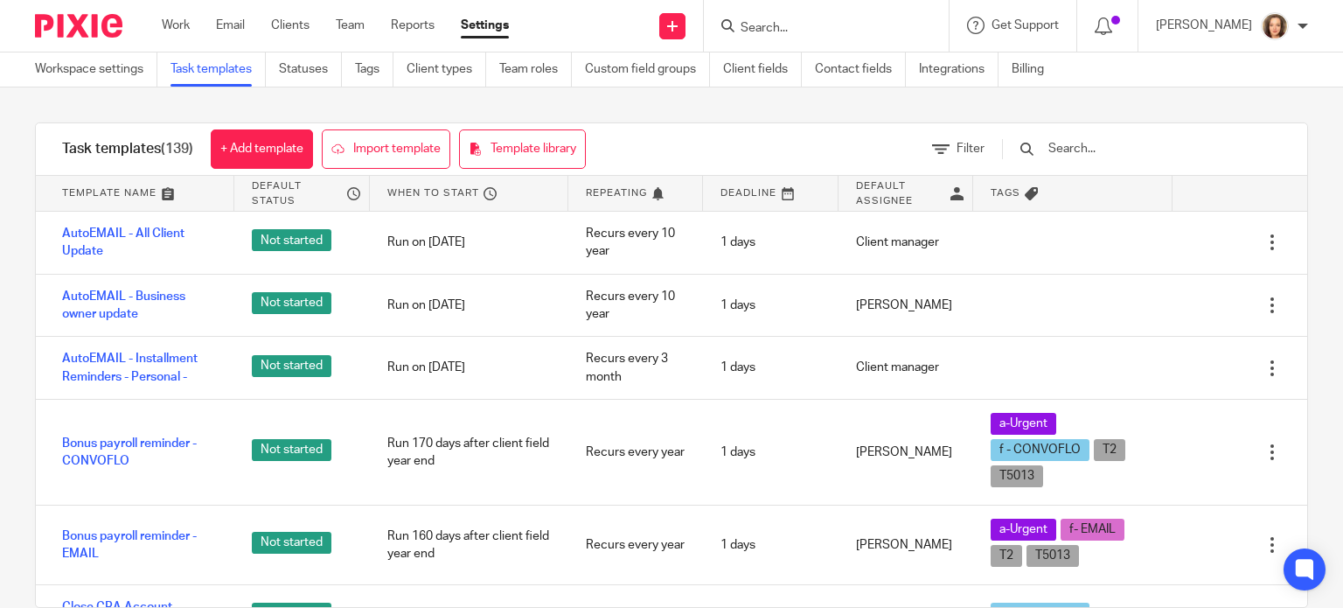
click at [1120, 147] on input "text" at bounding box center [1148, 148] width 204 height 19
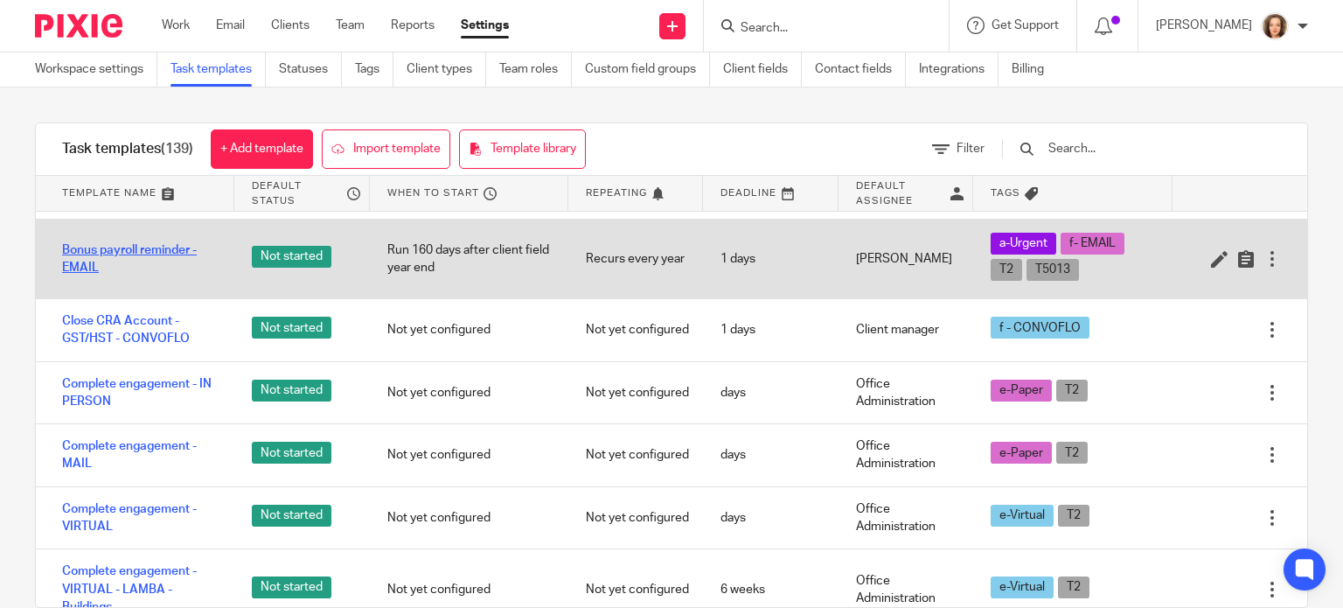
scroll to position [350, 0]
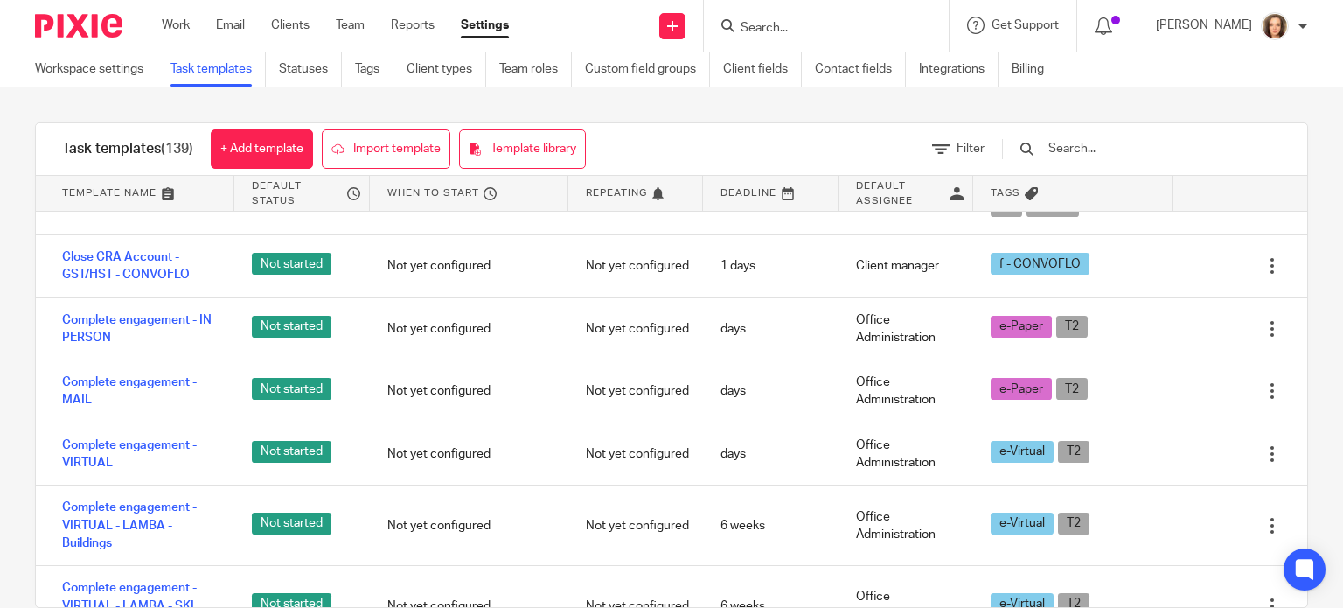
click at [1105, 153] on input "text" at bounding box center [1148, 148] width 204 height 19
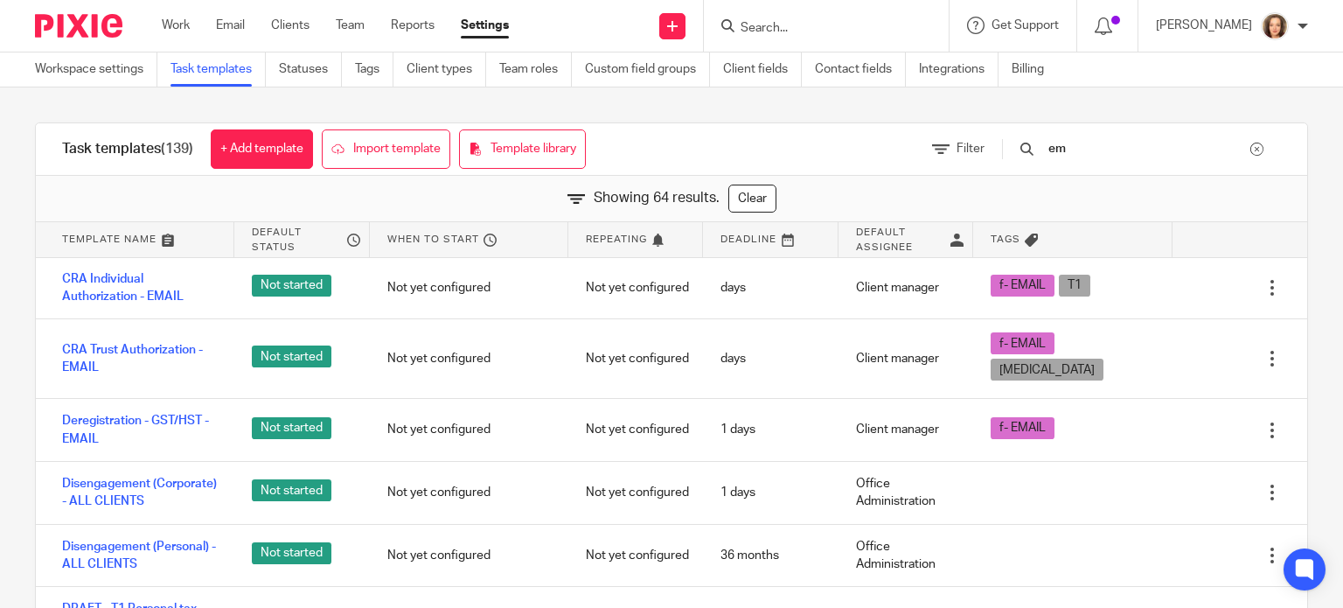
type input "e"
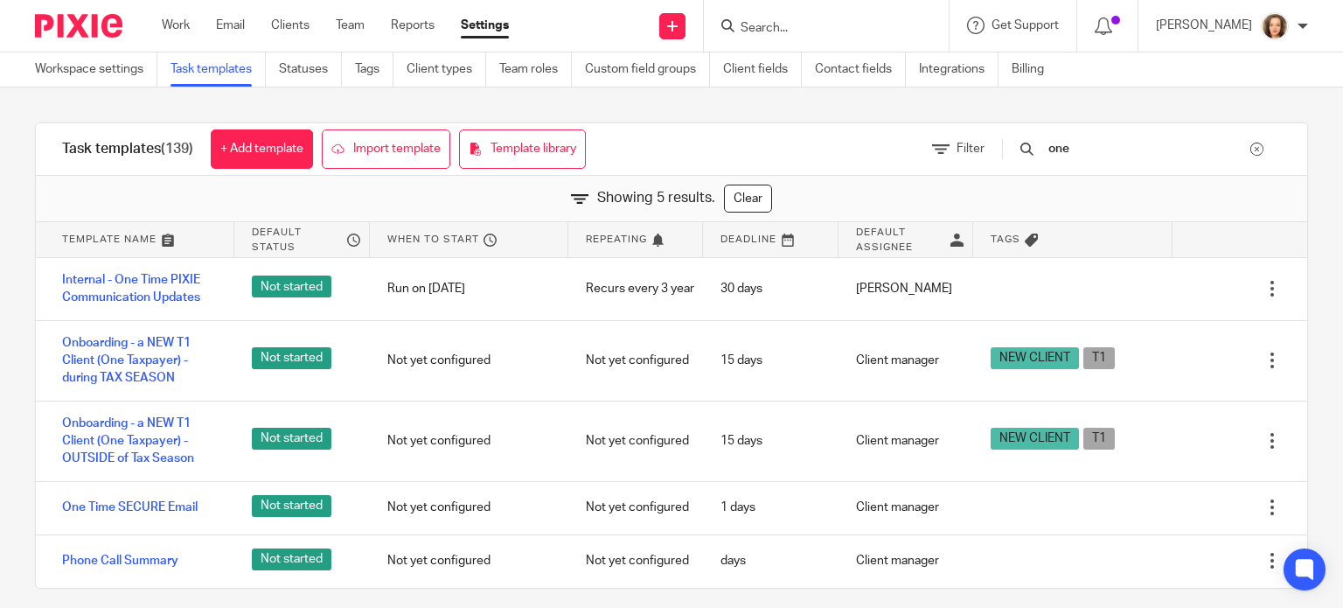
scroll to position [0, 0]
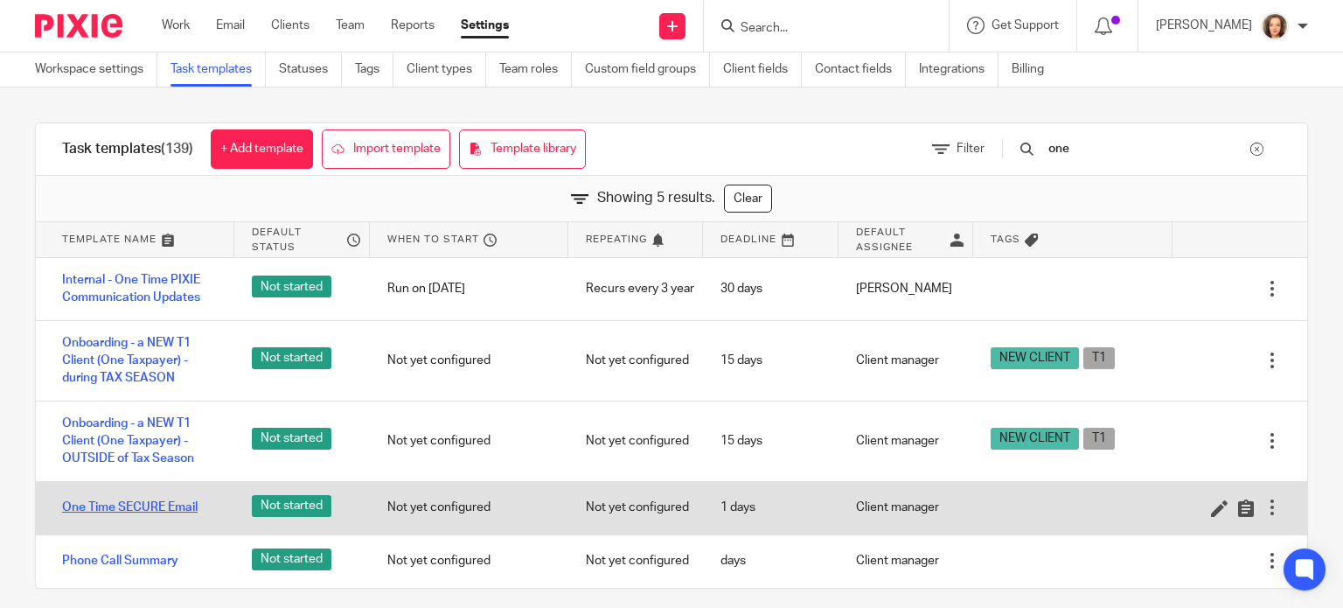
type input "one"
click at [114, 509] on link "One Time SECURE Email" at bounding box center [130, 506] width 136 height 17
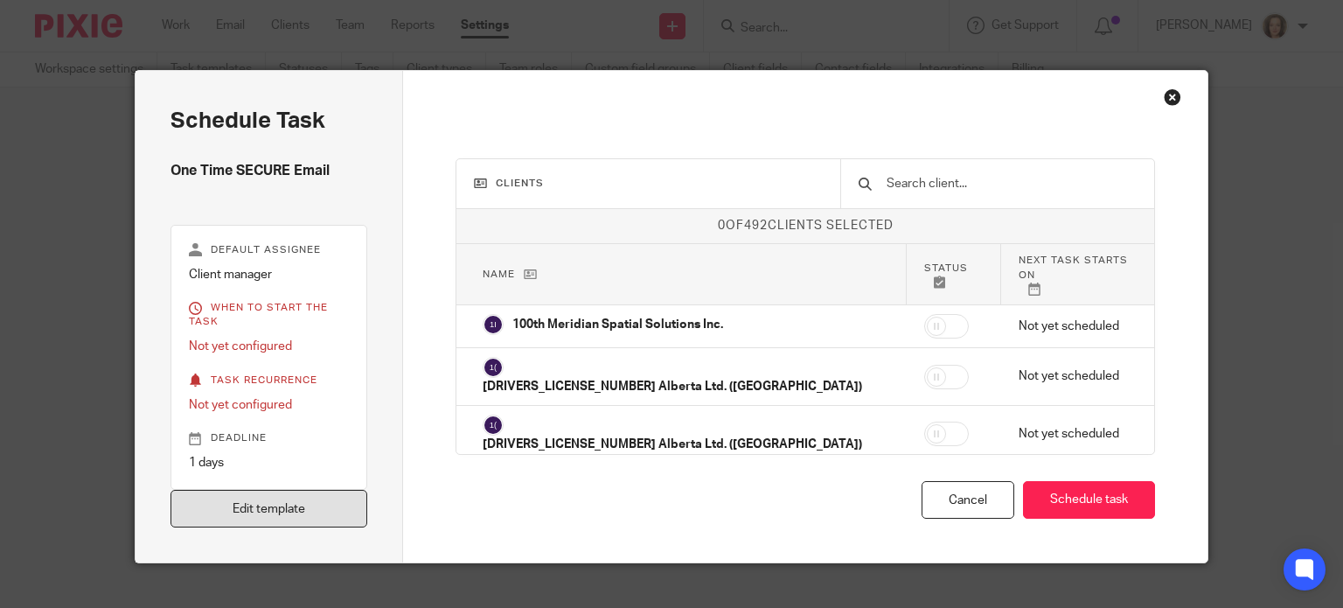
click at [273, 490] on link "Edit template" at bounding box center [269, 509] width 198 height 38
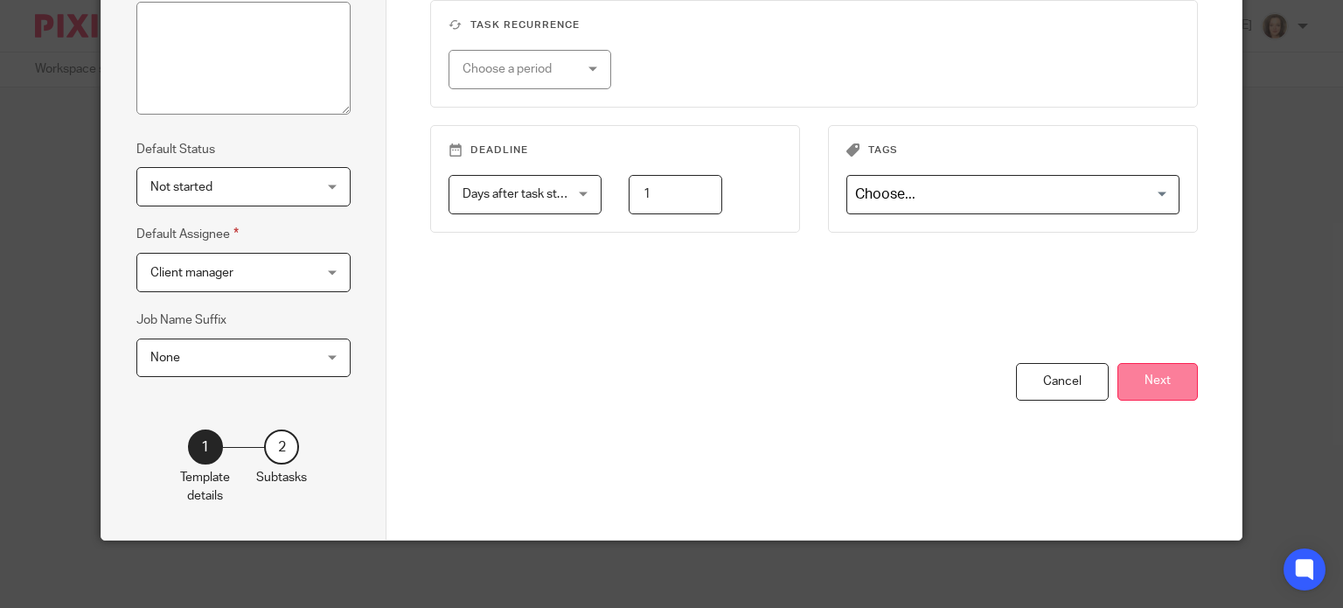
click at [1144, 373] on button "Next" at bounding box center [1157, 382] width 80 height 38
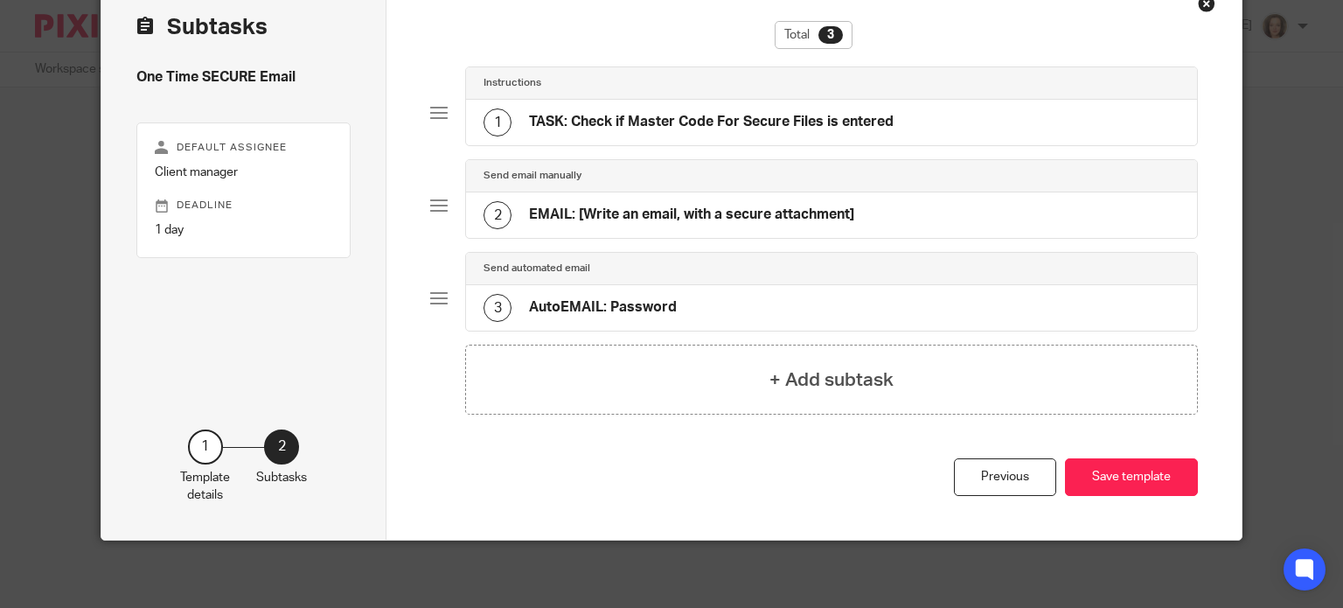
click at [706, 300] on div "3 AutoEMAIL: Password" at bounding box center [831, 307] width 731 height 45
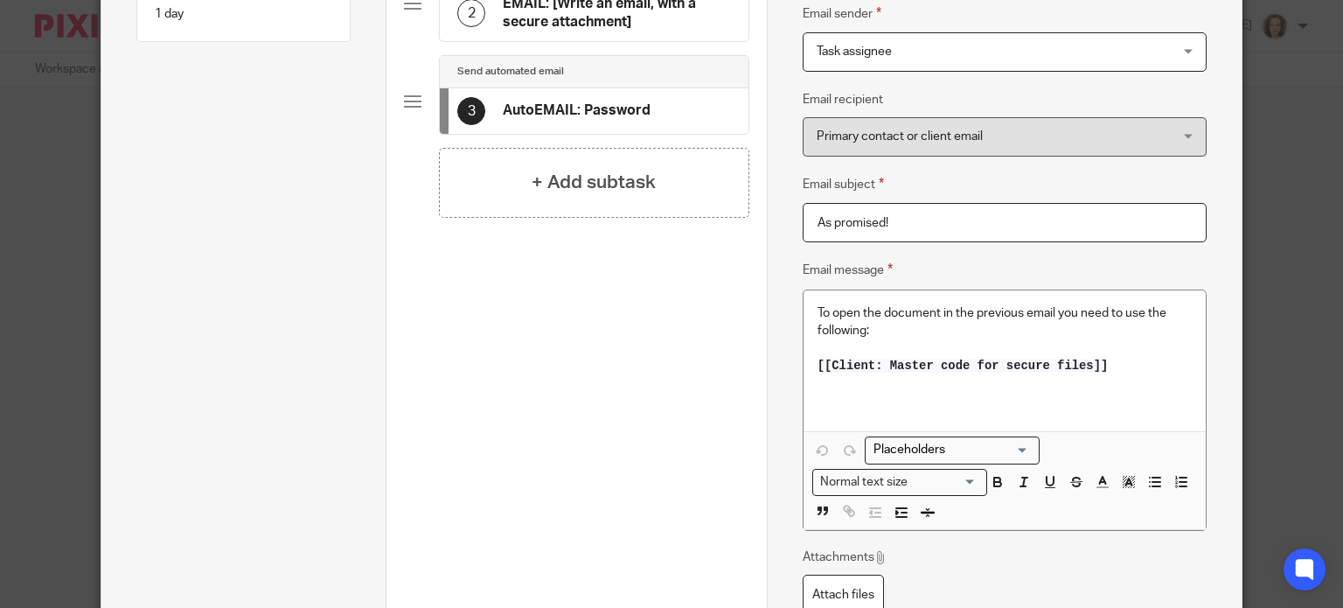
scroll to position [312, 0]
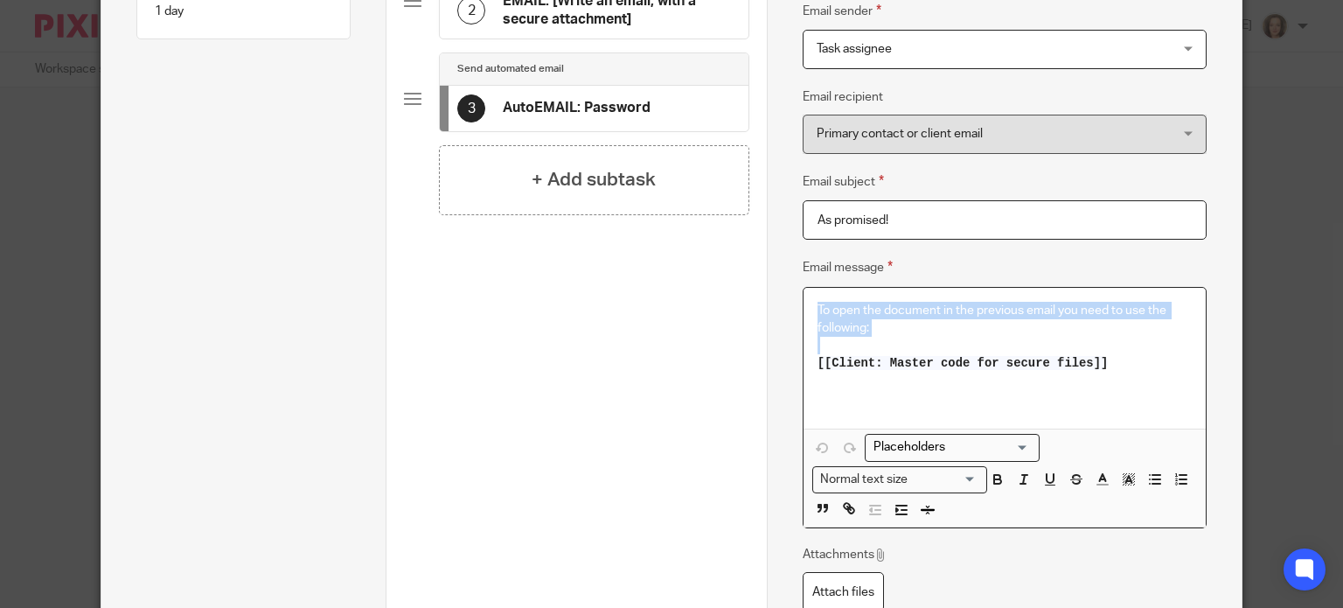
drag, startPoint x: 1105, startPoint y: 363, endPoint x: 792, endPoint y: 289, distance: 321.7
click at [792, 289] on div "Name TASK: Check if Master Code For Secure Files is entered Type Instructions I…" at bounding box center [1004, 243] width 475 height 969
copy div "To open the document in the previous email you need to use the following:"
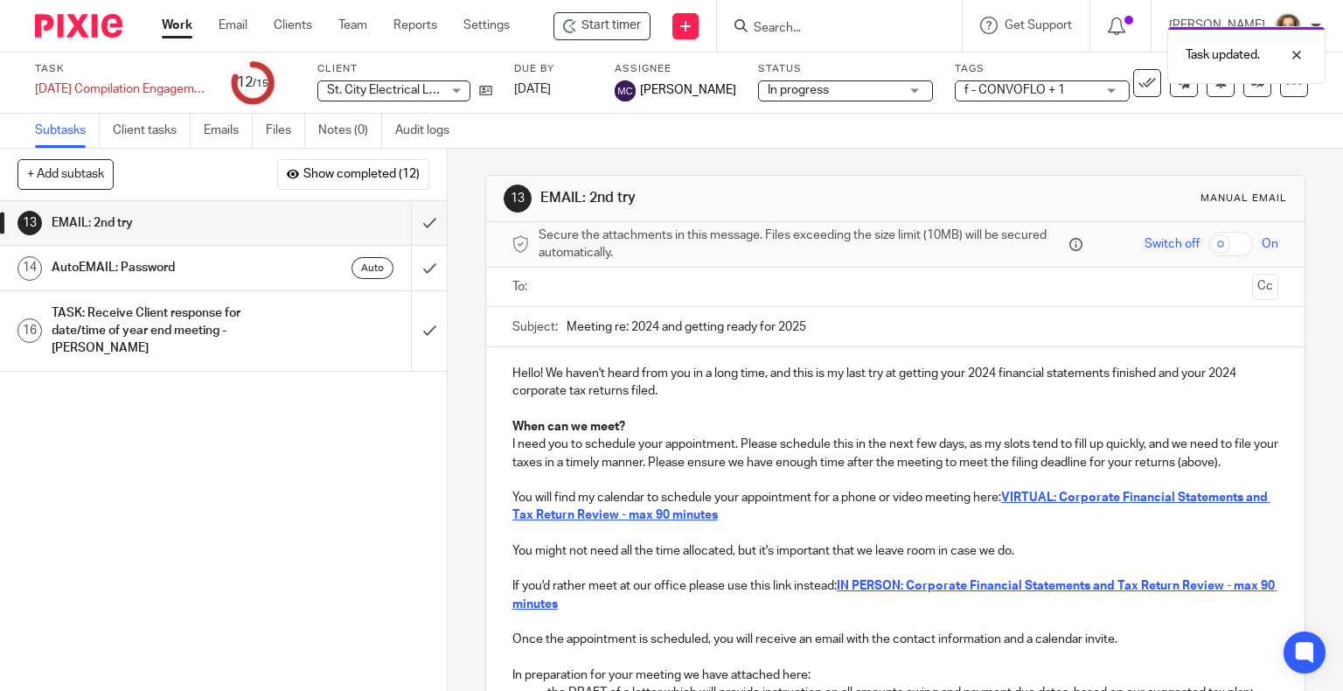
click at [624, 289] on input "text" at bounding box center [895, 287] width 700 height 20
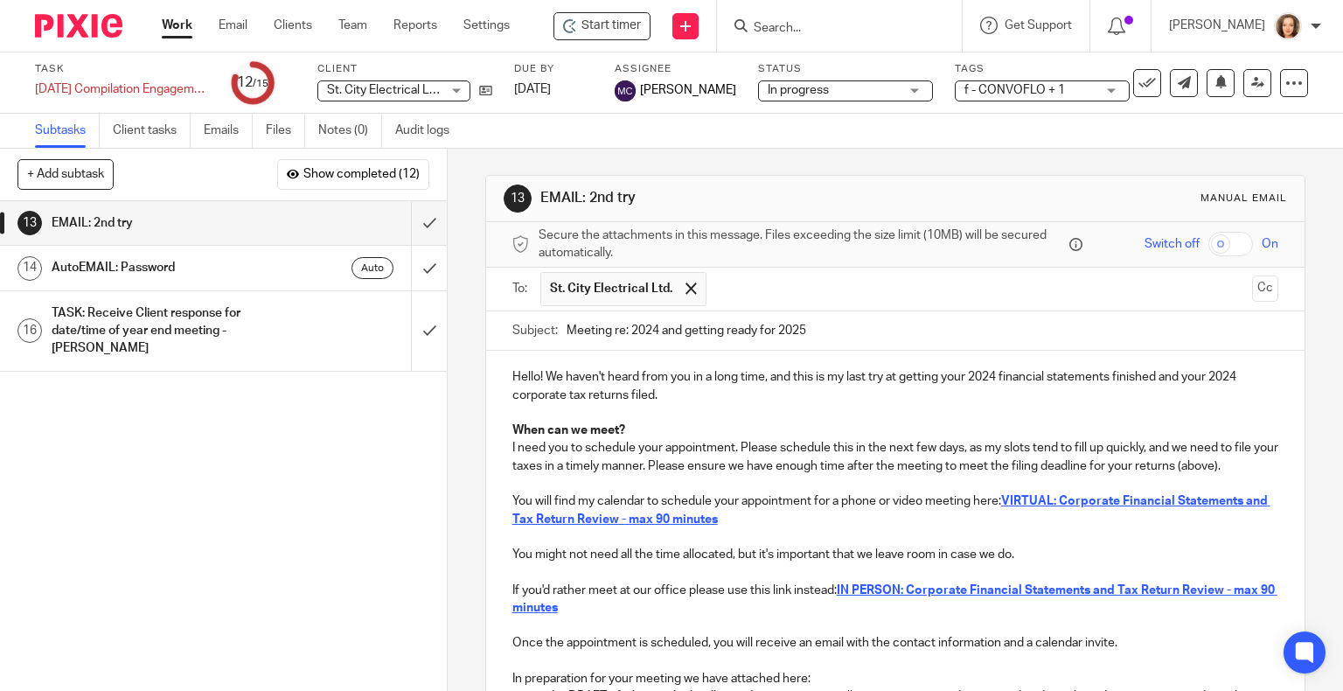
scroll to position [323, 0]
